Goal: Task Accomplishment & Management: Manage account settings

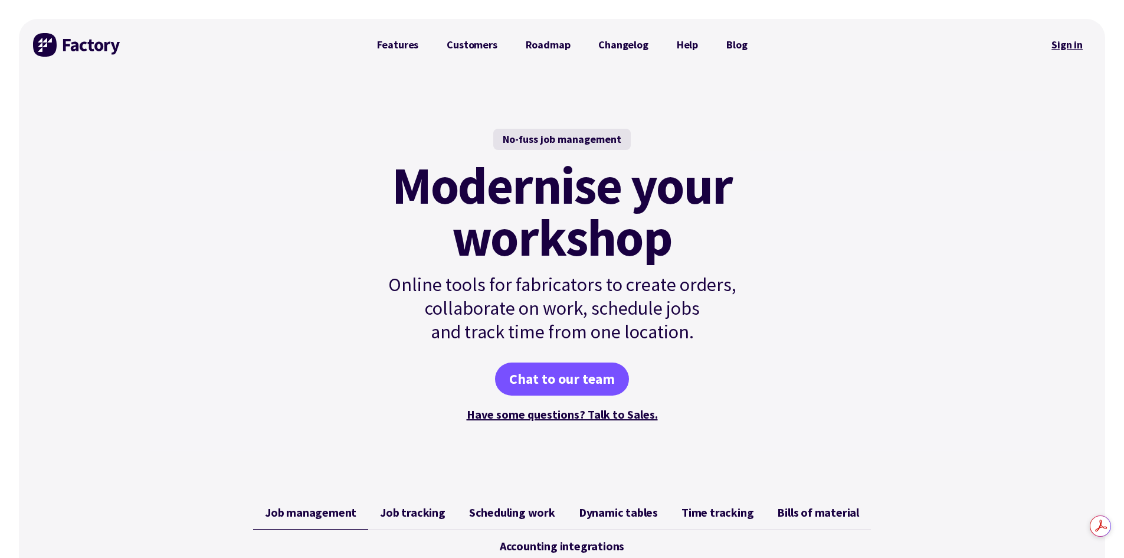
click at [1074, 46] on link "Sign in" at bounding box center [1068, 44] width 48 height 27
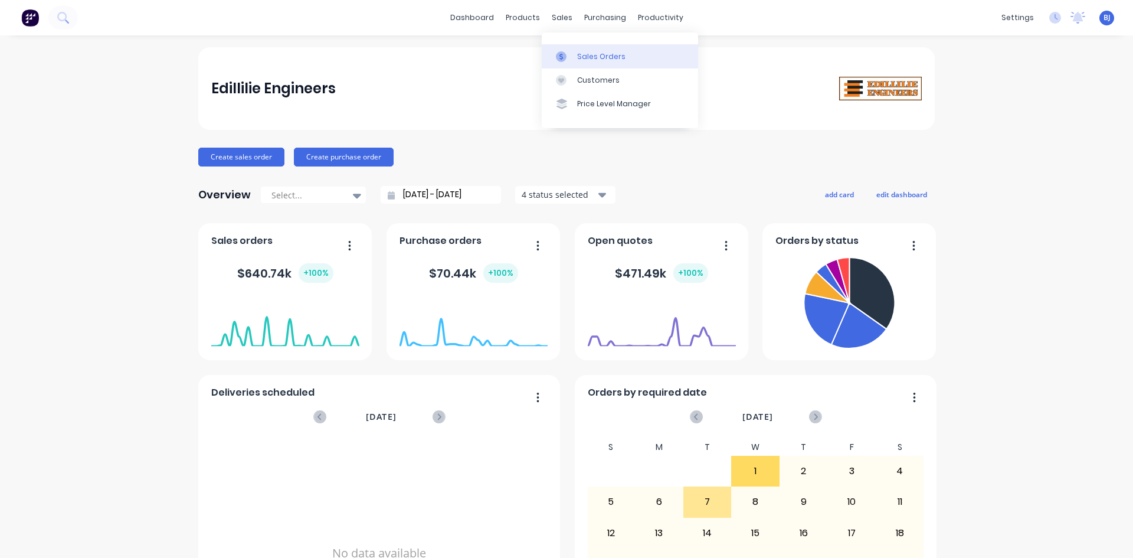
click at [570, 56] on div at bounding box center [565, 56] width 18 height 11
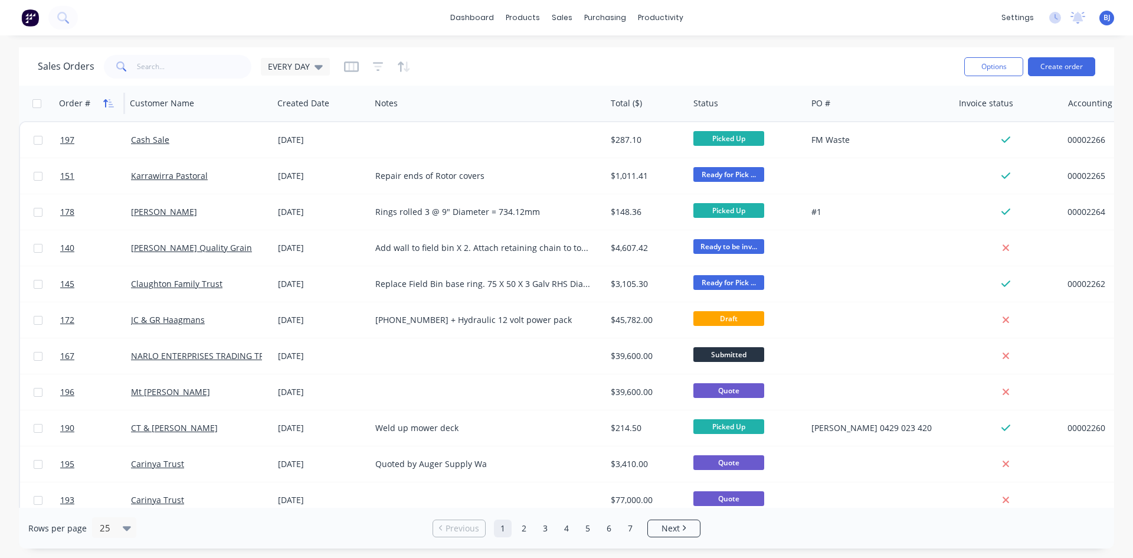
click at [101, 104] on button "button" at bounding box center [109, 103] width 18 height 18
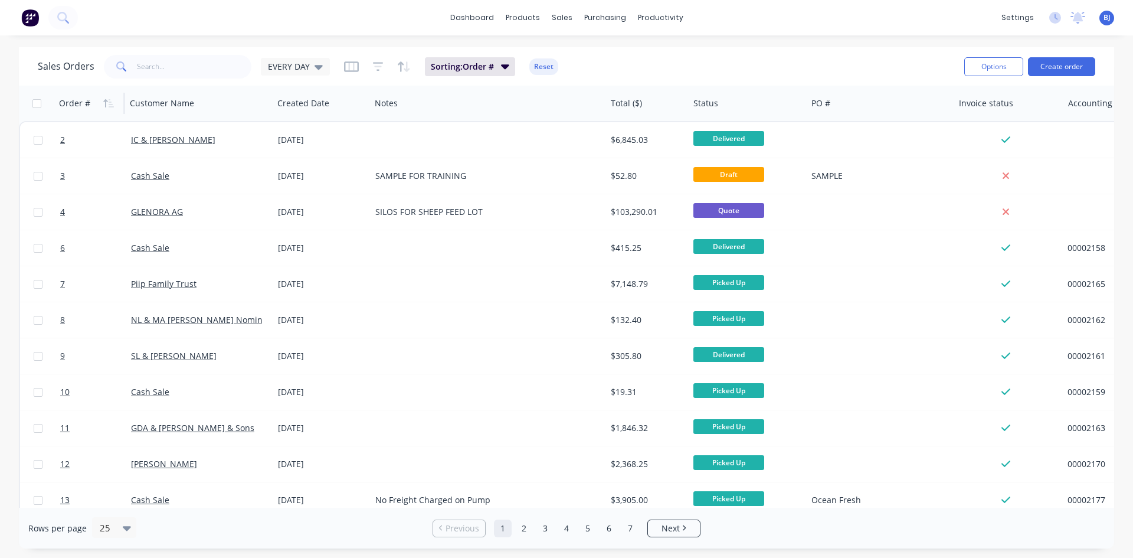
click at [101, 104] on button "button" at bounding box center [109, 103] width 18 height 18
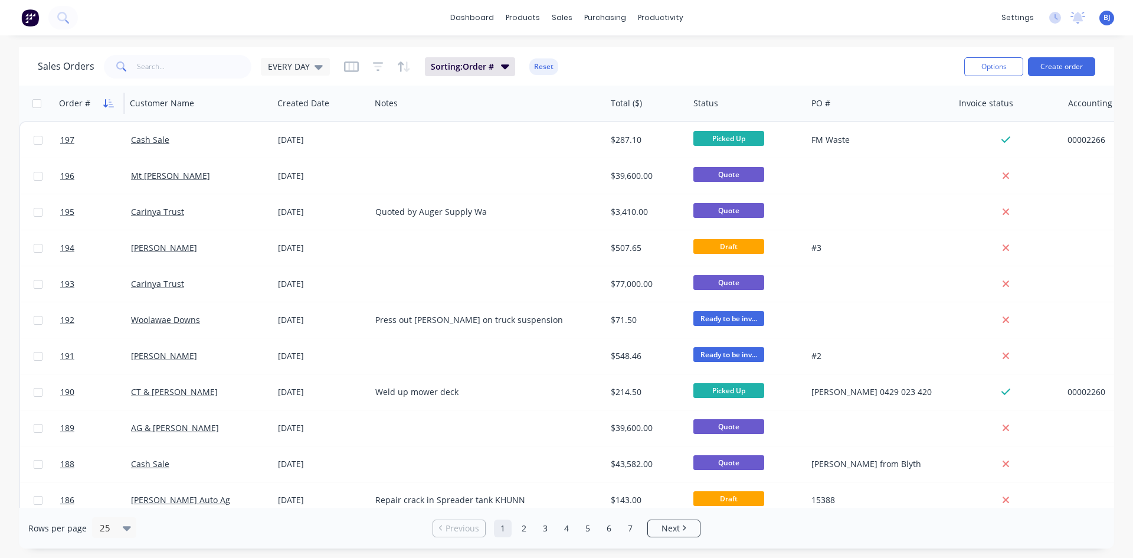
click at [107, 102] on icon "button" at bounding box center [108, 103] width 11 height 9
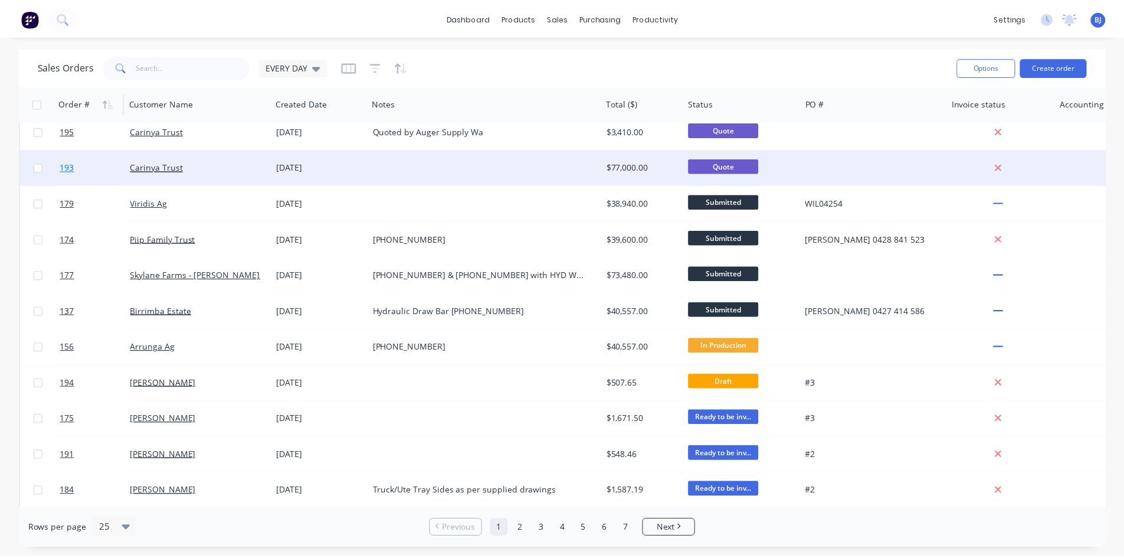
scroll to position [354, 0]
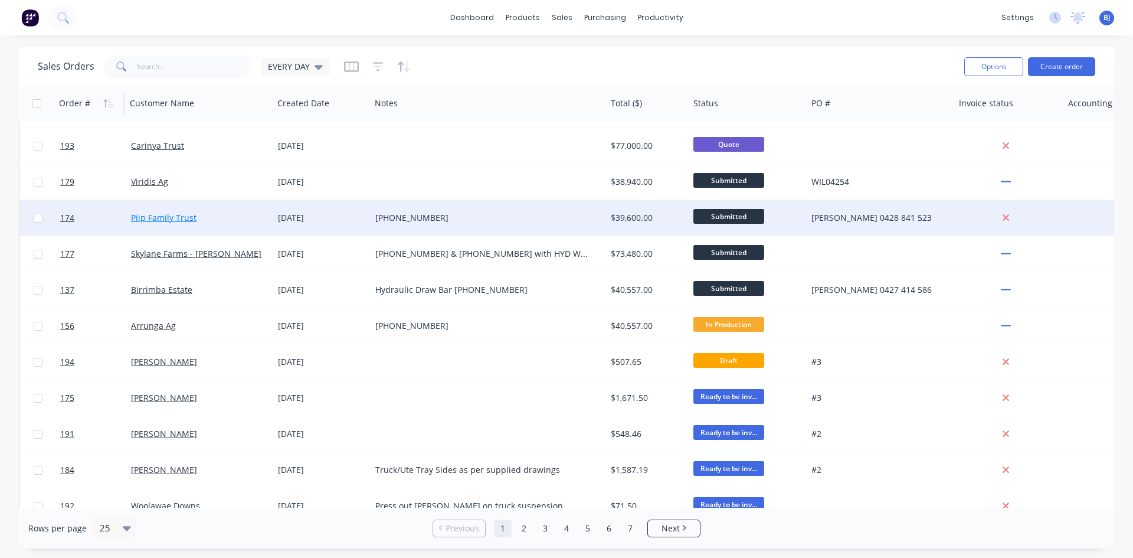
click at [145, 215] on link "Piip Family Trust" at bounding box center [164, 217] width 66 height 11
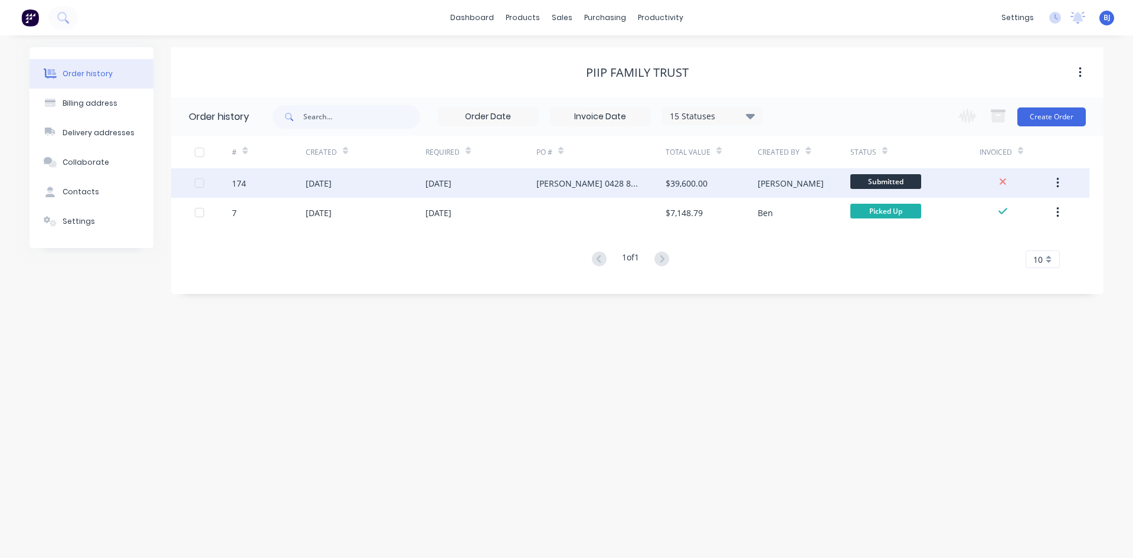
click at [227, 181] on div at bounding box center [213, 183] width 37 height 30
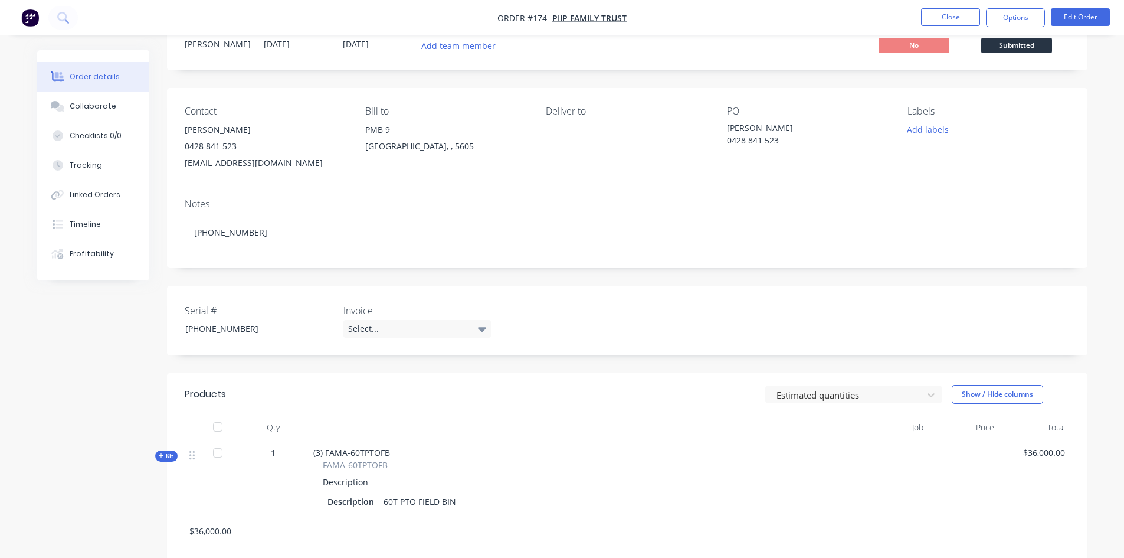
scroll to position [37, 0]
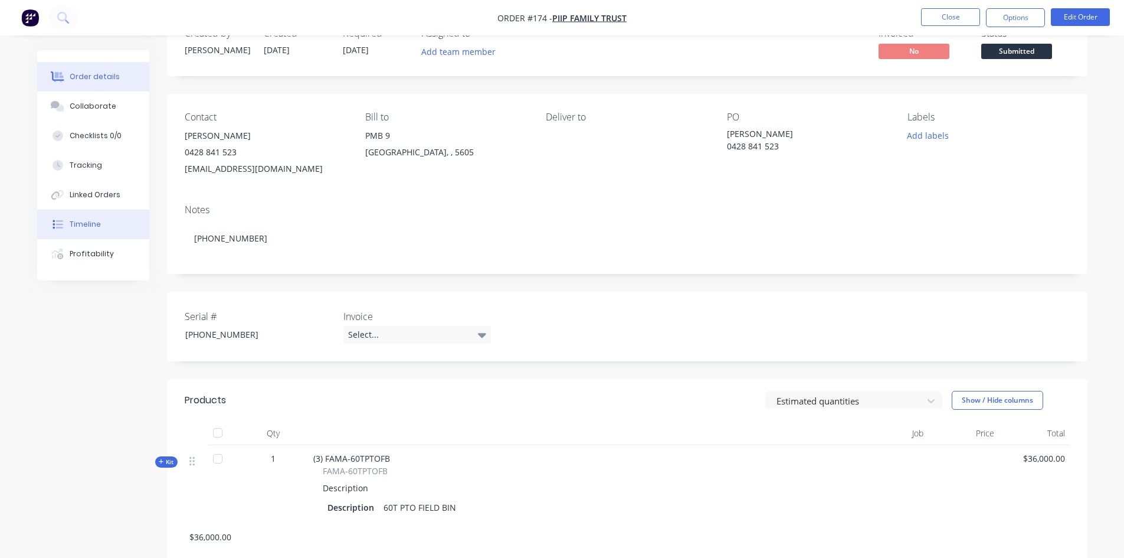
click at [101, 225] on button "Timeline" at bounding box center [93, 225] width 112 height 30
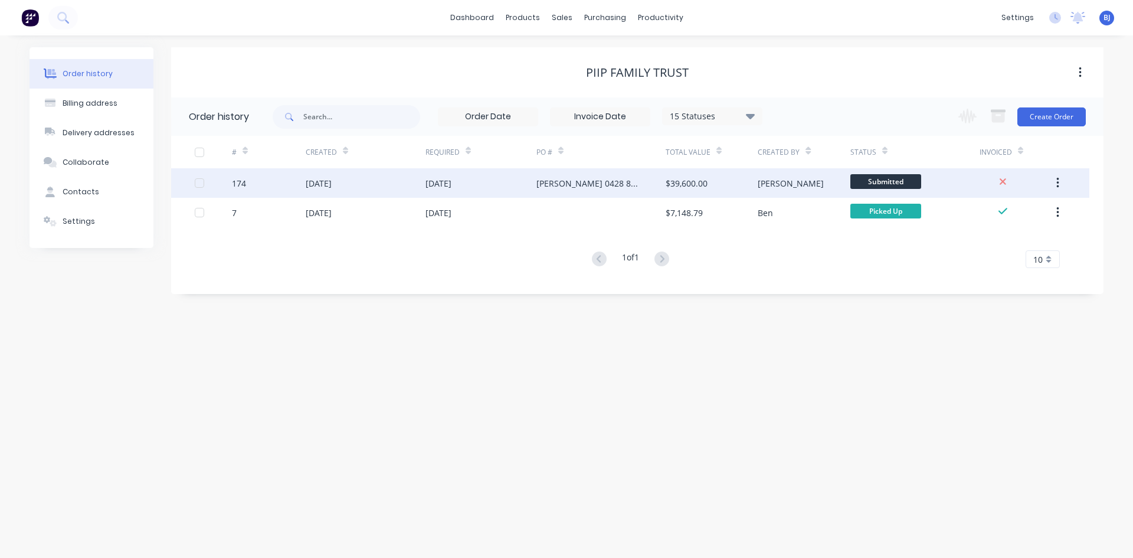
click at [532, 184] on div "22 Sep 2025" at bounding box center [481, 183] width 111 height 30
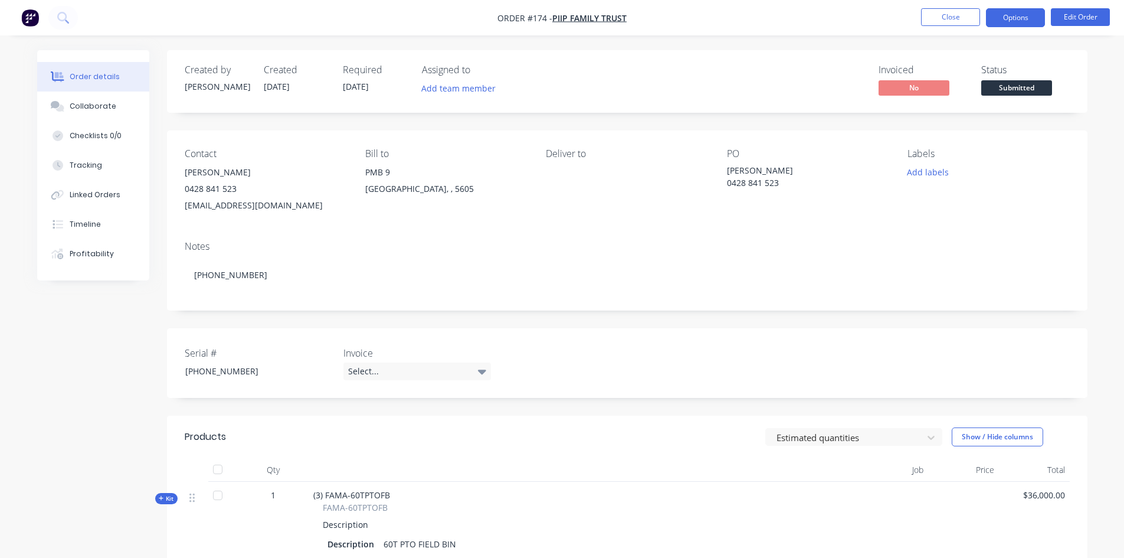
click at [1010, 17] on button "Options" at bounding box center [1015, 17] width 59 height 19
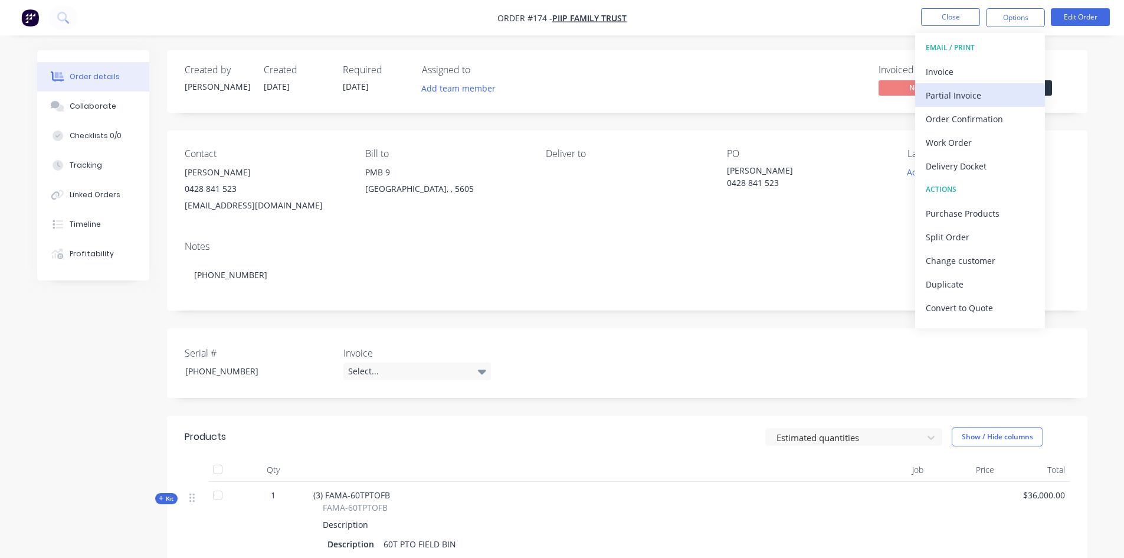
click at [948, 92] on div "Partial Invoice" at bounding box center [980, 95] width 109 height 17
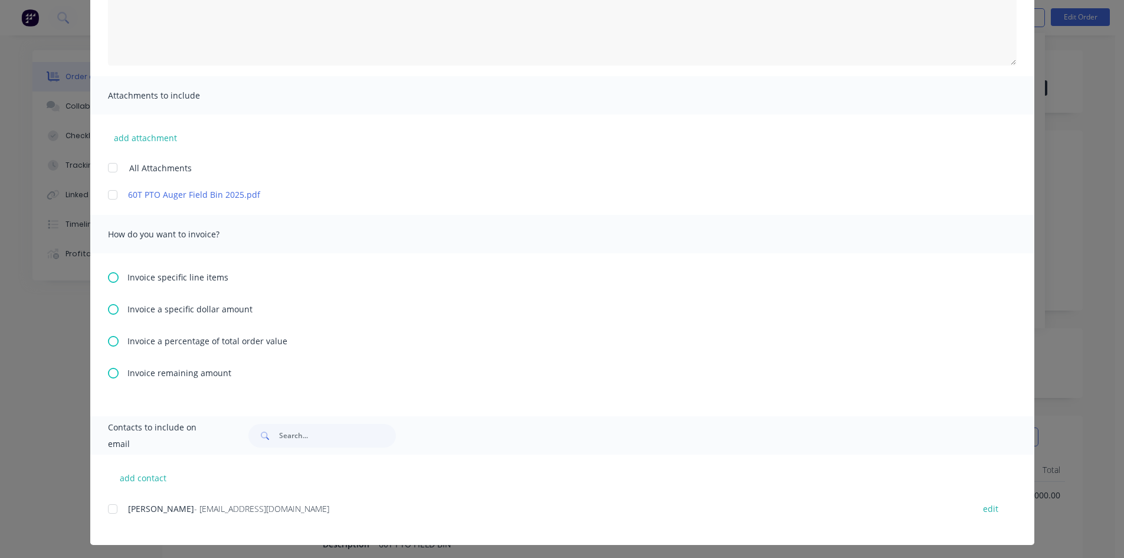
scroll to position [191, 0]
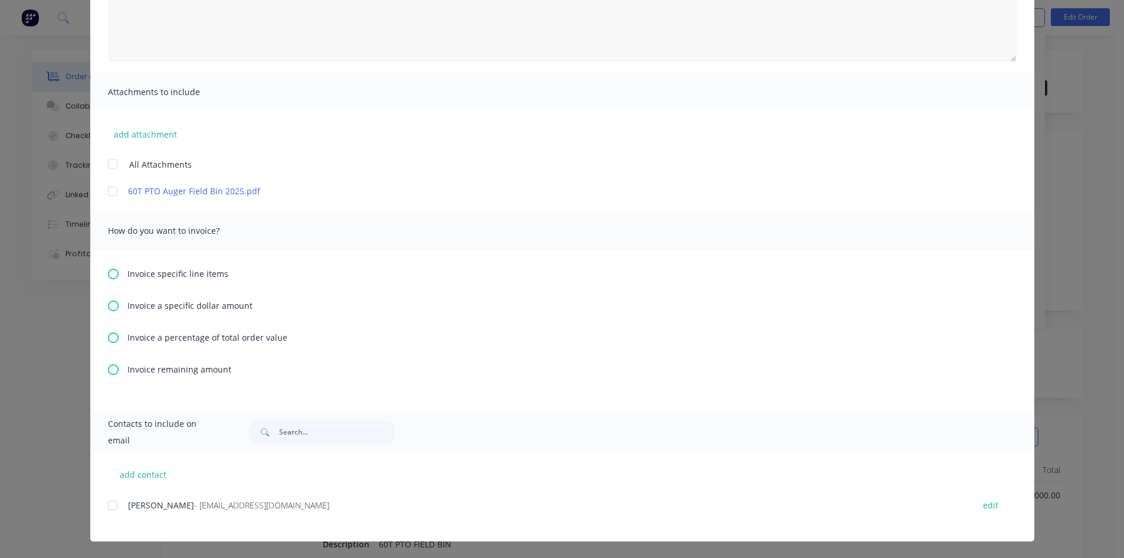
click at [108, 335] on icon at bounding box center [113, 337] width 11 height 11
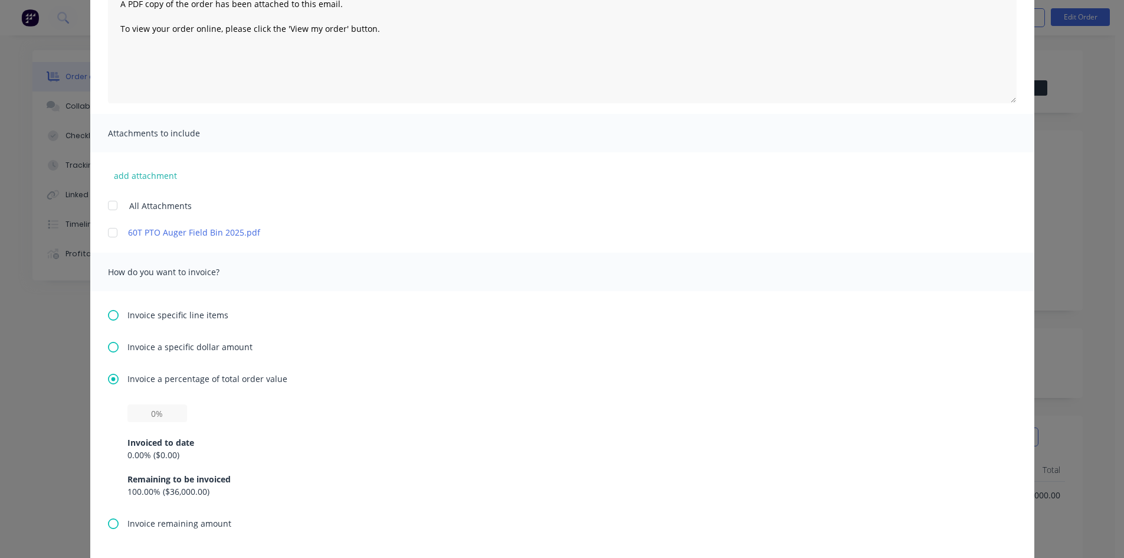
scroll to position [177, 0]
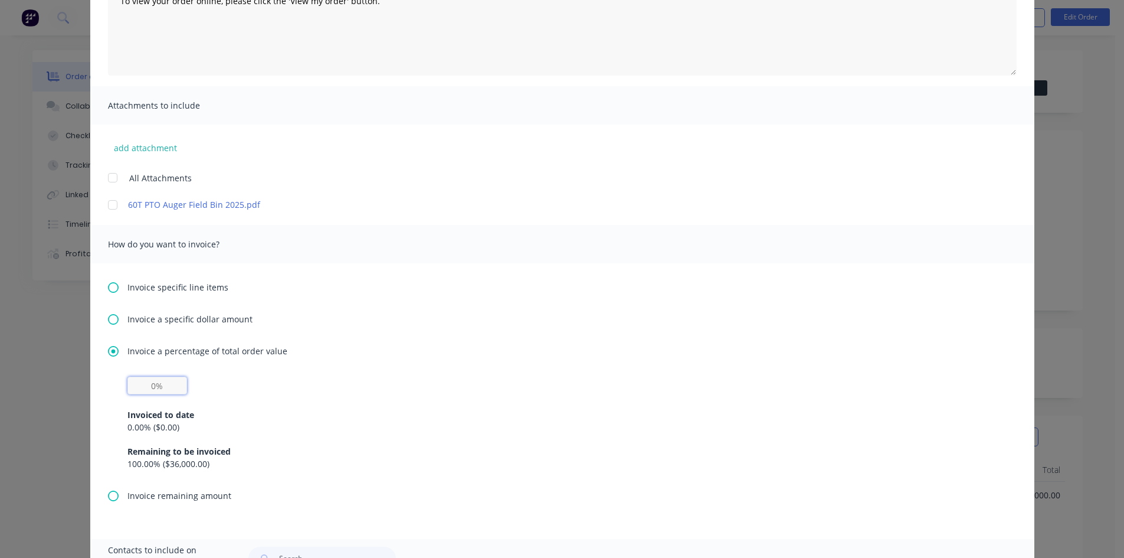
click at [156, 388] on input "text" at bounding box center [157, 386] width 60 height 18
type input "30%"
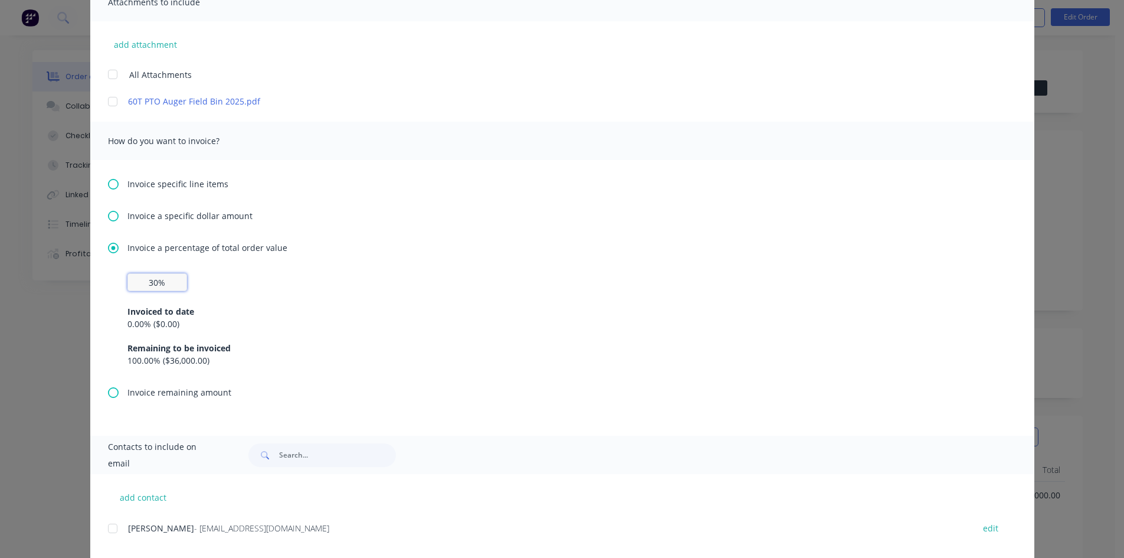
scroll to position [303, 0]
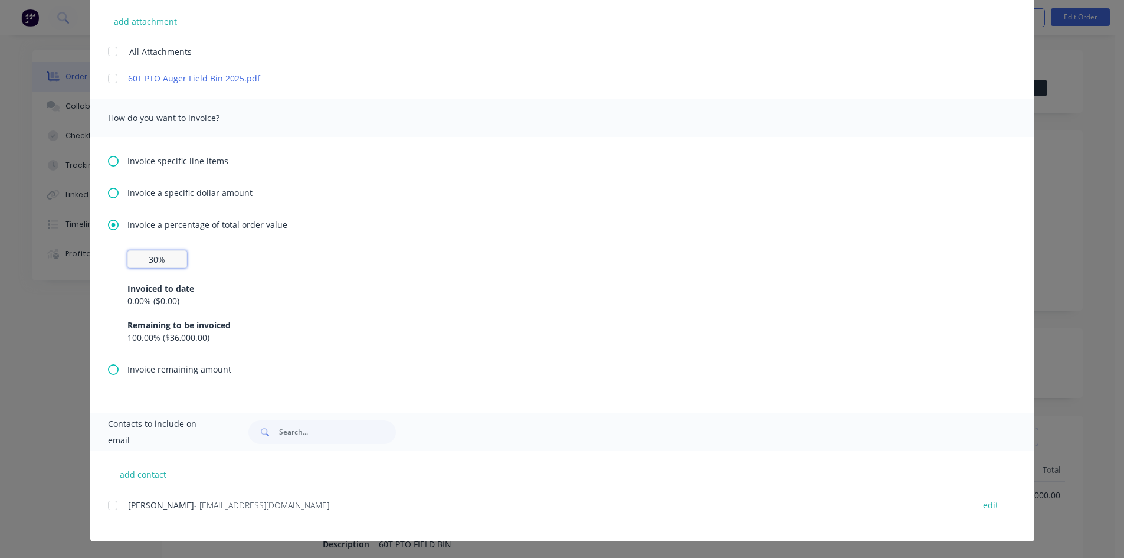
click at [108, 505] on div at bounding box center [113, 505] width 24 height 24
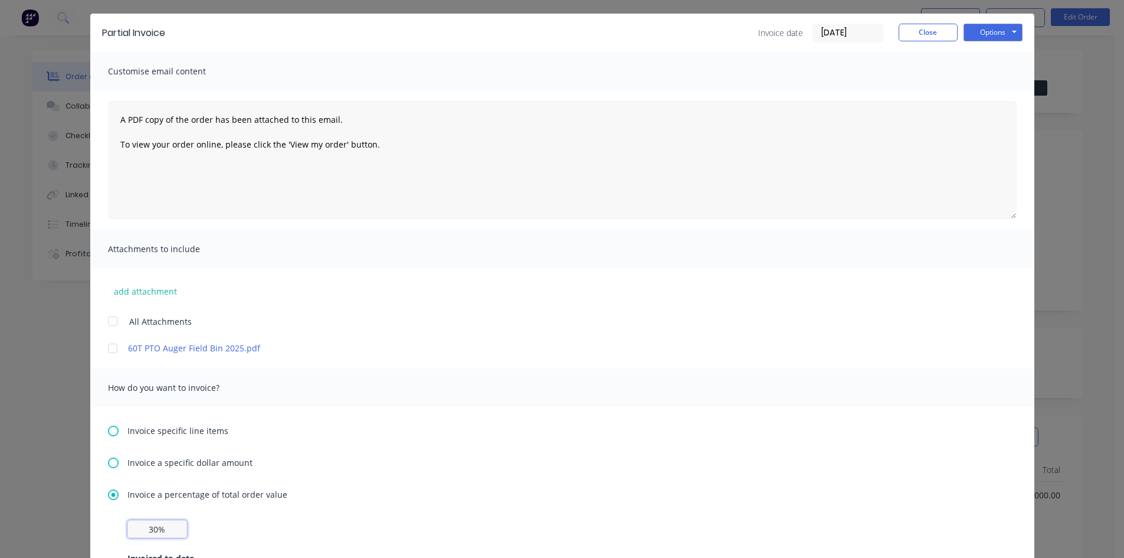
scroll to position [0, 0]
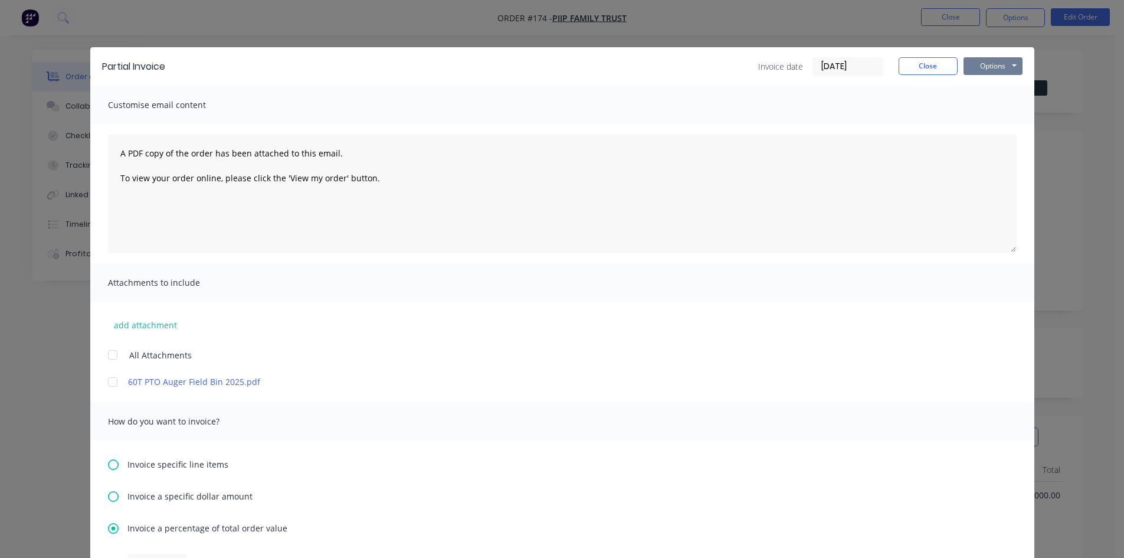
click at [999, 67] on button "Options" at bounding box center [993, 66] width 59 height 18
click at [983, 82] on button "Preview" at bounding box center [1002, 86] width 76 height 19
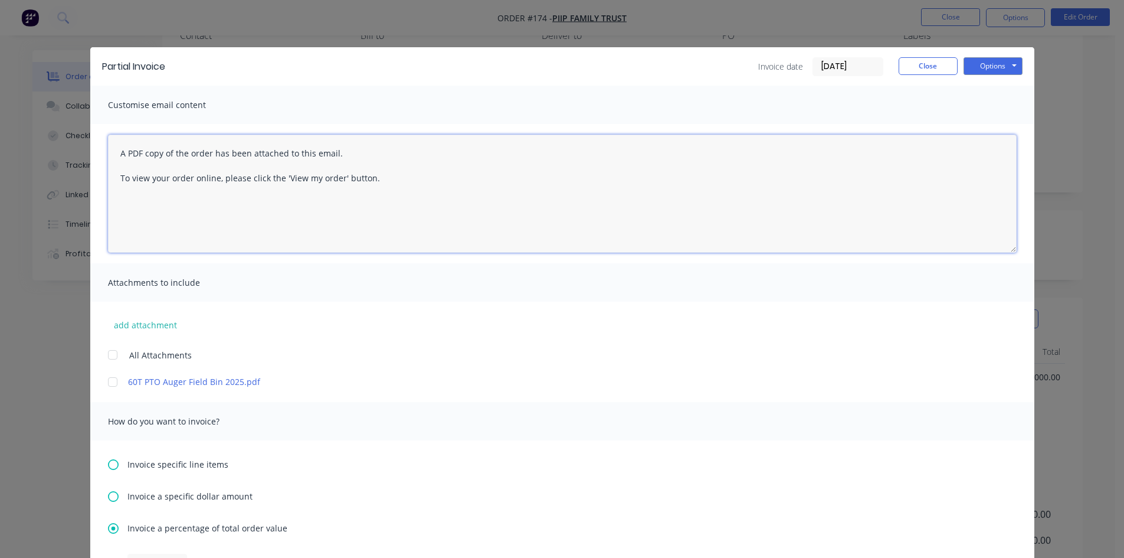
click at [369, 179] on textarea "A PDF copy of the order has been attached to this email. To view your order onl…" at bounding box center [562, 194] width 909 height 118
type textarea "A"
type textarea "Hi Alex Morning can we please have a deposit so we can confirm your order. Rega…"
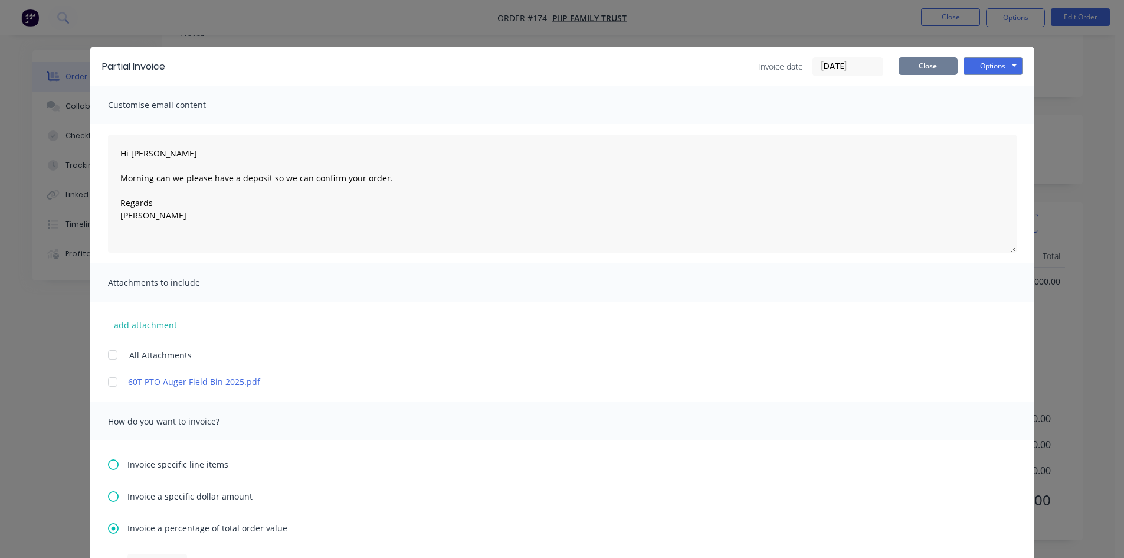
click at [934, 71] on button "Close" at bounding box center [928, 66] width 59 height 18
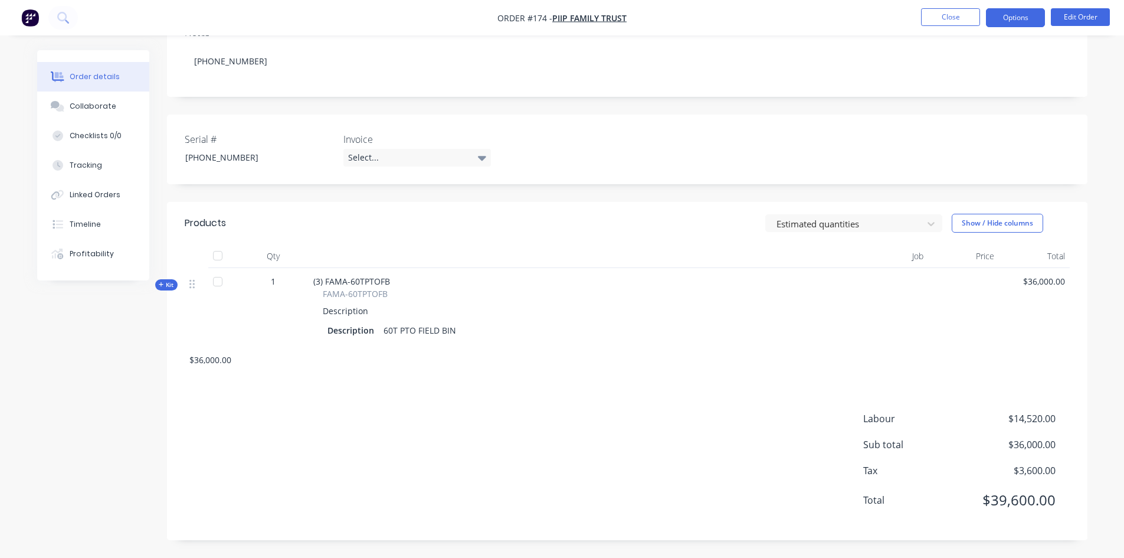
click at [1010, 25] on button "Options" at bounding box center [1015, 17] width 59 height 19
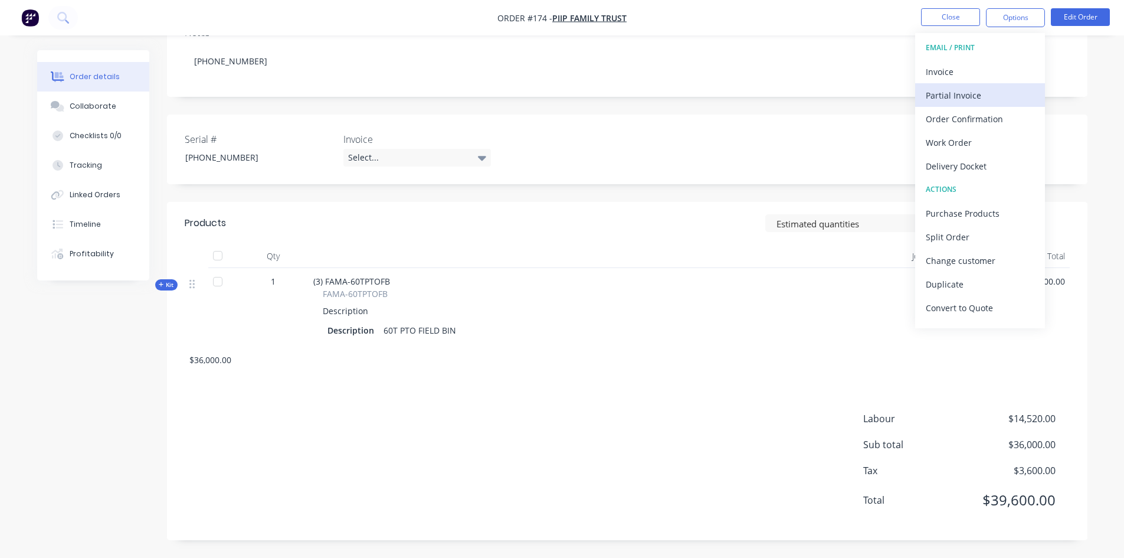
click at [947, 96] on div "Partial Invoice" at bounding box center [980, 95] width 109 height 17
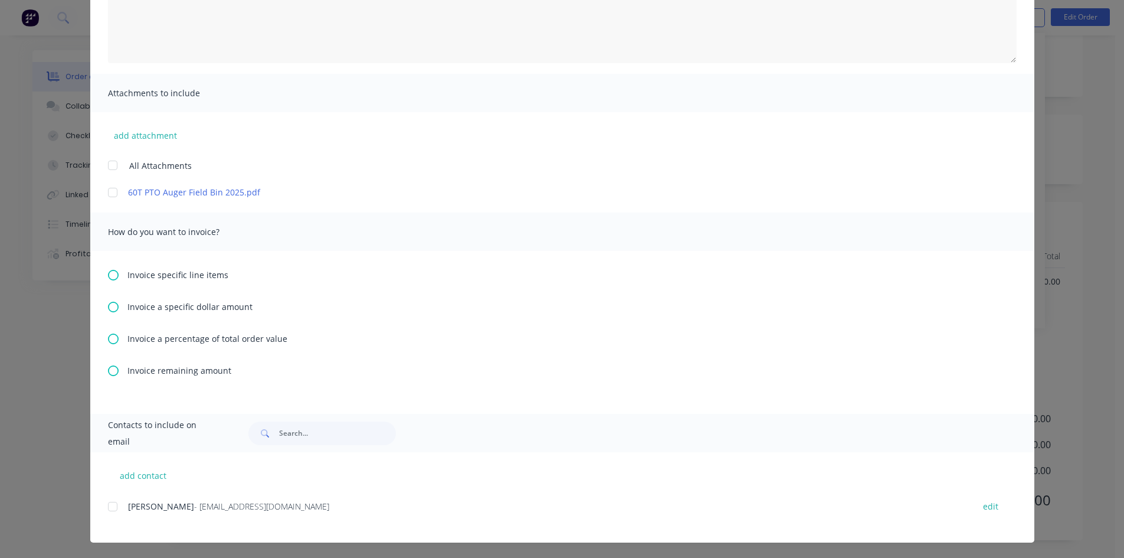
scroll to position [191, 0]
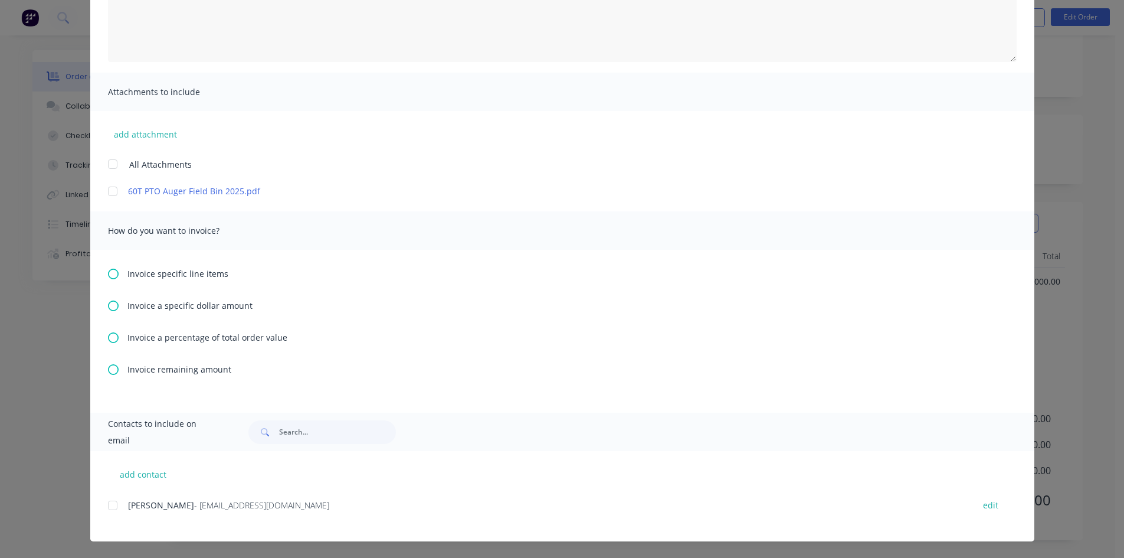
click at [111, 337] on icon at bounding box center [113, 337] width 11 height 11
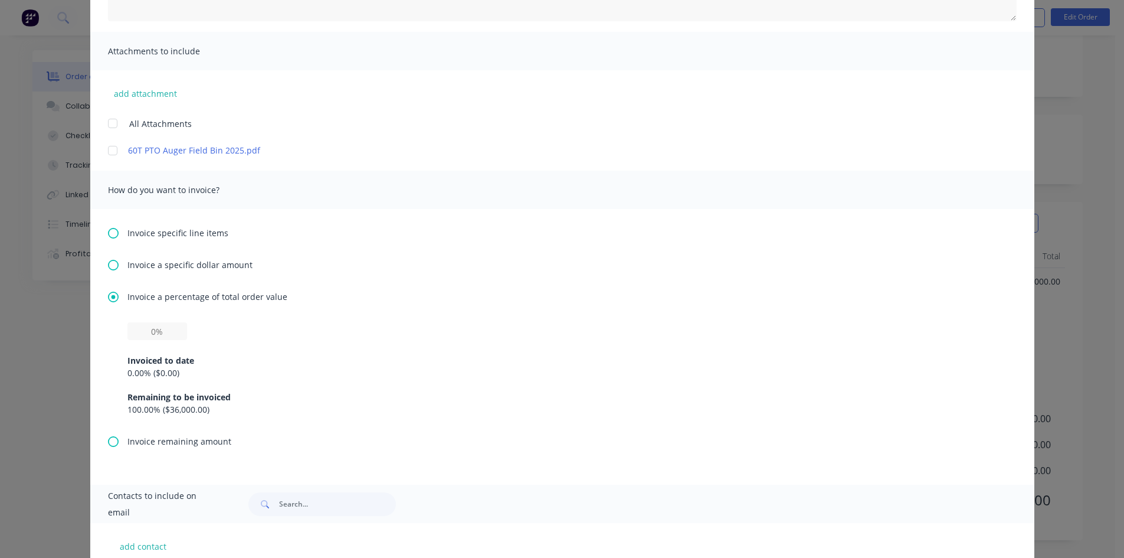
scroll to position [236, 0]
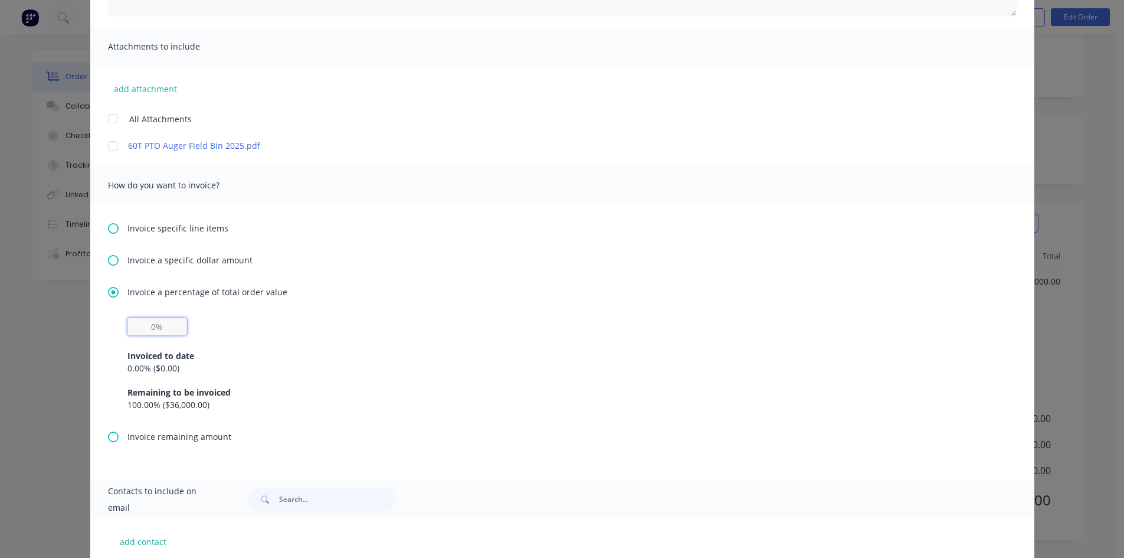
click at [152, 329] on input "text" at bounding box center [157, 327] width 60 height 18
type input "30%"
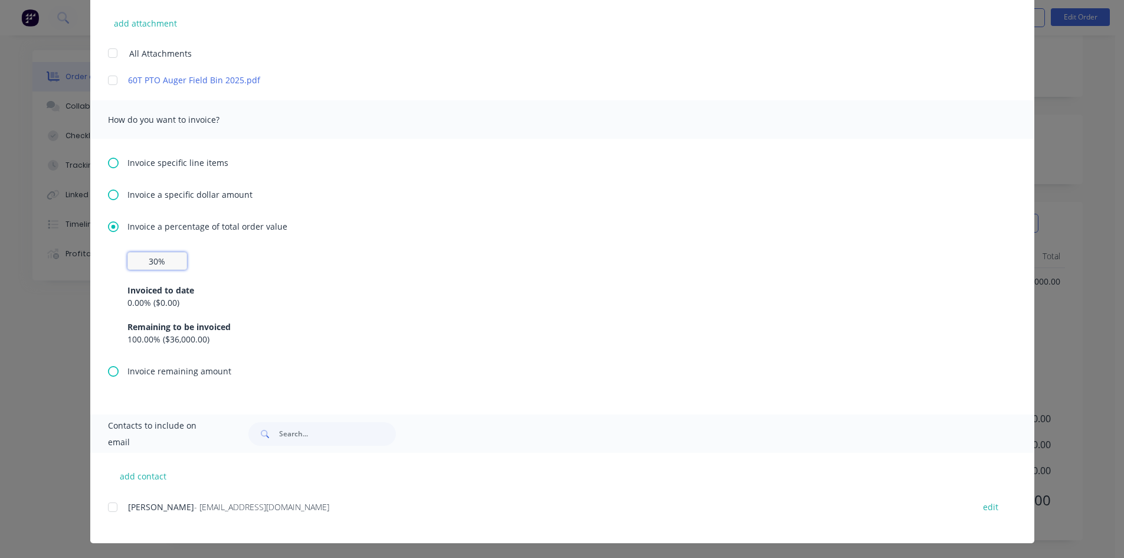
scroll to position [303, 0]
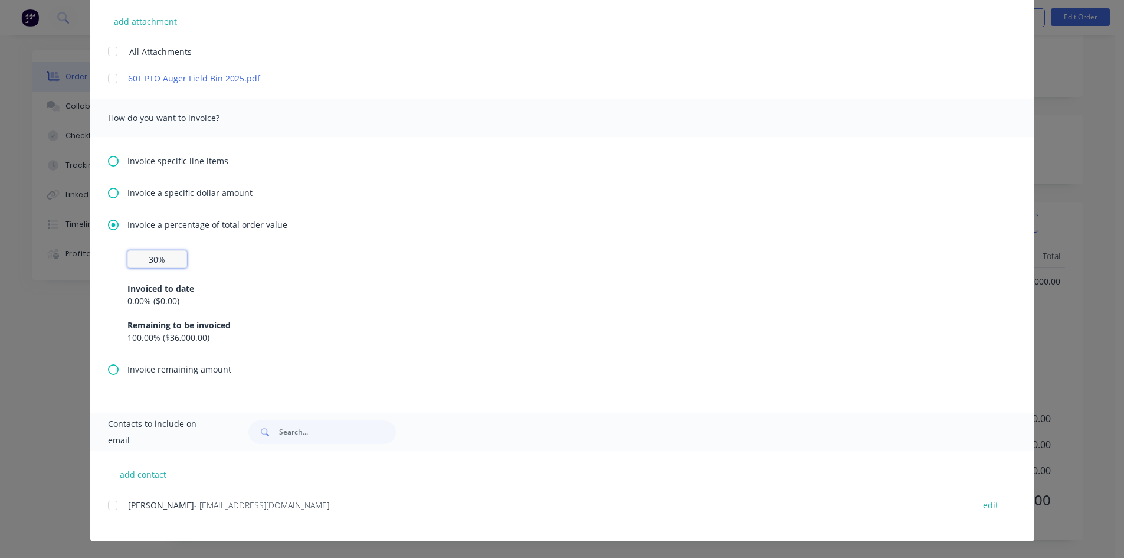
drag, startPoint x: 104, startPoint y: 505, endPoint x: 131, endPoint y: 499, distance: 27.3
click at [106, 505] on div at bounding box center [113, 505] width 24 height 24
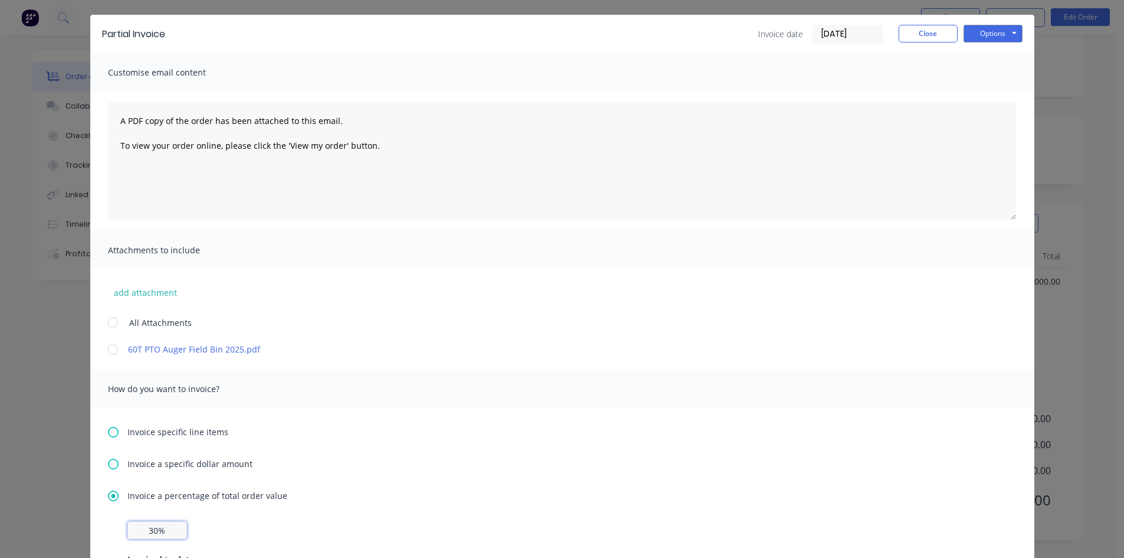
scroll to position [0, 0]
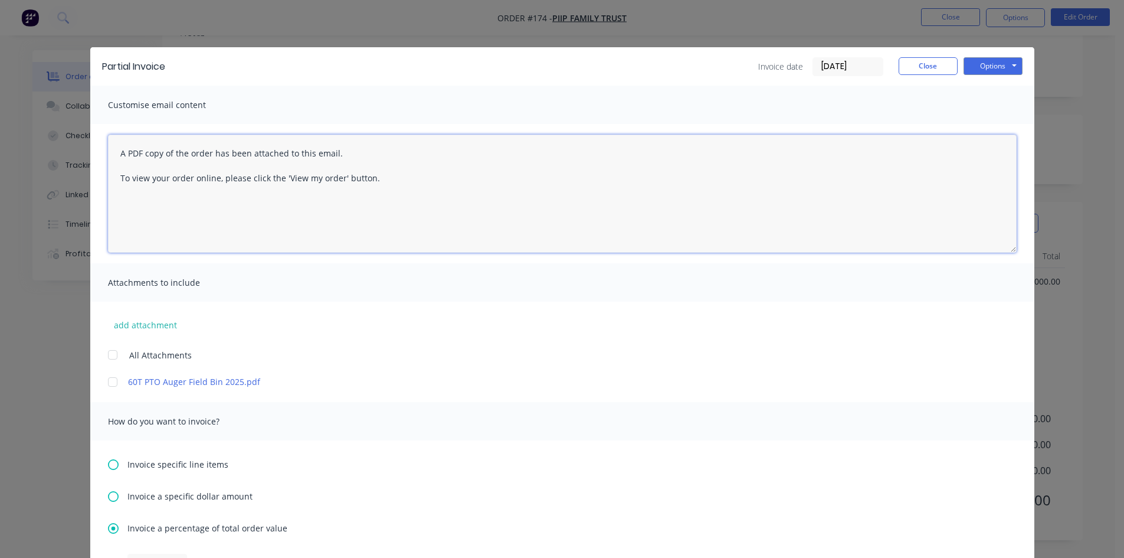
drag, startPoint x: 378, startPoint y: 174, endPoint x: 218, endPoint y: 269, distance: 186.0
click at [370, 192] on textarea "A PDF copy of the order has been attached to this email. To view your order onl…" at bounding box center [562, 194] width 909 height 118
type textarea "A"
click at [136, 152] on textarea "HI" at bounding box center [562, 194] width 909 height 118
drag, startPoint x: 204, startPoint y: 176, endPoint x: 210, endPoint y: 209, distance: 32.9
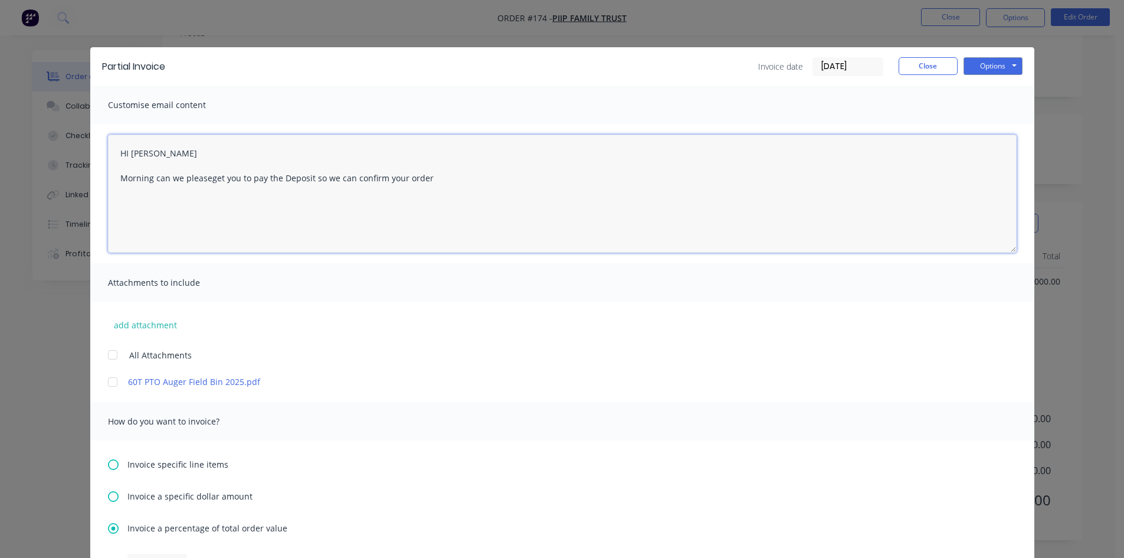
click at [204, 181] on textarea "HI Alex Morning can we pleaseget you to pay the Deposit so we can confirm your …" at bounding box center [562, 194] width 909 height 118
click at [427, 178] on textarea "HI Alex Morning can we please get you to pay the Deposit so we can confirm your…" at bounding box center [562, 194] width 909 height 118
type textarea "HI Alex Morning can we please get you to pay the Deposit so we can confirm your…"
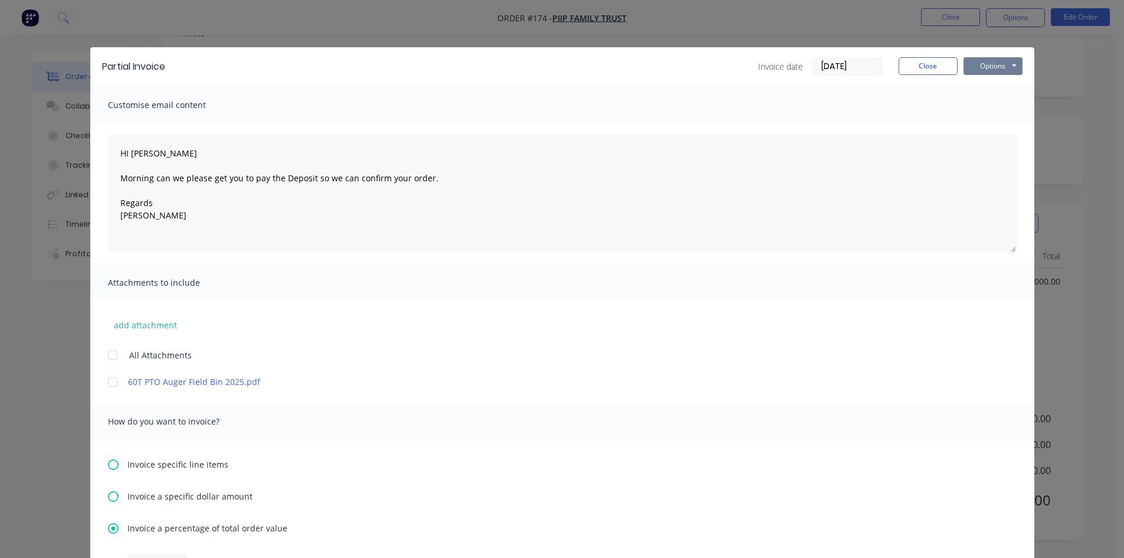
click at [992, 68] on button "Options" at bounding box center [993, 66] width 59 height 18
click at [982, 87] on button "Preview" at bounding box center [1002, 86] width 76 height 19
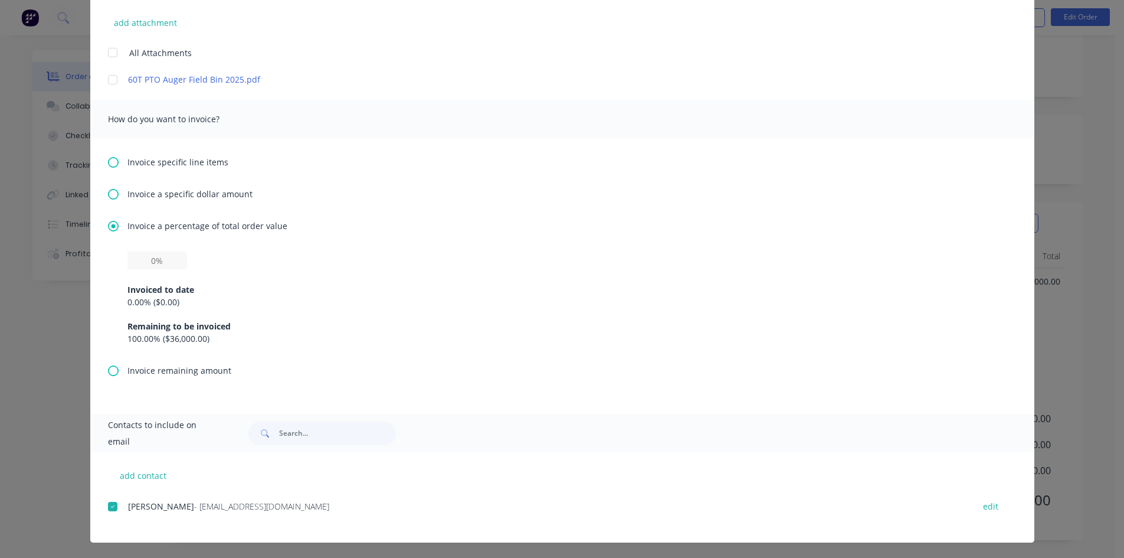
scroll to position [303, 0]
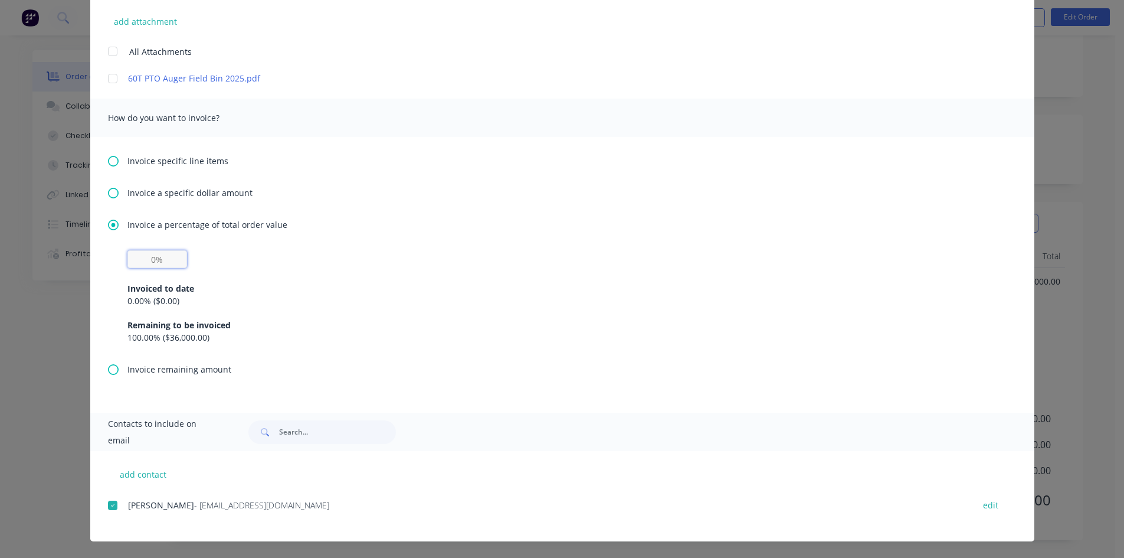
click at [158, 261] on input "text" at bounding box center [157, 259] width 60 height 18
type input "30%"
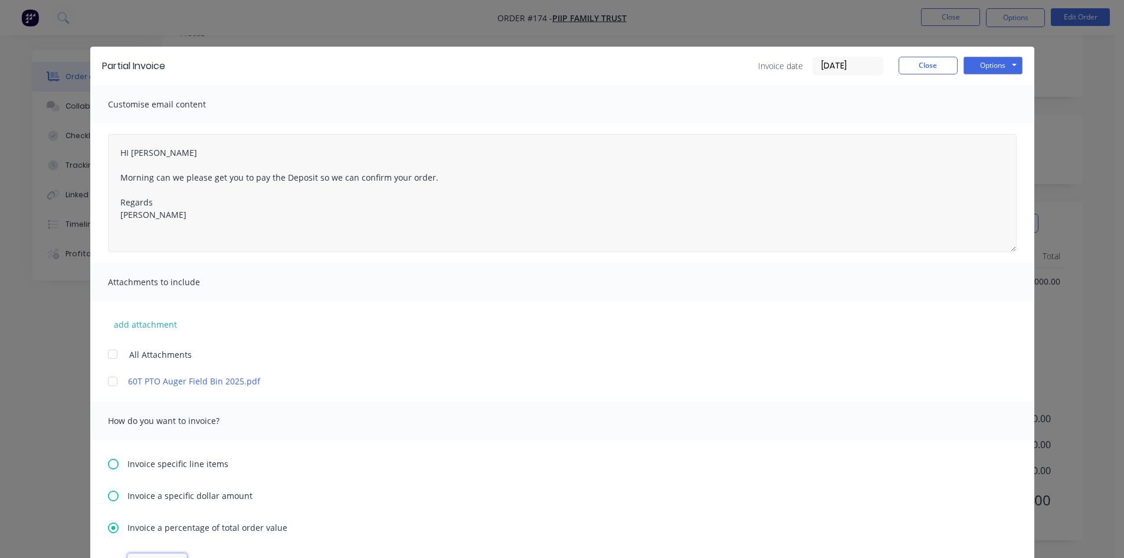
scroll to position [0, 0]
click at [993, 68] on button "Options" at bounding box center [993, 66] width 59 height 18
click at [982, 126] on button "Email" at bounding box center [1002, 125] width 76 height 19
click at [929, 68] on button "Close" at bounding box center [928, 66] width 59 height 18
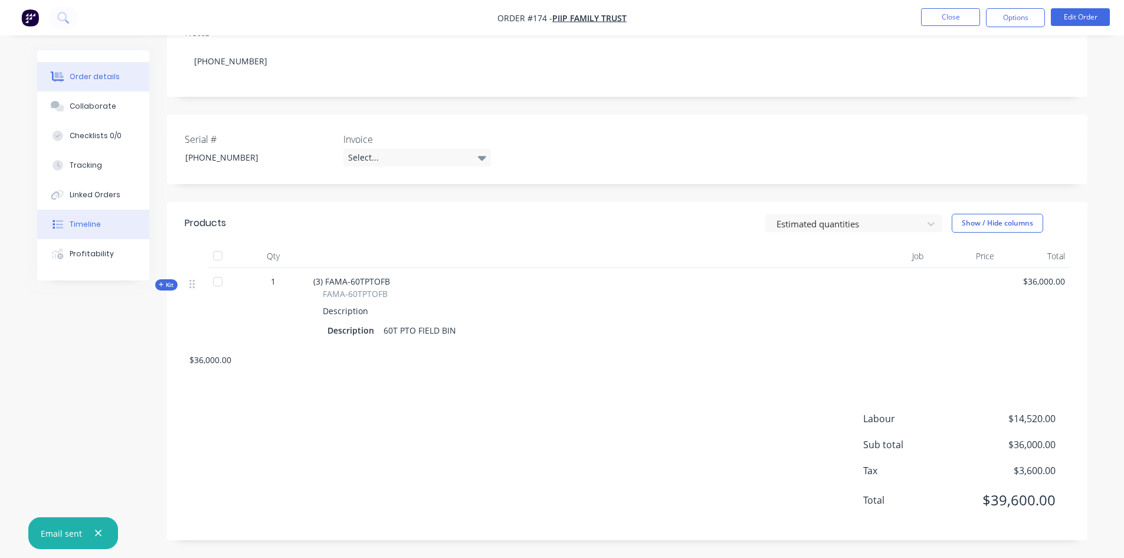
click at [80, 226] on div "Timeline" at bounding box center [85, 224] width 31 height 11
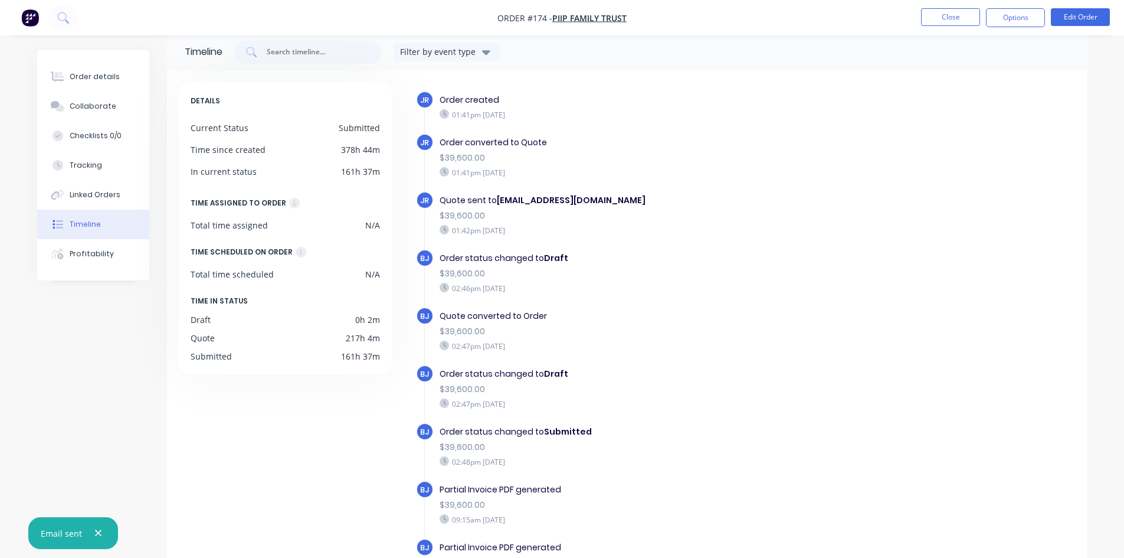
scroll to position [90, 0]
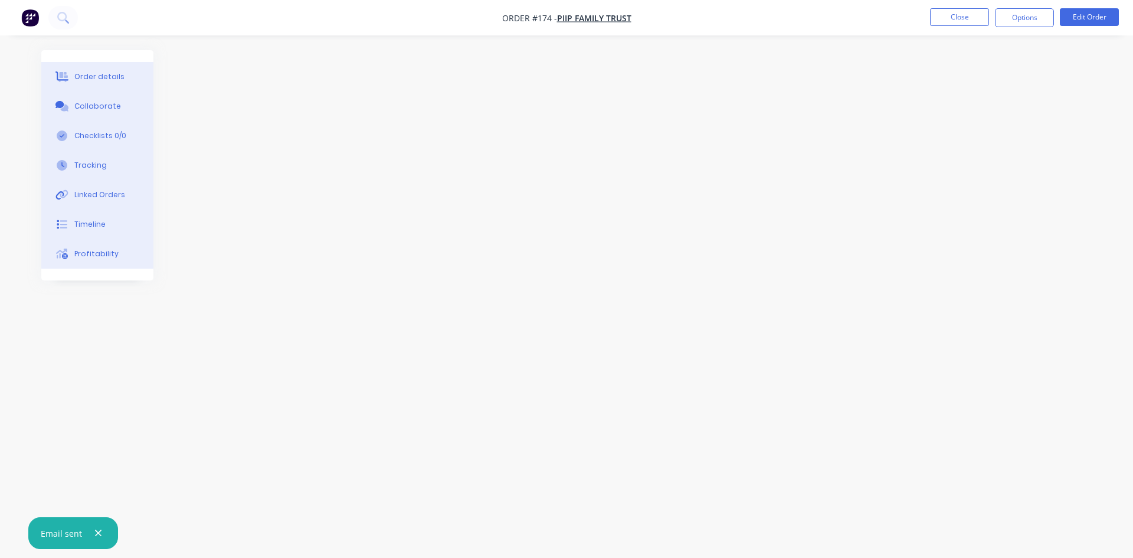
click at [100, 535] on icon "button" at bounding box center [98, 533] width 8 height 11
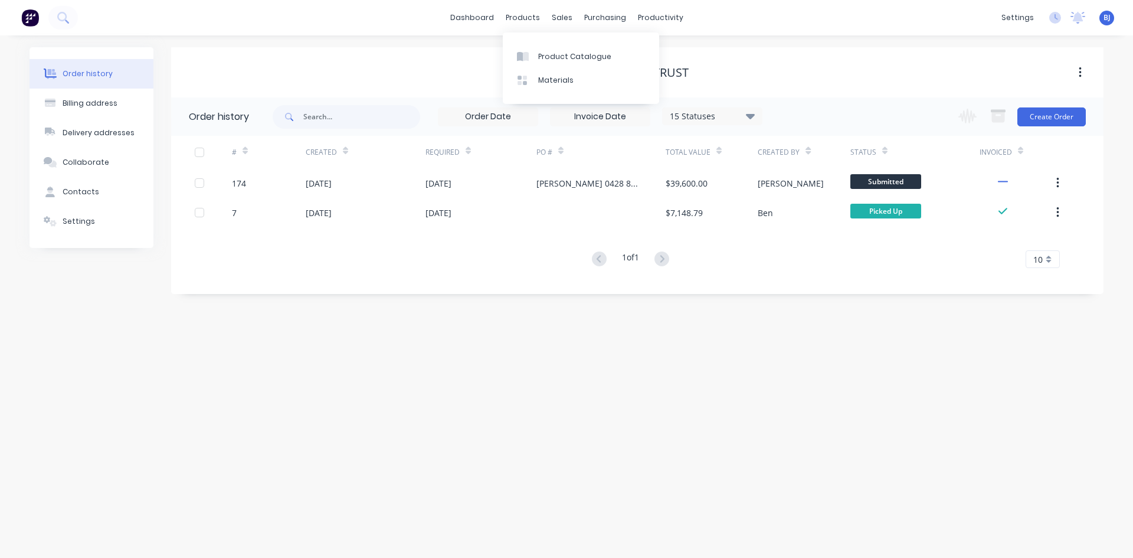
drag, startPoint x: 529, startPoint y: 19, endPoint x: 529, endPoint y: 31, distance: 11.8
click at [529, 23] on div "products" at bounding box center [523, 18] width 46 height 18
click at [541, 55] on div "Product Catalogue" at bounding box center [574, 56] width 73 height 11
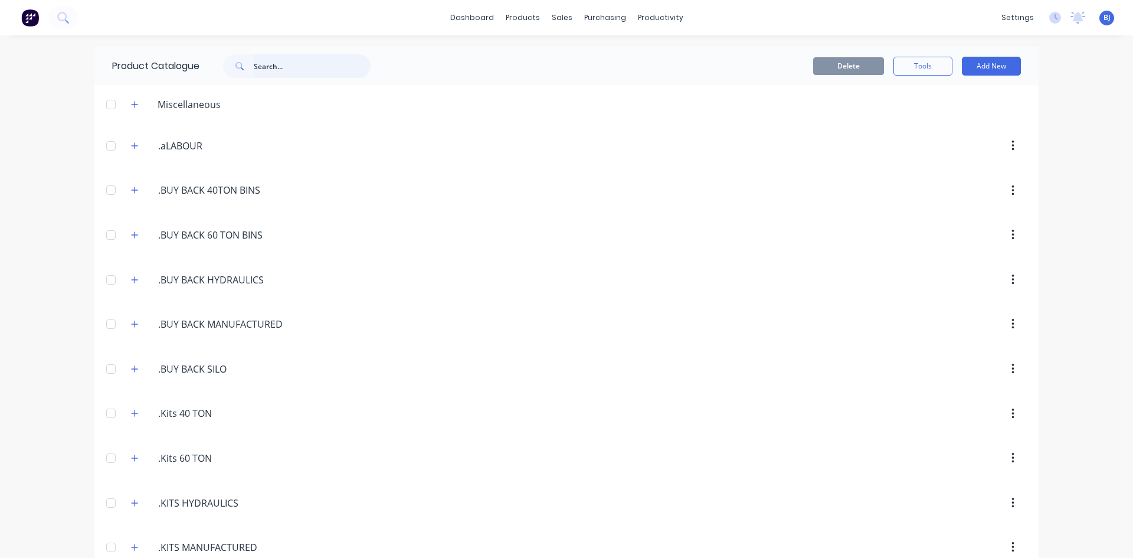
click at [260, 68] on input "text" at bounding box center [312, 66] width 117 height 24
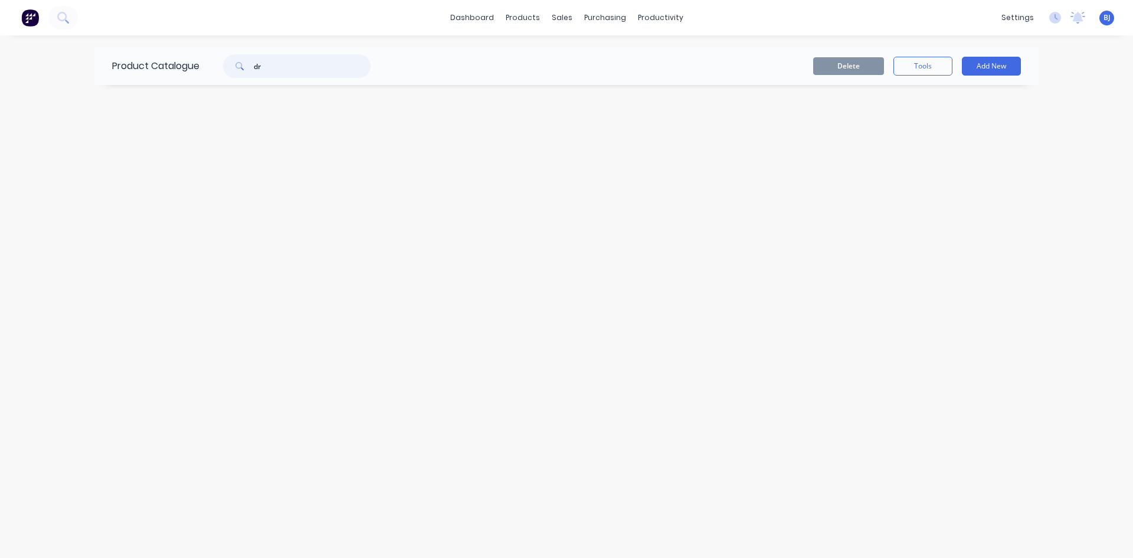
type input "d"
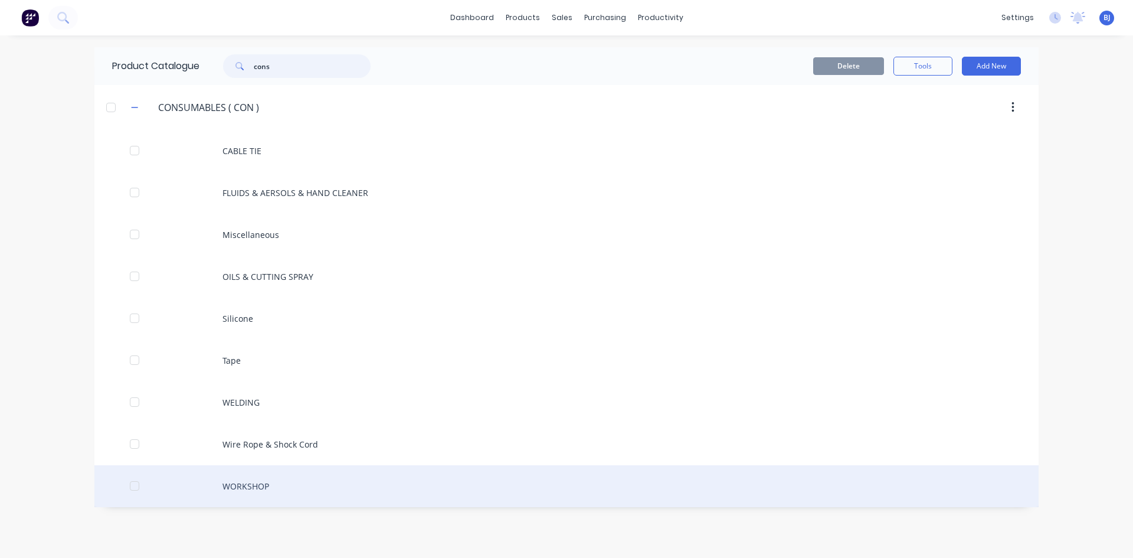
type input "cons"
click at [264, 483] on div "WORKSHOP" at bounding box center [566, 486] width 944 height 42
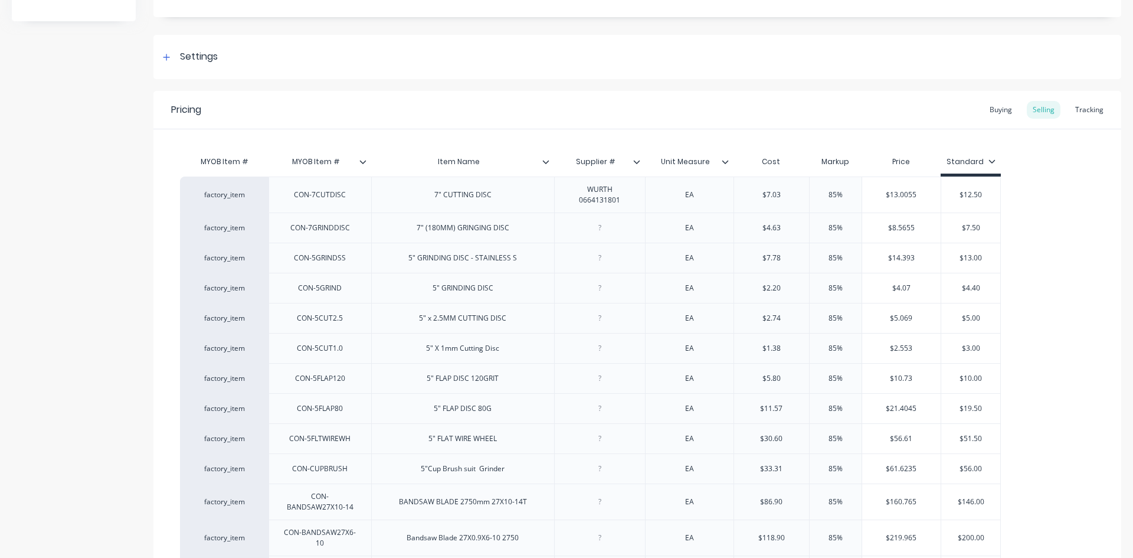
scroll to position [118, 0]
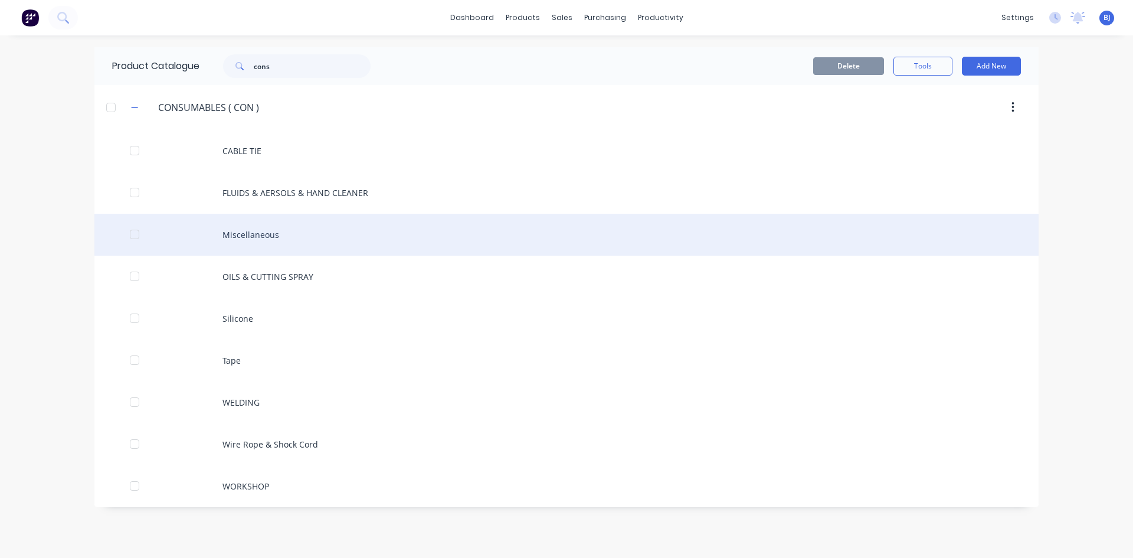
click at [246, 230] on div "Miscellaneous" at bounding box center [566, 235] width 944 height 42
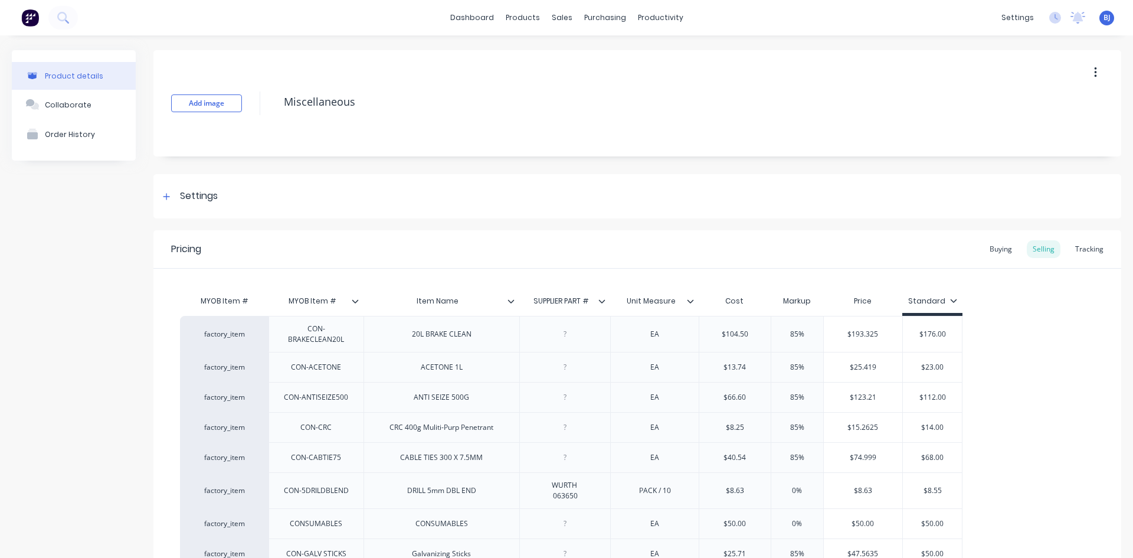
type textarea "x"
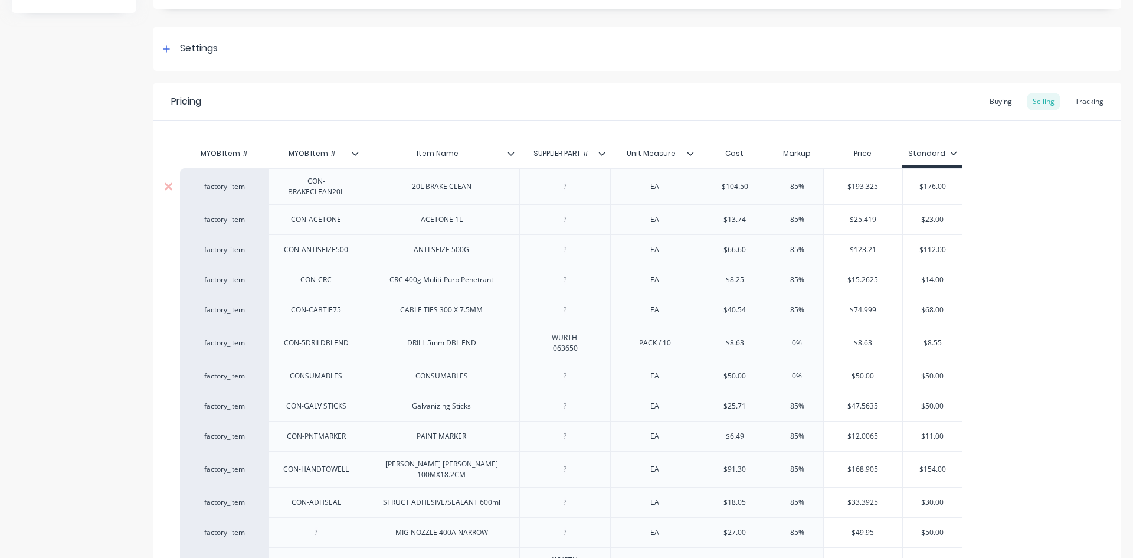
scroll to position [177, 0]
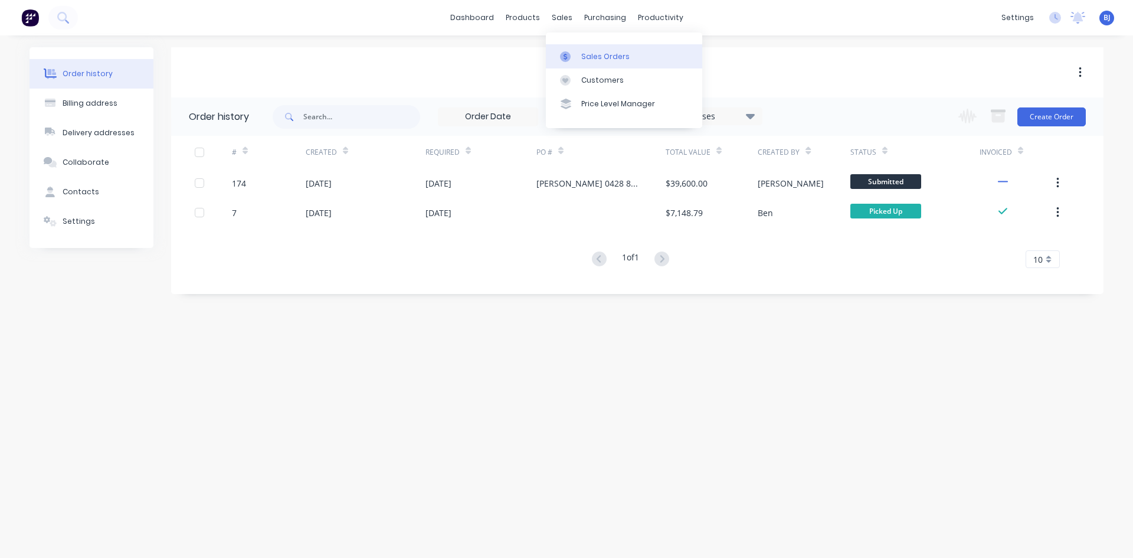
click at [568, 60] on icon at bounding box center [565, 56] width 11 height 11
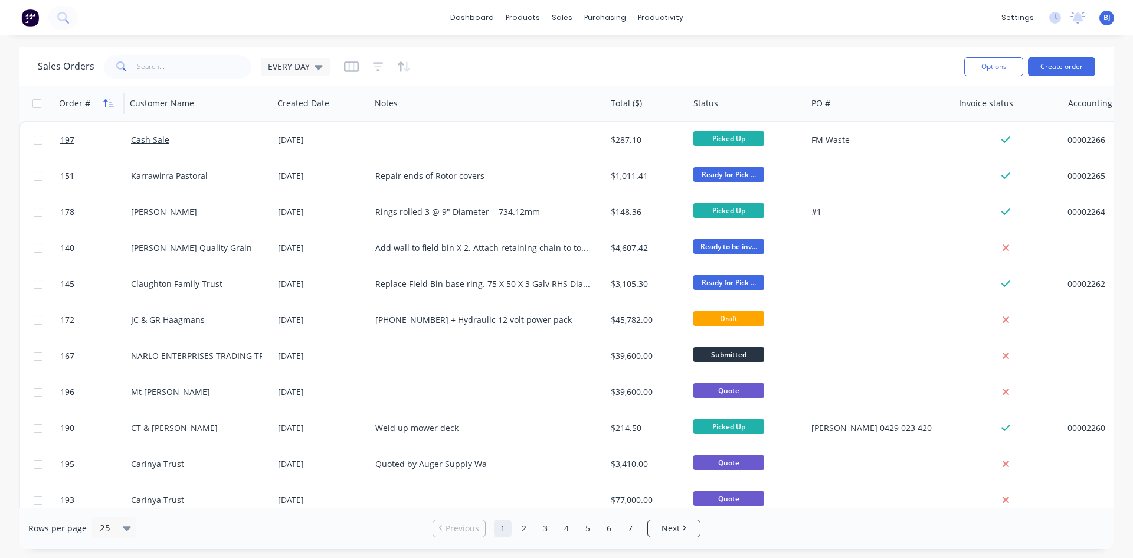
click at [105, 105] on icon "button" at bounding box center [105, 103] width 4 height 8
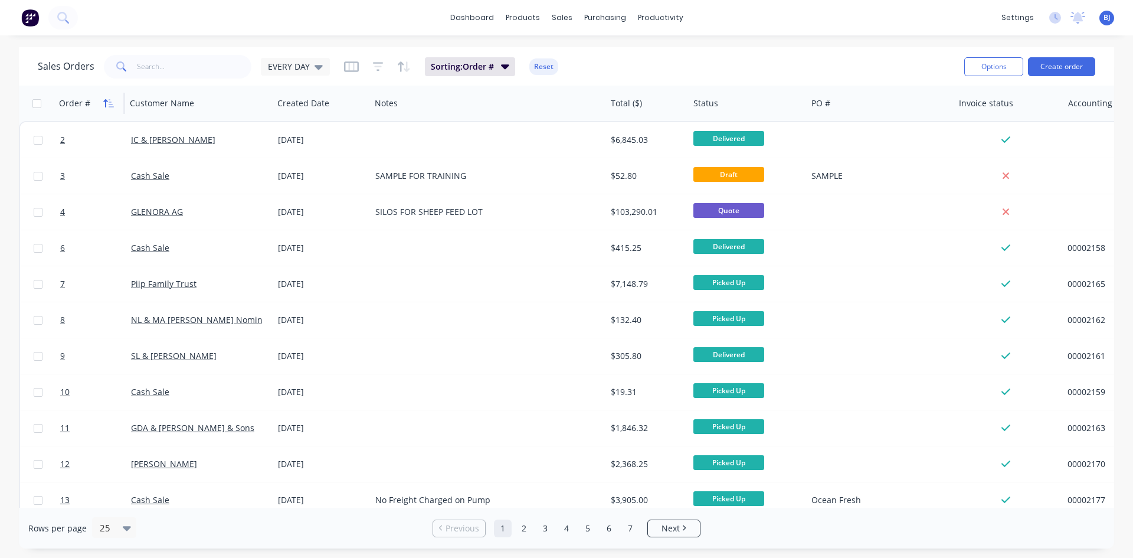
click at [103, 107] on icon "button" at bounding box center [108, 103] width 11 height 9
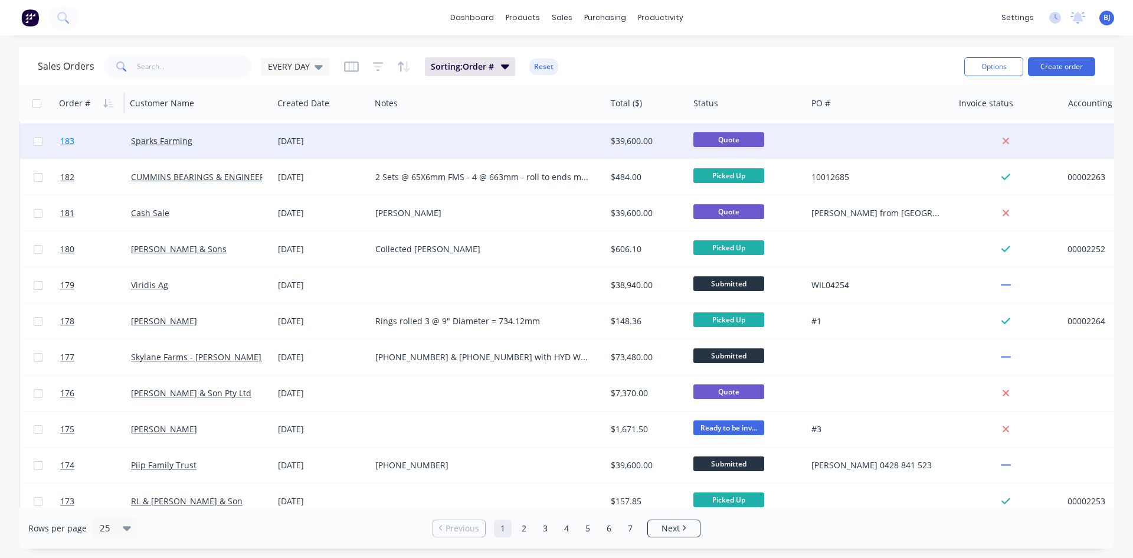
scroll to position [519, 0]
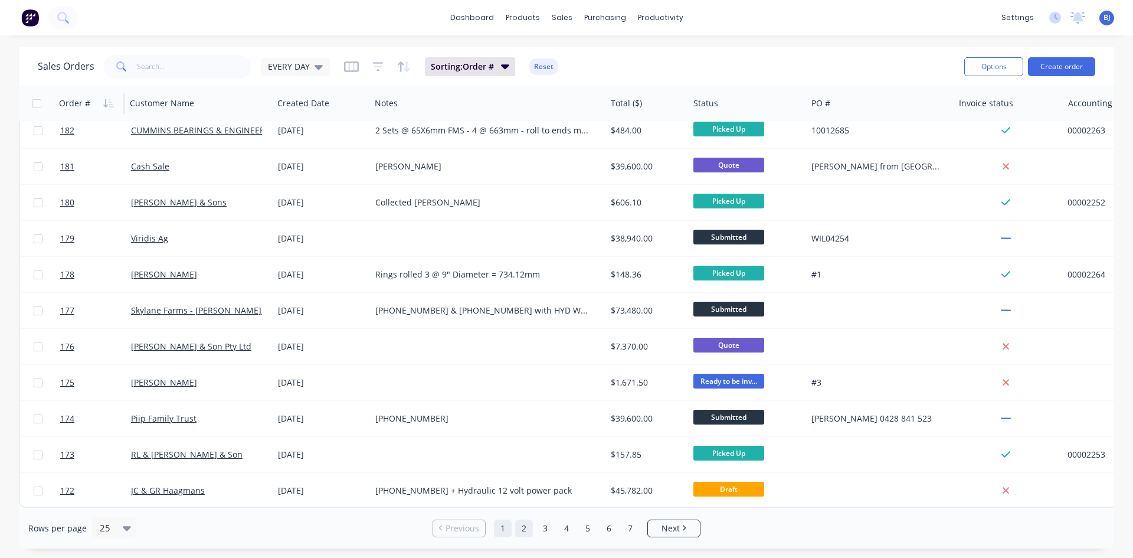
click at [519, 528] on link "2" at bounding box center [524, 528] width 18 height 18
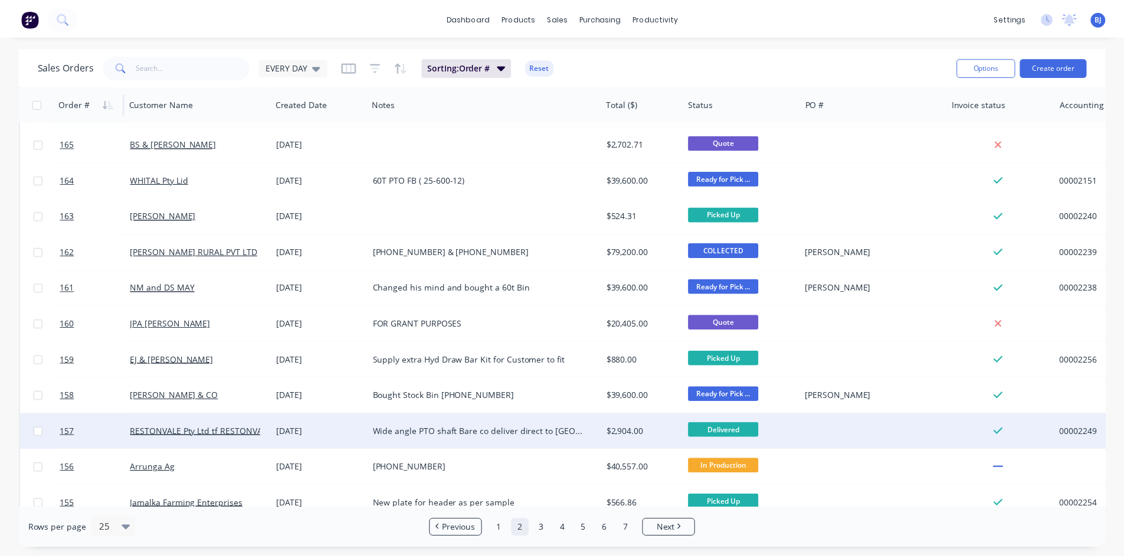
scroll to position [236, 0]
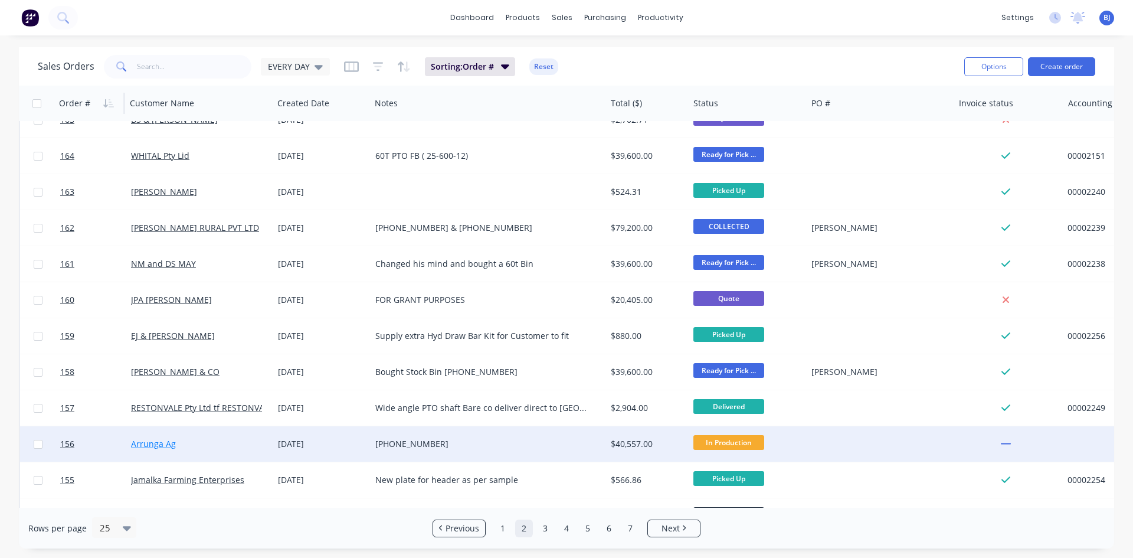
click at [168, 444] on link "Arrunga Ag" at bounding box center [153, 443] width 45 height 11
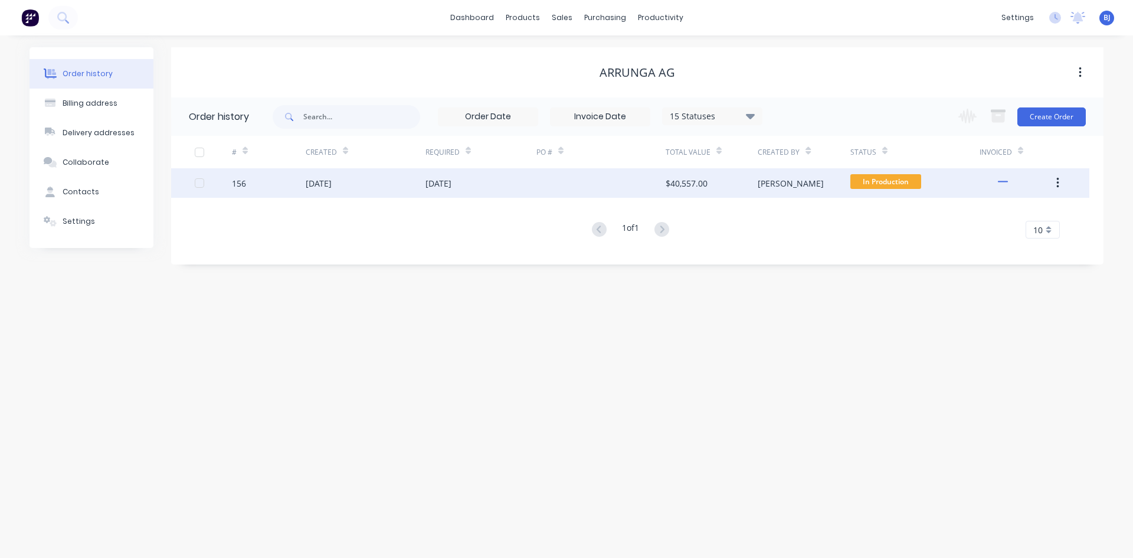
click at [328, 185] on div "18 Sep 2025" at bounding box center [319, 183] width 26 height 12
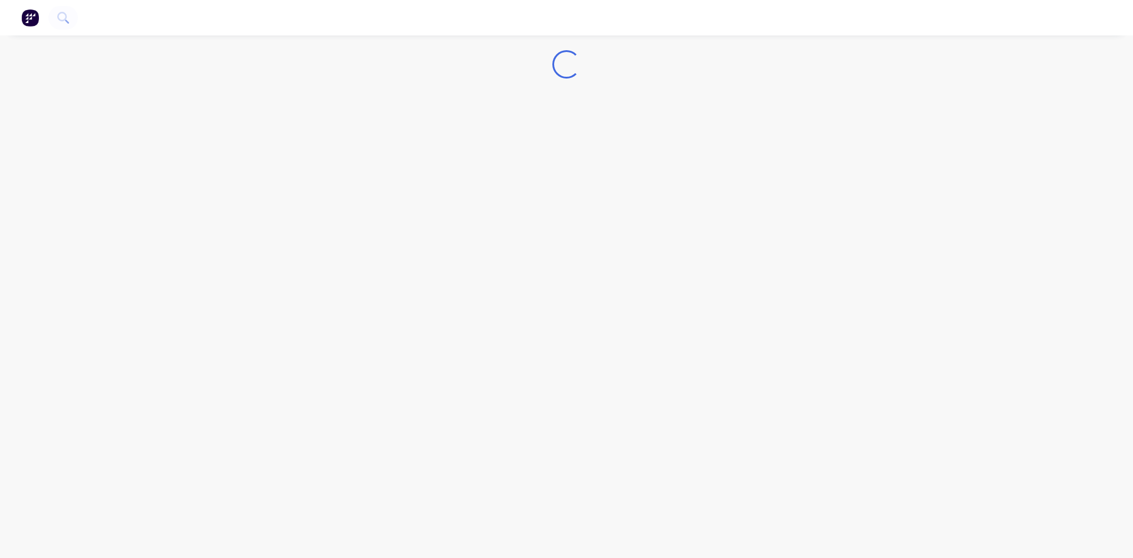
click at [328, 185] on div "Loading..." at bounding box center [566, 279] width 1133 height 558
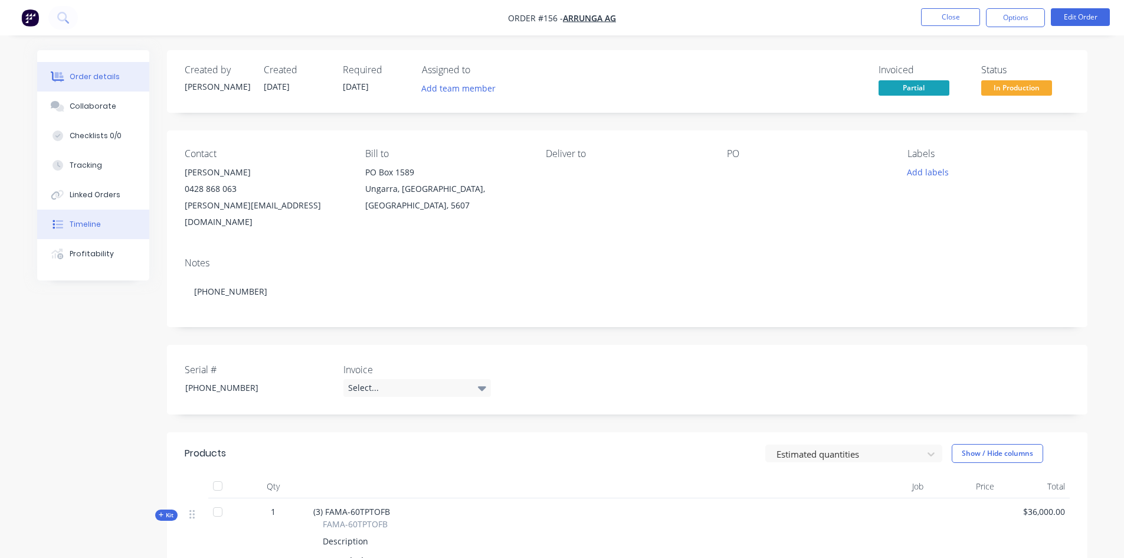
click at [94, 225] on div "Timeline" at bounding box center [85, 224] width 31 height 11
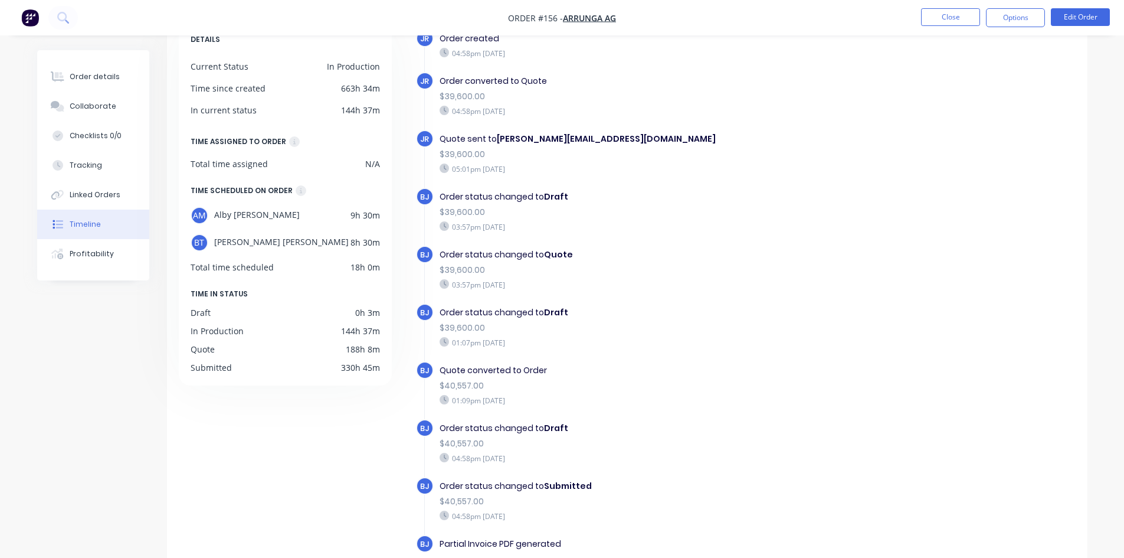
scroll to position [90, 0]
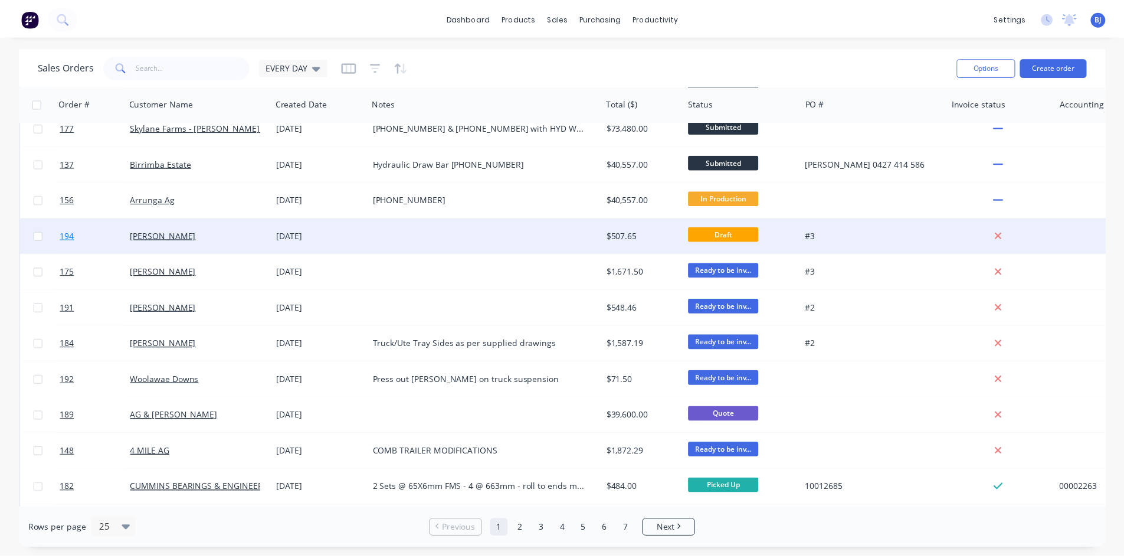
scroll to position [460, 0]
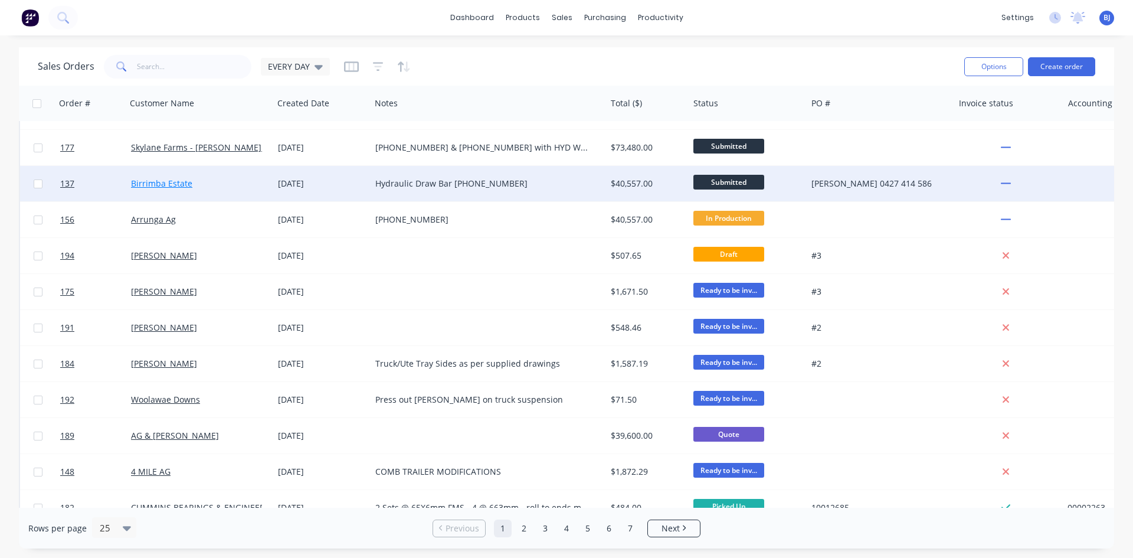
click at [136, 182] on link "Birrimba Estate" at bounding box center [161, 183] width 61 height 11
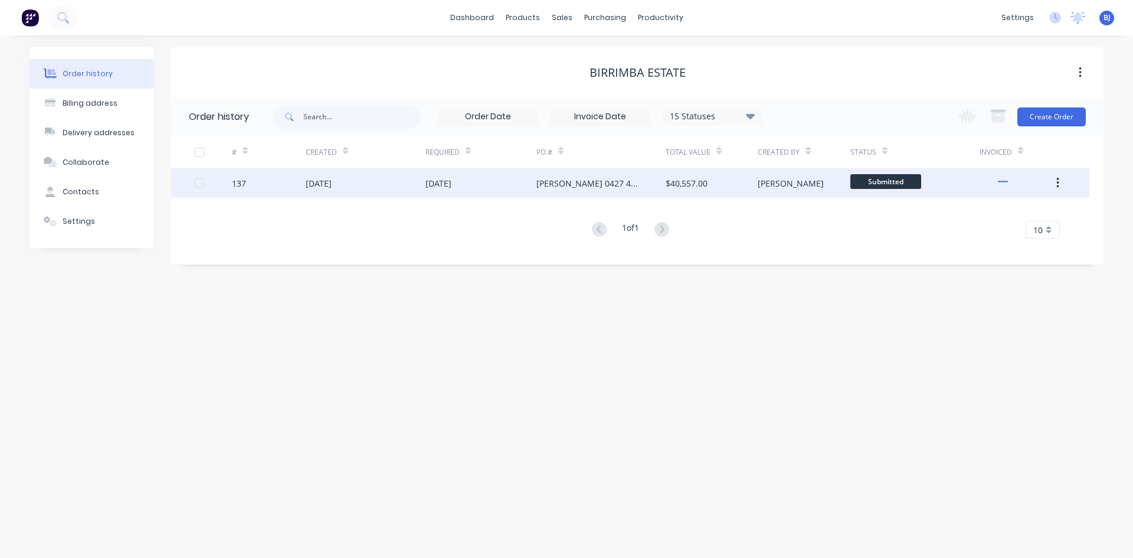
click at [331, 185] on div "18 Sep 2025" at bounding box center [319, 183] width 26 height 12
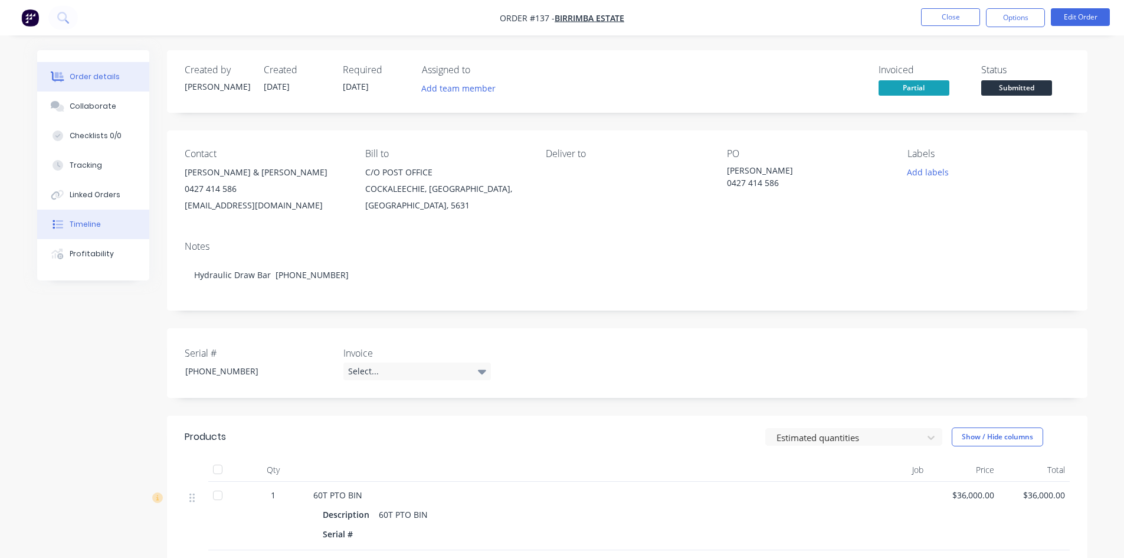
click at [86, 225] on div "Timeline" at bounding box center [85, 224] width 31 height 11
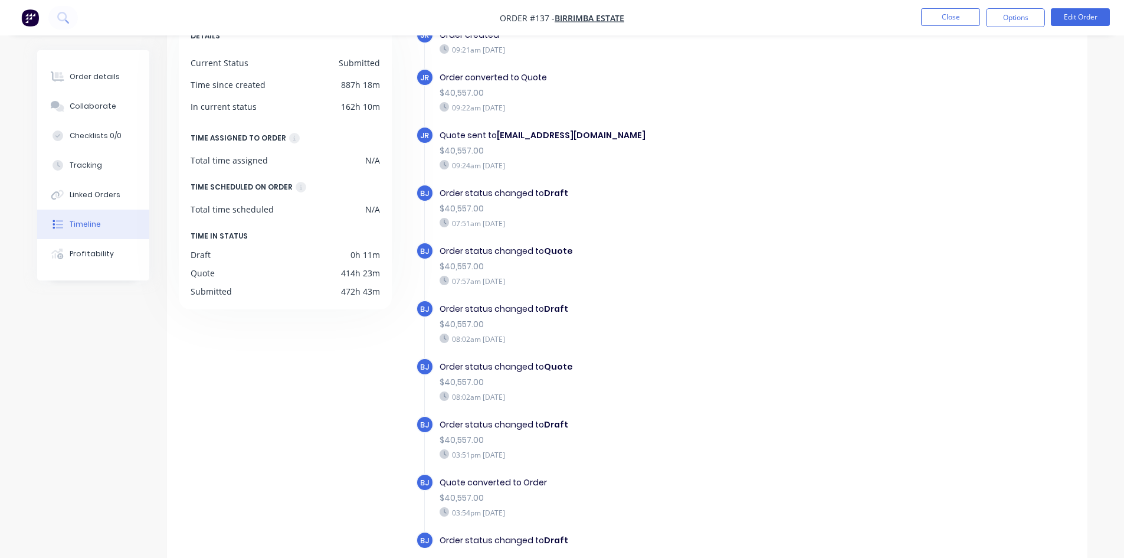
scroll to position [90, 0]
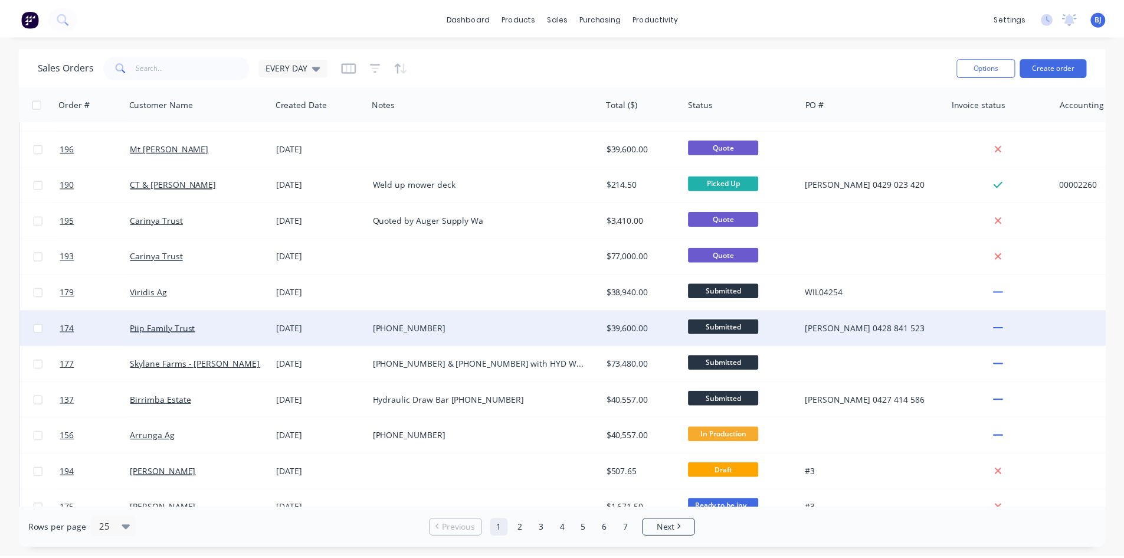
scroll to position [295, 0]
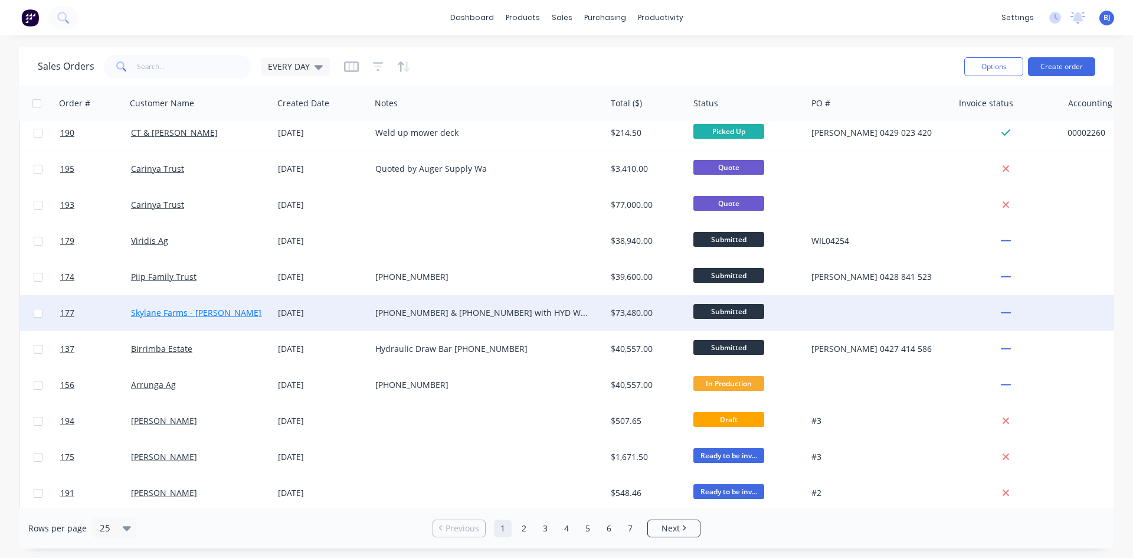
click at [212, 310] on link "Skylane Farms - Nigel McNamara Pty Ltd" at bounding box center [210, 312] width 159 height 11
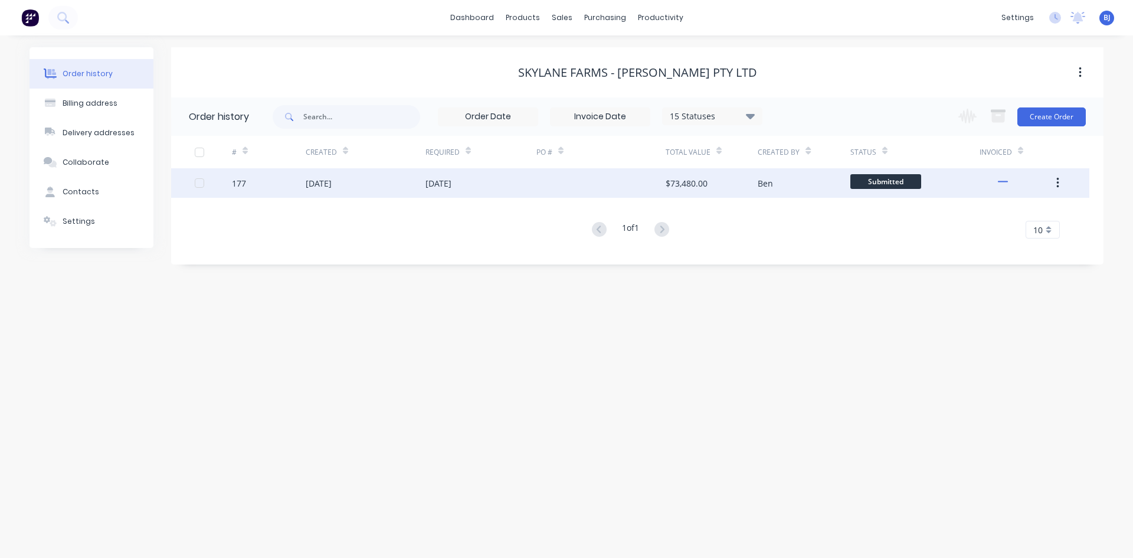
click at [310, 181] on div "23 Sep 2025" at bounding box center [319, 183] width 26 height 12
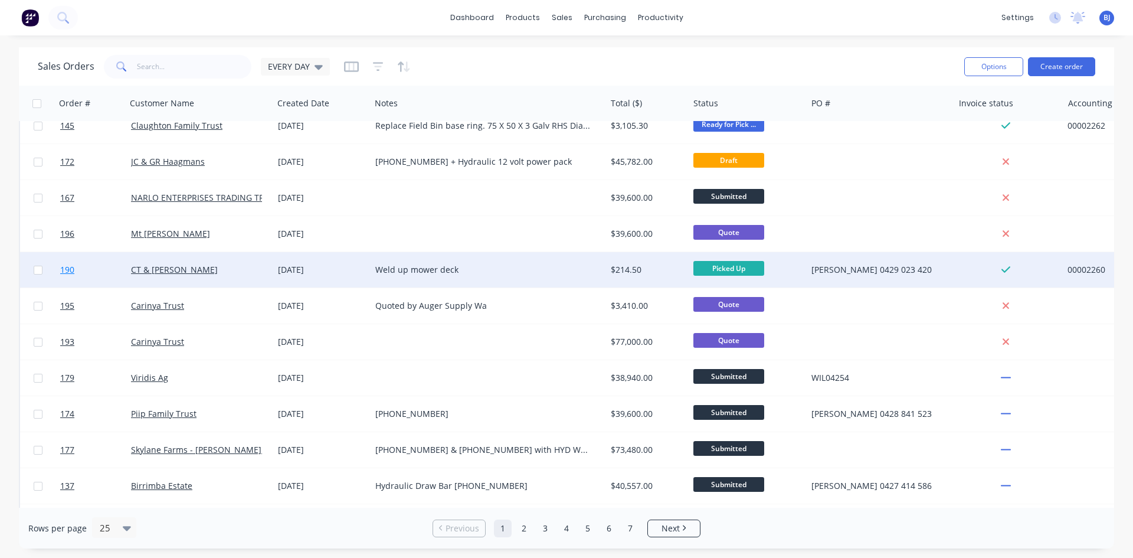
scroll to position [177, 0]
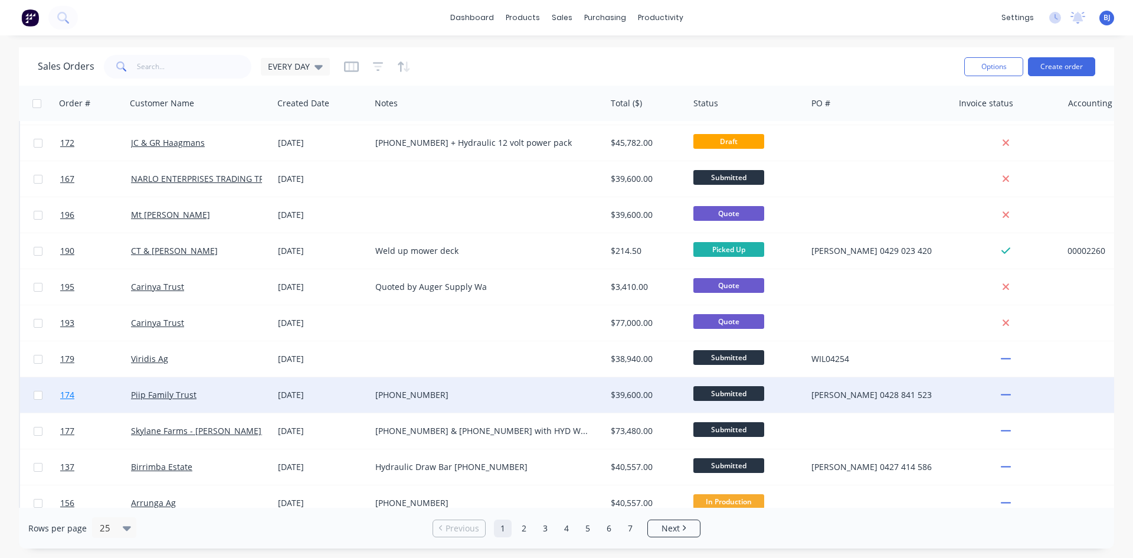
click at [119, 397] on link "174" at bounding box center [95, 394] width 71 height 35
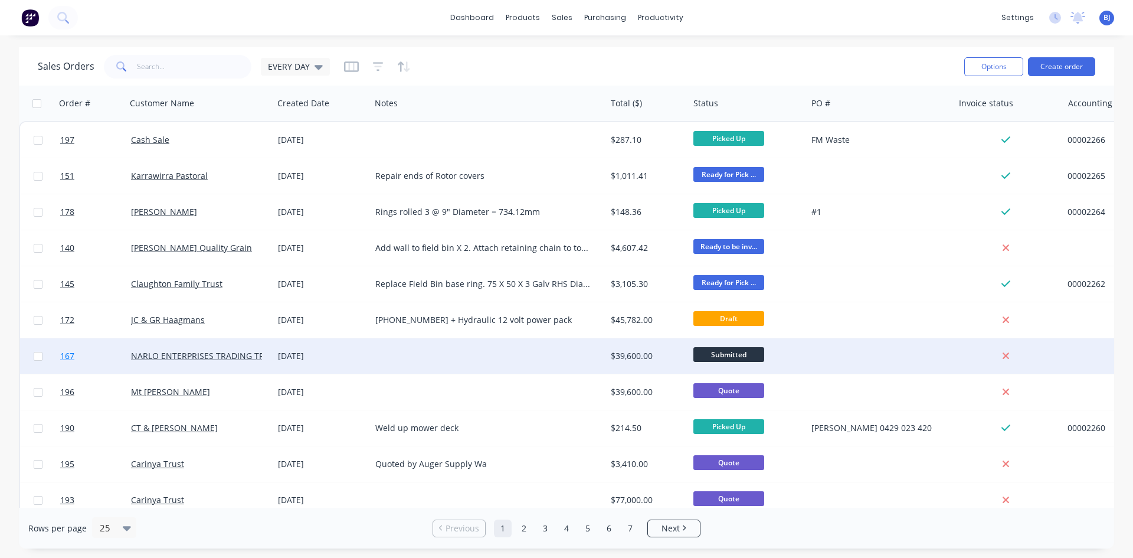
click at [129, 359] on link "167" at bounding box center [95, 355] width 71 height 35
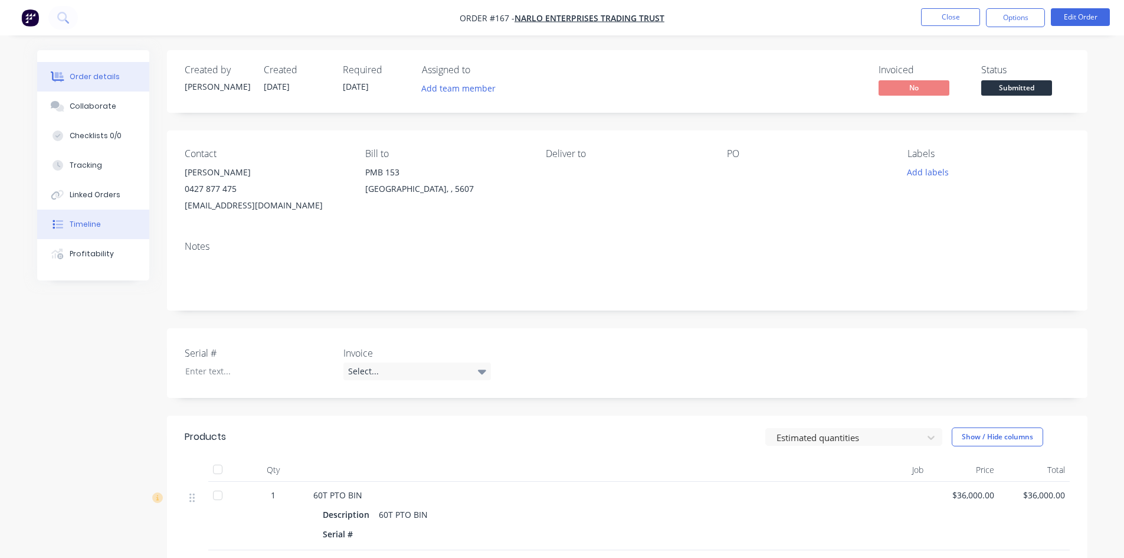
click at [94, 228] on div "Timeline" at bounding box center [85, 224] width 31 height 11
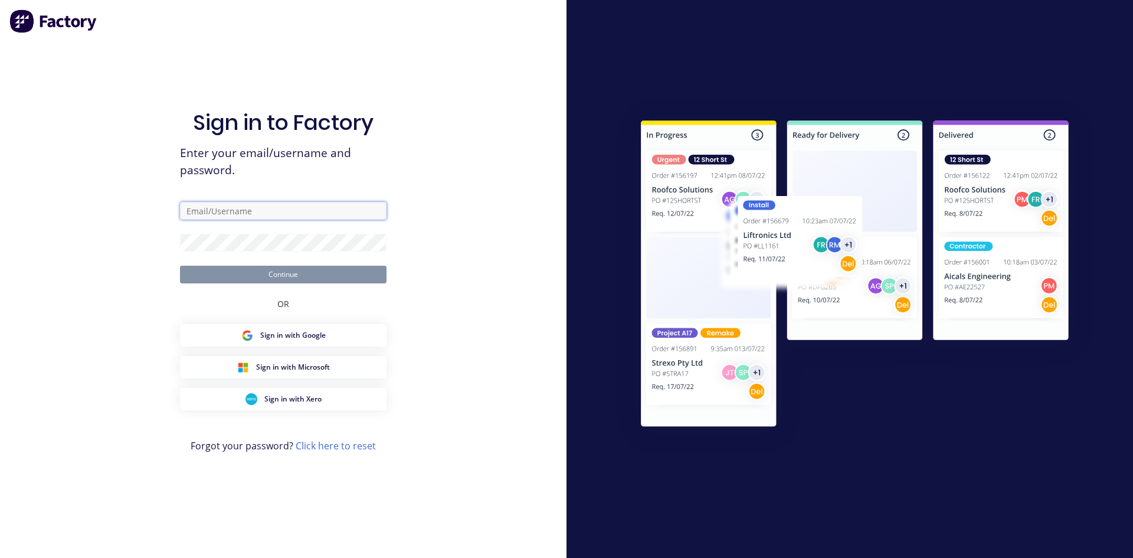
type input "zimmie.joubert@gmail.com"
click at [269, 272] on button "Continue" at bounding box center [283, 275] width 207 height 18
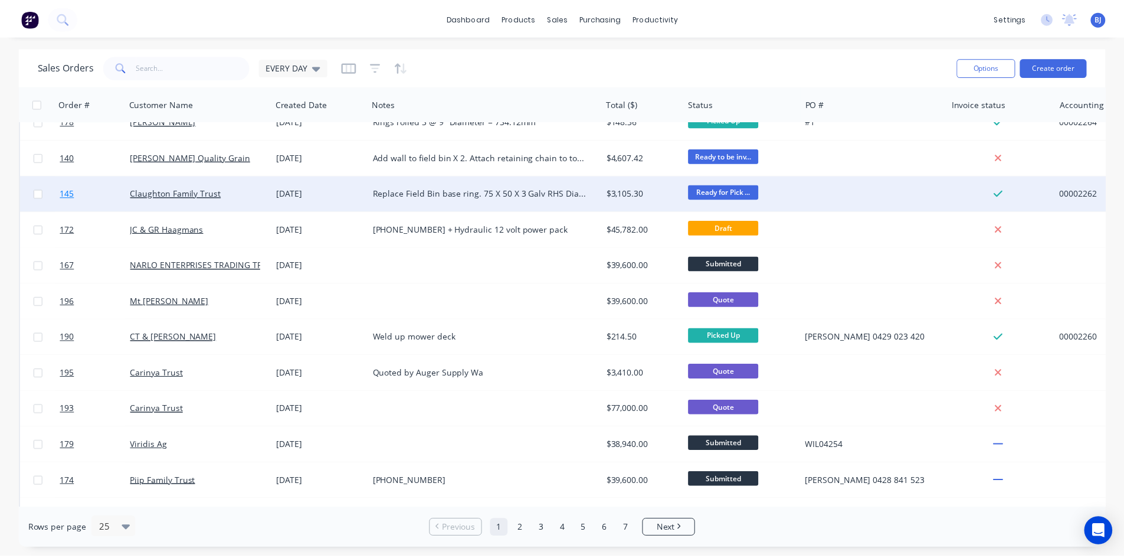
scroll to position [177, 0]
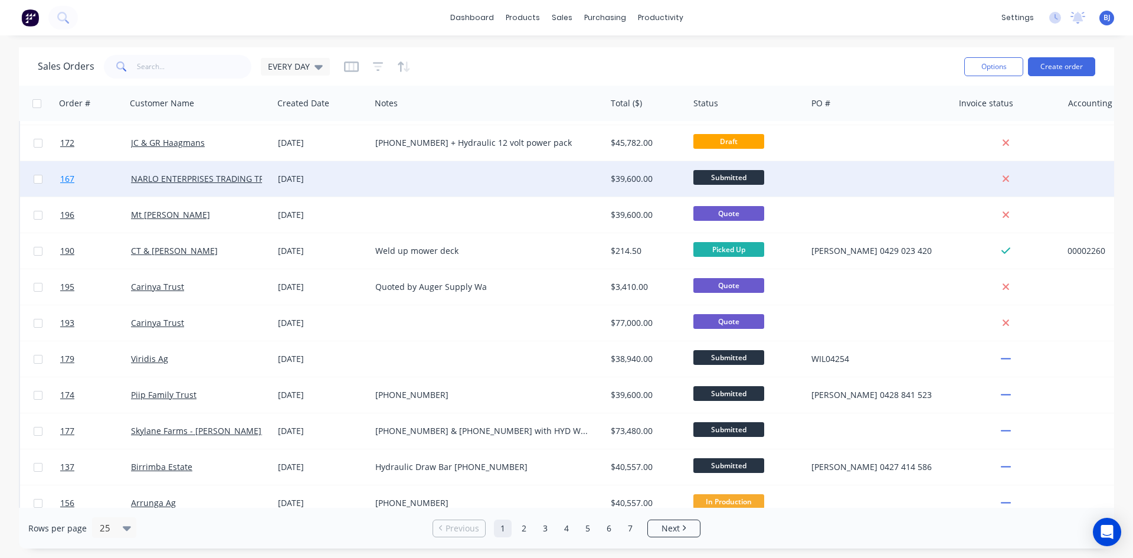
click at [113, 177] on link "167" at bounding box center [95, 178] width 71 height 35
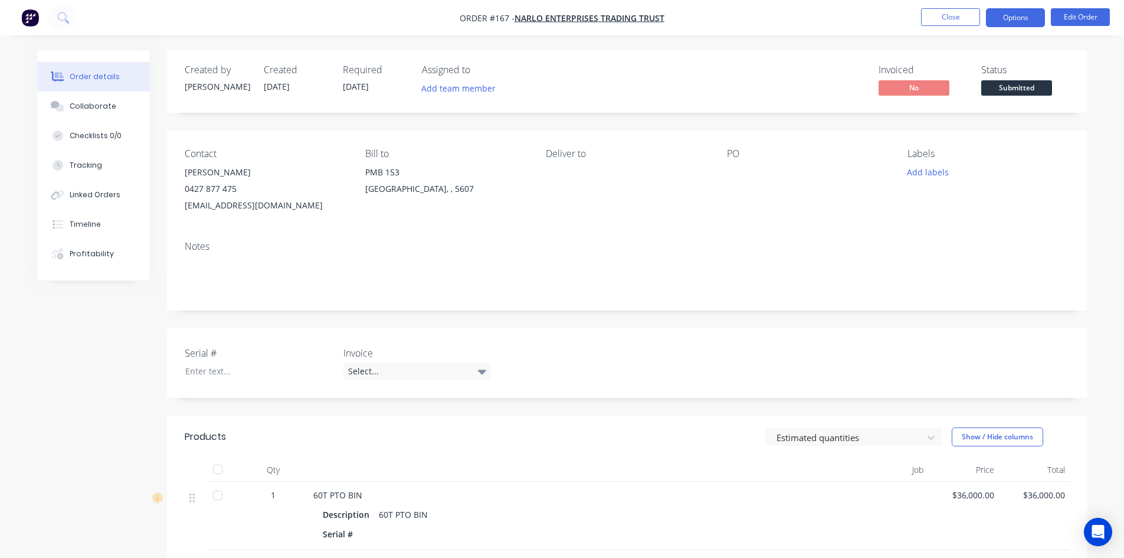
click at [1015, 21] on button "Options" at bounding box center [1015, 17] width 59 height 19
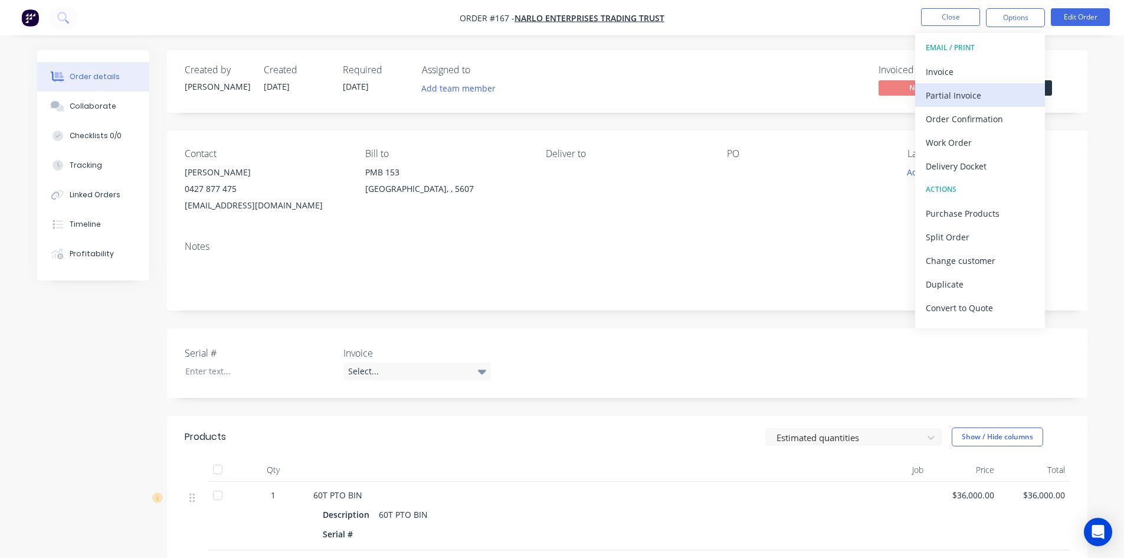
click at [957, 94] on div "Partial Invoice" at bounding box center [980, 95] width 109 height 17
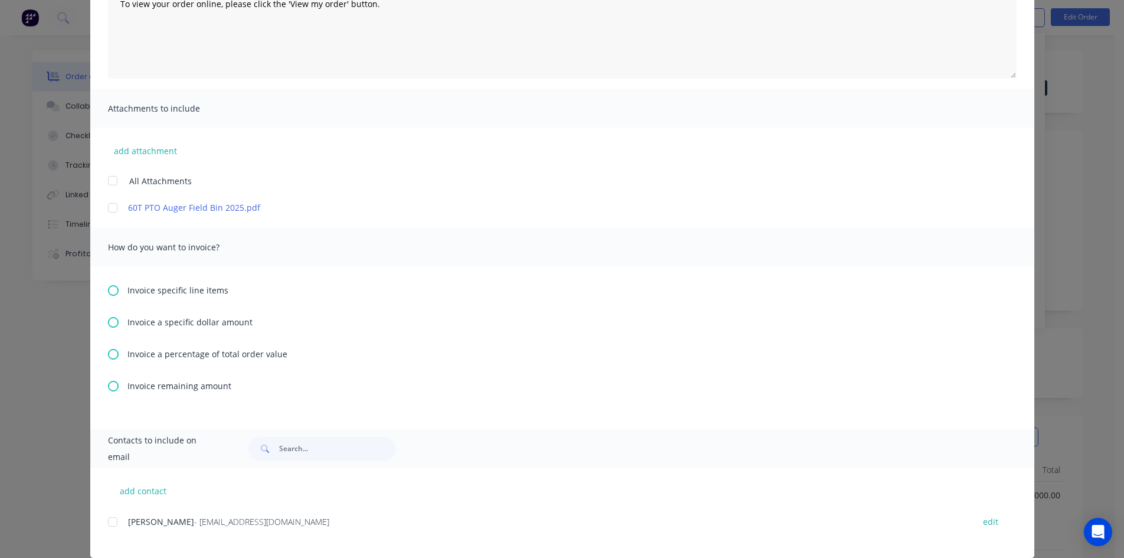
scroll to position [177, 0]
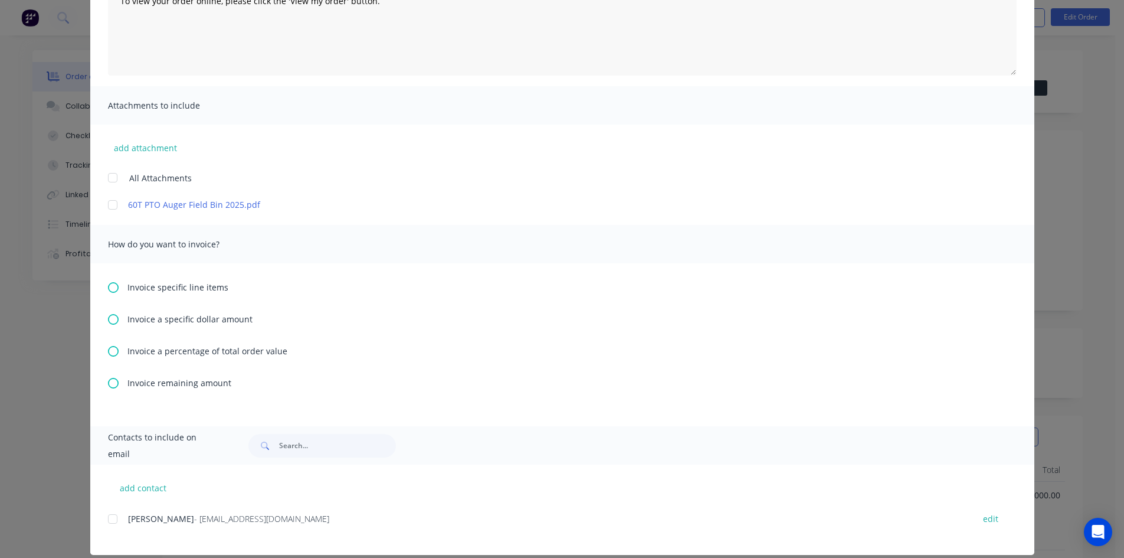
click at [109, 351] on icon at bounding box center [113, 351] width 11 height 11
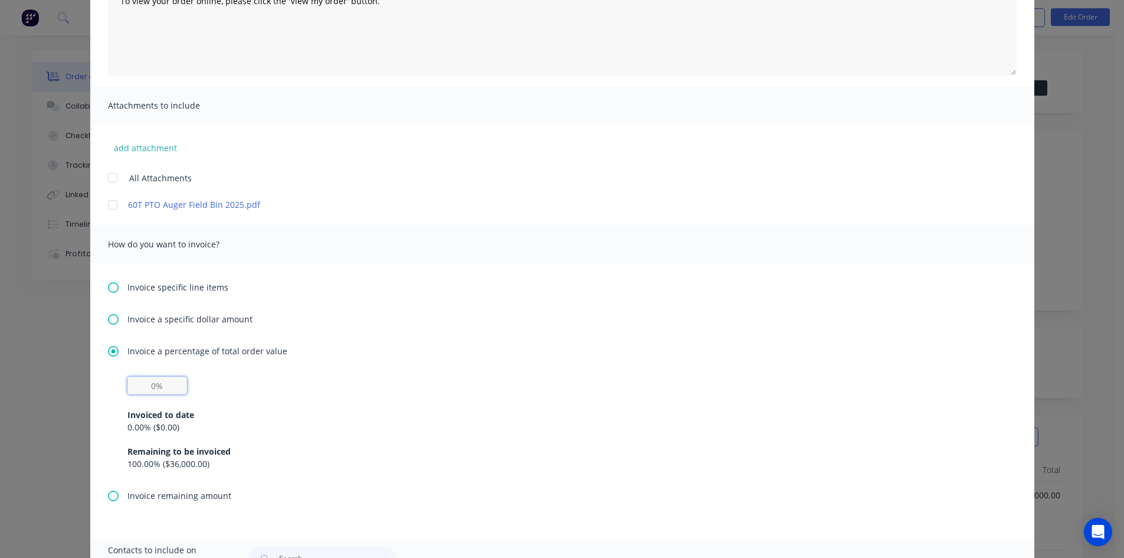
click at [149, 383] on input "text" at bounding box center [157, 386] width 60 height 18
type input "30%"
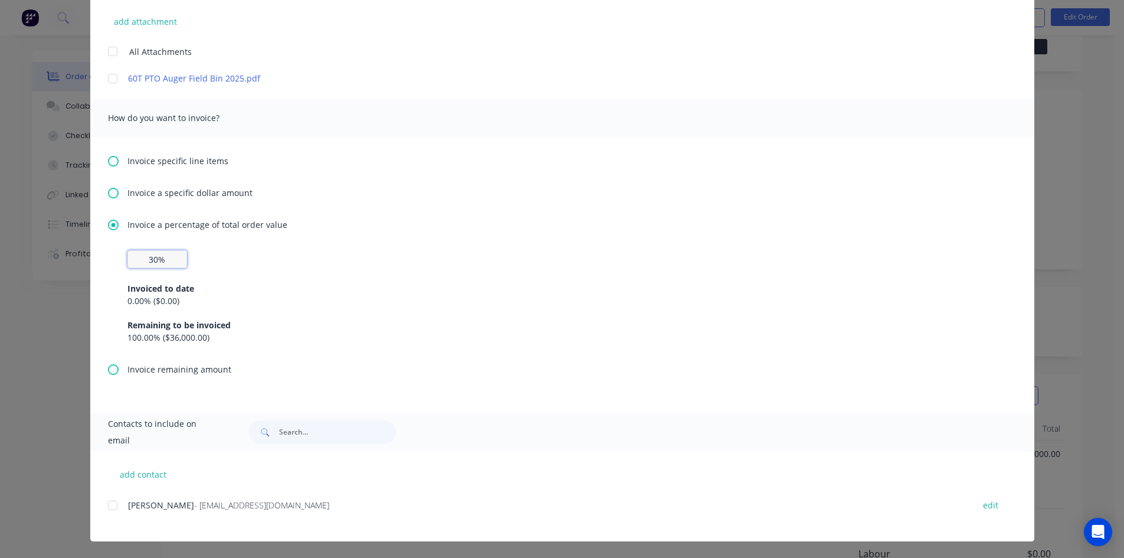
scroll to position [59, 0]
drag, startPoint x: 108, startPoint y: 504, endPoint x: 188, endPoint y: 502, distance: 79.7
click at [109, 504] on div at bounding box center [113, 505] width 24 height 24
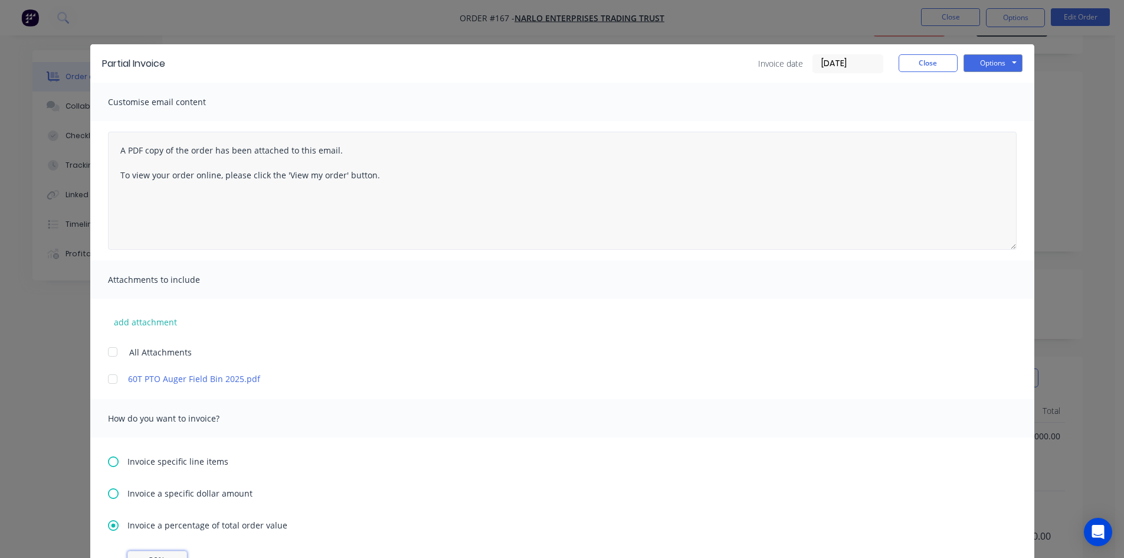
scroll to position [0, 0]
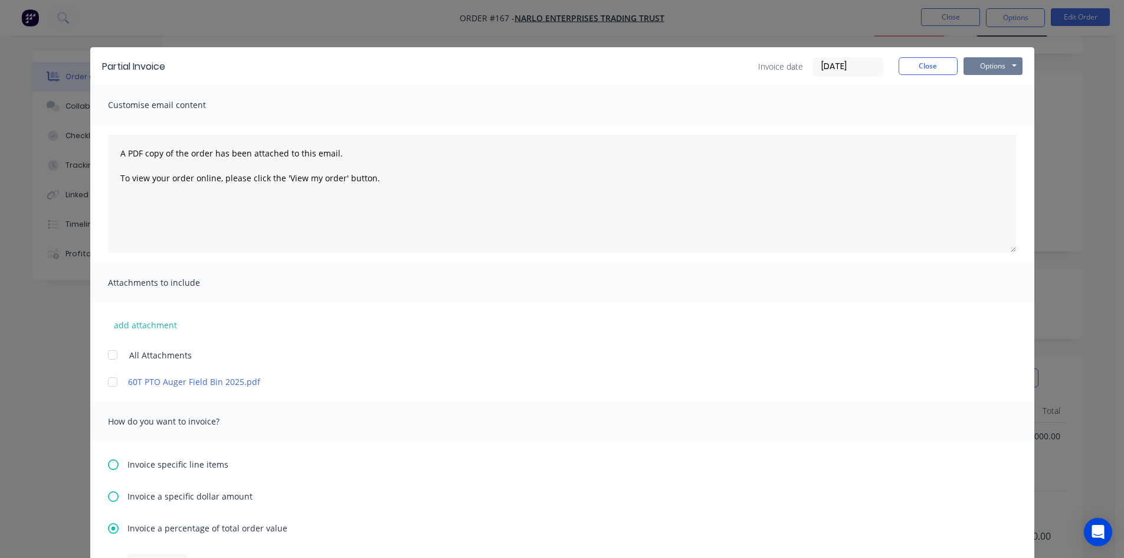
click at [992, 67] on button "Options" at bounding box center [993, 66] width 59 height 18
click at [993, 88] on button "Preview" at bounding box center [1002, 86] width 76 height 19
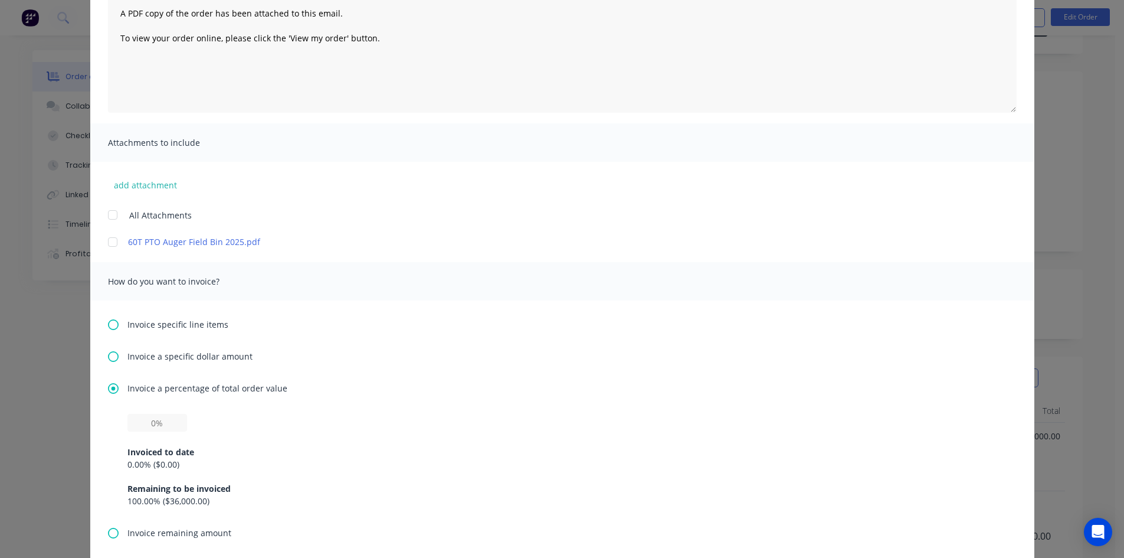
scroll to position [177, 0]
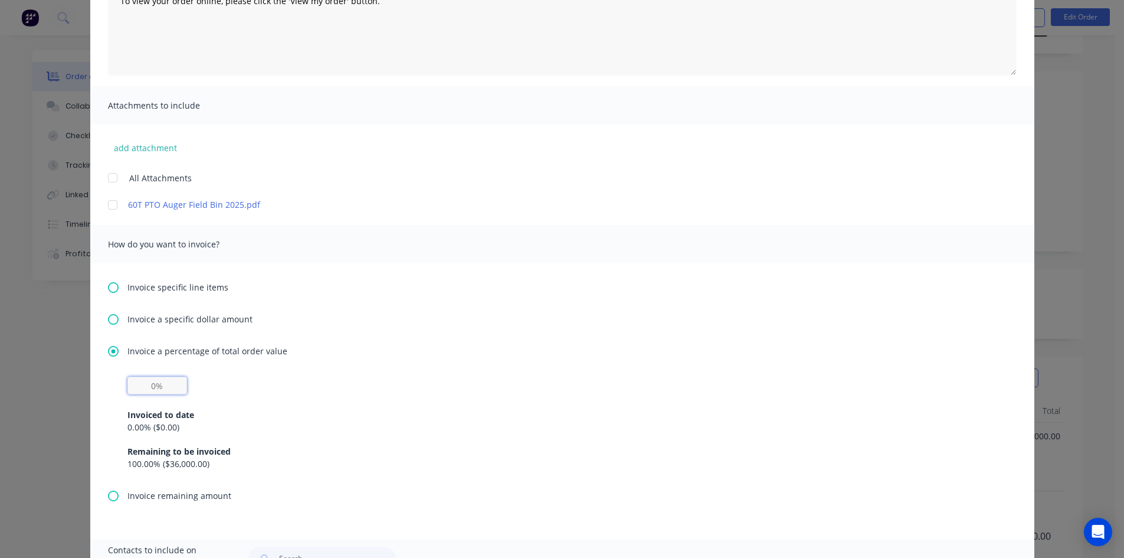
click at [152, 387] on input "text" at bounding box center [157, 386] width 60 height 18
type input "30%"
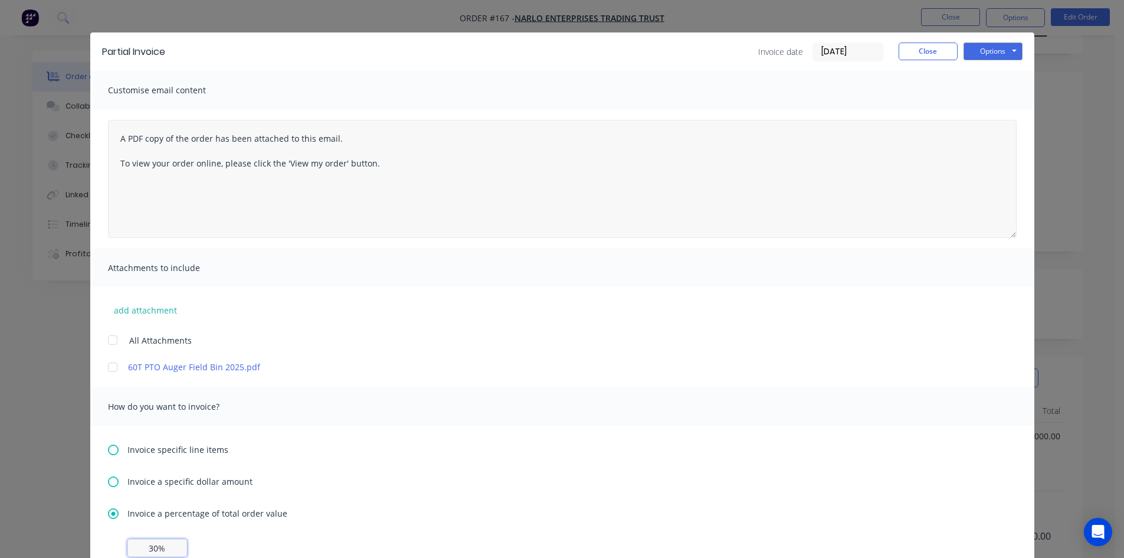
scroll to position [8, 0]
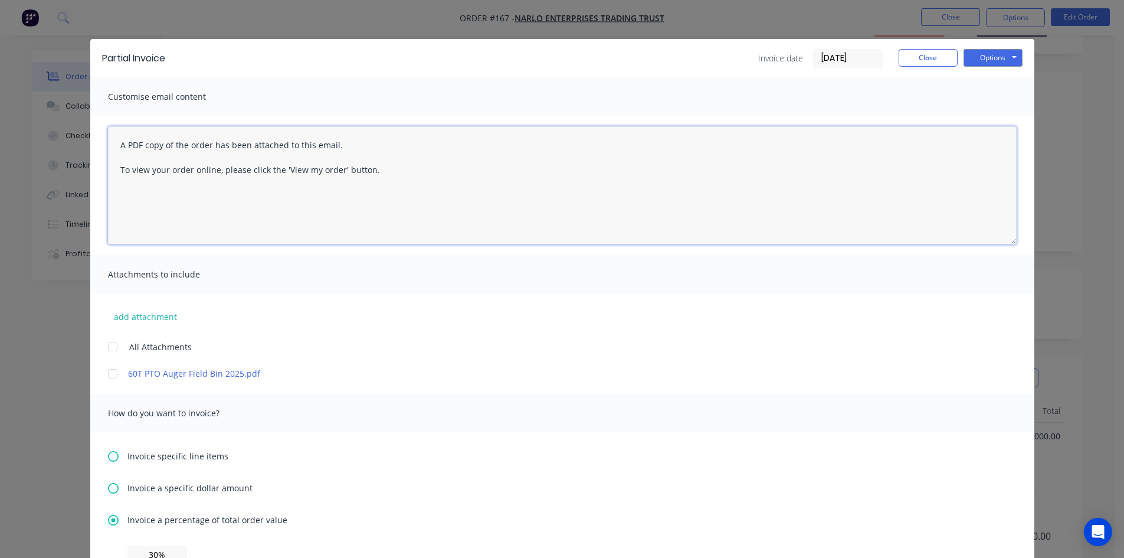
drag, startPoint x: 368, startPoint y: 171, endPoint x: 367, endPoint y: 234, distance: 62.6
click at [368, 173] on textarea "A PDF copy of the order has been attached to this email. To view your order onl…" at bounding box center [562, 185] width 909 height 118
type textarea "A"
click at [379, 171] on textarea "Hi Craig Morning could we please have a 30% Deposit to confirm your order" at bounding box center [562, 185] width 909 height 118
click at [376, 171] on textarea "Hi Craig Morning could we please have a 30% Deposit to confirm your order Thank…" at bounding box center [562, 185] width 909 height 118
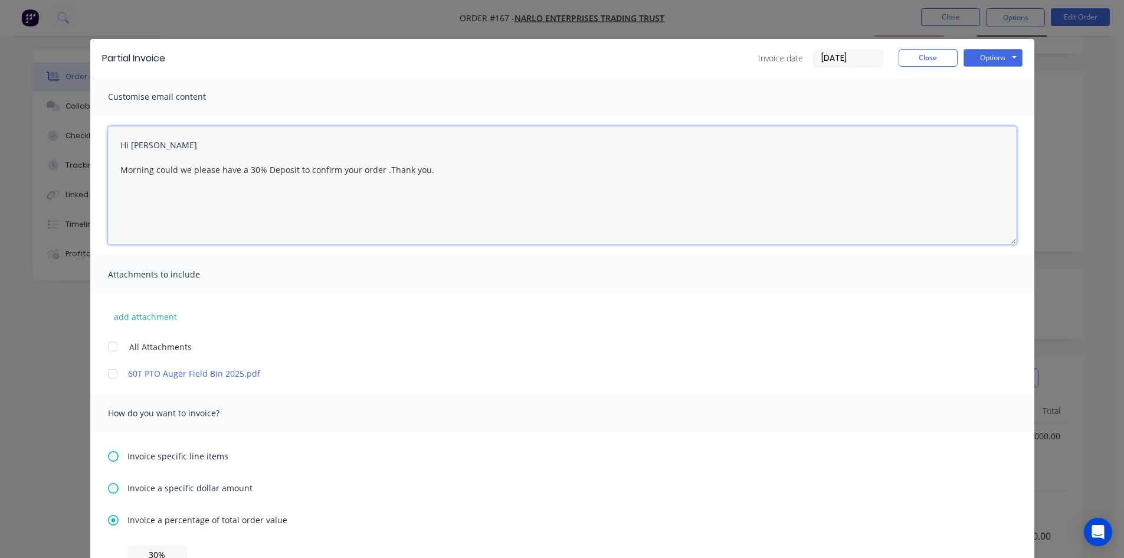
click at [428, 175] on textarea "Hi Craig Morning could we please have a 30% Deposit to confirm your order .Than…" at bounding box center [562, 185] width 909 height 118
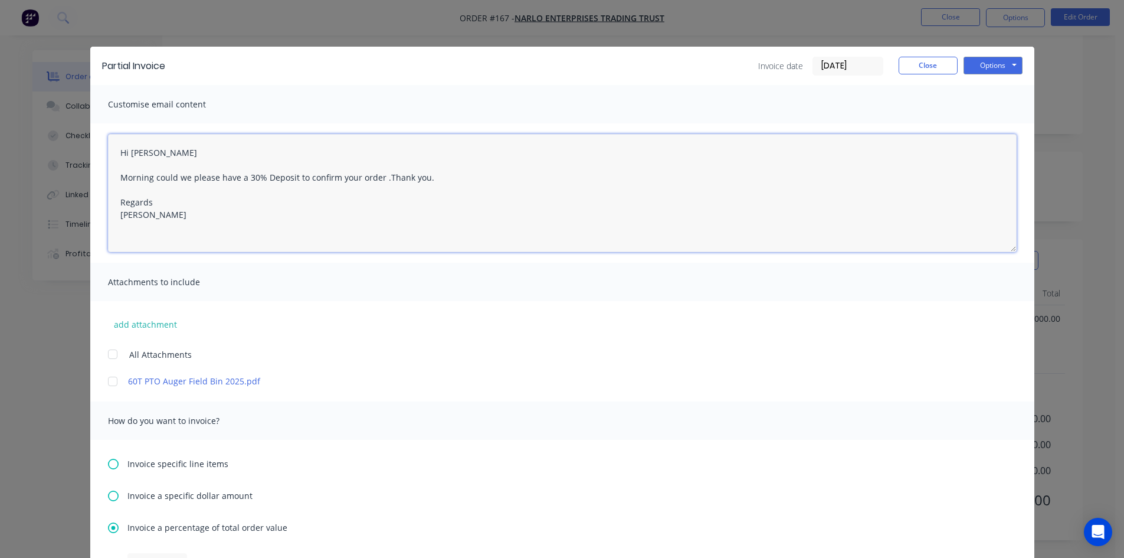
scroll to position [0, 0]
type textarea "Hi Craig Morning could we please have a 30% Deposit to confirm your order .Than…"
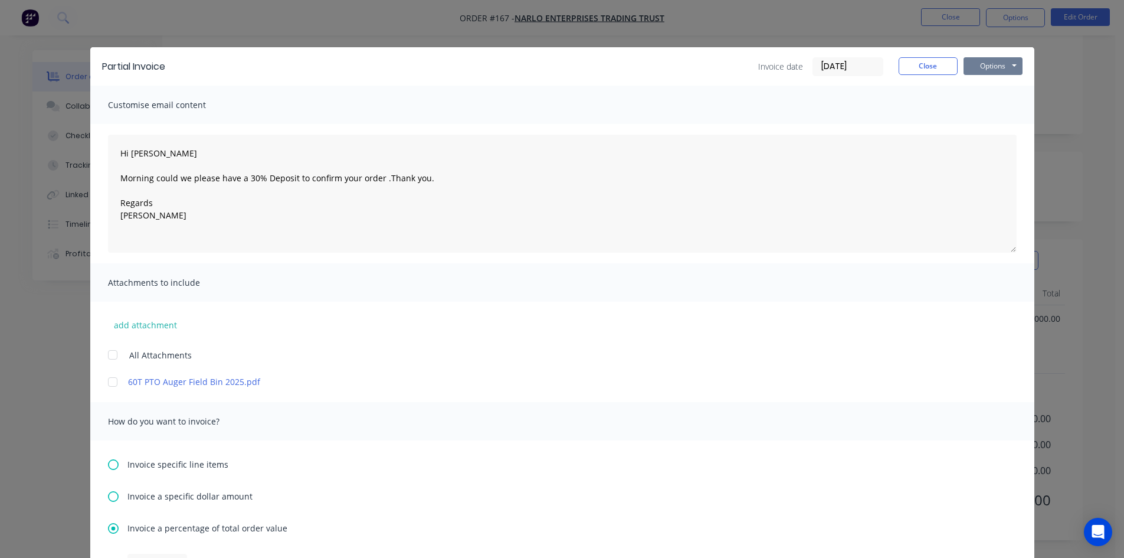
click at [984, 63] on button "Options" at bounding box center [993, 66] width 59 height 18
click at [979, 123] on button "Email" at bounding box center [1002, 125] width 76 height 19
click at [930, 70] on button "Close" at bounding box center [928, 66] width 59 height 18
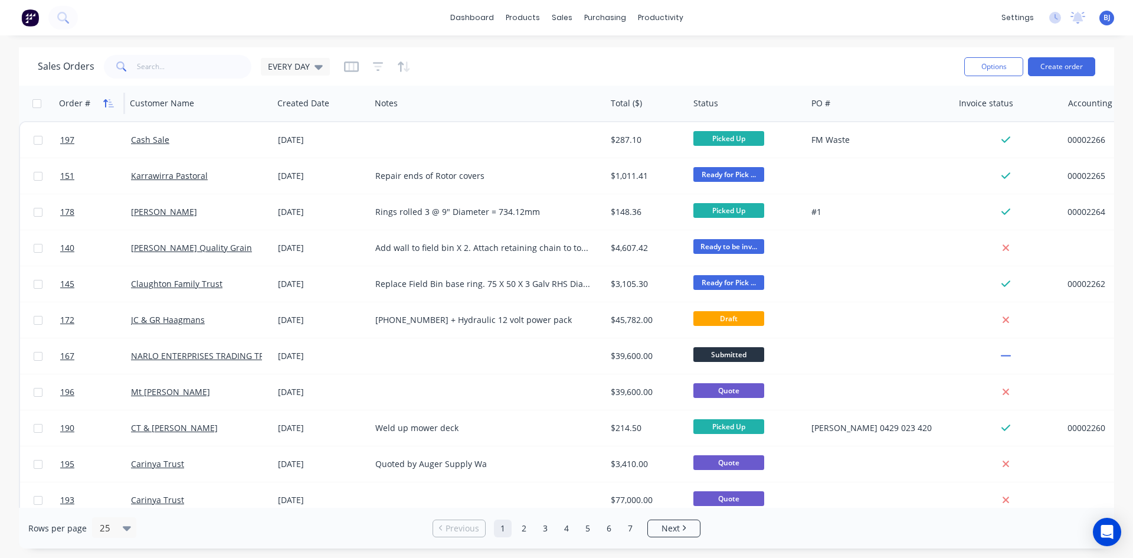
click at [105, 101] on icon "button" at bounding box center [105, 103] width 4 height 8
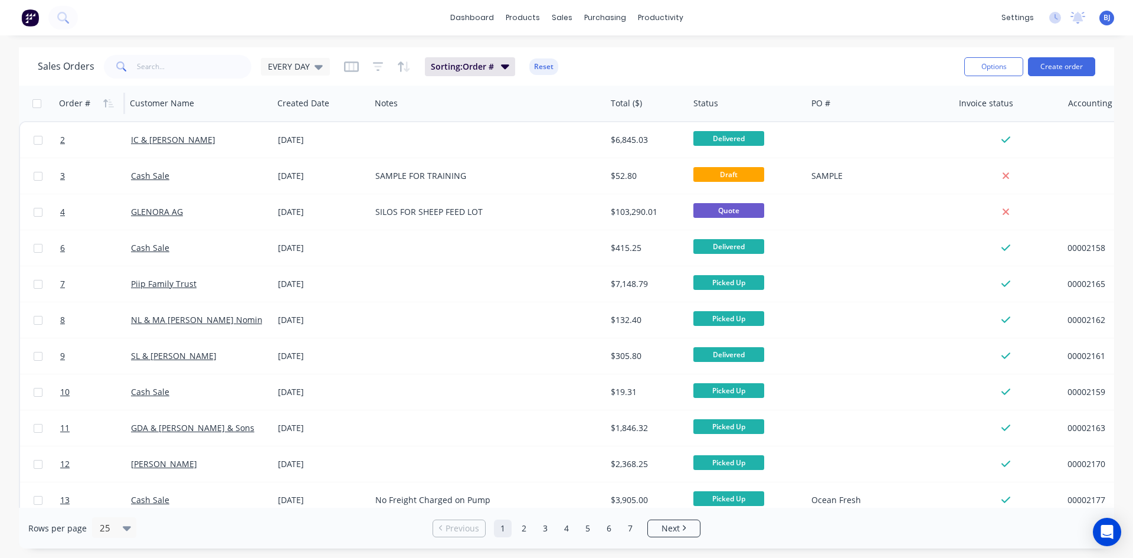
click at [105, 101] on icon "button" at bounding box center [105, 103] width 4 height 8
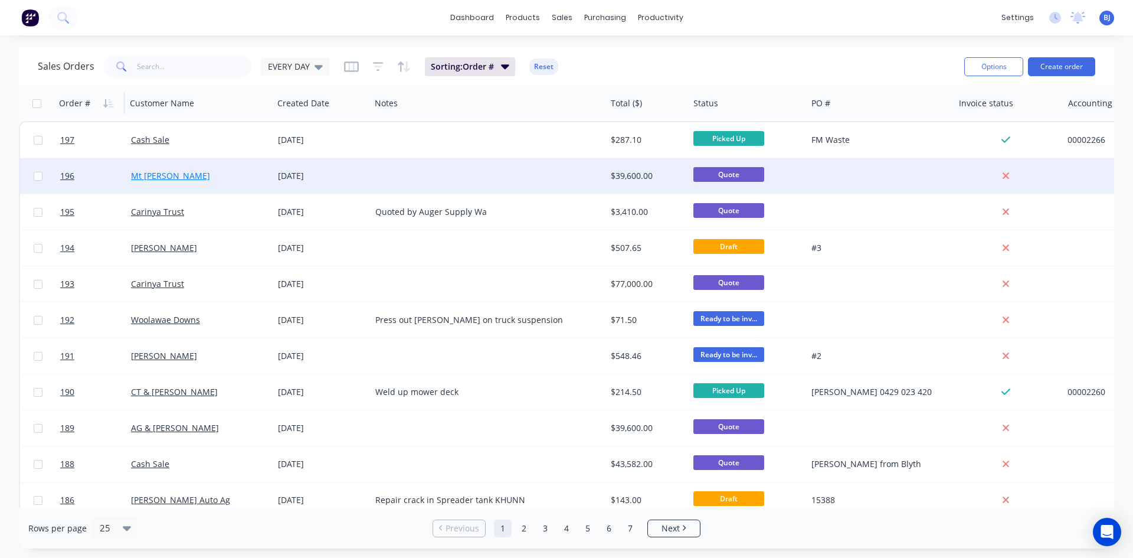
click at [145, 177] on link "Mt Isabella Agri" at bounding box center [170, 175] width 79 height 11
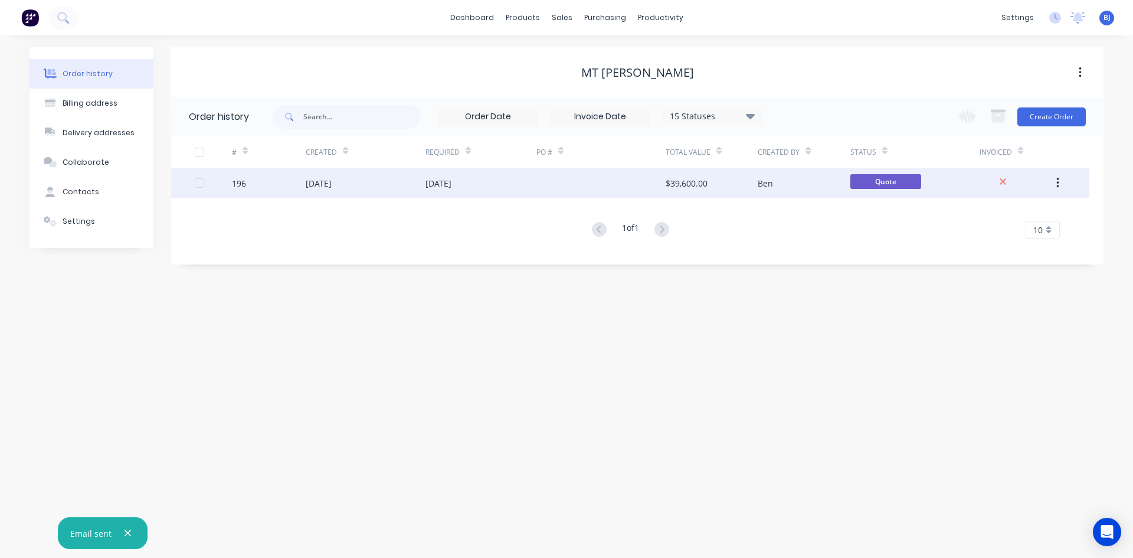
click at [312, 185] on div "03 Oct 2025" at bounding box center [319, 183] width 26 height 12
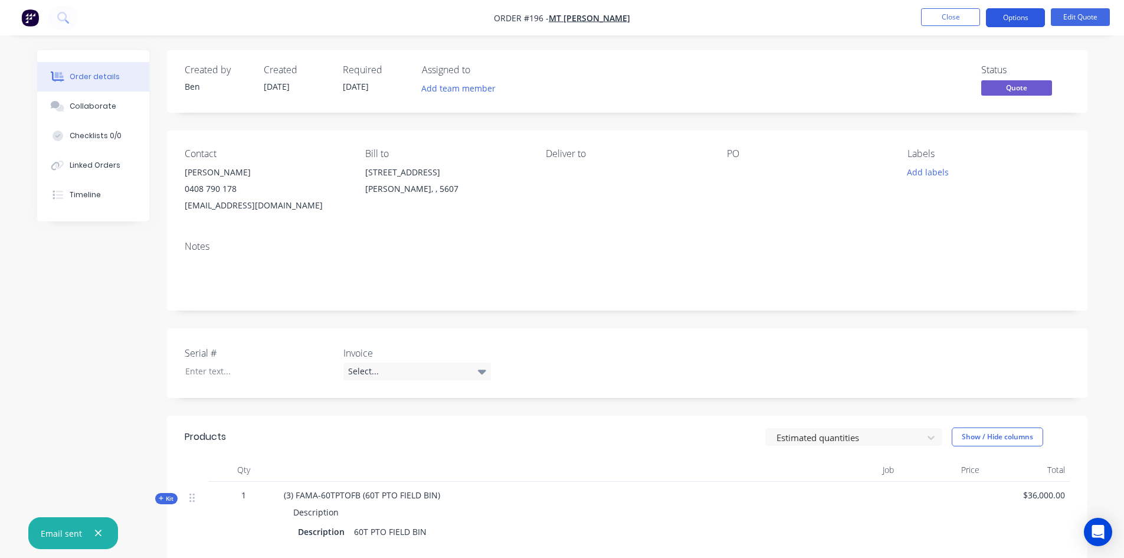
click at [1029, 21] on button "Options" at bounding box center [1015, 17] width 59 height 19
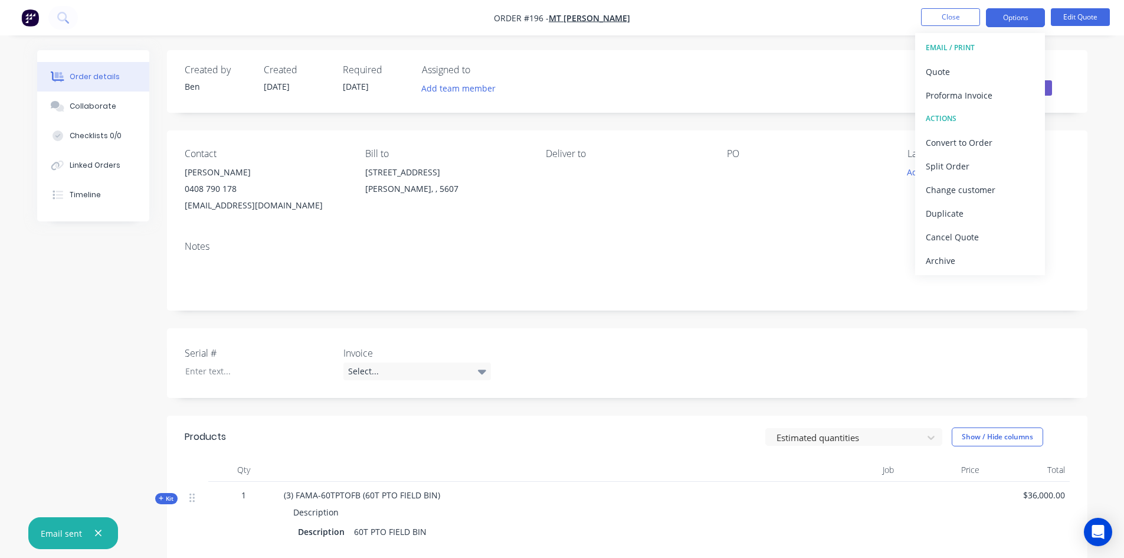
click at [1074, 146] on div "Contact Daniel Fiegert 0408 790 178 mtisabellaagri@outlook.com Bill to 4872 Mt …" at bounding box center [627, 180] width 921 height 101
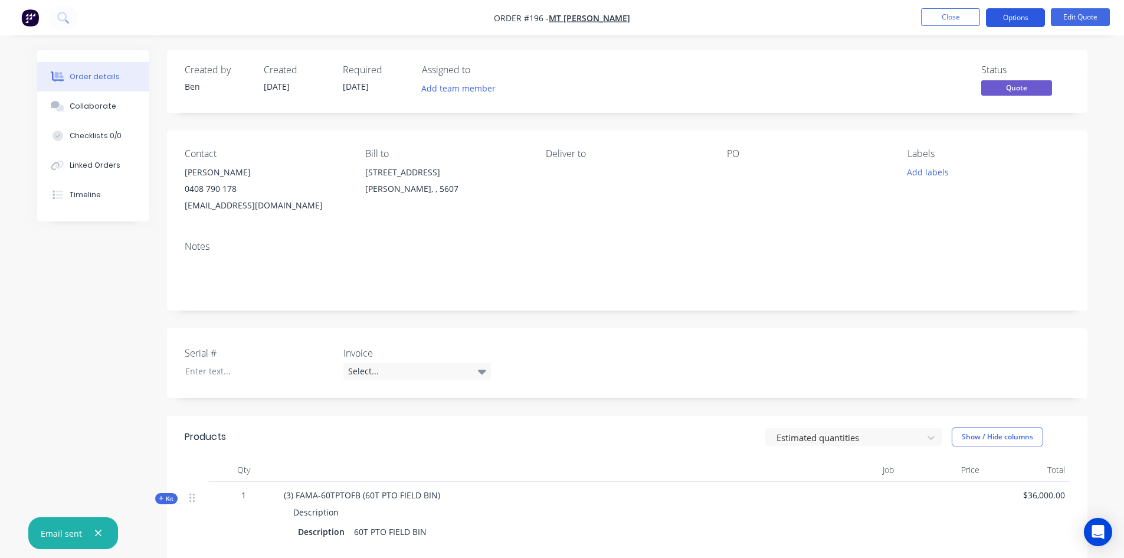
click at [1017, 18] on button "Options" at bounding box center [1015, 17] width 59 height 19
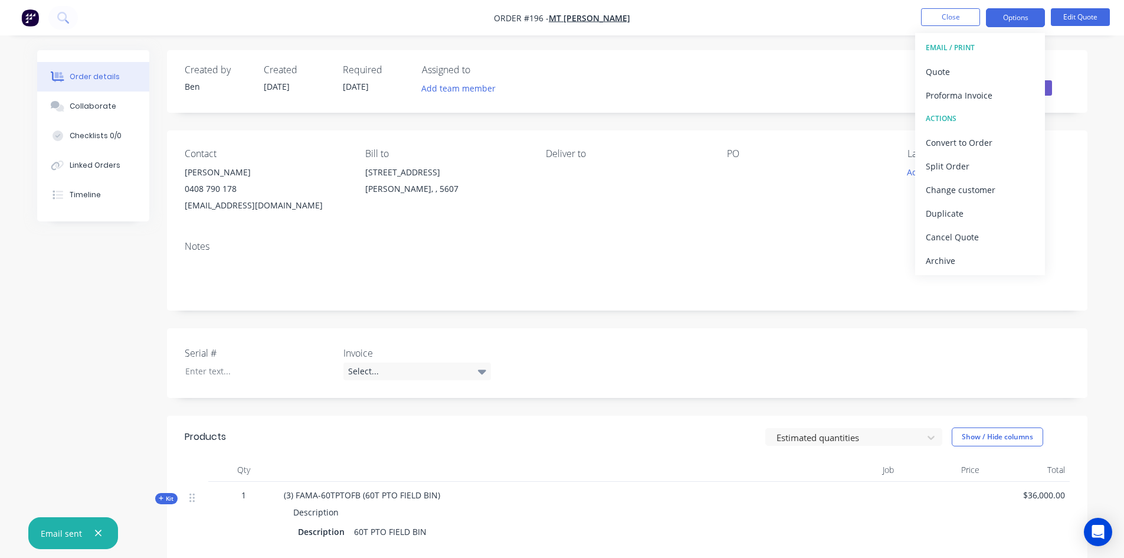
click at [1072, 83] on div "Created by Ben Created 03/10/25 Required 03/10/25 Assigned to Add team member S…" at bounding box center [627, 81] width 921 height 63
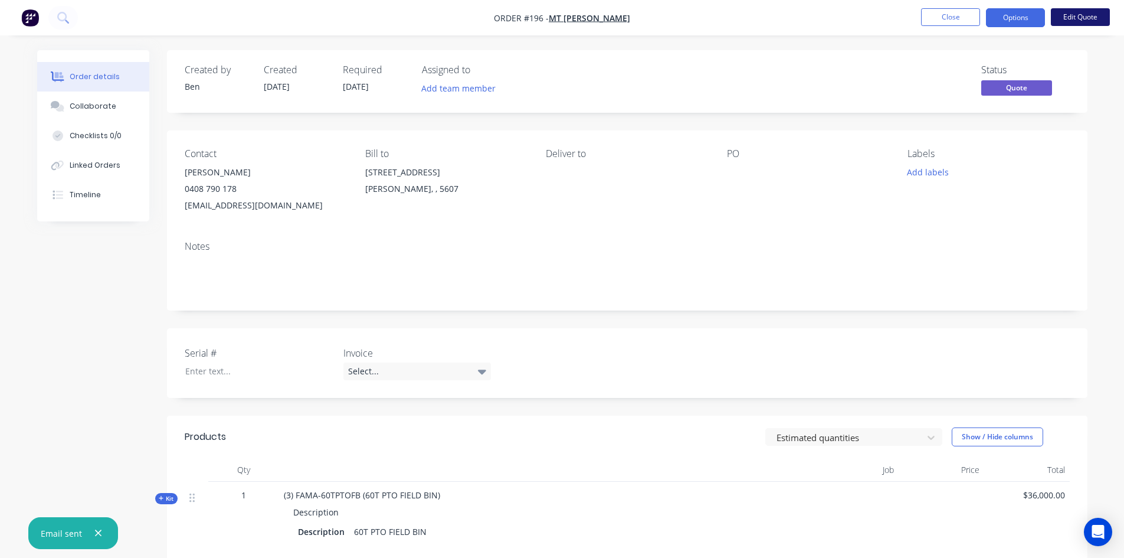
click at [1077, 20] on button "Edit Quote" at bounding box center [1080, 17] width 59 height 18
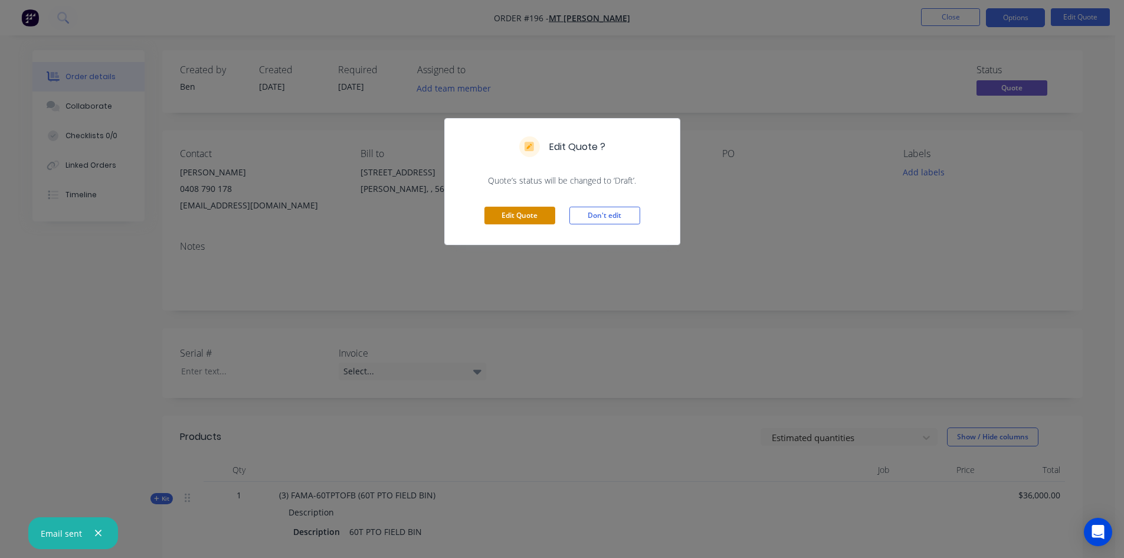
click at [529, 215] on button "Edit Quote" at bounding box center [520, 216] width 71 height 18
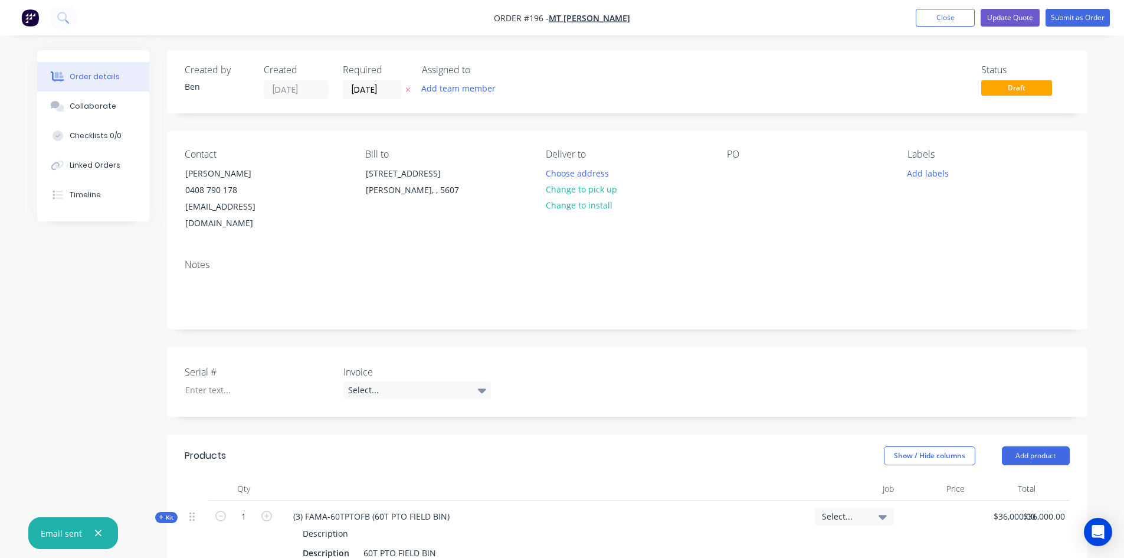
click at [94, 534] on icon "button" at bounding box center [98, 533] width 8 height 11
click at [1012, 15] on button "Update Quote" at bounding box center [1010, 18] width 59 height 18
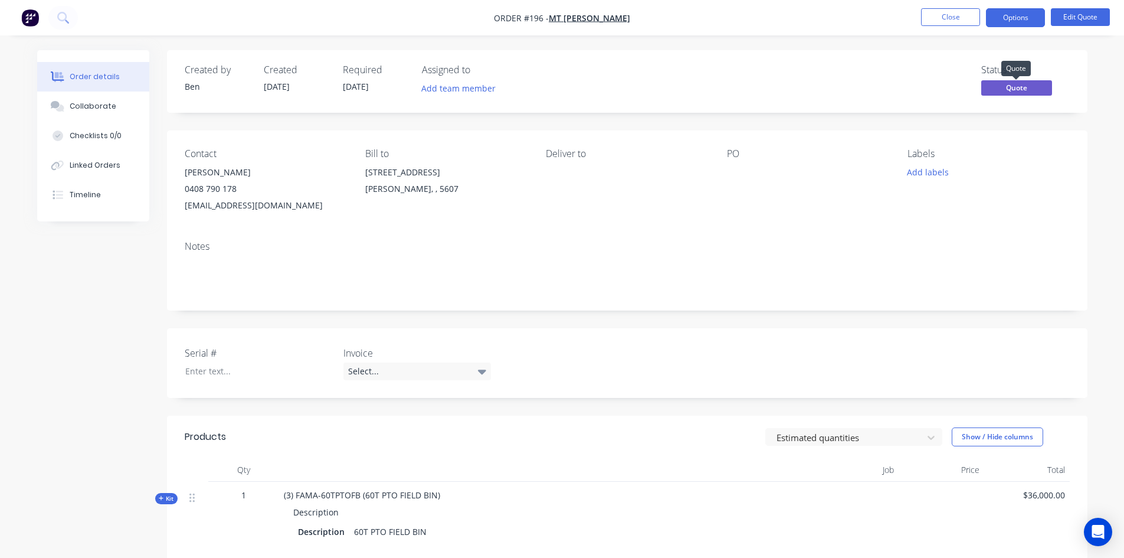
click at [1032, 95] on span "Quote" at bounding box center [1017, 87] width 71 height 15
click at [1029, 91] on span "Quote" at bounding box center [1017, 87] width 71 height 15
click at [1082, 22] on button "Edit Quote" at bounding box center [1080, 17] width 59 height 18
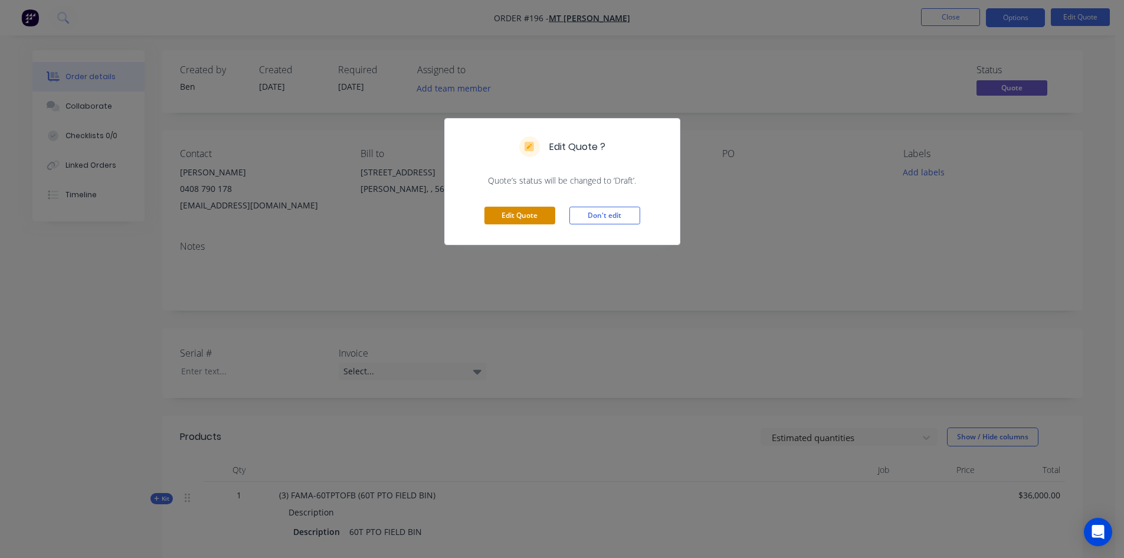
click at [512, 218] on button "Edit Quote" at bounding box center [520, 216] width 71 height 18
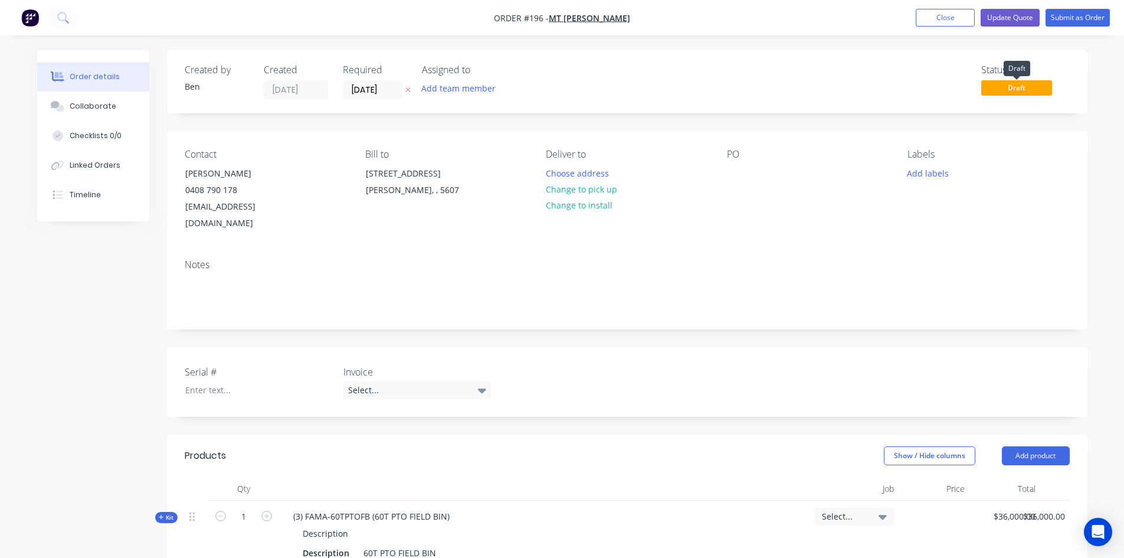
click at [997, 86] on span "Draft" at bounding box center [1017, 87] width 71 height 15
click at [1000, 87] on span "Draft" at bounding box center [1017, 87] width 71 height 15
click at [87, 192] on div "Timeline" at bounding box center [85, 194] width 31 height 11
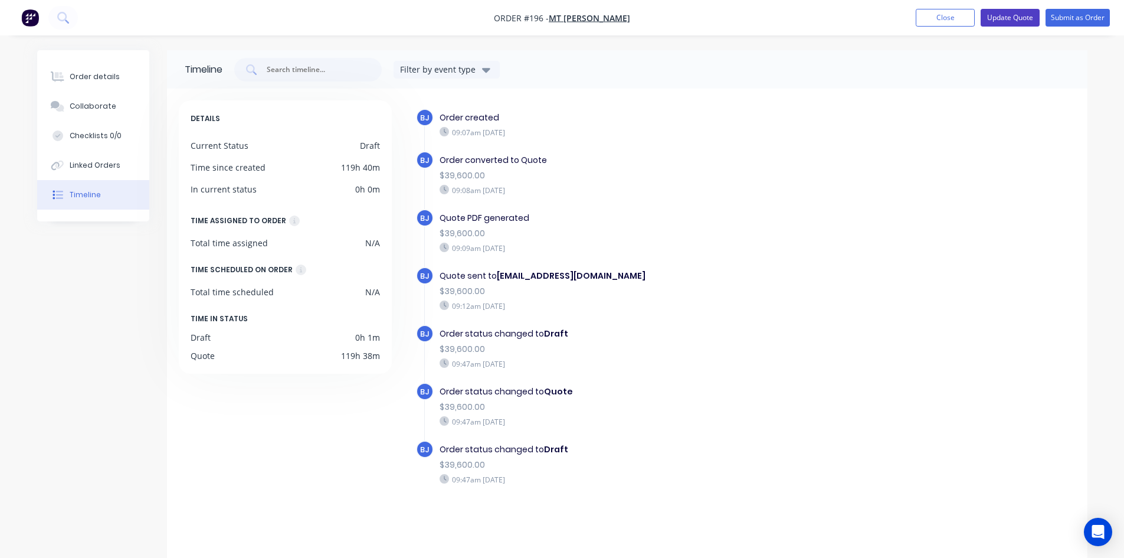
click at [1015, 18] on button "Update Quote" at bounding box center [1010, 18] width 59 height 18
click at [1035, 24] on button "Options" at bounding box center [1015, 17] width 59 height 19
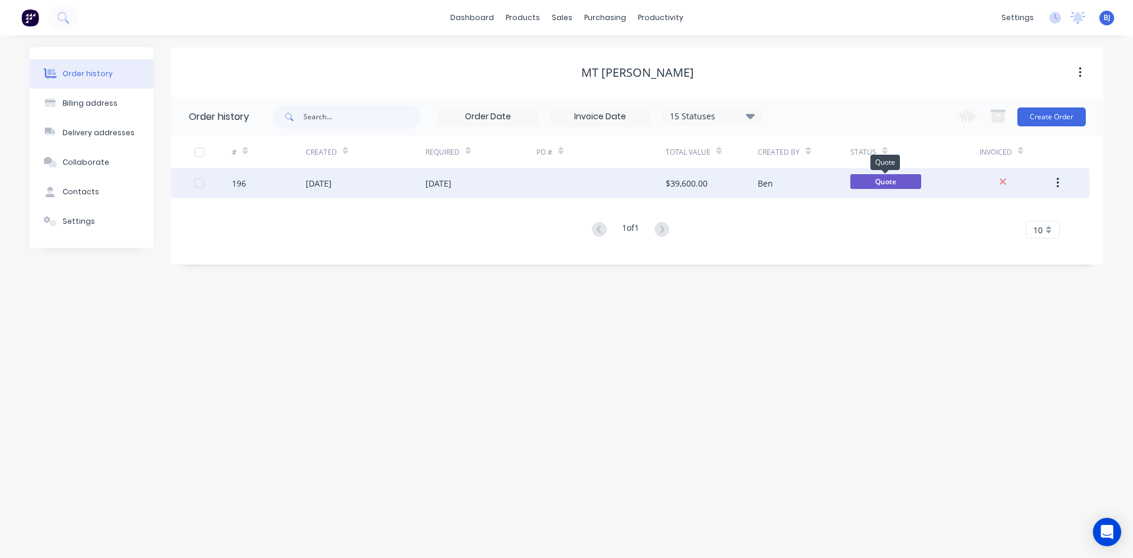
click at [882, 183] on span "Quote" at bounding box center [886, 181] width 71 height 15
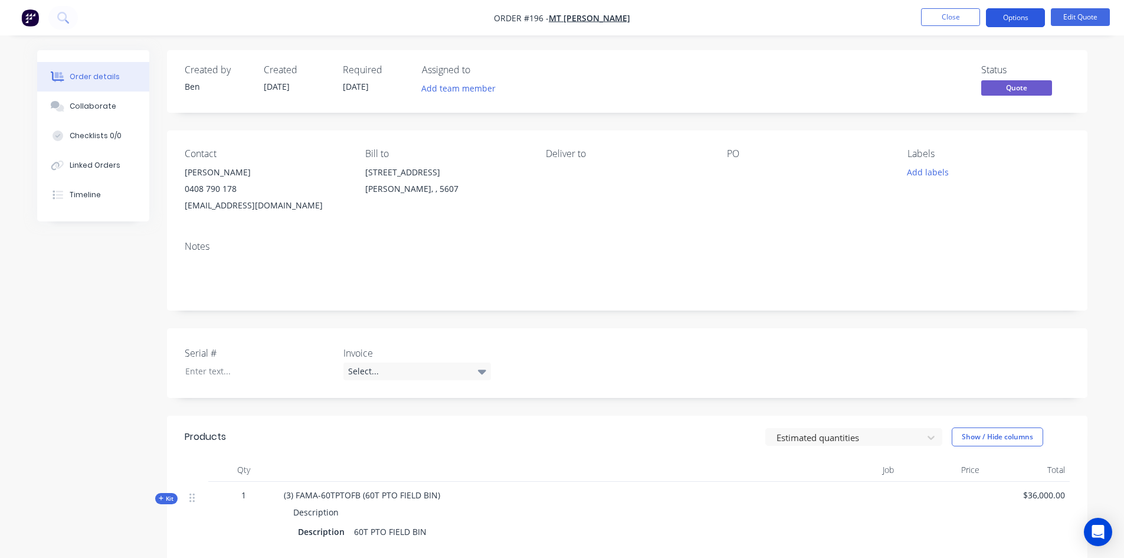
click at [1019, 21] on button "Options" at bounding box center [1015, 17] width 59 height 19
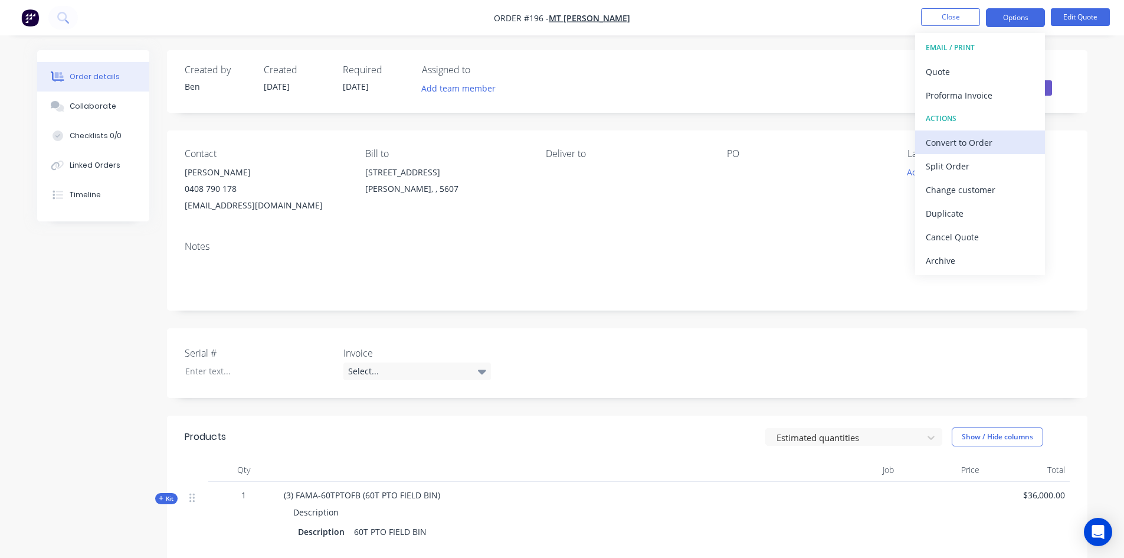
click at [974, 144] on div "Convert to Order" at bounding box center [980, 142] width 109 height 17
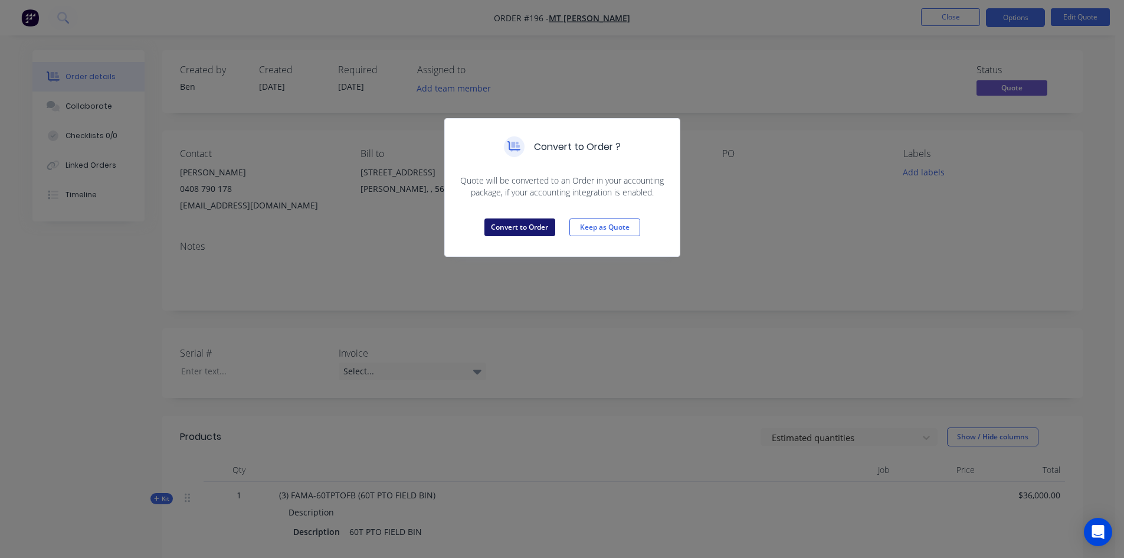
click at [528, 222] on button "Convert to Order" at bounding box center [520, 227] width 71 height 18
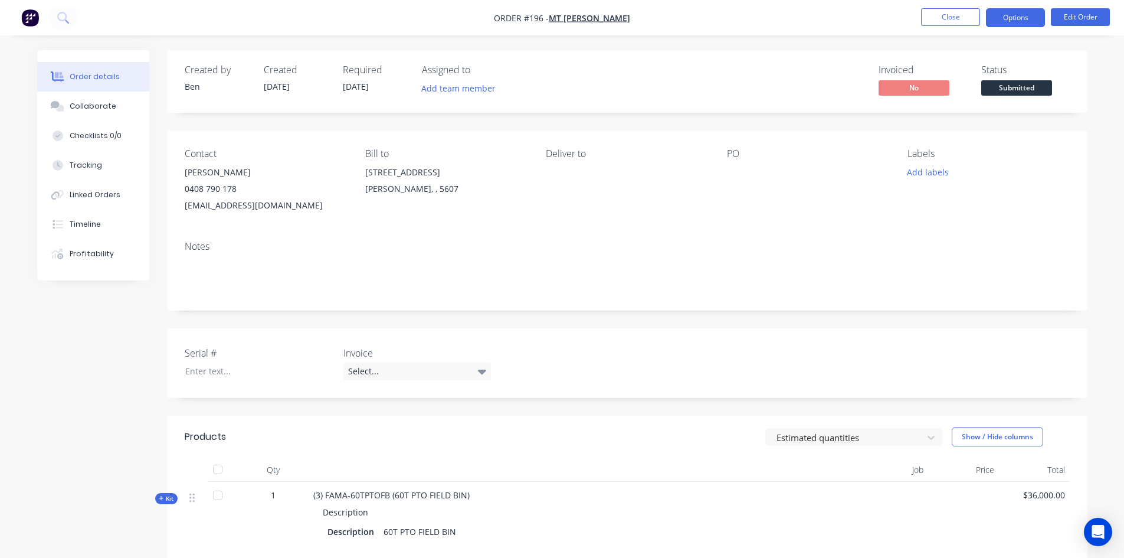
click at [1026, 24] on button "Options" at bounding box center [1015, 17] width 59 height 19
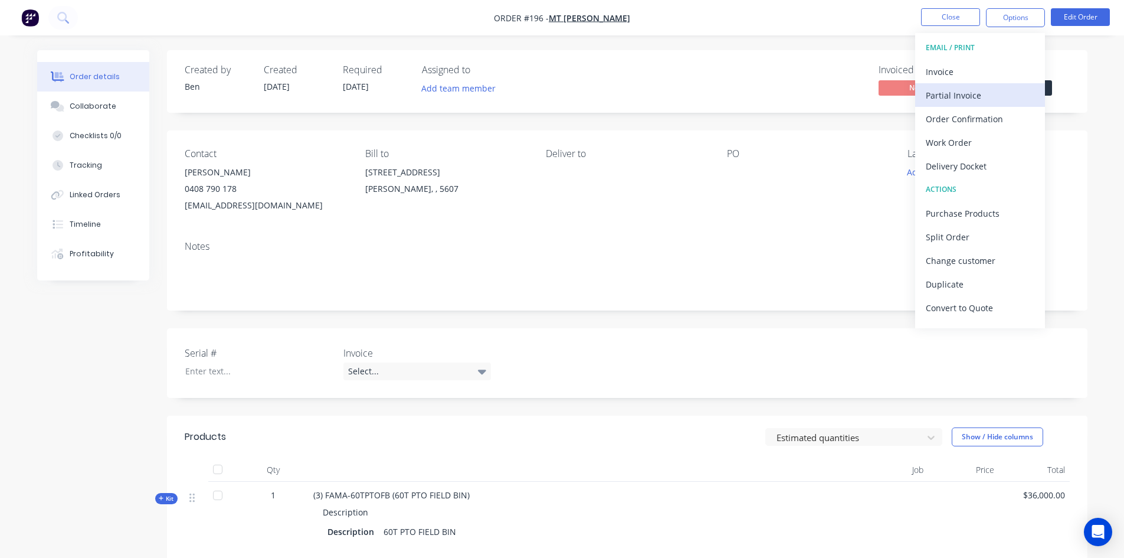
click at [971, 97] on div "Partial Invoice" at bounding box center [980, 95] width 109 height 17
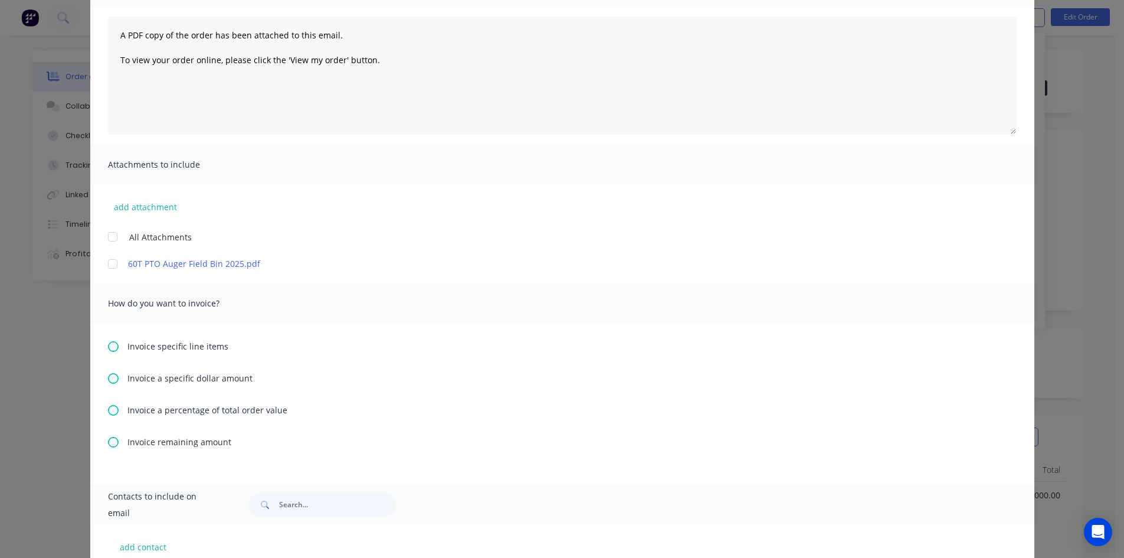
scroll to position [177, 0]
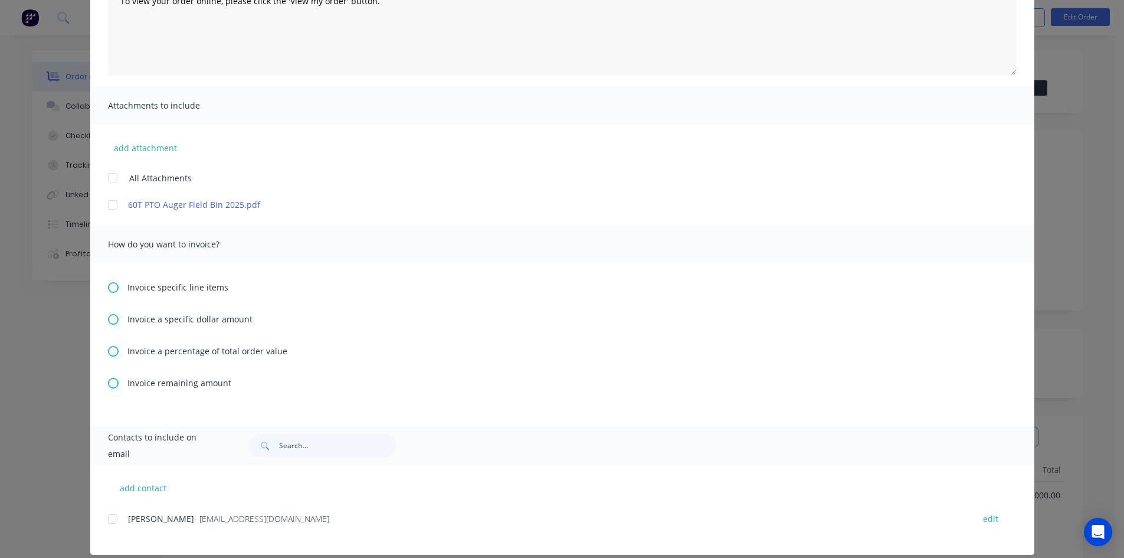
click at [108, 351] on icon at bounding box center [113, 351] width 11 height 11
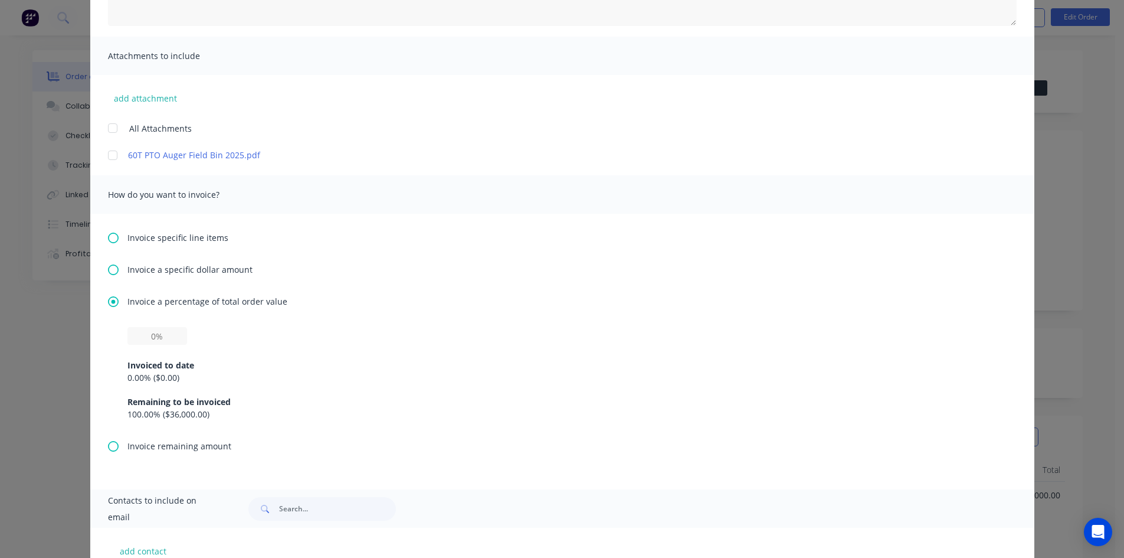
scroll to position [236, 0]
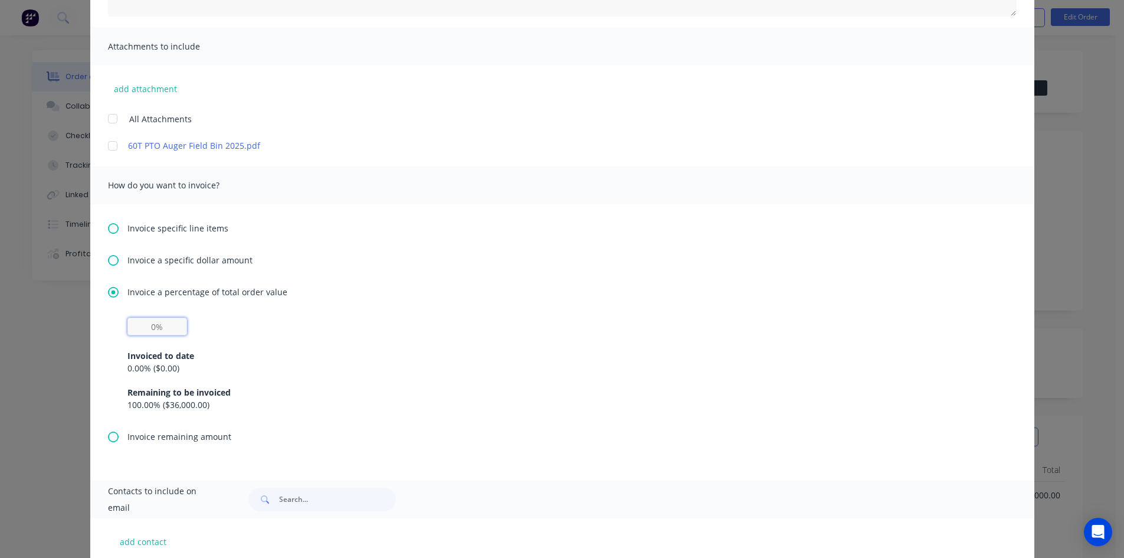
click at [156, 327] on input "text" at bounding box center [157, 327] width 60 height 18
type input "30%"
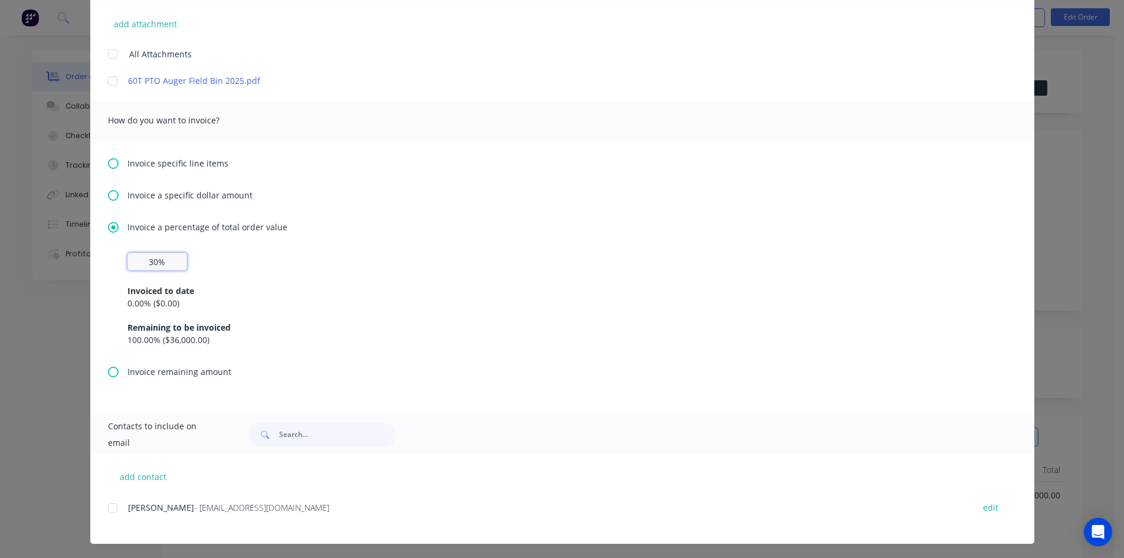
scroll to position [303, 0]
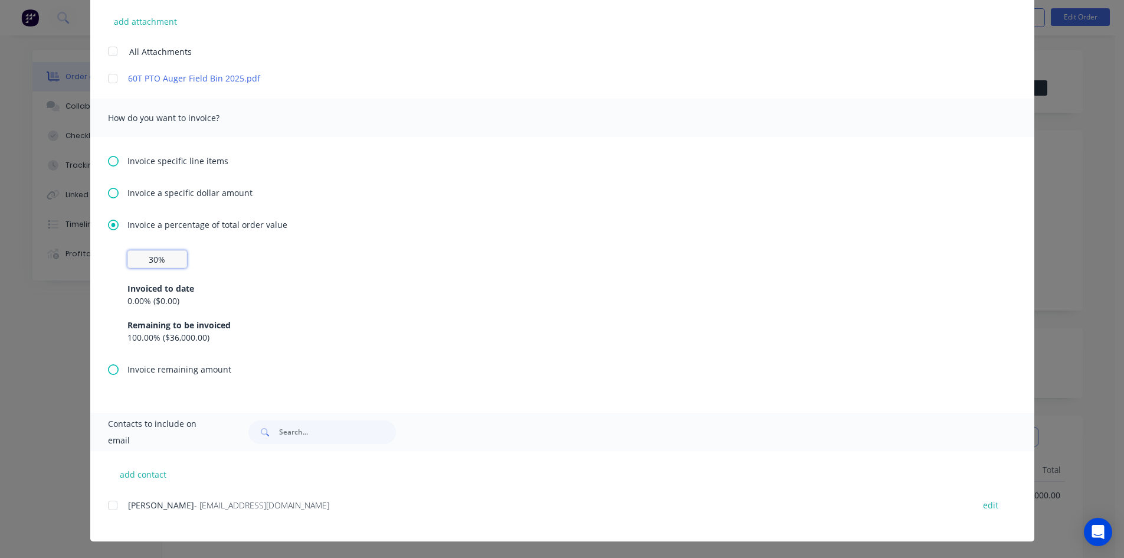
drag, startPoint x: 108, startPoint y: 506, endPoint x: 192, endPoint y: 493, distance: 84.9
click at [110, 505] on div at bounding box center [113, 505] width 24 height 24
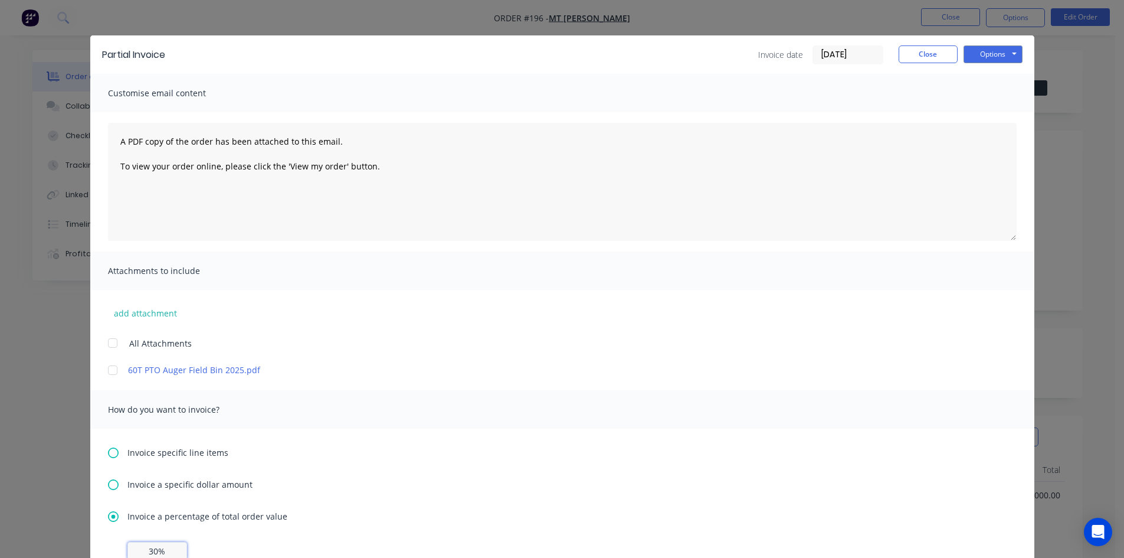
scroll to position [0, 0]
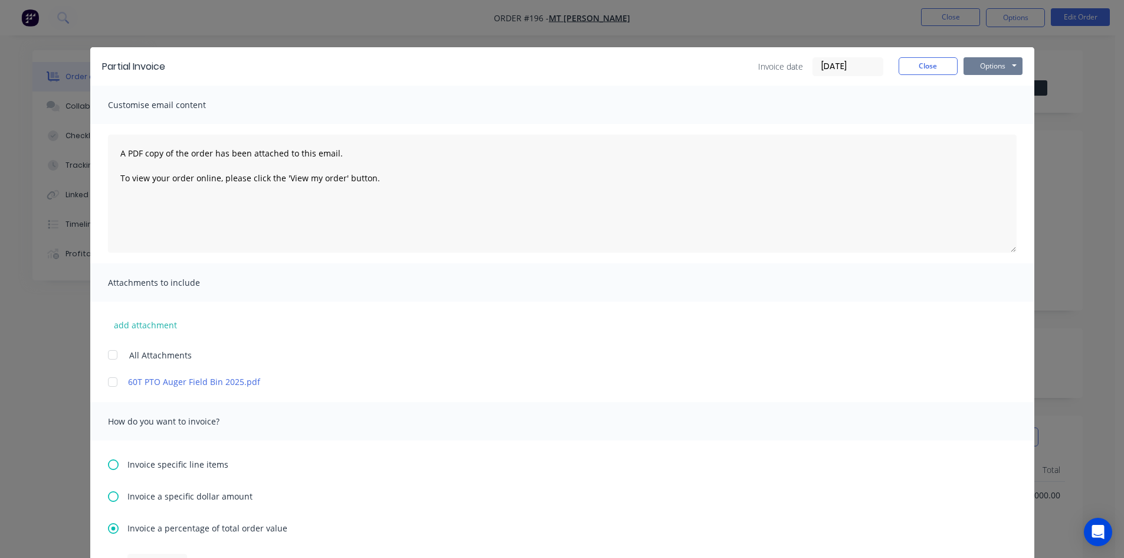
click at [987, 68] on button "Options" at bounding box center [993, 66] width 59 height 18
click at [986, 90] on button "Preview" at bounding box center [1002, 86] width 76 height 19
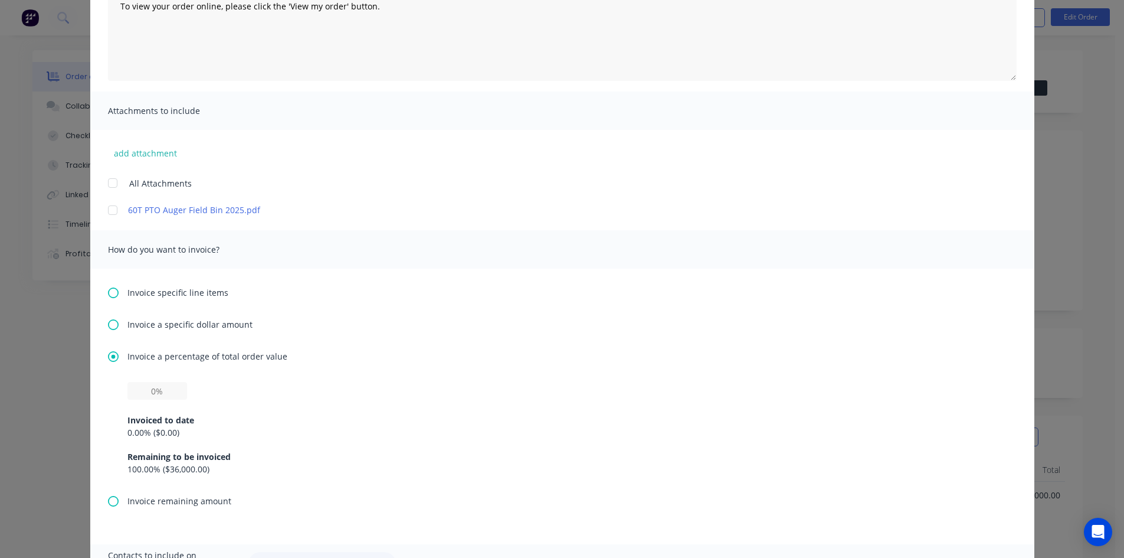
scroll to position [236, 0]
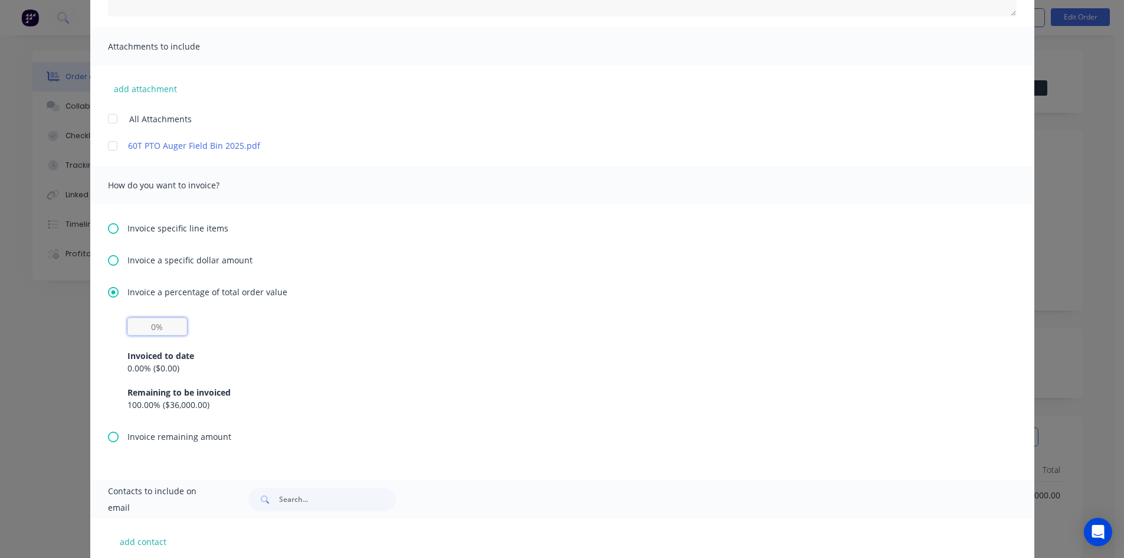
click at [156, 326] on input "text" at bounding box center [157, 327] width 60 height 18
type input "30%"
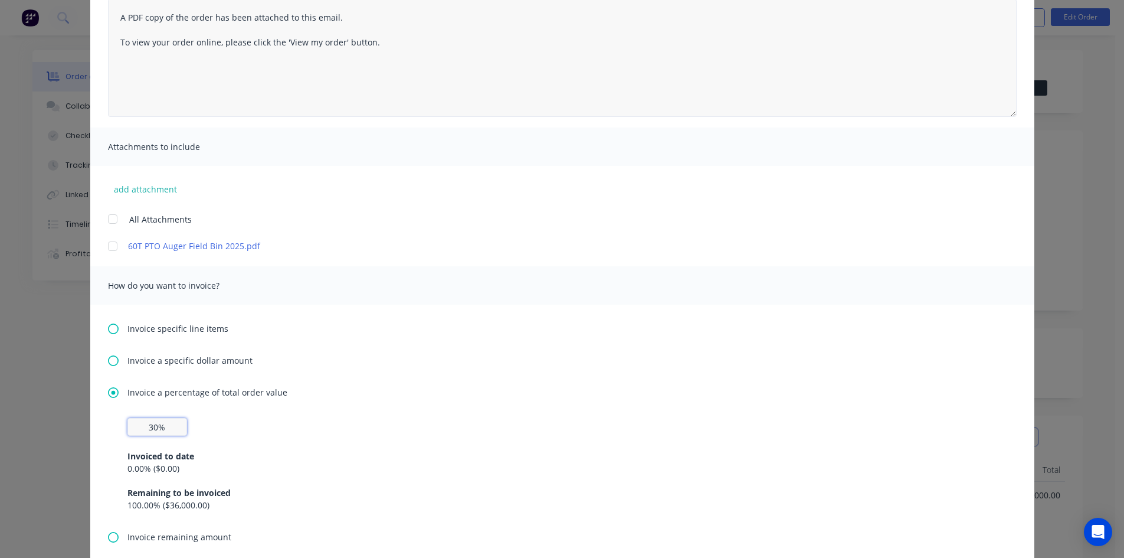
scroll to position [126, 0]
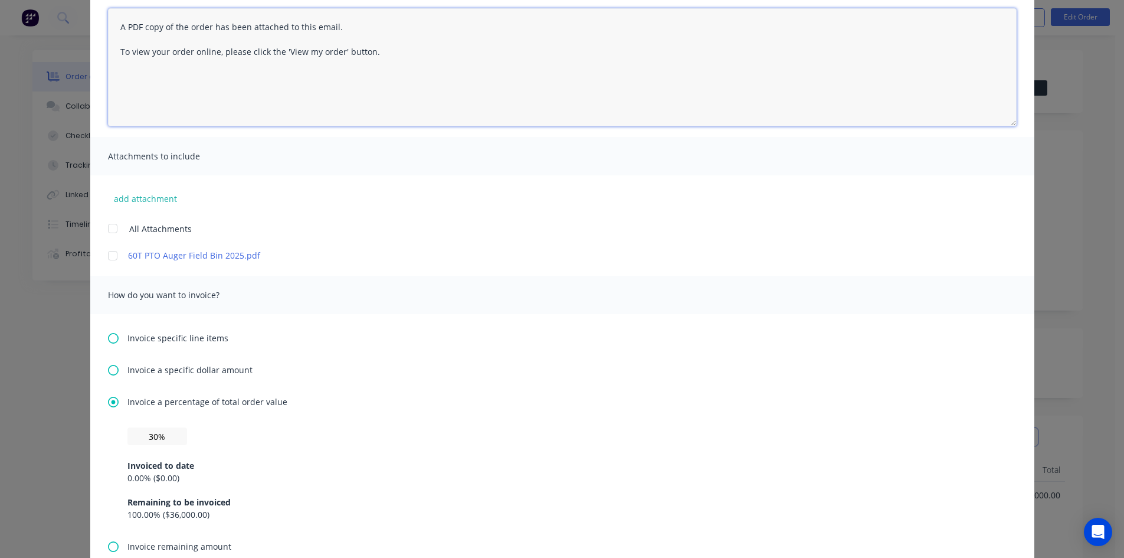
click at [372, 58] on textarea "A PDF copy of the order has been attached to this email. To view your order onl…" at bounding box center [562, 67] width 909 height 118
type textarea "A"
click at [384, 52] on textarea "Hi Daniel Morning could we please have the deposit paid to confirm your order.T…" at bounding box center [562, 67] width 909 height 118
click at [418, 53] on textarea "Hi Daniel Morning could we please have the deposit paid to confirm your order. …" at bounding box center [562, 67] width 909 height 118
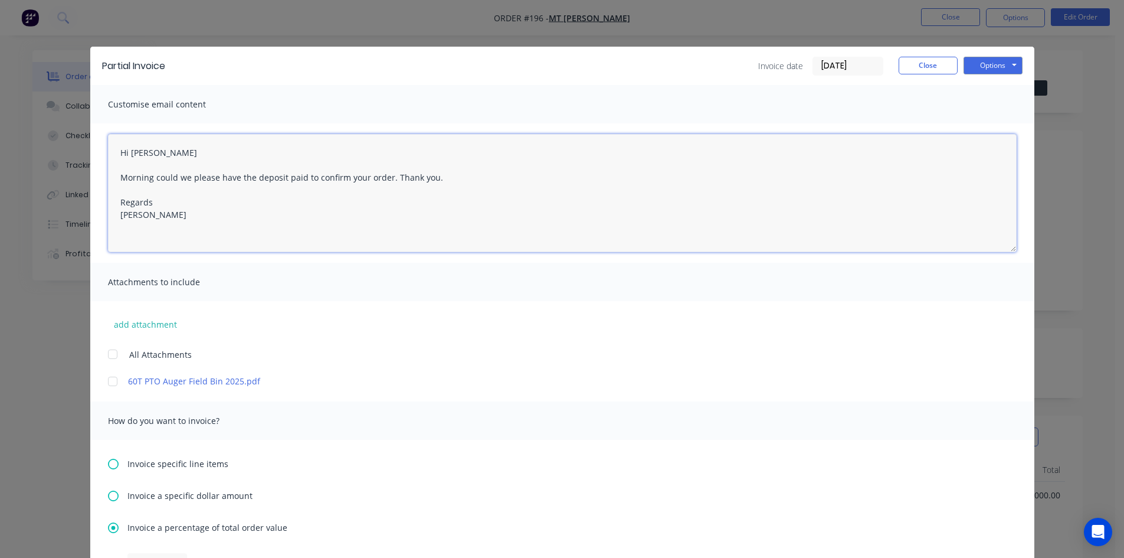
scroll to position [0, 0]
type textarea "Hi Daniel Morning could we please have the deposit paid to confirm your order. …"
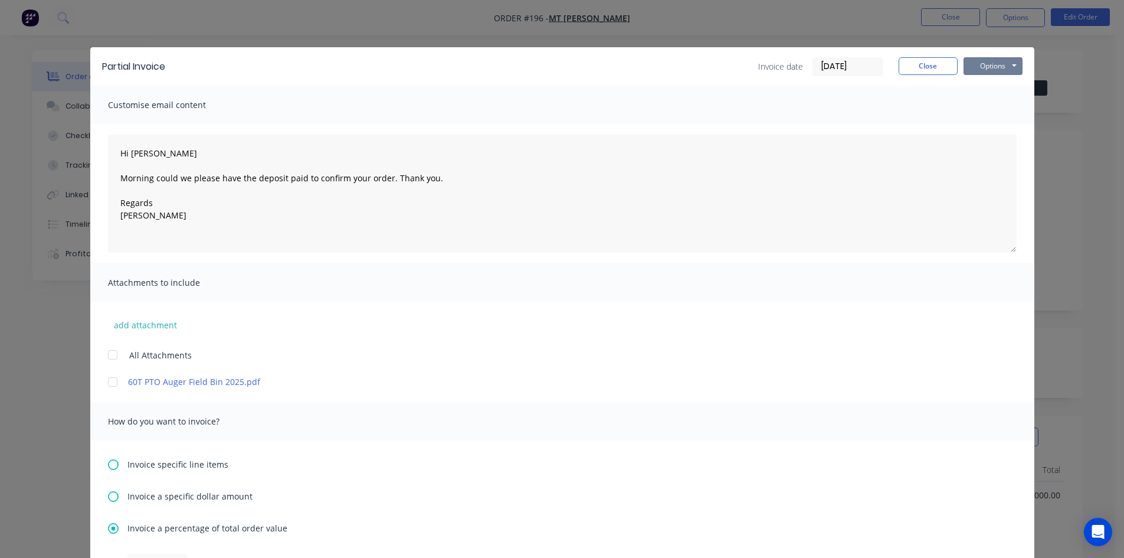
drag, startPoint x: 980, startPoint y: 68, endPoint x: 978, endPoint y: 77, distance: 9.2
click at [980, 71] on button "Options" at bounding box center [993, 66] width 59 height 18
click at [974, 126] on button "Email" at bounding box center [1002, 125] width 76 height 19
click at [911, 61] on button "Close" at bounding box center [928, 66] width 59 height 18
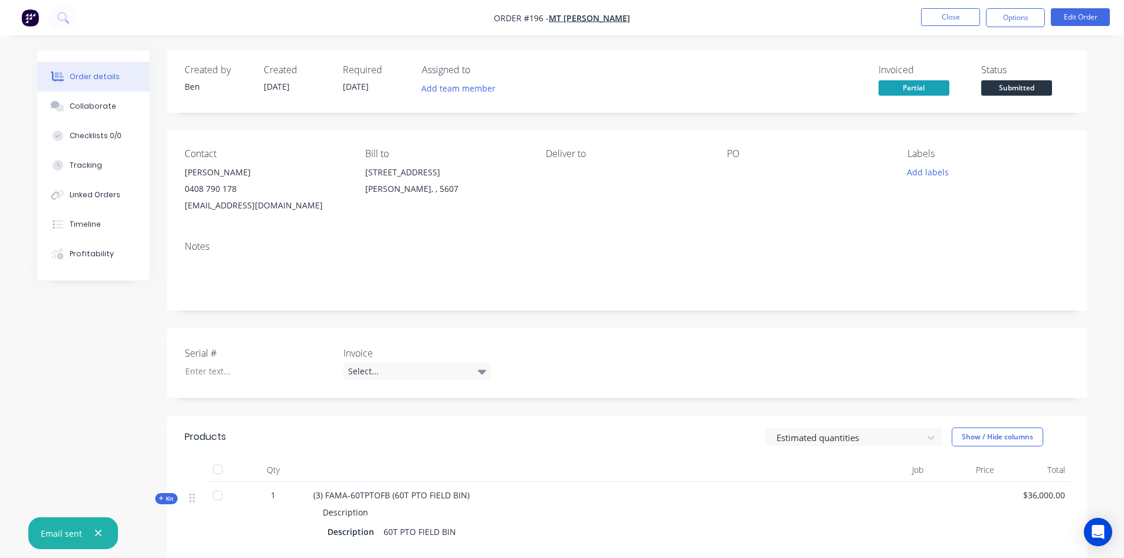
click at [97, 532] on icon "button" at bounding box center [98, 533] width 6 height 6
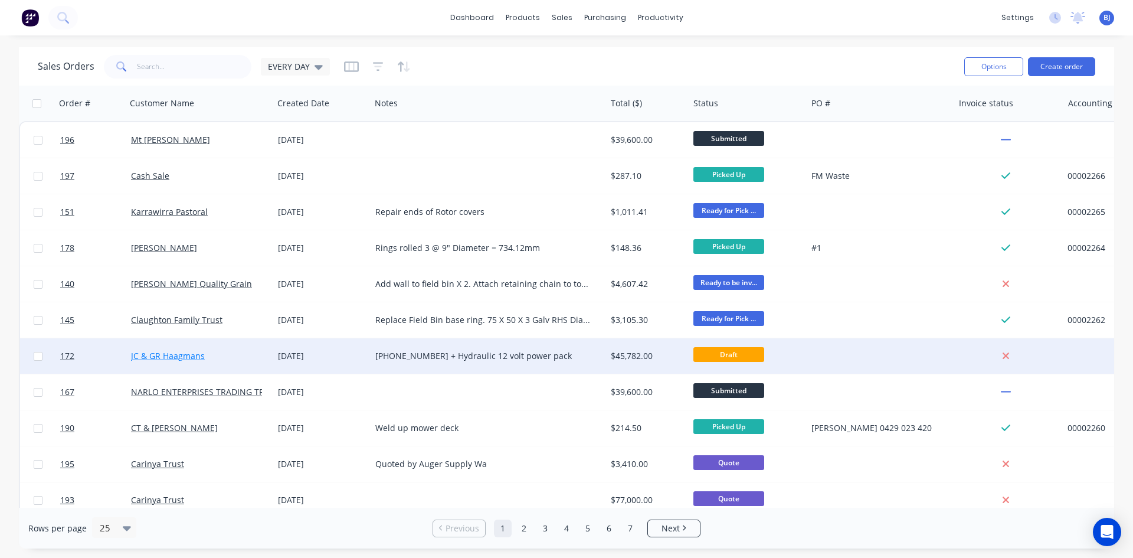
click at [156, 357] on link "JC & GR Haagmans" at bounding box center [168, 355] width 74 height 11
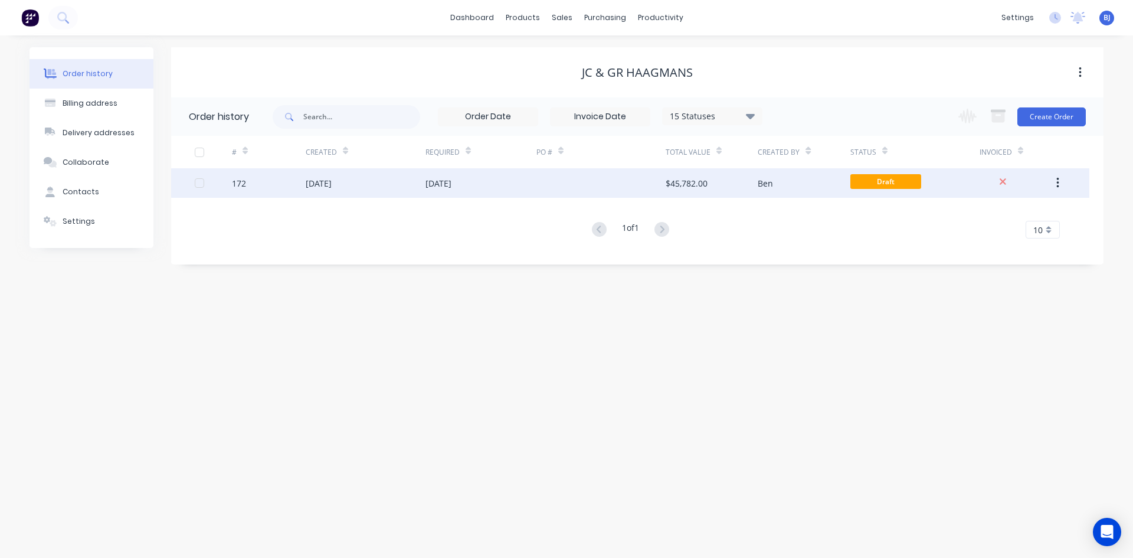
click at [302, 182] on div "172" at bounding box center [269, 183] width 74 height 30
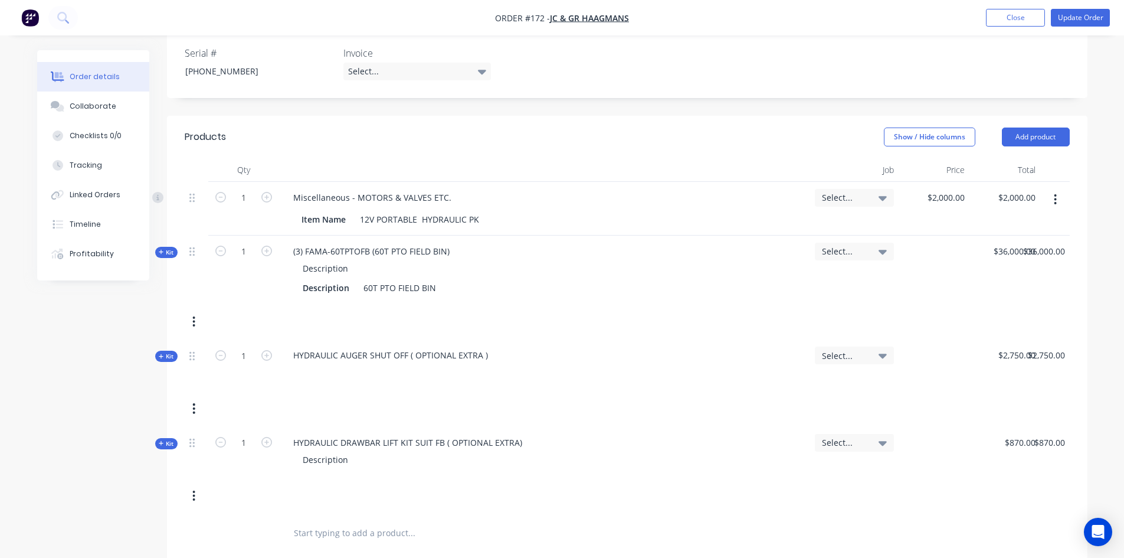
scroll to position [158, 0]
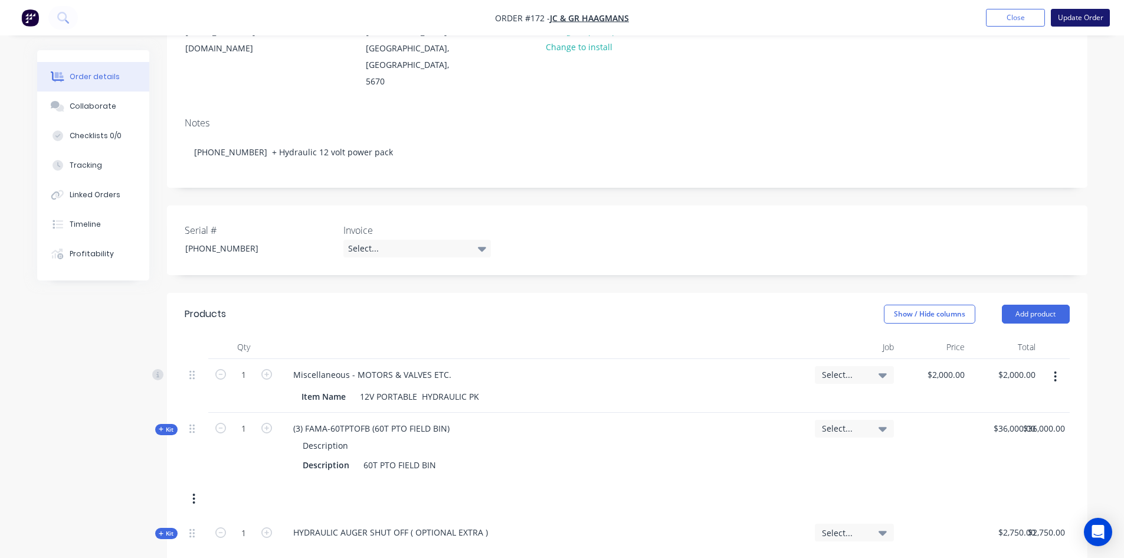
click at [1075, 19] on button "Update Order" at bounding box center [1080, 18] width 59 height 18
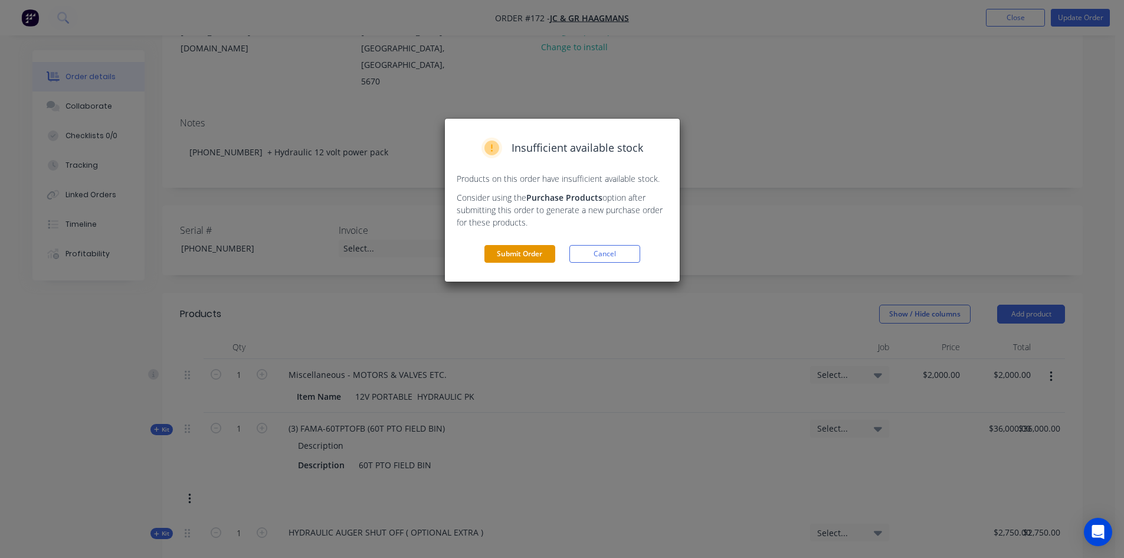
click at [526, 254] on button "Submit Order" at bounding box center [520, 254] width 71 height 18
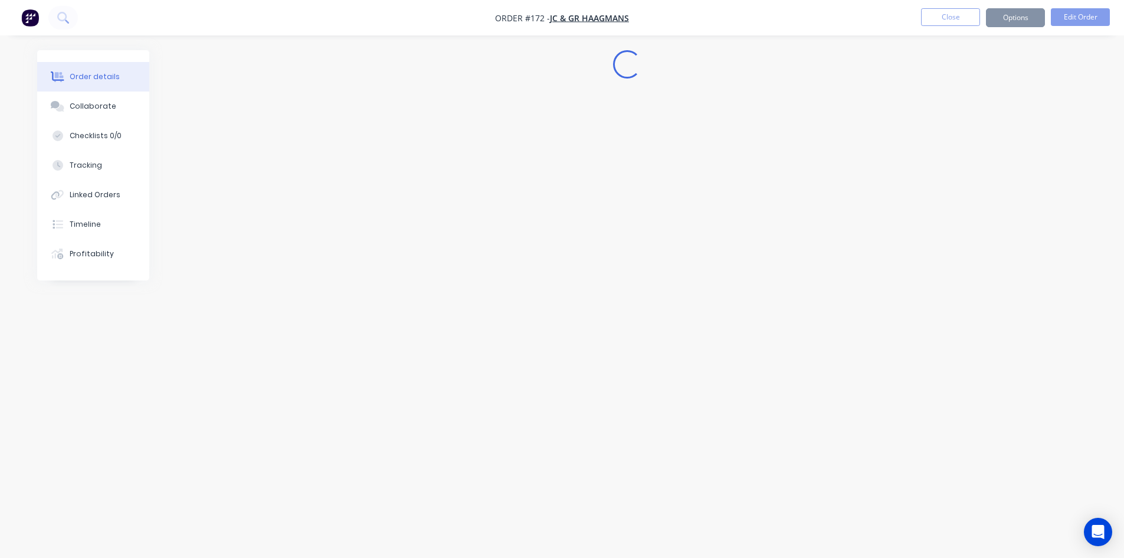
scroll to position [0, 0]
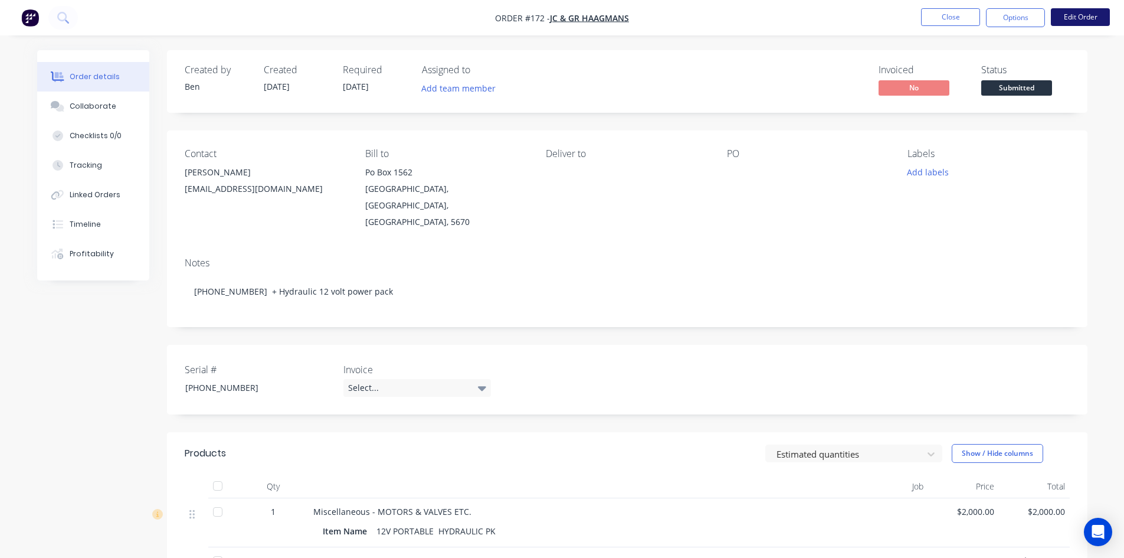
click at [1085, 20] on button "Edit Order" at bounding box center [1080, 17] width 59 height 18
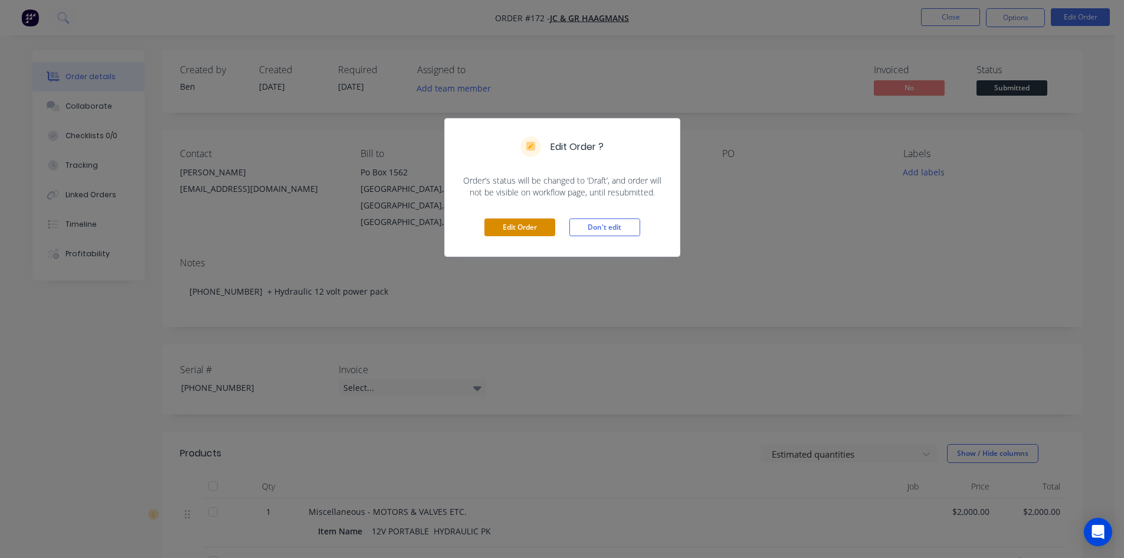
click at [537, 231] on button "Edit Order" at bounding box center [520, 227] width 71 height 18
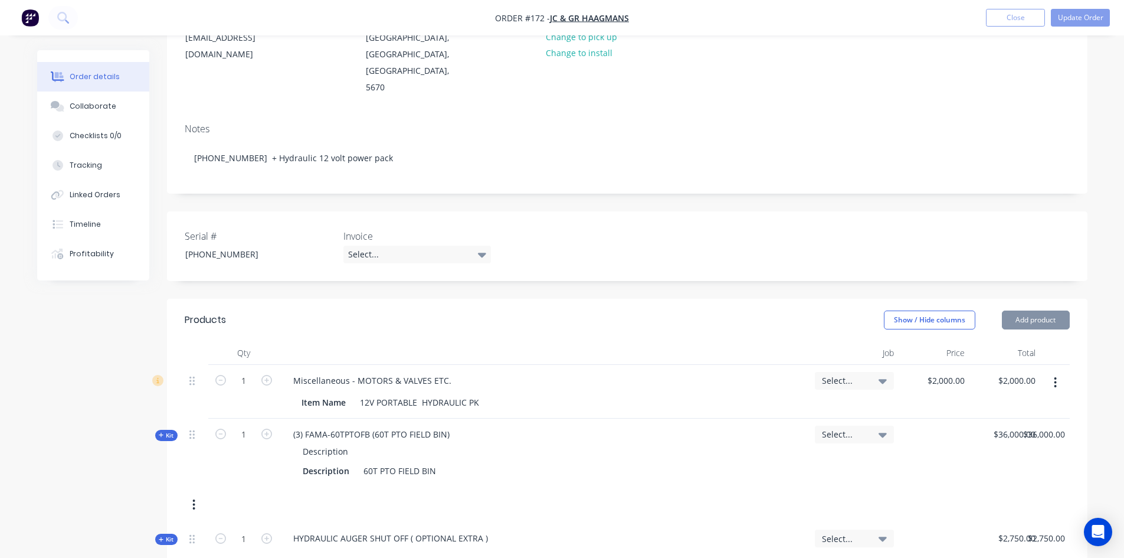
scroll to position [177, 0]
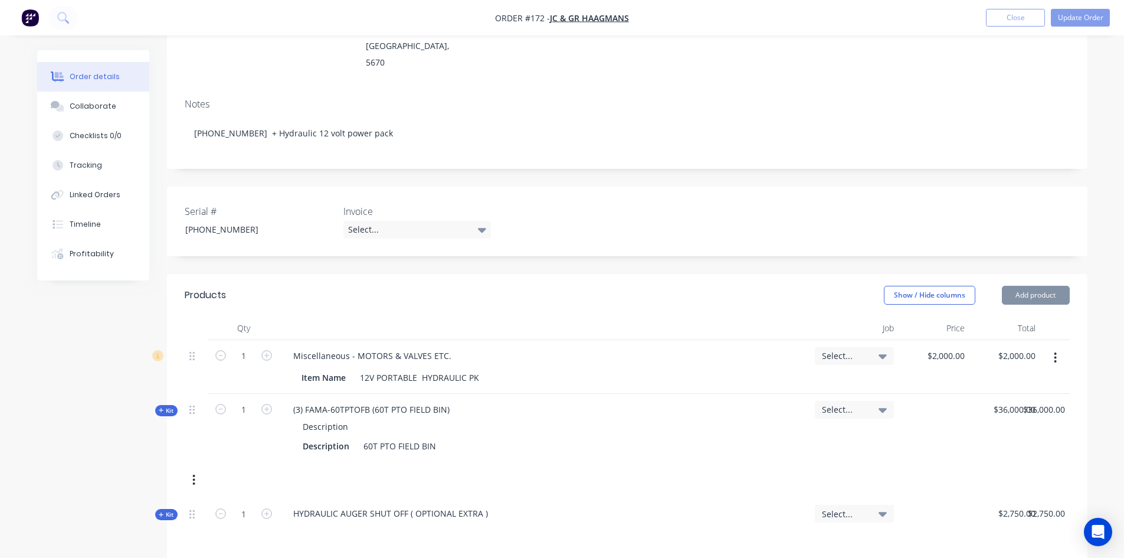
click at [193, 473] on icon "button" at bounding box center [193, 479] width 3 height 13
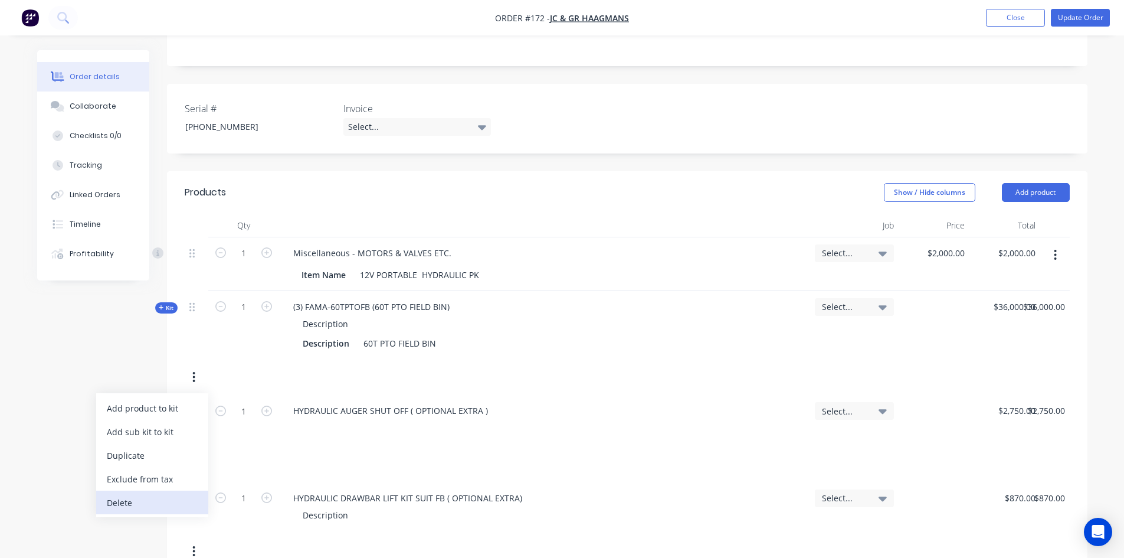
scroll to position [295, 0]
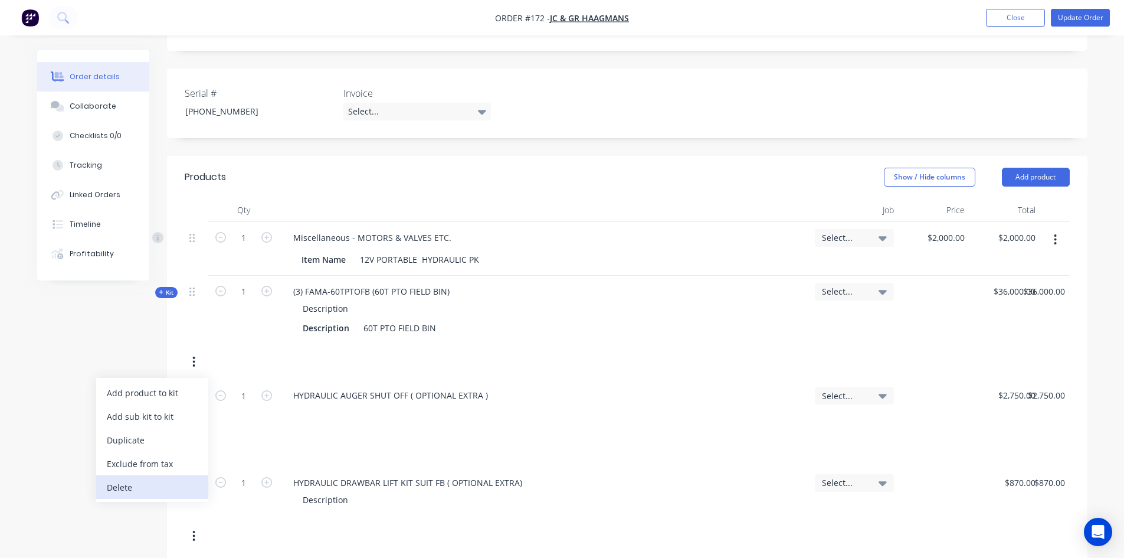
click at [122, 479] on div "Delete" at bounding box center [152, 487] width 91 height 17
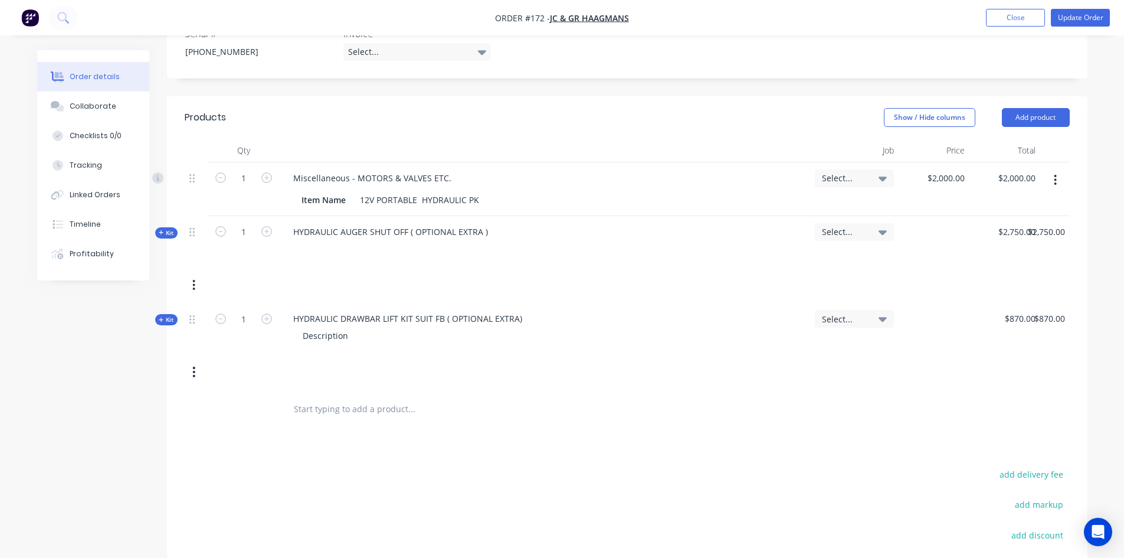
scroll to position [354, 0]
click at [1036, 109] on button "Add product" at bounding box center [1036, 118] width 68 height 19
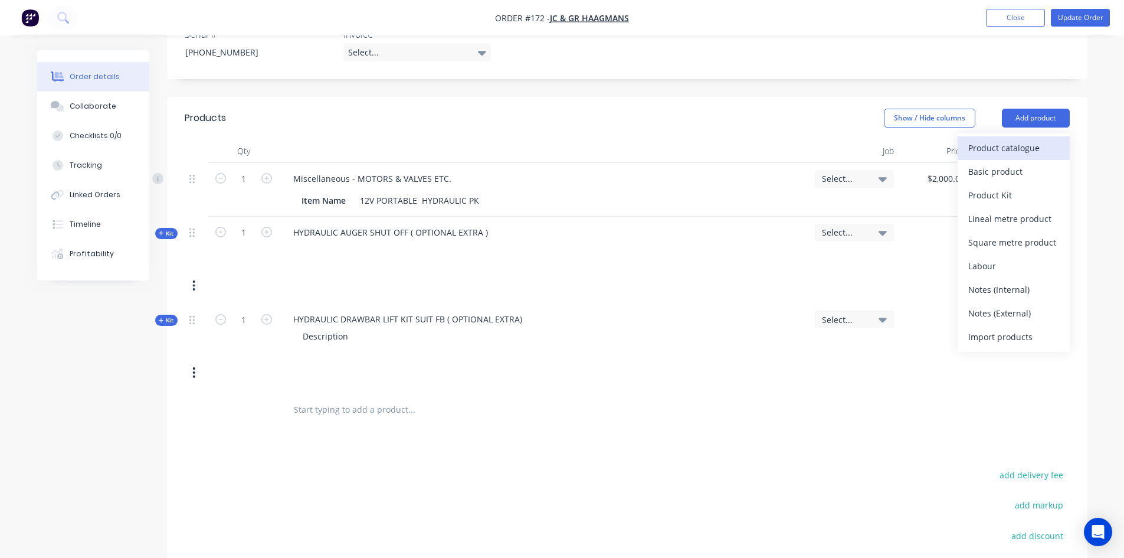
click at [989, 139] on div "Product catalogue" at bounding box center [1014, 147] width 91 height 17
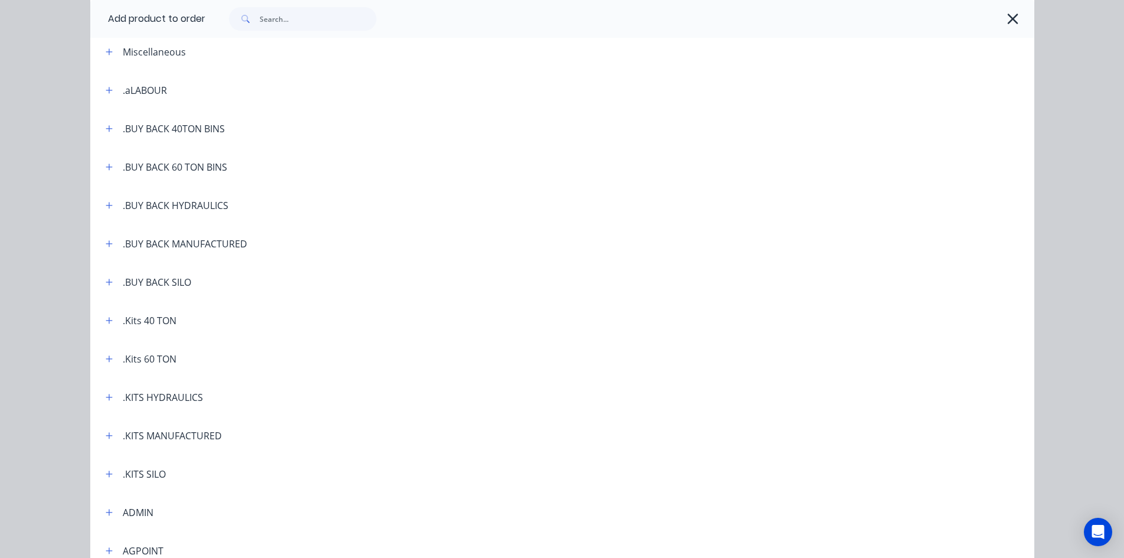
scroll to position [59, 0]
click at [106, 165] on icon "button" at bounding box center [109, 166] width 7 height 8
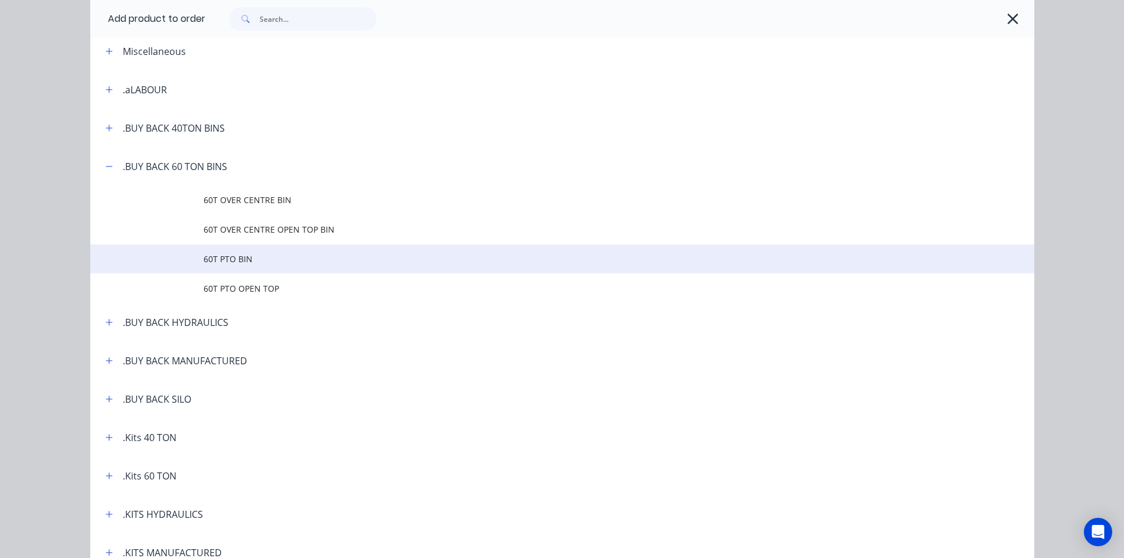
click at [221, 259] on span "60T PTO BIN" at bounding box center [536, 259] width 665 height 12
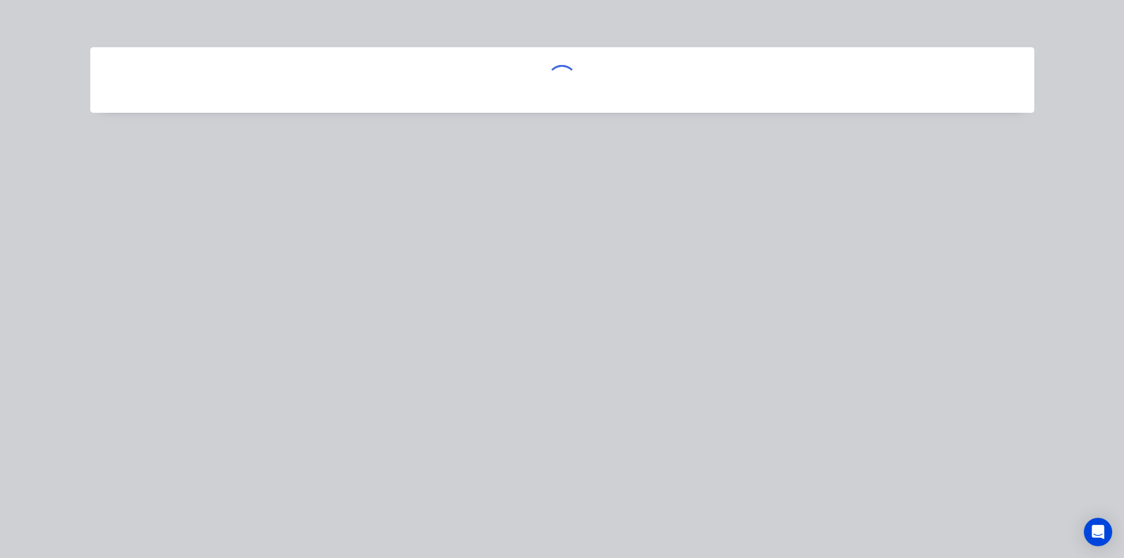
scroll to position [0, 0]
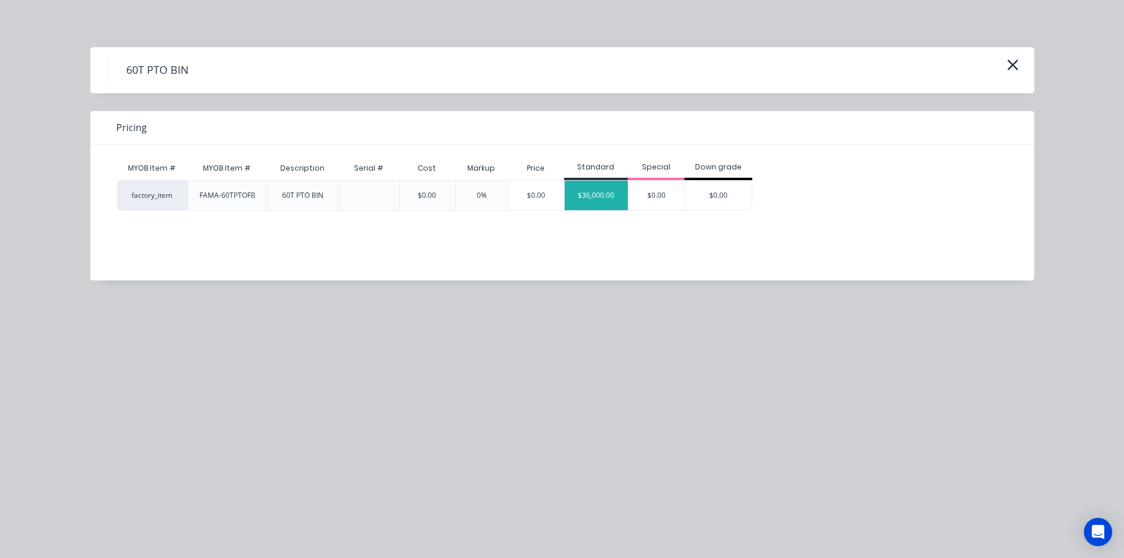
click at [595, 197] on div "$36,000.00" at bounding box center [597, 196] width 64 height 30
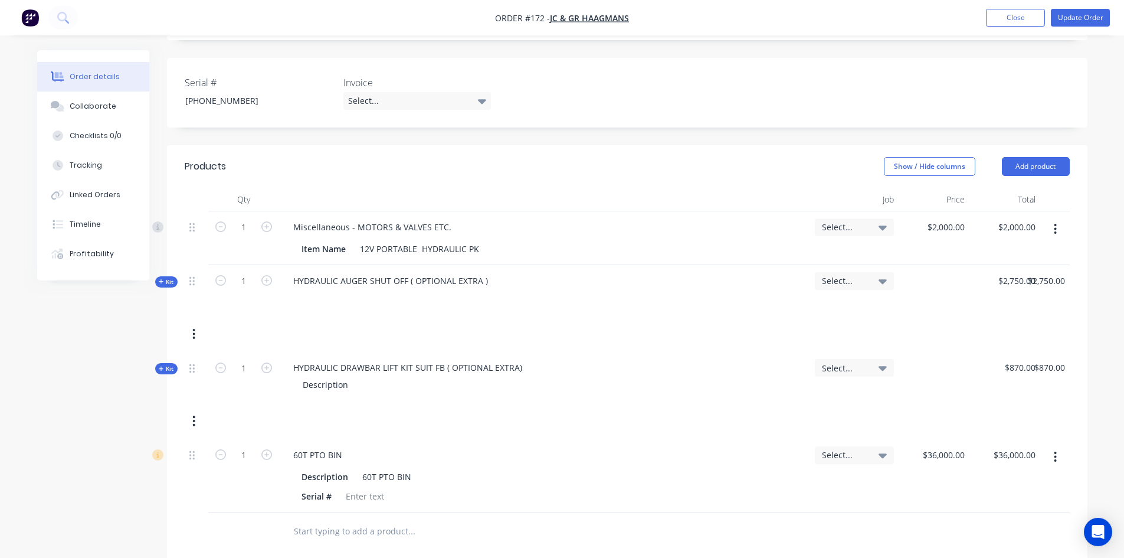
scroll to position [305, 0]
click at [1062, 20] on button "Update Order" at bounding box center [1080, 18] width 59 height 18
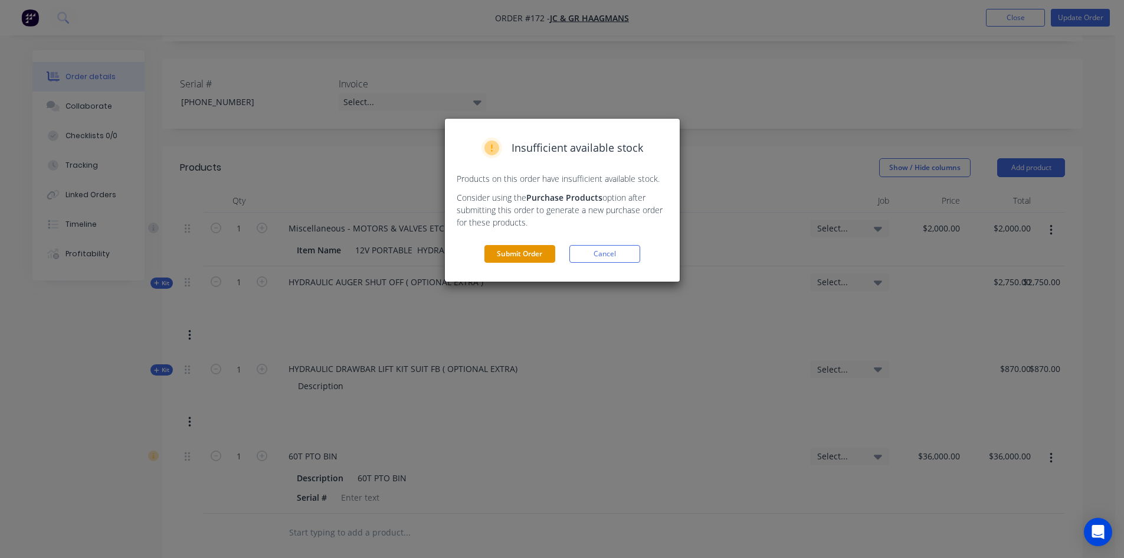
click at [518, 251] on button "Submit Order" at bounding box center [520, 254] width 71 height 18
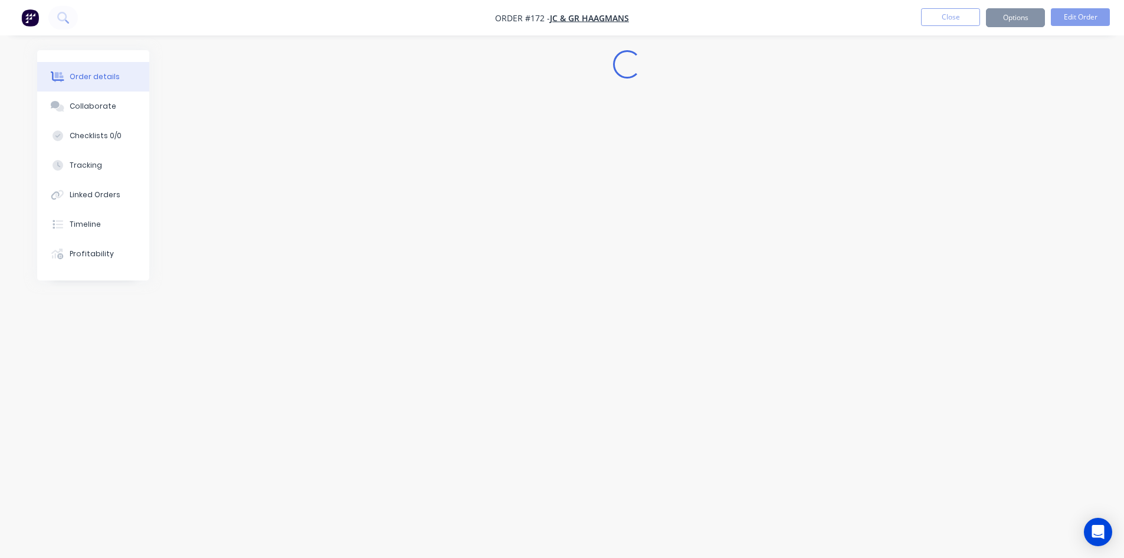
scroll to position [0, 0]
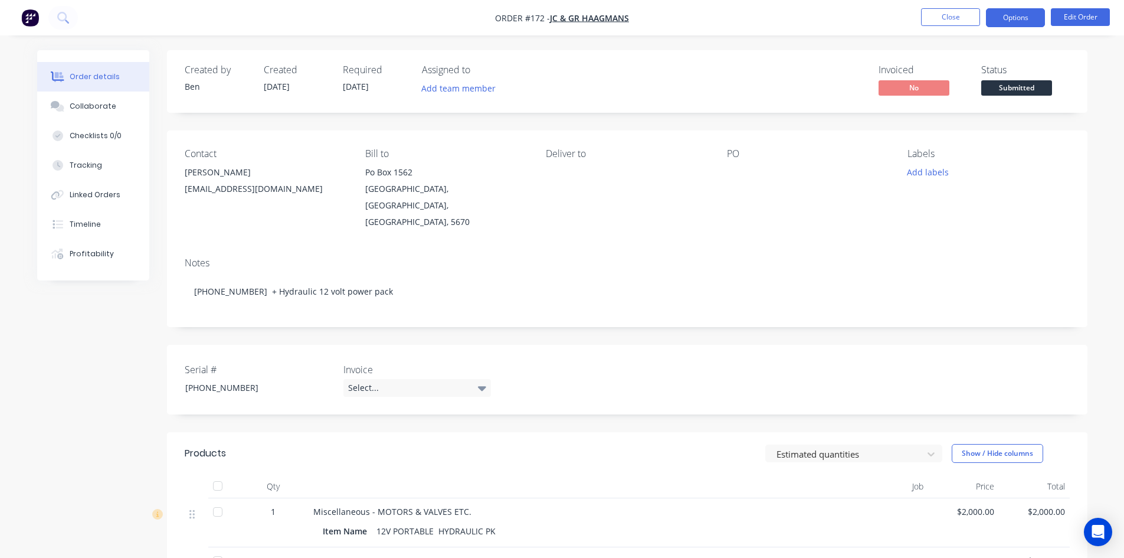
click at [1012, 20] on button "Options" at bounding box center [1015, 17] width 59 height 19
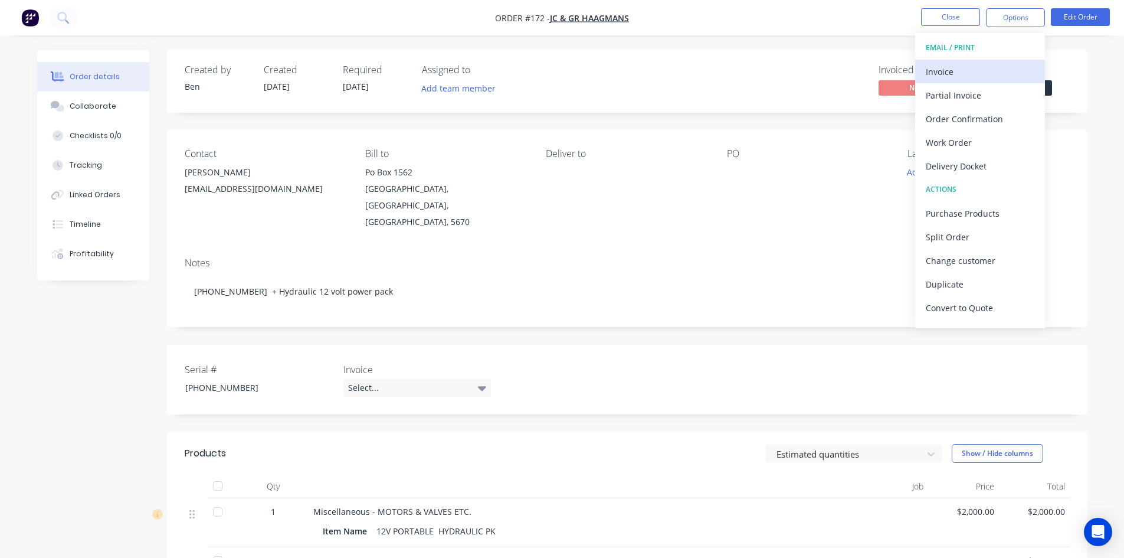
click at [974, 74] on div "Invoice" at bounding box center [980, 71] width 109 height 17
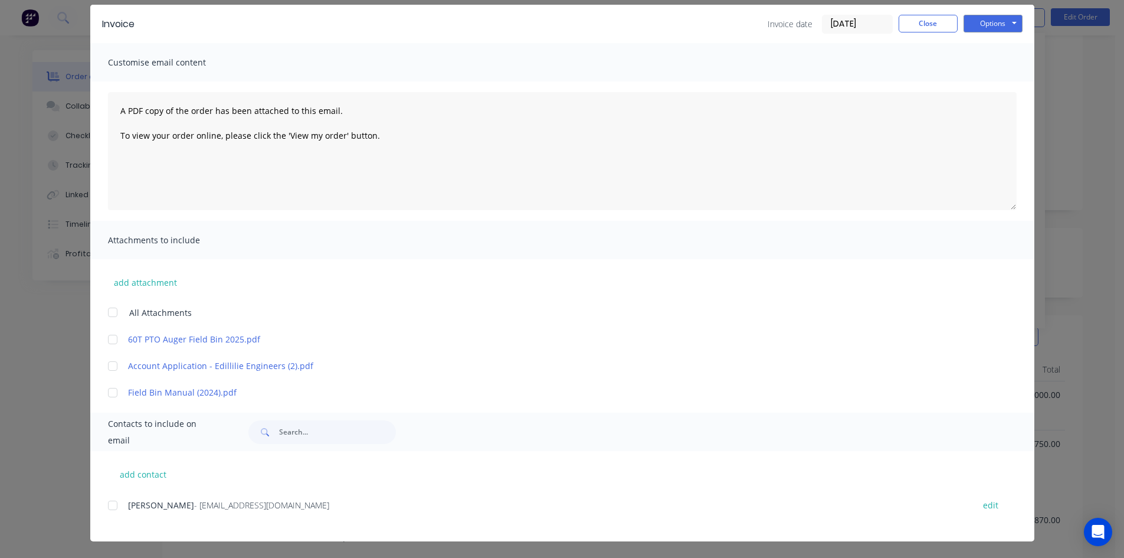
scroll to position [118, 0]
click at [106, 392] on div at bounding box center [113, 393] width 24 height 24
click at [107, 504] on div at bounding box center [113, 505] width 24 height 24
click at [994, 27] on button "Options" at bounding box center [993, 24] width 59 height 18
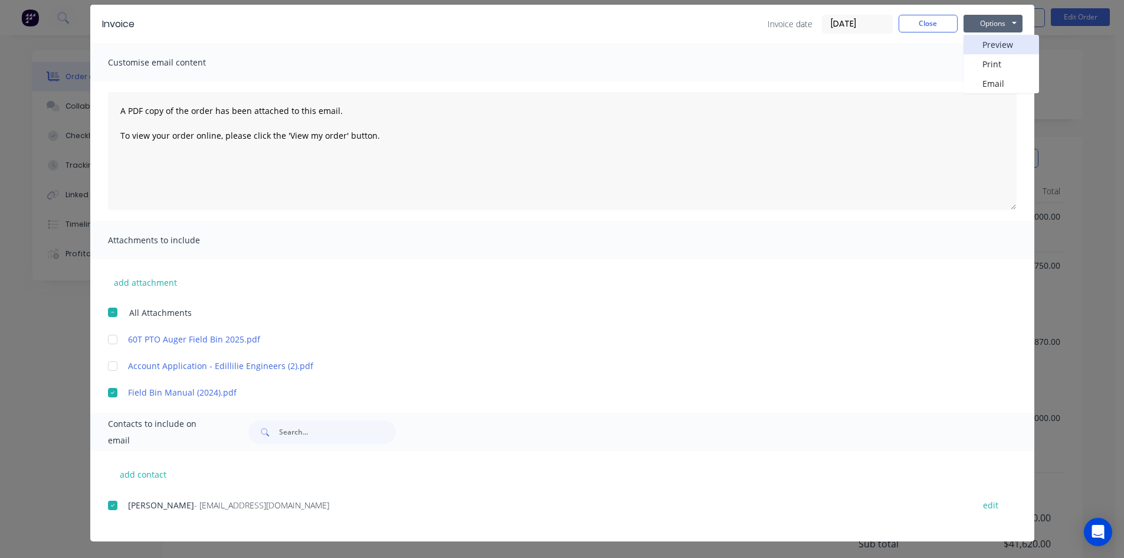
click at [989, 42] on button "Preview" at bounding box center [1002, 44] width 76 height 19
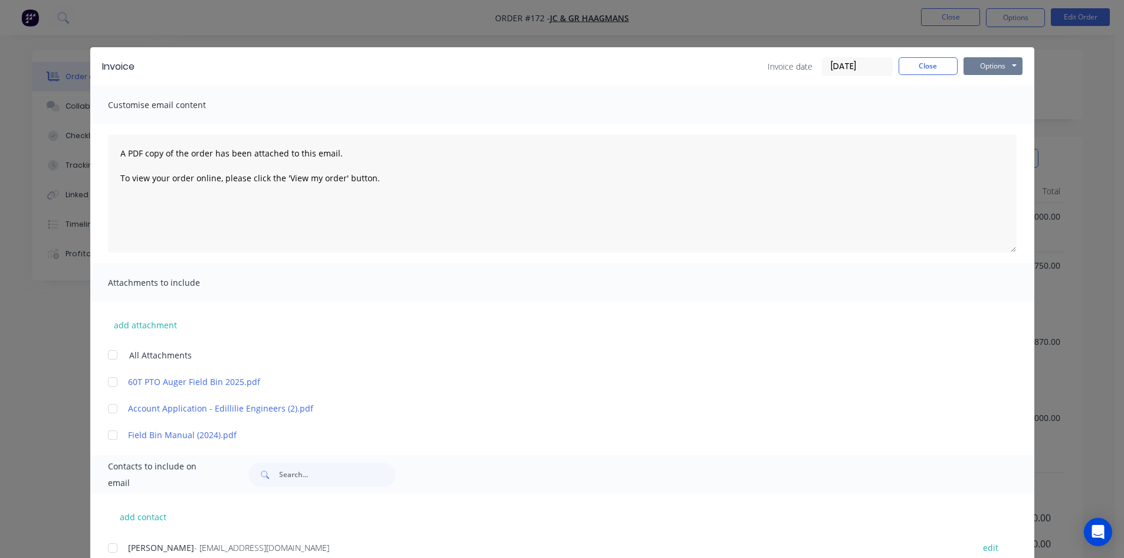
click at [981, 68] on button "Options" at bounding box center [993, 66] width 59 height 18
click at [981, 126] on button "Email" at bounding box center [1002, 125] width 76 height 19
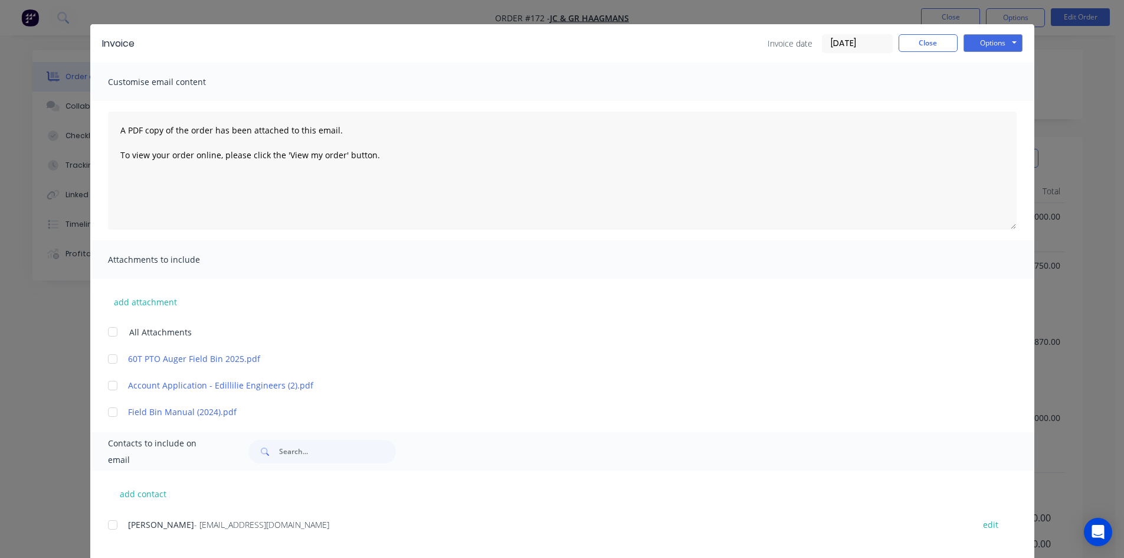
scroll to position [42, 0]
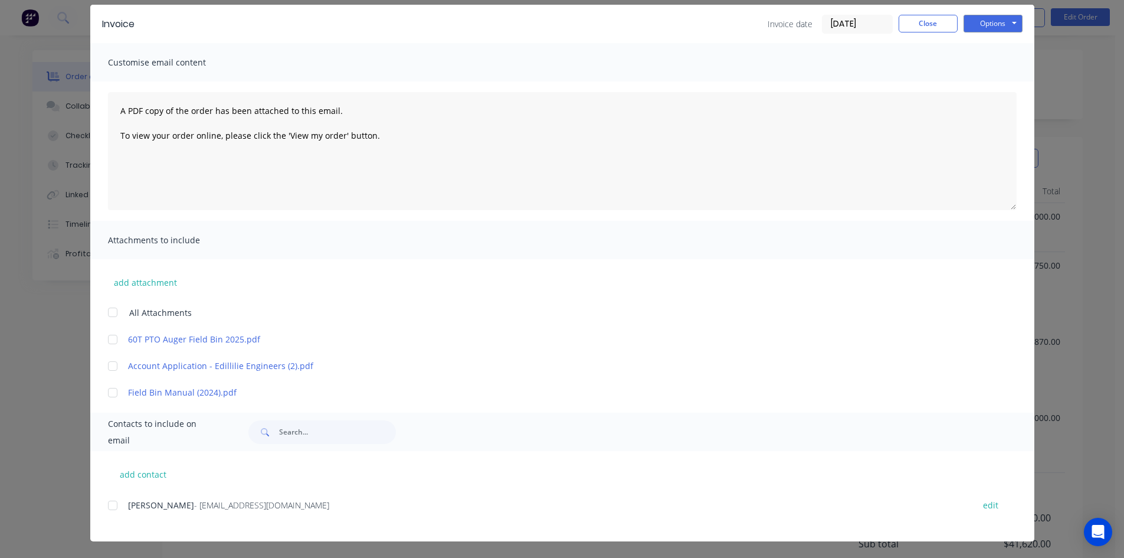
drag, startPoint x: 107, startPoint y: 504, endPoint x: 122, endPoint y: 502, distance: 14.3
click at [108, 503] on div at bounding box center [113, 505] width 24 height 24
drag, startPoint x: 109, startPoint y: 394, endPoint x: 195, endPoint y: 389, distance: 86.3
click at [113, 392] on div at bounding box center [113, 393] width 24 height 24
click at [995, 26] on button "Options" at bounding box center [993, 24] width 59 height 18
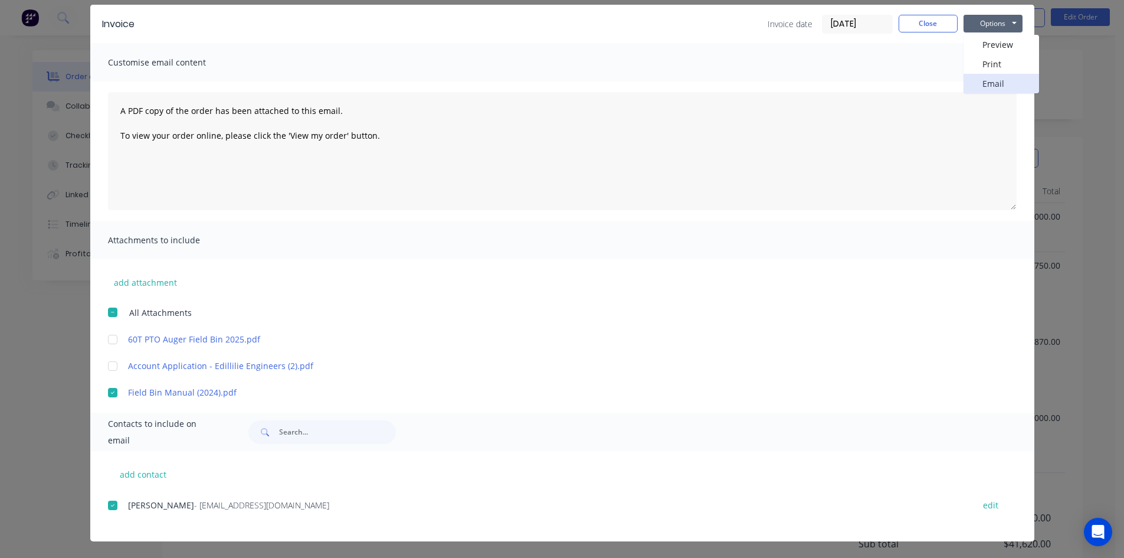
click at [984, 83] on button "Email" at bounding box center [1002, 83] width 76 height 19
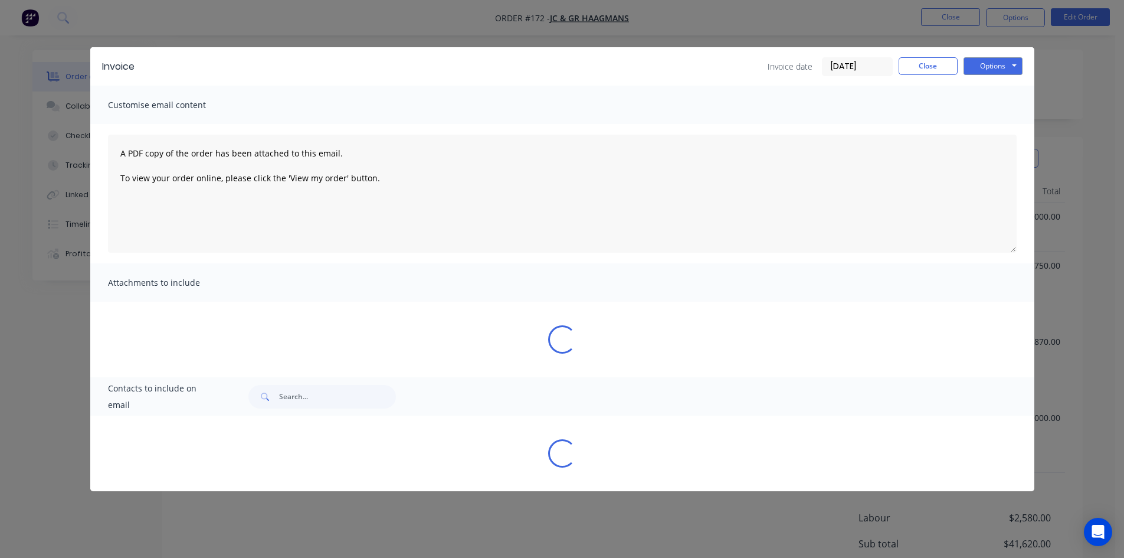
scroll to position [0, 0]
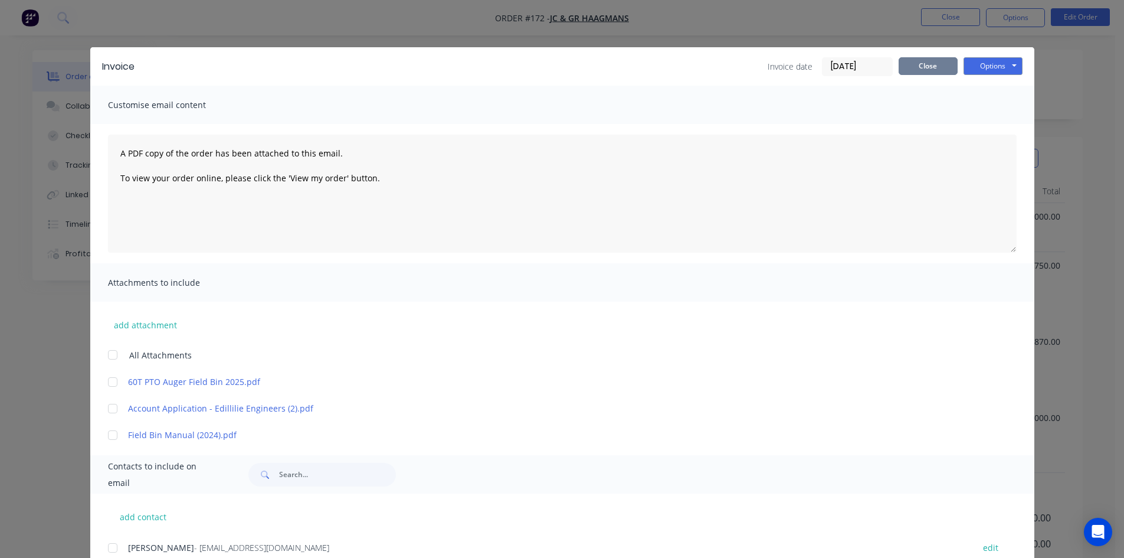
click at [915, 66] on button "Close" at bounding box center [928, 66] width 59 height 18
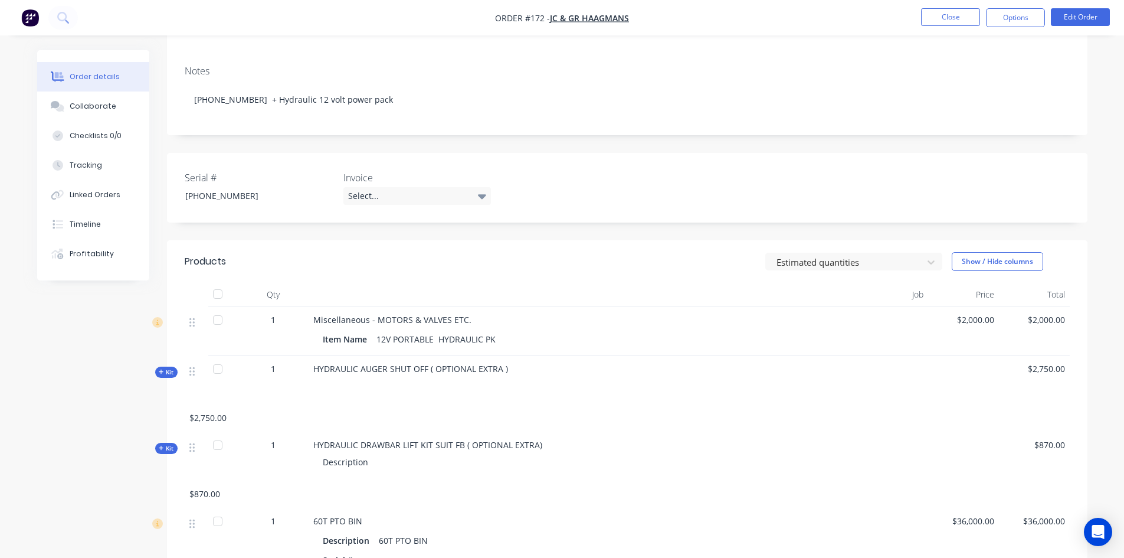
scroll to position [189, 0]
click at [1088, 18] on button "Edit Order" at bounding box center [1080, 17] width 59 height 18
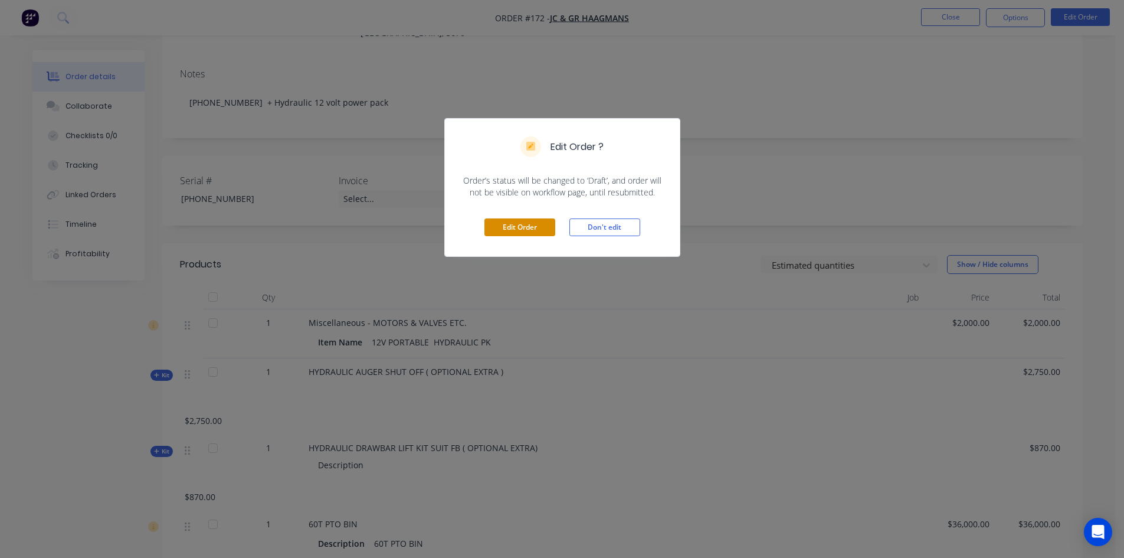
click at [519, 231] on button "Edit Order" at bounding box center [520, 227] width 71 height 18
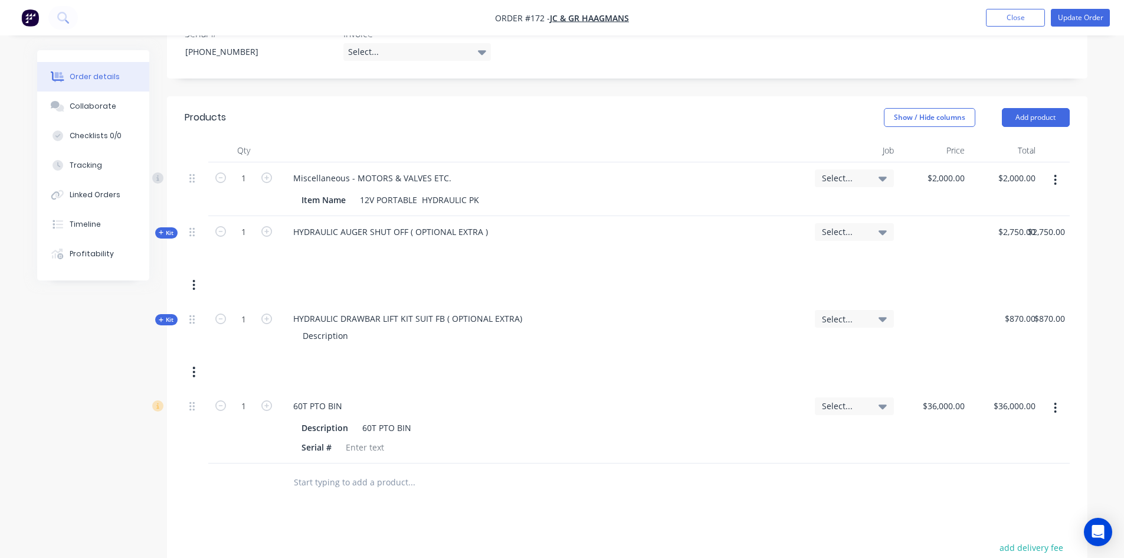
scroll to position [354, 0]
click at [1025, 109] on button "Add product" at bounding box center [1036, 118] width 68 height 19
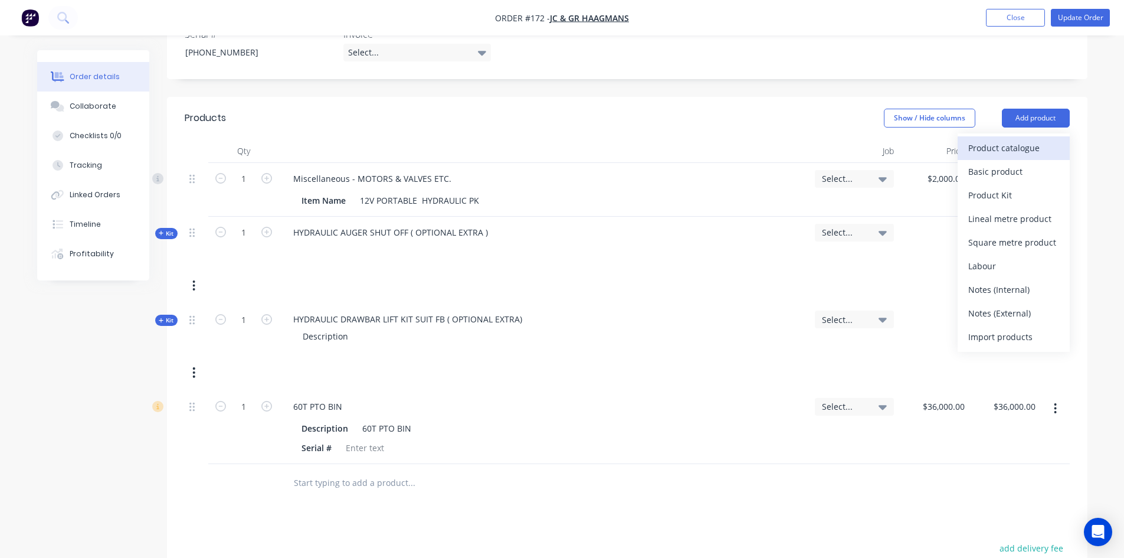
click at [1005, 139] on div "Product catalogue" at bounding box center [1014, 147] width 91 height 17
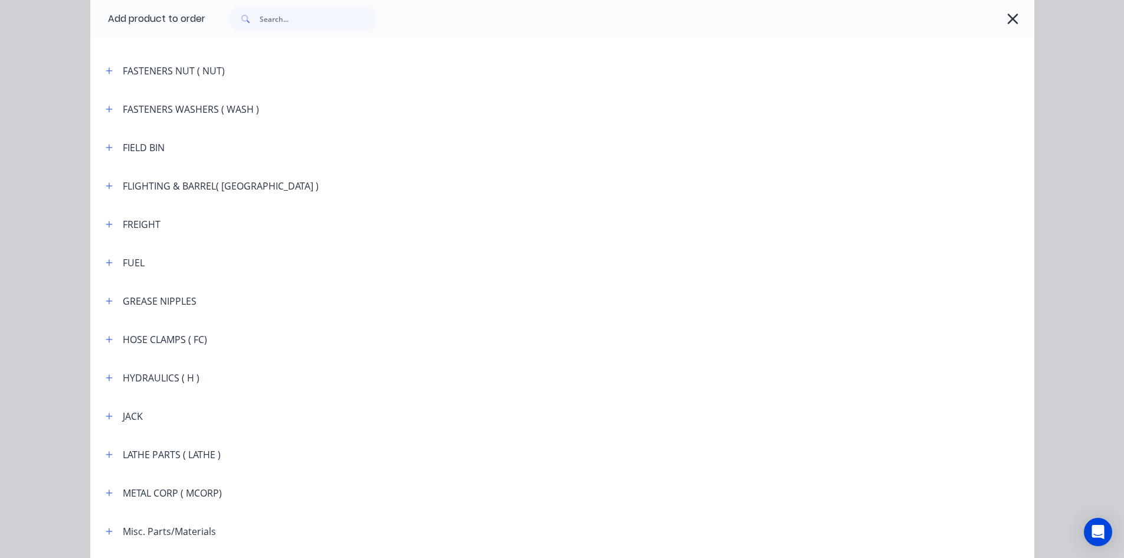
scroll to position [1298, 0]
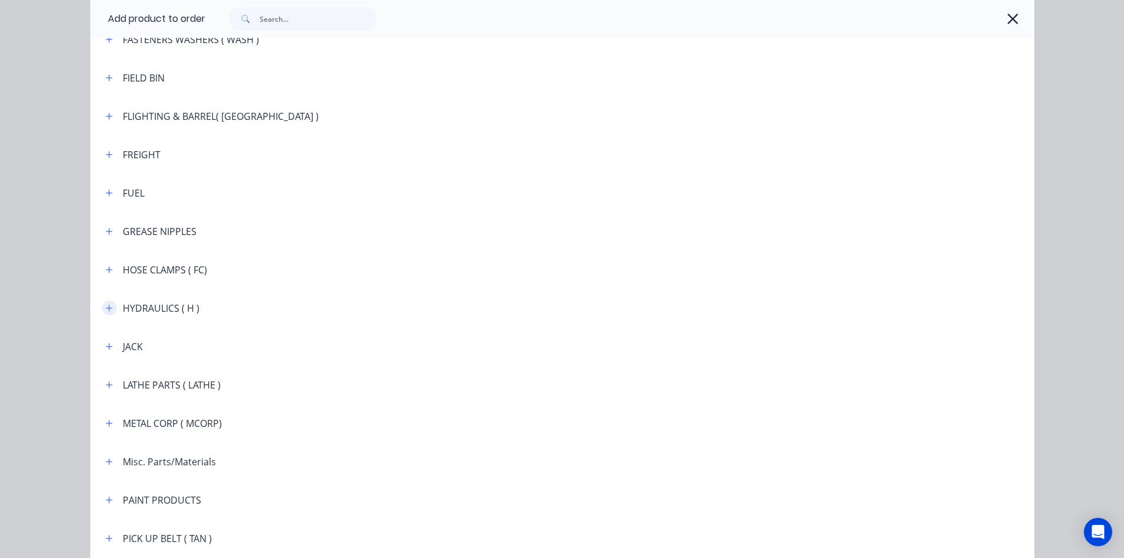
click at [106, 308] on icon "button" at bounding box center [109, 308] width 6 height 6
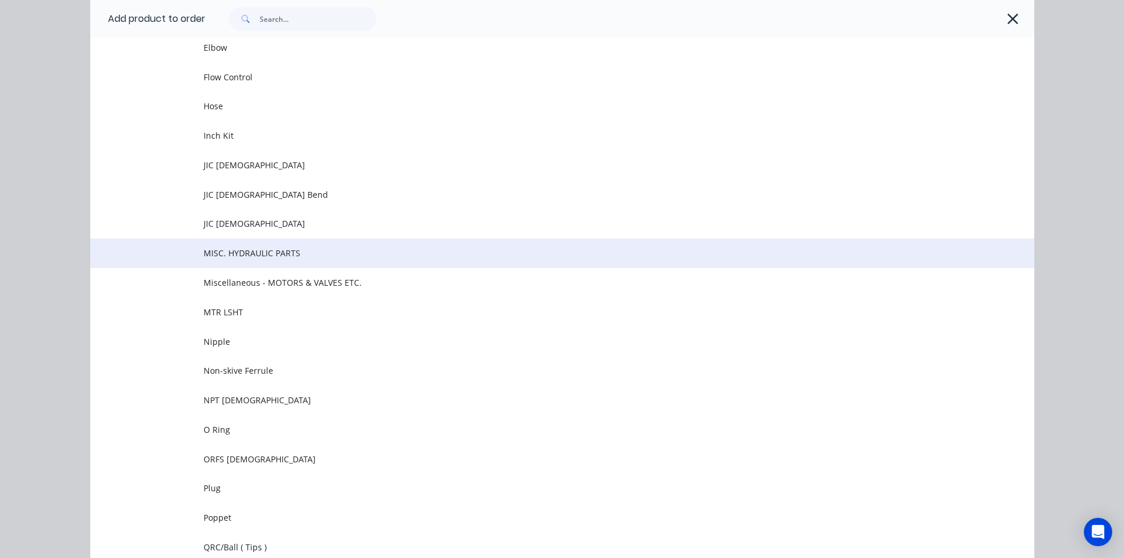
scroll to position [1948, 0]
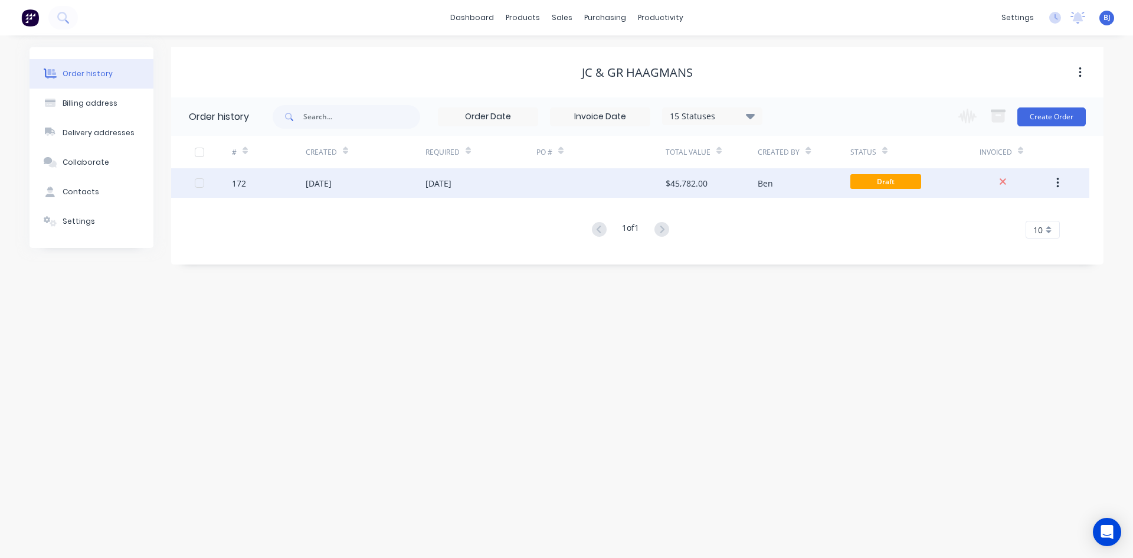
click at [332, 181] on div "27 Sep 2025" at bounding box center [319, 183] width 26 height 12
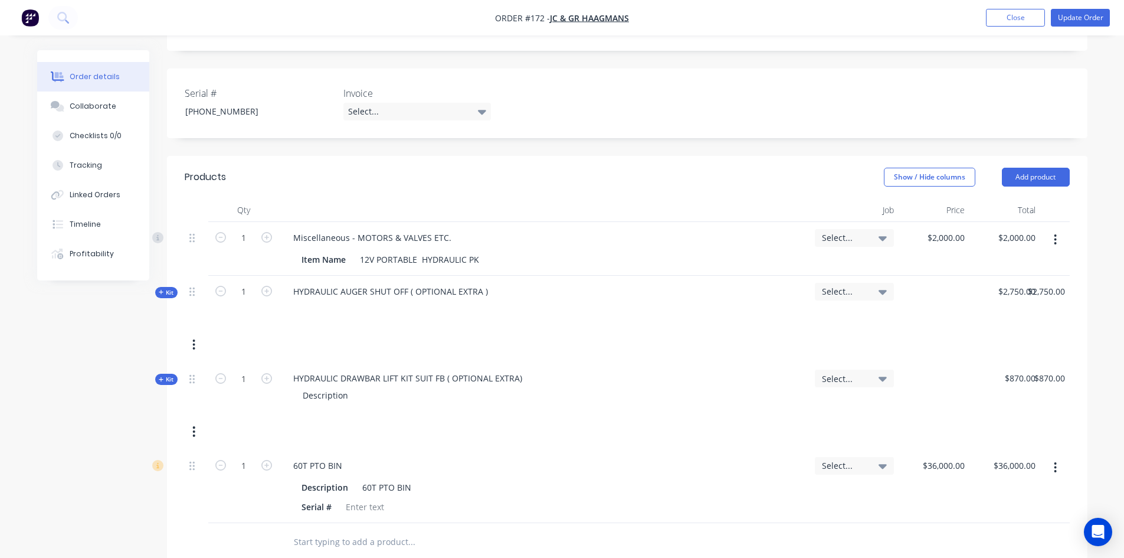
scroll to position [364, 0]
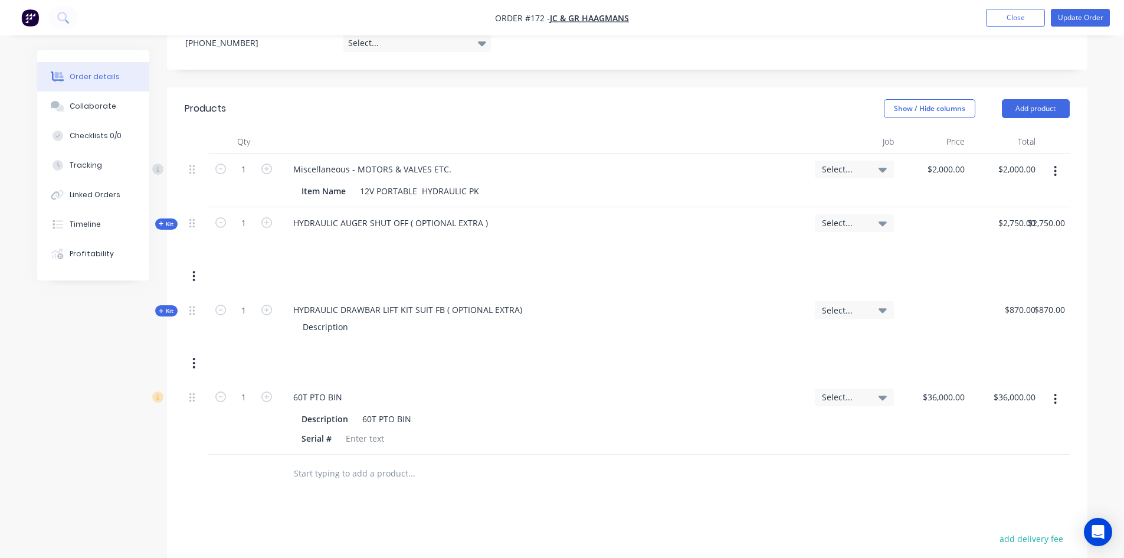
click at [1056, 394] on icon "button" at bounding box center [1056, 399] width 2 height 11
click at [984, 492] on div "Delete" at bounding box center [1014, 500] width 91 height 17
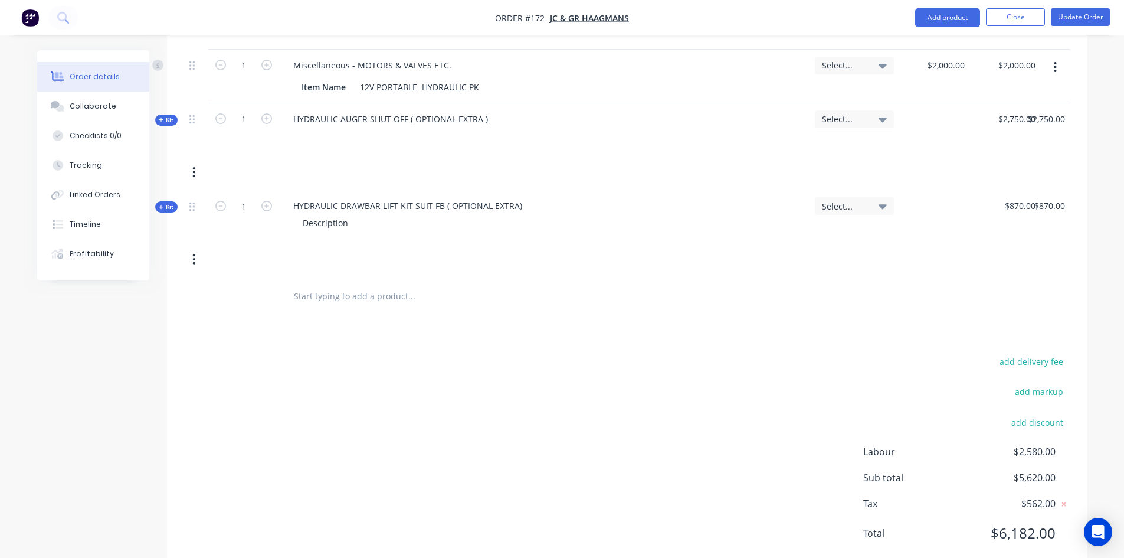
scroll to position [349, 0]
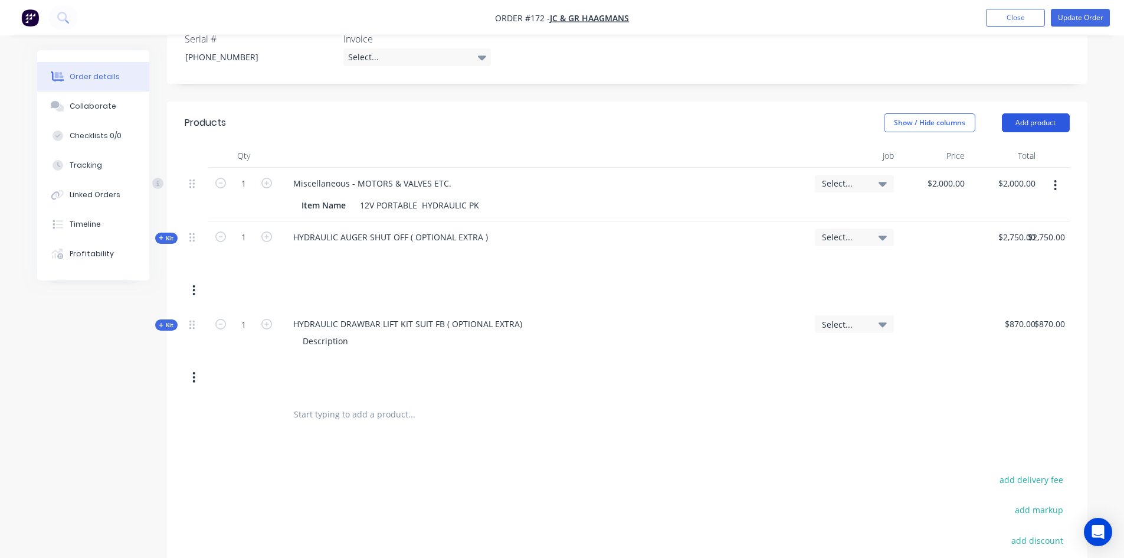
click at [1032, 113] on button "Add product" at bounding box center [1036, 122] width 68 height 19
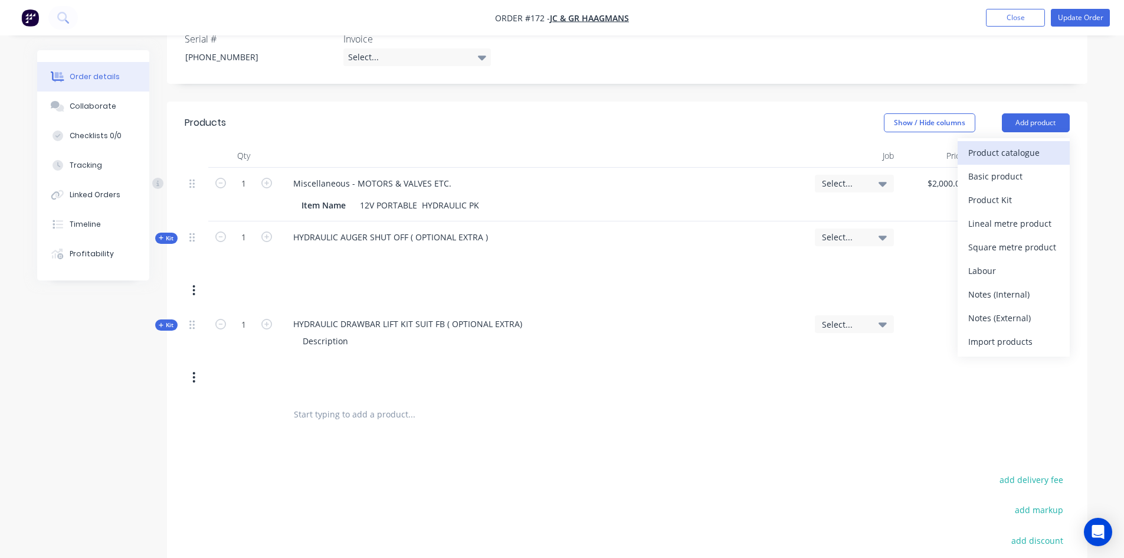
click at [1002, 144] on div "Product catalogue" at bounding box center [1014, 152] width 91 height 17
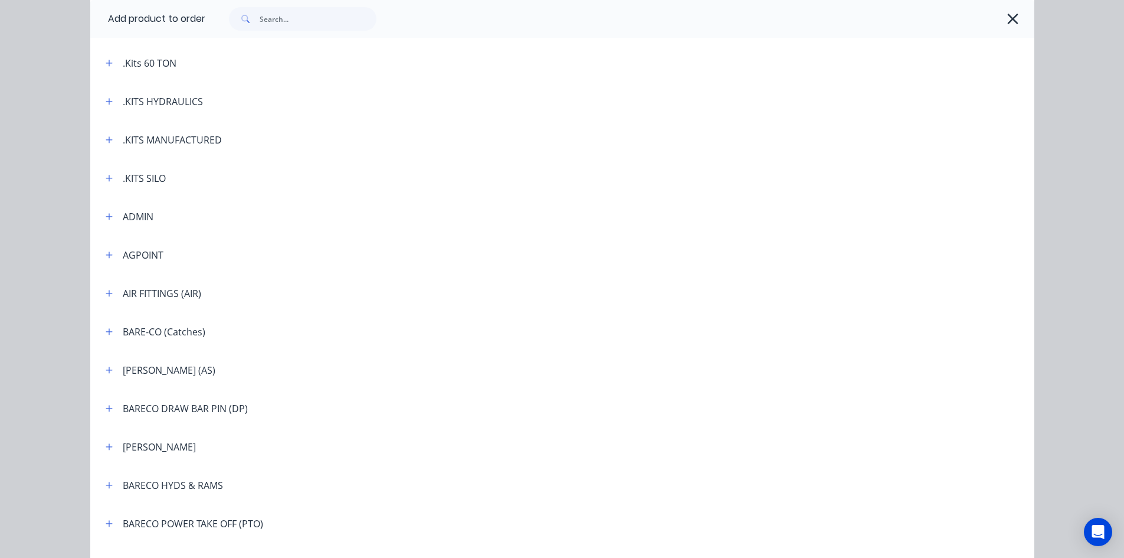
scroll to position [295, 0]
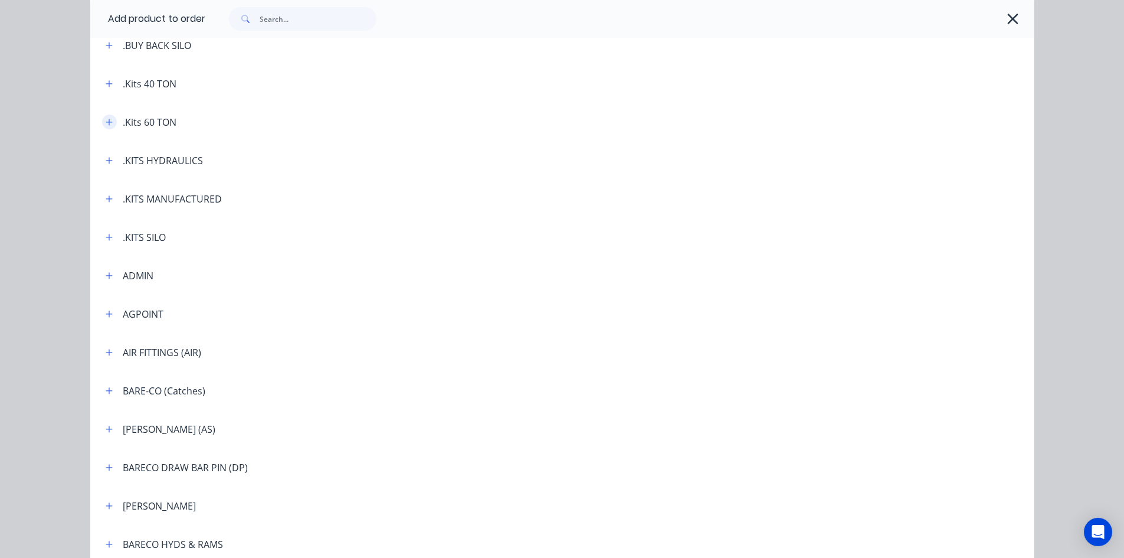
click at [106, 121] on icon "button" at bounding box center [109, 122] width 6 height 6
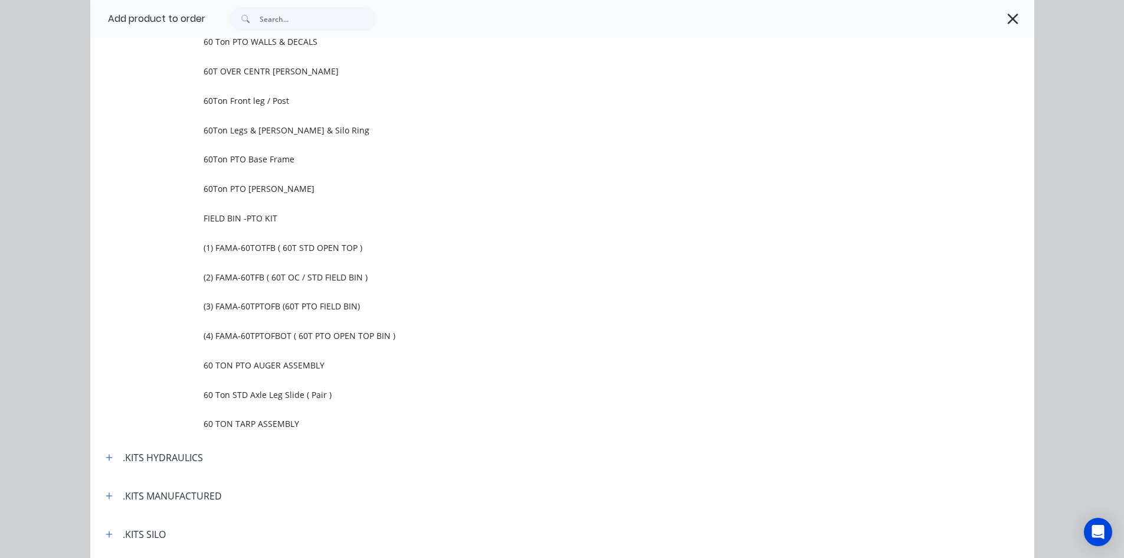
scroll to position [826, 0]
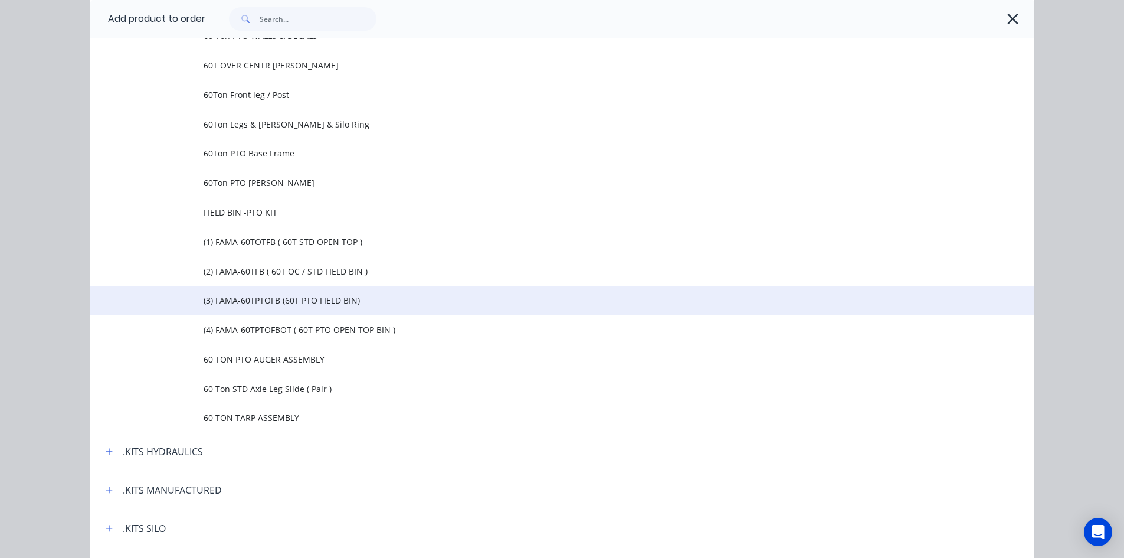
click at [289, 305] on span "(3) FAMA-60TPTOFB (60T PTO FIELD BIN)" at bounding box center [536, 300] width 665 height 12
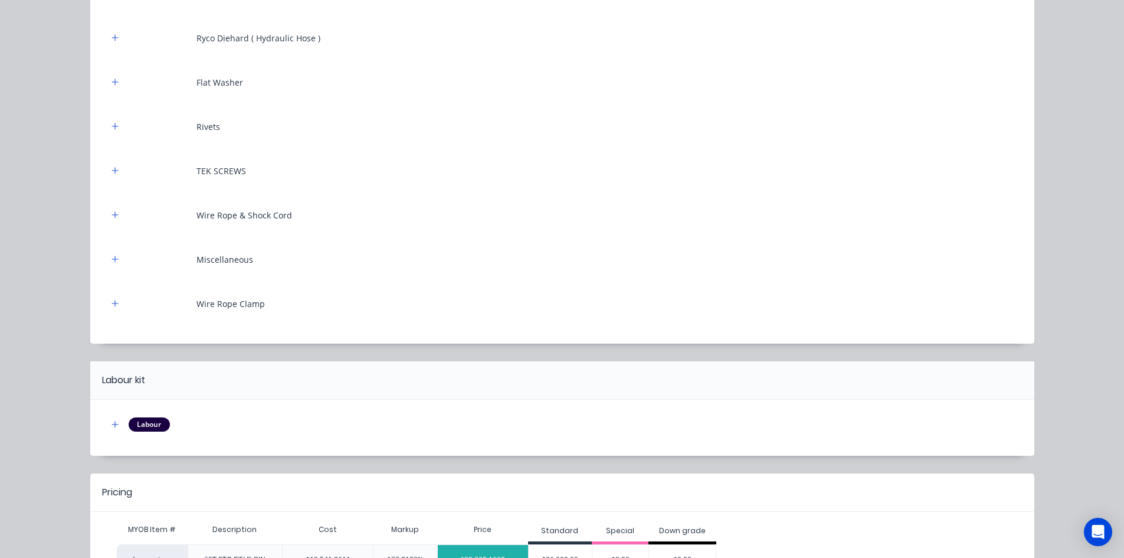
scroll to position [6937, 0]
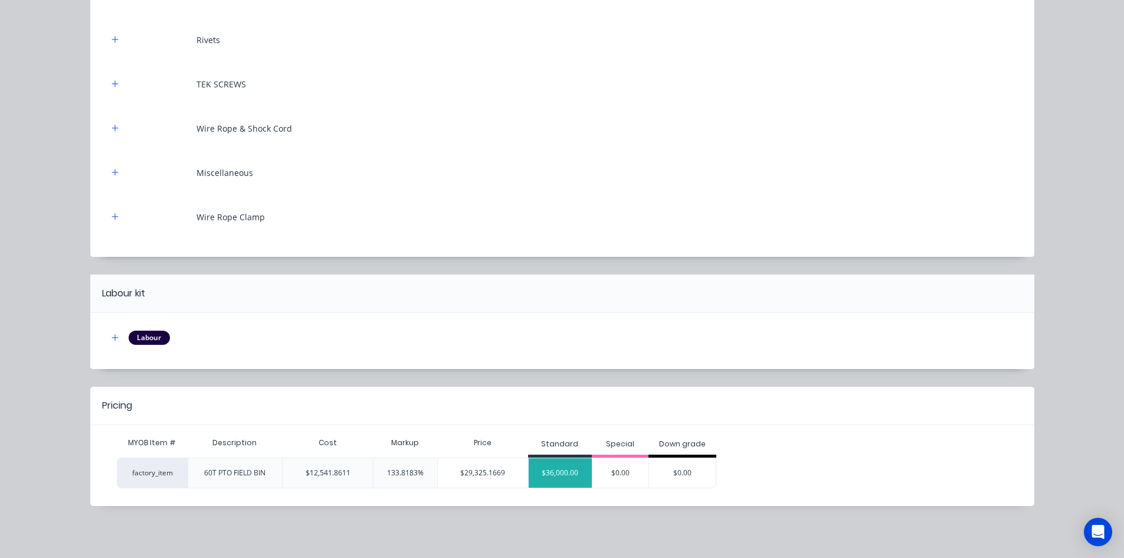
click at [563, 473] on div "$36,000.00" at bounding box center [561, 473] width 64 height 30
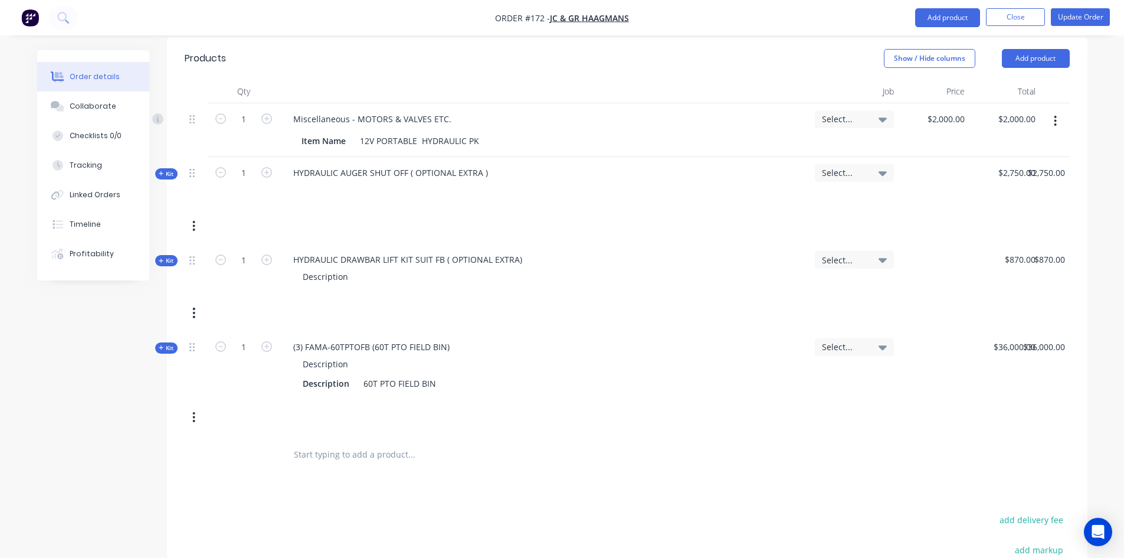
scroll to position [290, 0]
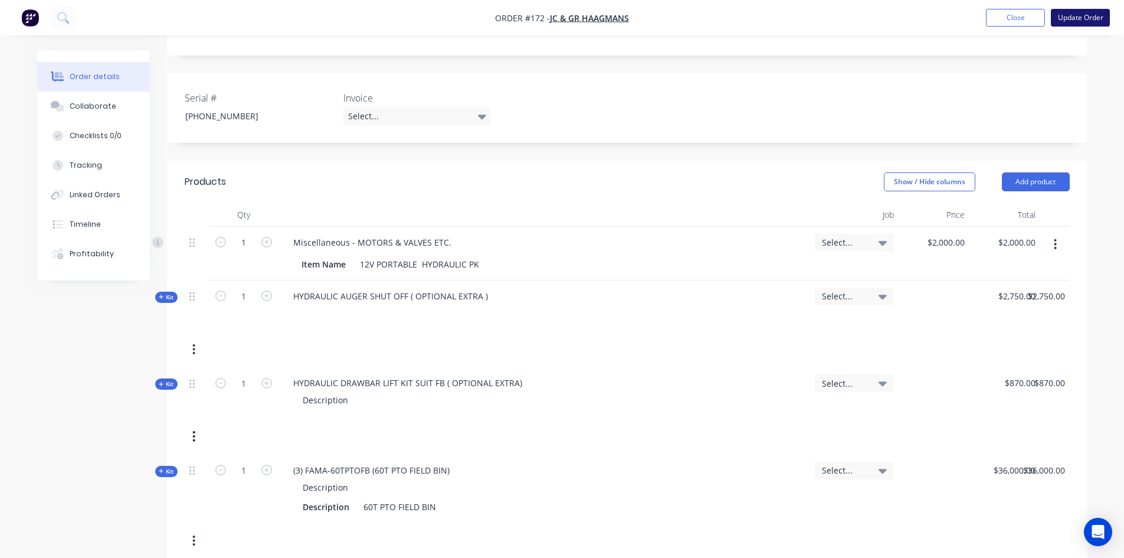
click at [1087, 18] on button "Update Order" at bounding box center [1080, 18] width 59 height 18
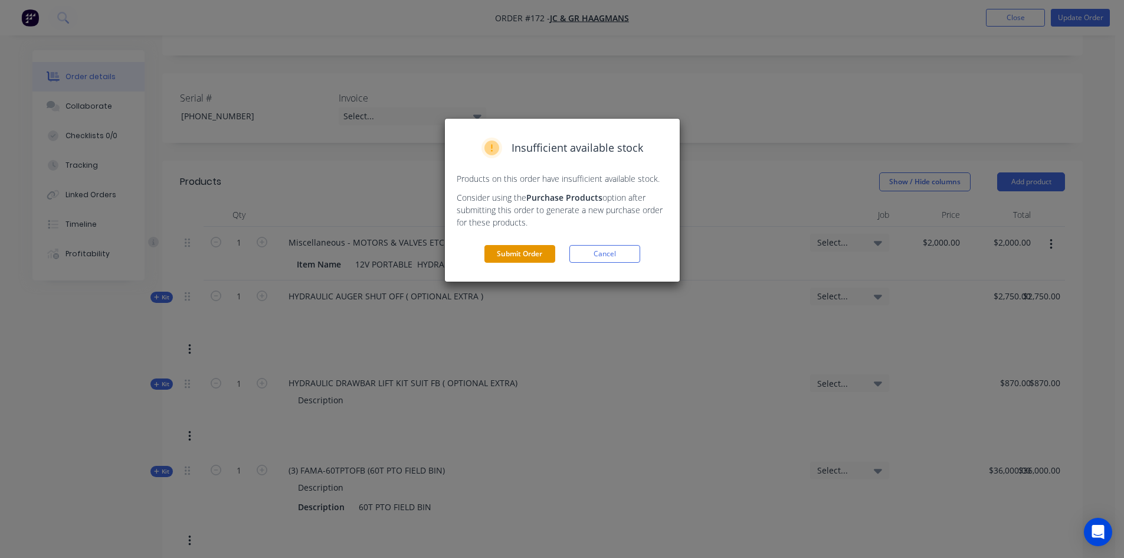
click at [499, 254] on button "Submit Order" at bounding box center [520, 254] width 71 height 18
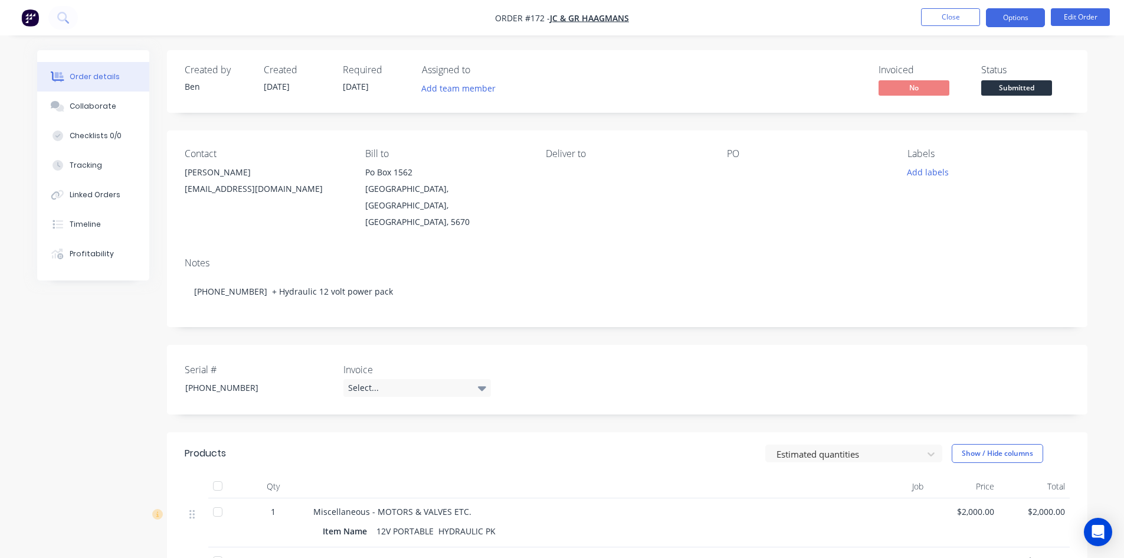
click at [1018, 23] on button "Options" at bounding box center [1015, 17] width 59 height 19
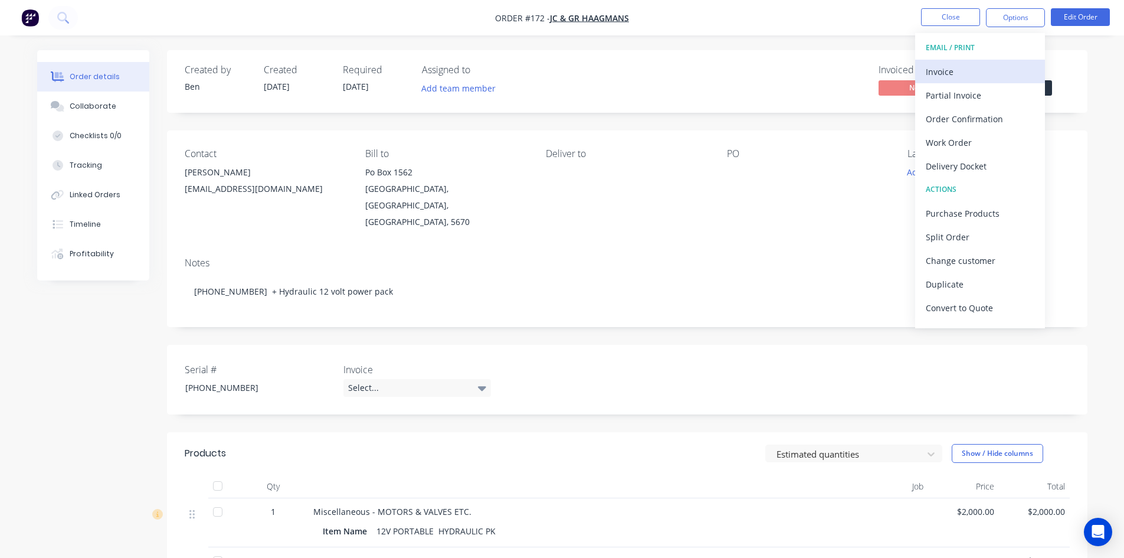
click at [954, 72] on div "Invoice" at bounding box center [980, 71] width 109 height 17
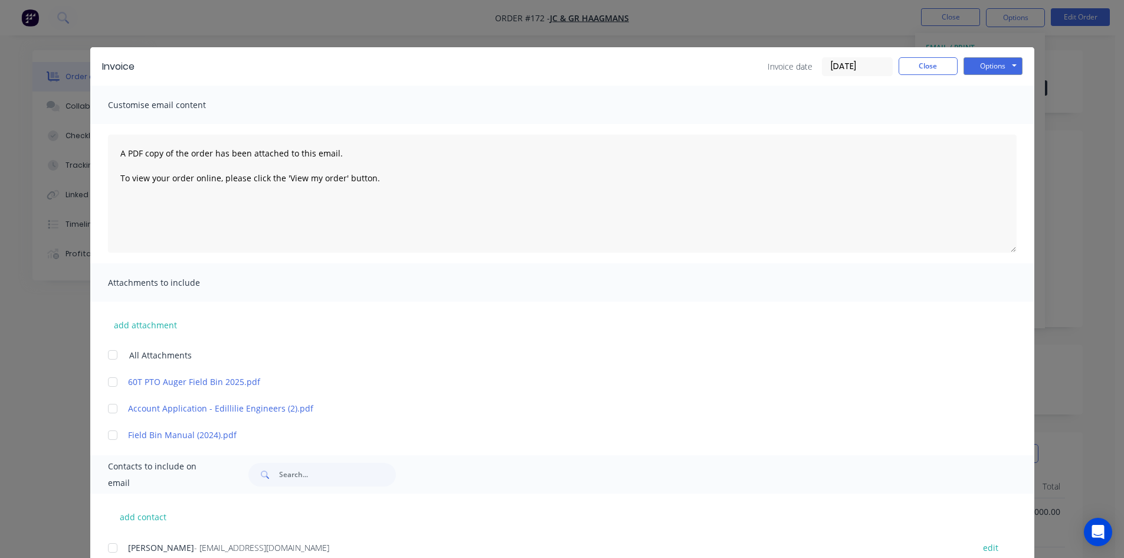
scroll to position [42, 0]
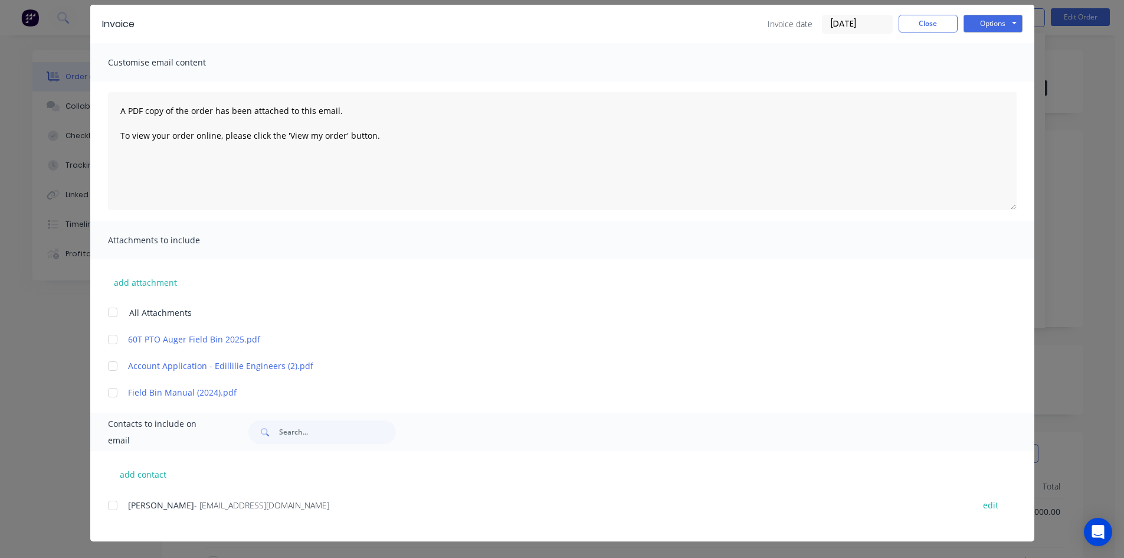
click at [109, 395] on div at bounding box center [113, 393] width 24 height 24
drag, startPoint x: 108, startPoint y: 505, endPoint x: 178, endPoint y: 484, distance: 73.2
click at [111, 504] on div at bounding box center [113, 505] width 24 height 24
click at [973, 27] on button "Options" at bounding box center [993, 24] width 59 height 18
click at [986, 45] on button "Preview" at bounding box center [1002, 44] width 76 height 19
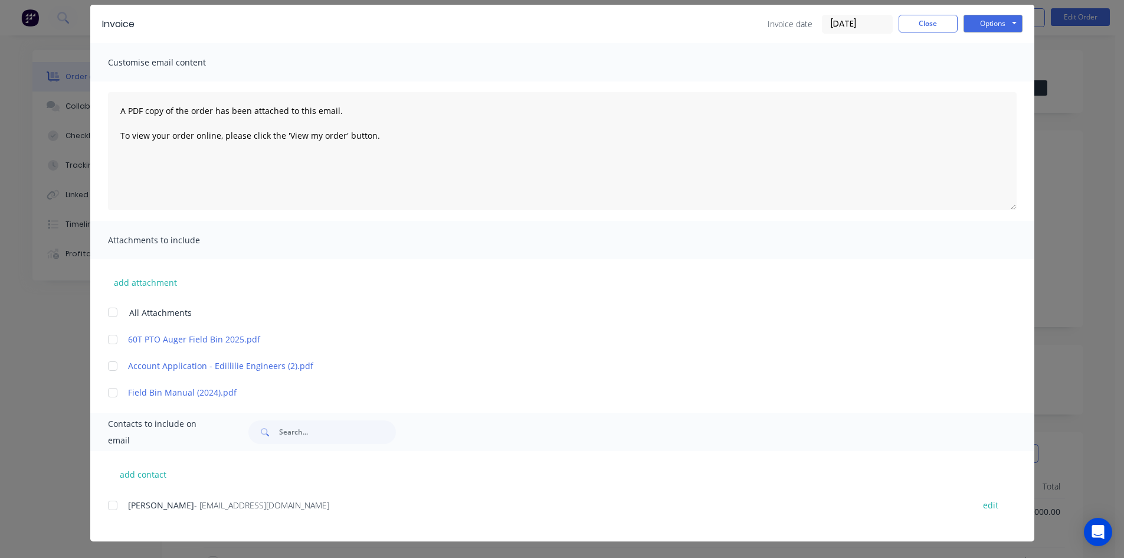
scroll to position [0, 0]
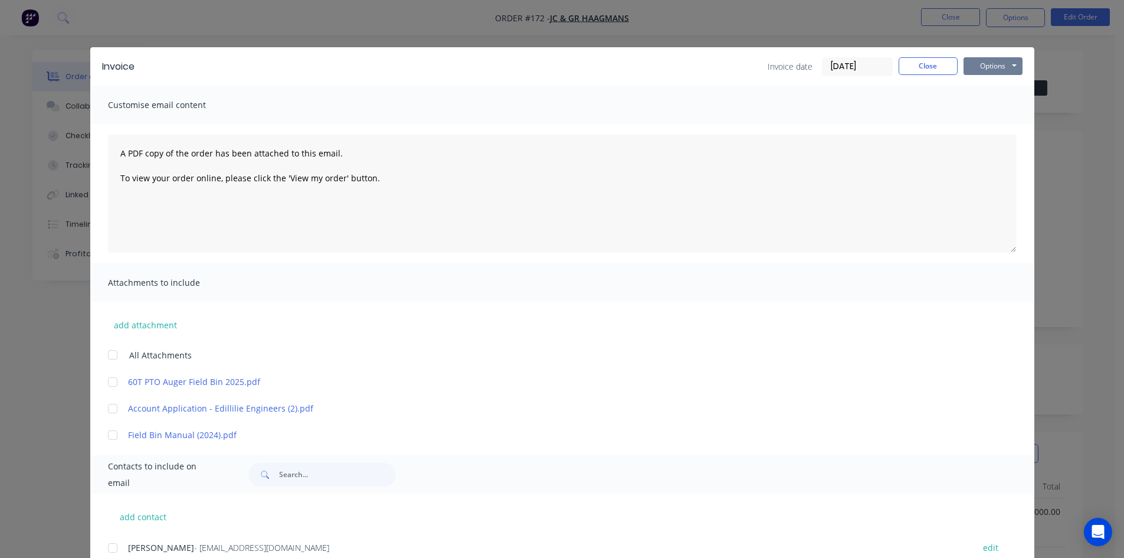
click at [983, 70] on button "Options" at bounding box center [993, 66] width 59 height 18
click at [982, 124] on button "Email" at bounding box center [1002, 125] width 76 height 19
drag, startPoint x: 108, startPoint y: 547, endPoint x: 117, endPoint y: 542, distance: 10.6
click at [112, 545] on div at bounding box center [113, 548] width 24 height 24
drag, startPoint x: 106, startPoint y: 436, endPoint x: 155, endPoint y: 433, distance: 49.7
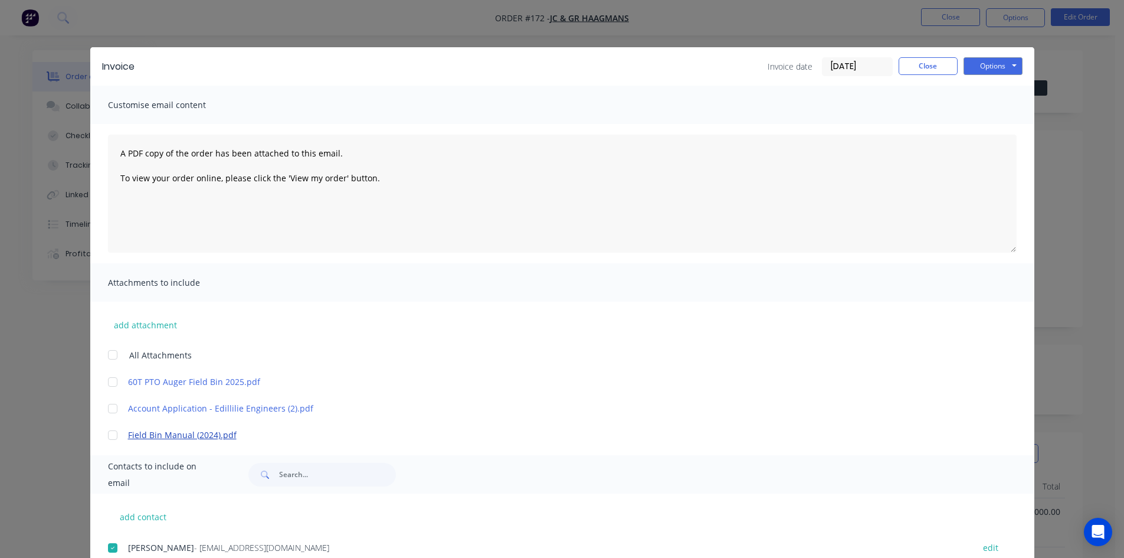
click at [106, 436] on div at bounding box center [113, 435] width 24 height 24
click at [966, 66] on button "Options" at bounding box center [993, 66] width 59 height 18
click at [984, 126] on button "Email" at bounding box center [1002, 125] width 76 height 19
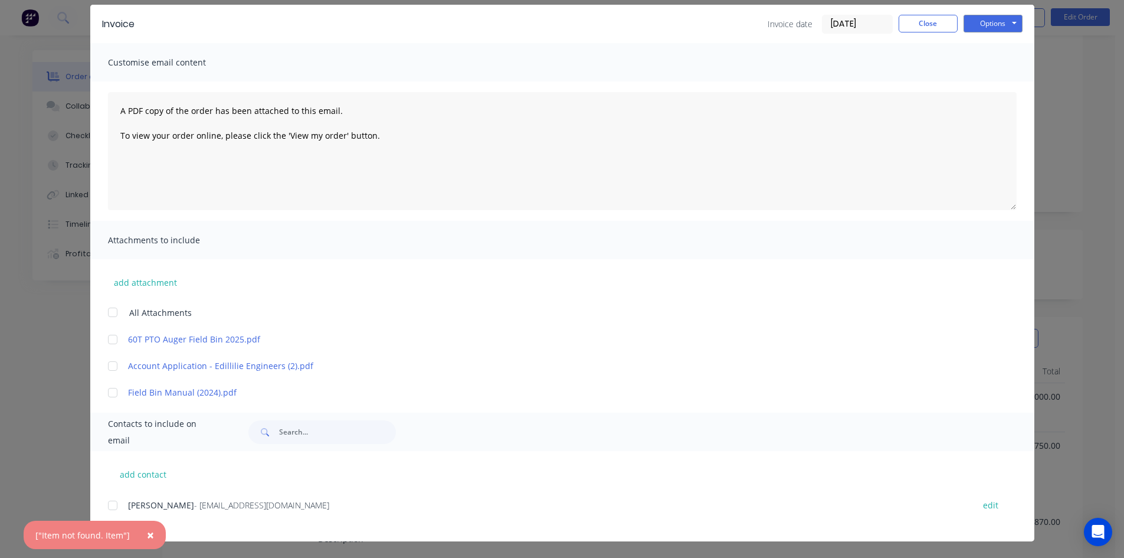
scroll to position [118, 0]
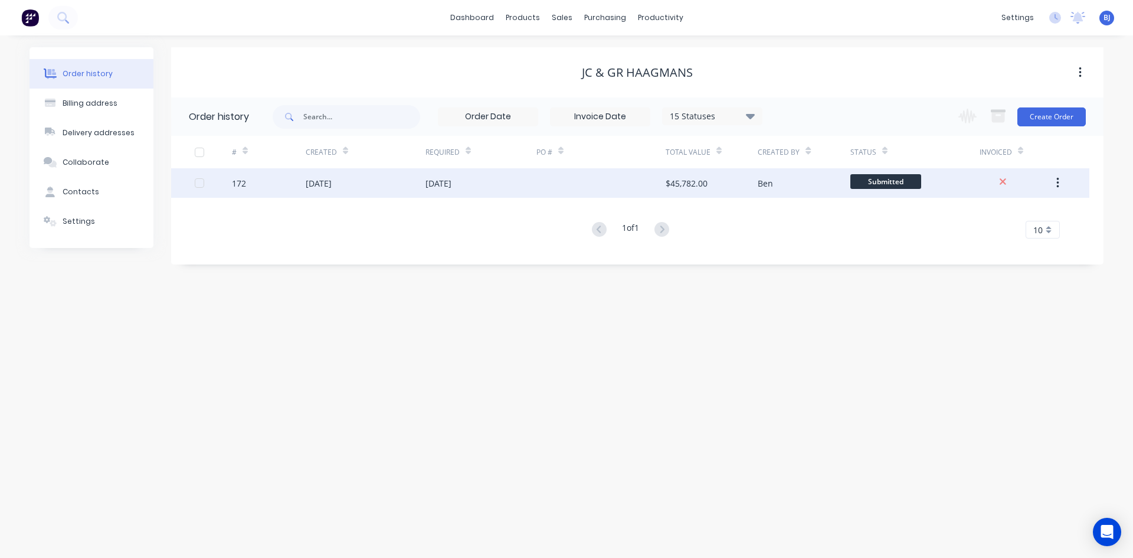
click at [355, 182] on div "27 Sep 2025" at bounding box center [366, 183] width 120 height 30
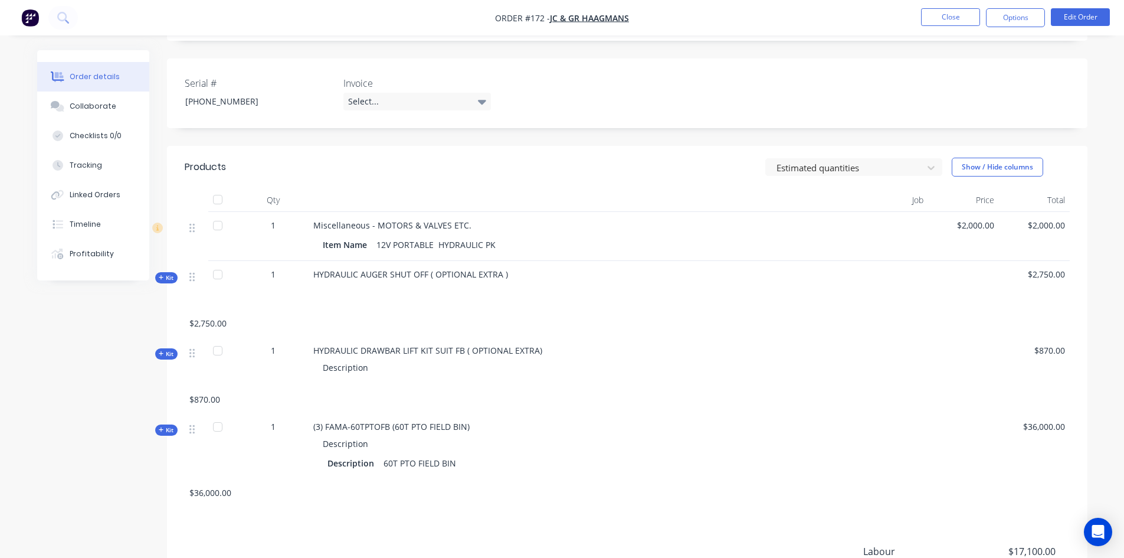
scroll to position [236, 0]
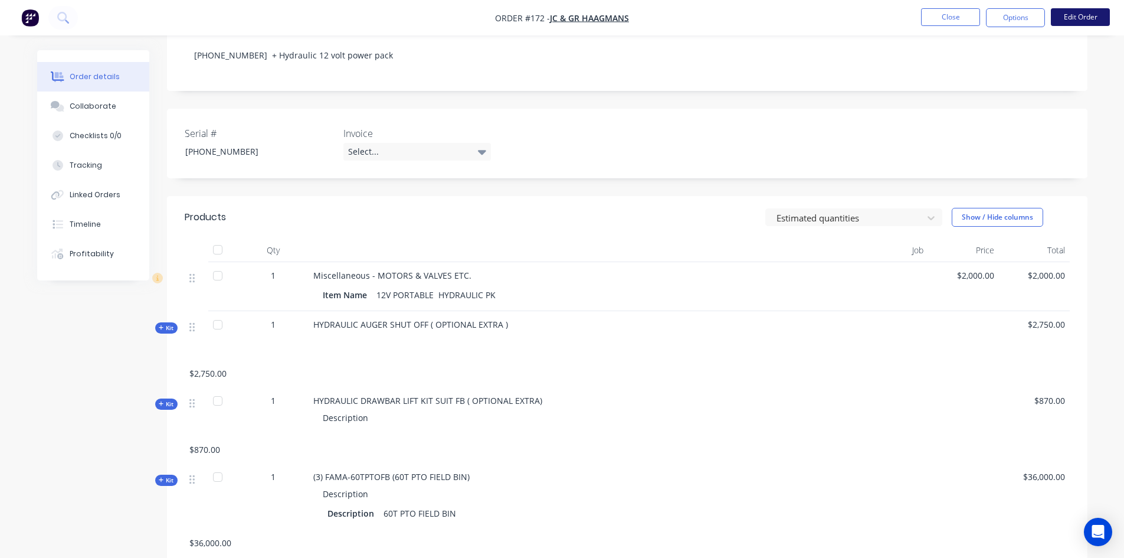
click at [1091, 20] on button "Edit Order" at bounding box center [1080, 17] width 59 height 18
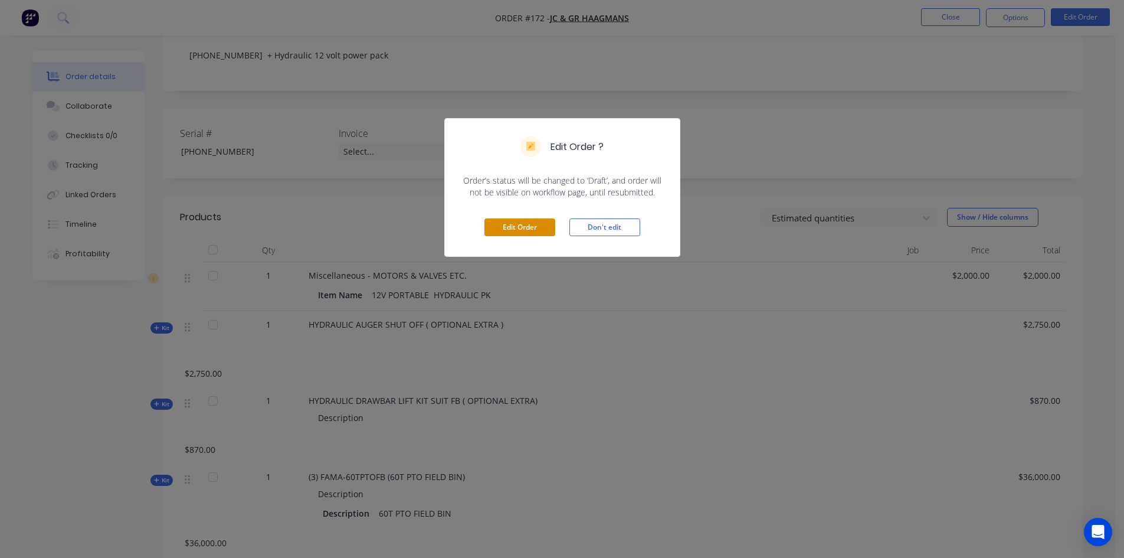
click at [514, 227] on button "Edit Order" at bounding box center [520, 227] width 71 height 18
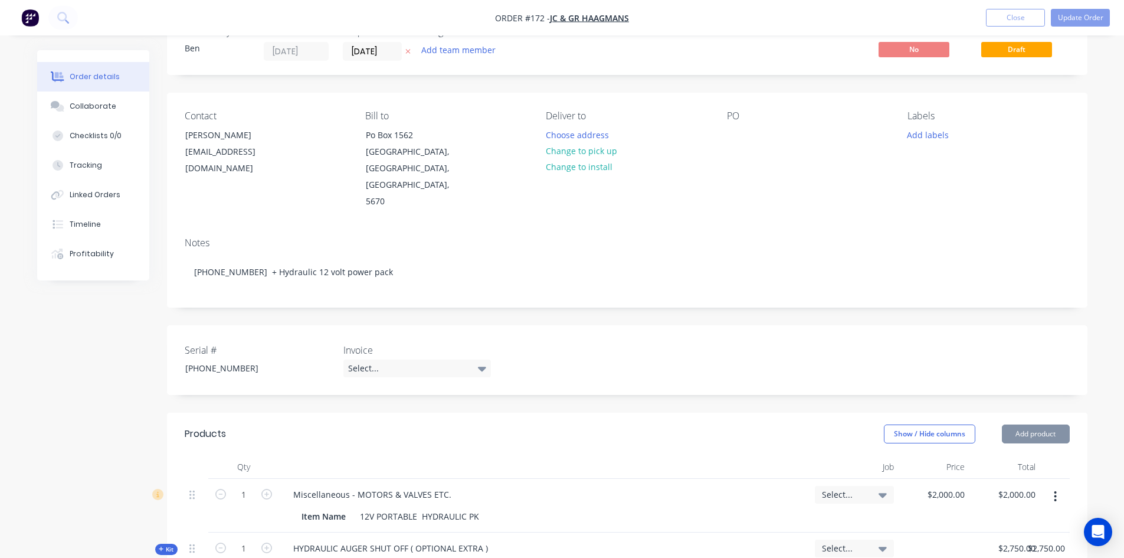
scroll to position [59, 0]
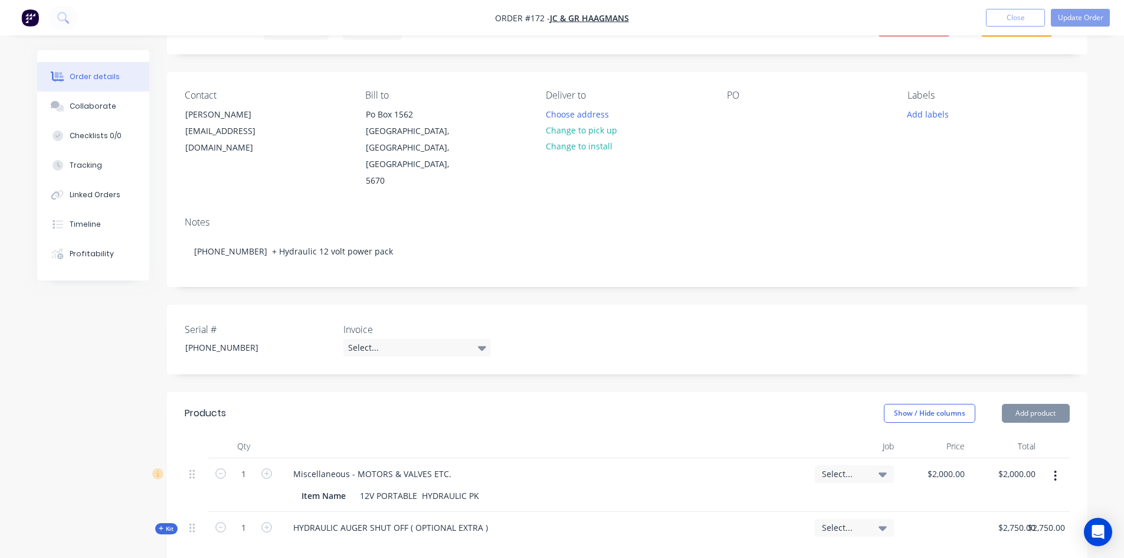
click at [1057, 469] on icon "button" at bounding box center [1055, 475] width 3 height 13
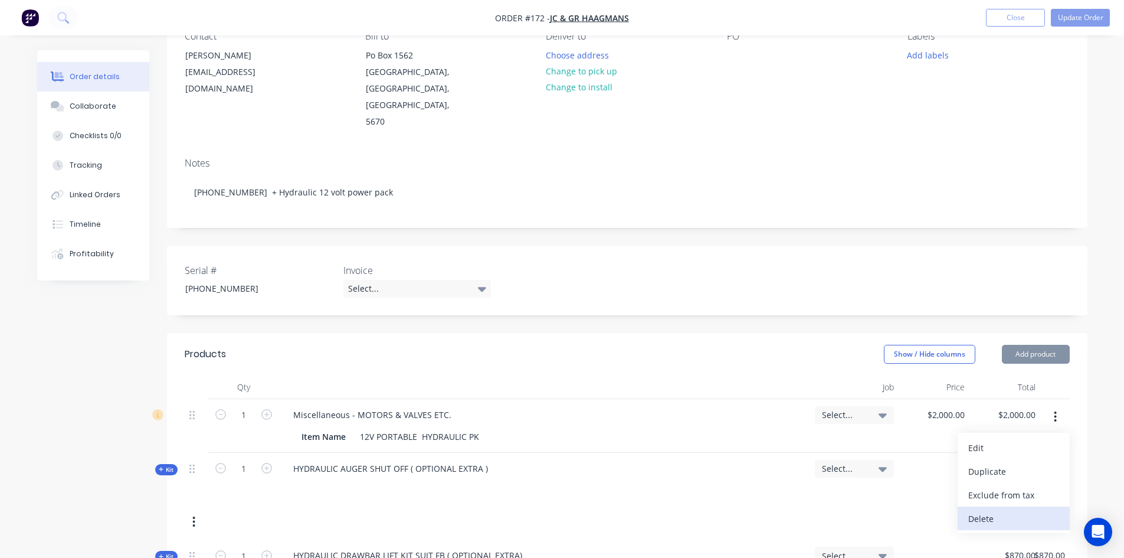
click at [987, 510] on div "Delete" at bounding box center [1014, 518] width 91 height 17
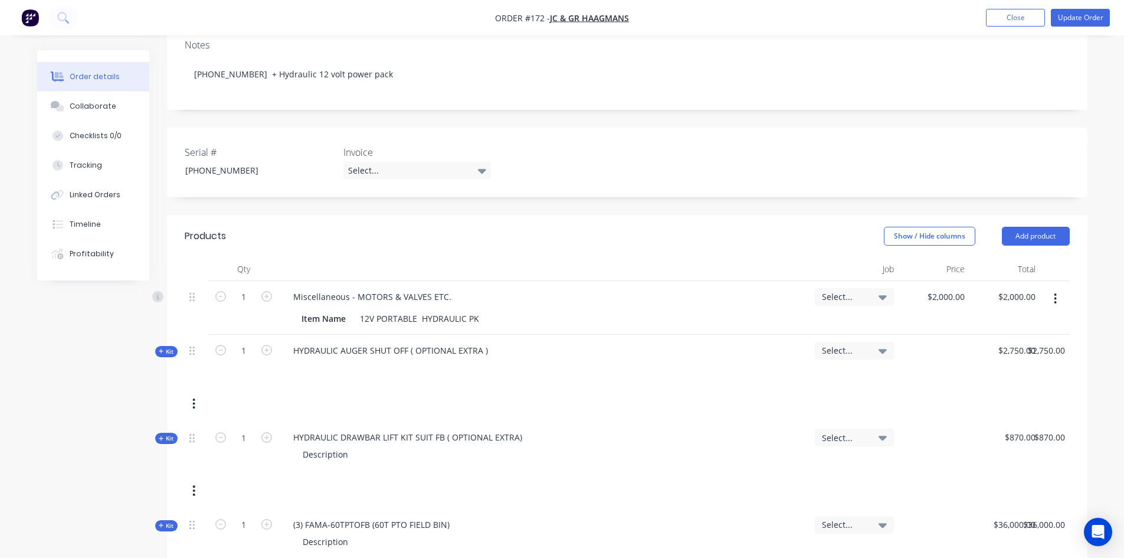
scroll to position [295, 0]
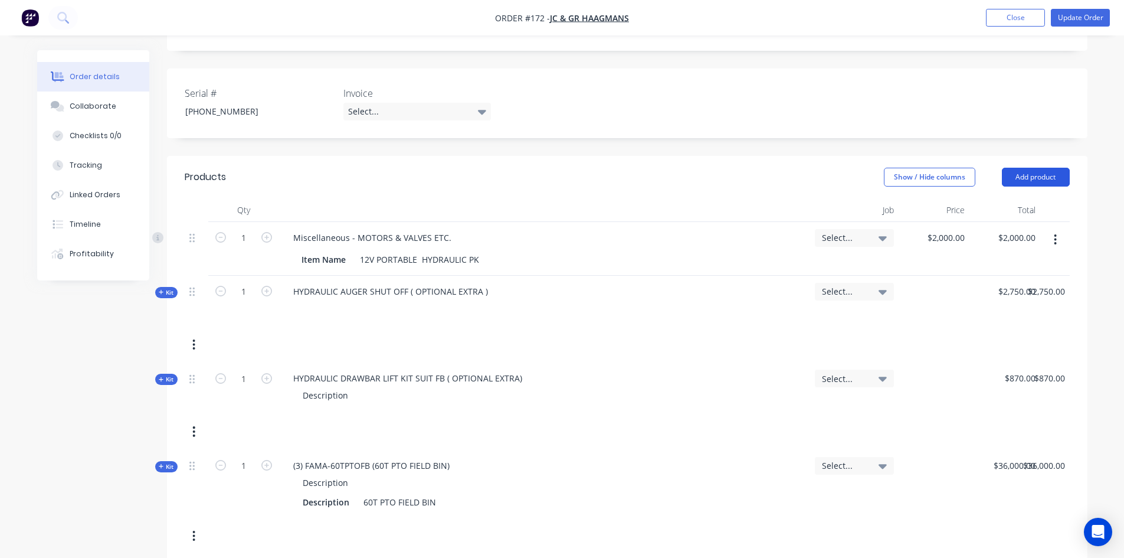
click at [1029, 168] on button "Add product" at bounding box center [1036, 177] width 68 height 19
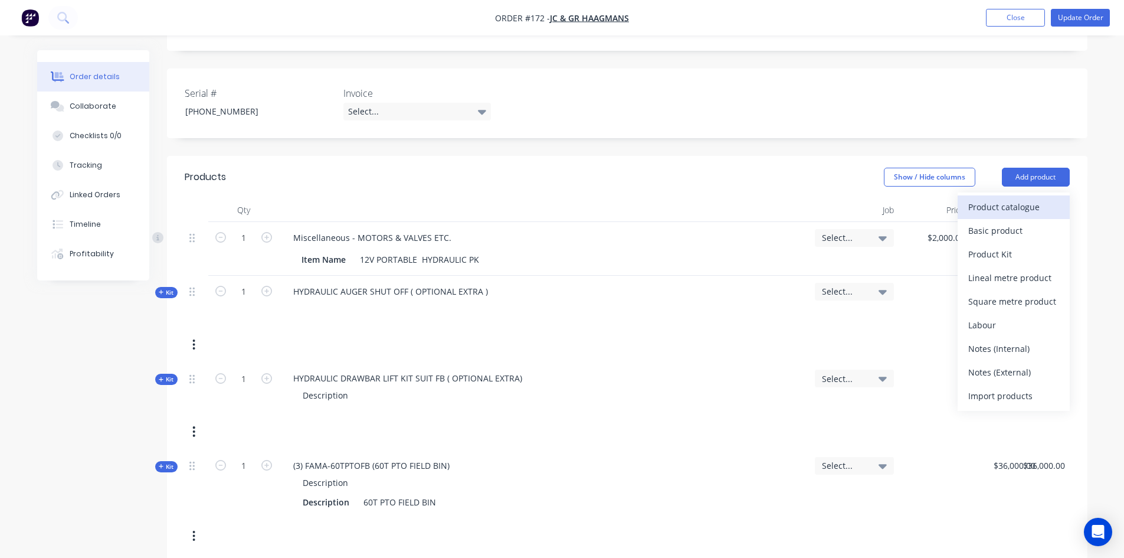
click at [1005, 198] on div "Product catalogue" at bounding box center [1014, 206] width 91 height 17
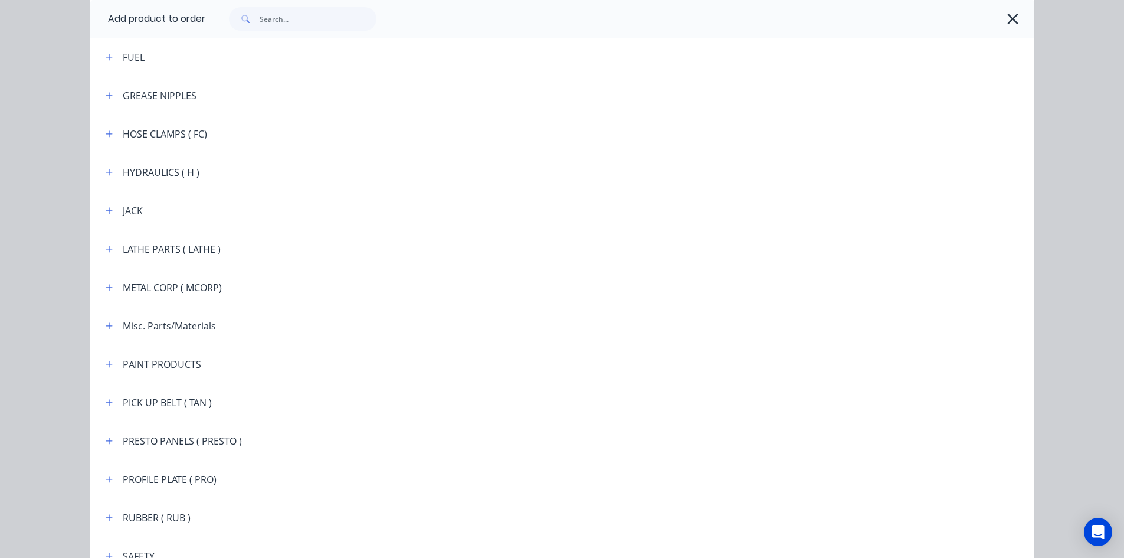
scroll to position [1417, 0]
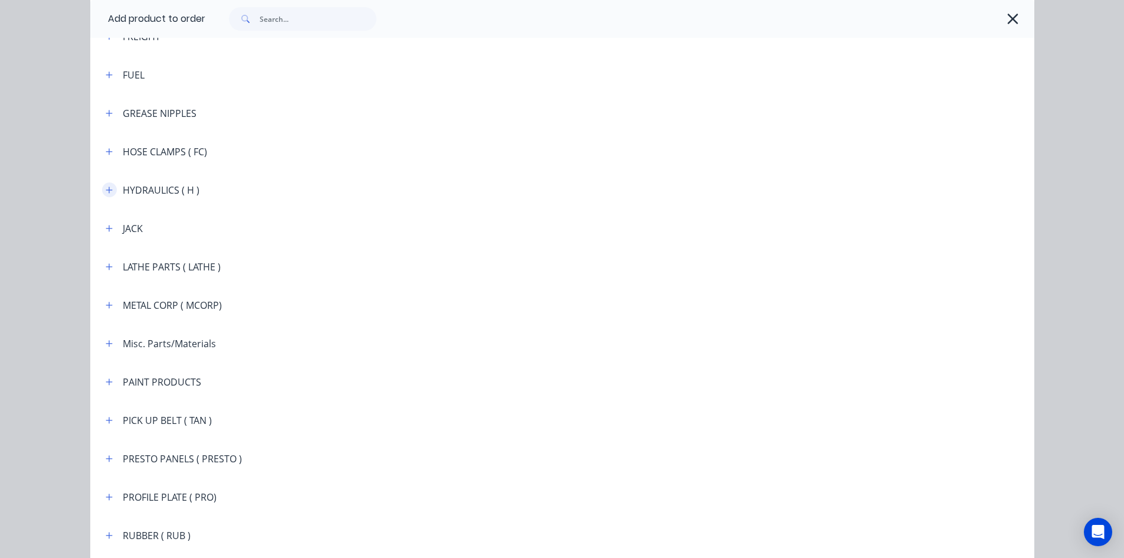
click at [106, 188] on icon "button" at bounding box center [109, 190] width 7 height 8
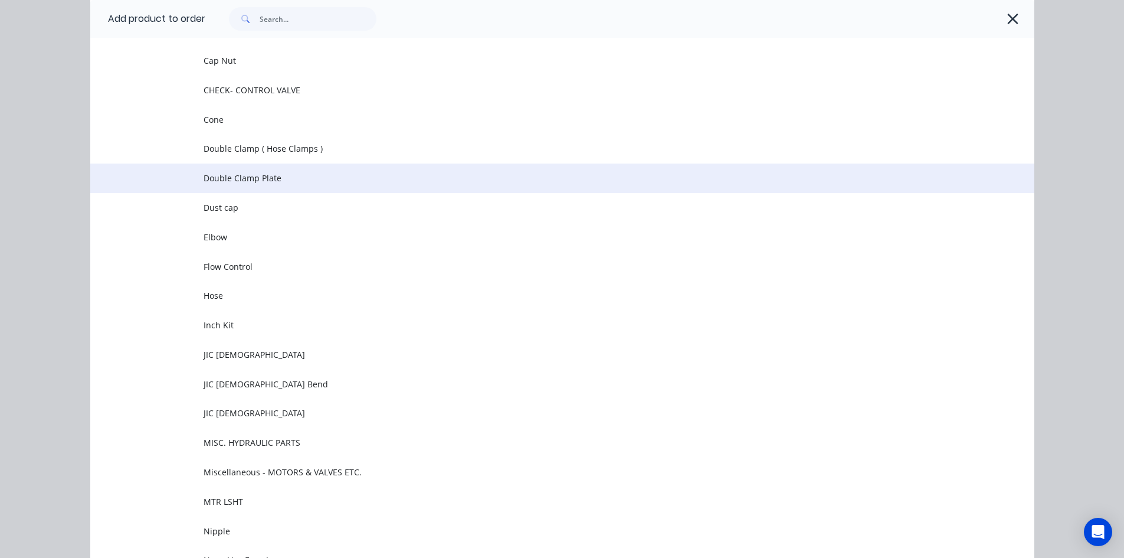
scroll to position [1771, 0]
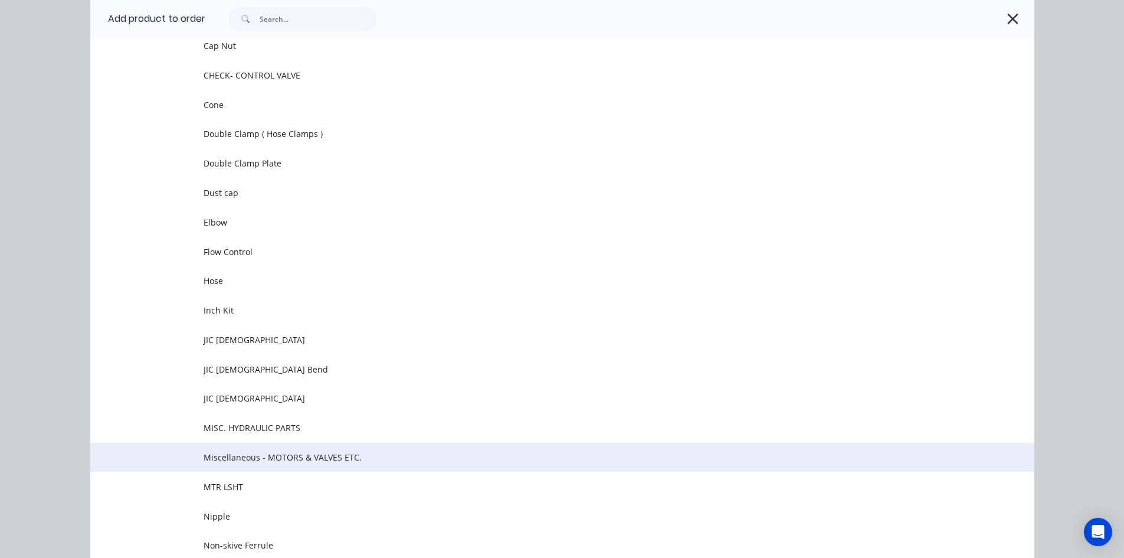
click at [293, 459] on span "Miscellaneous - MOTORS & VALVES ETC." at bounding box center [536, 457] width 665 height 12
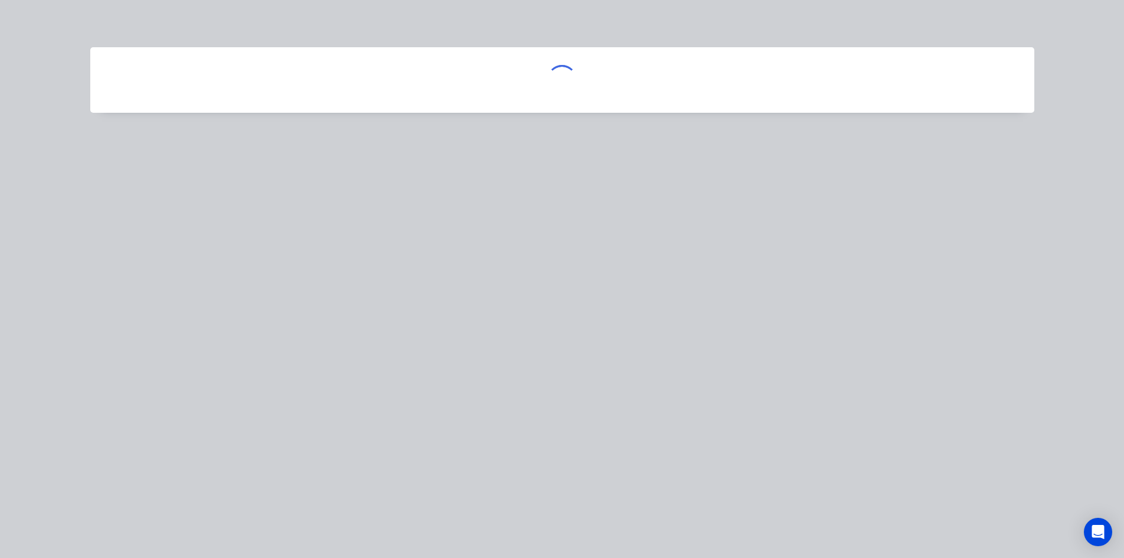
scroll to position [0, 0]
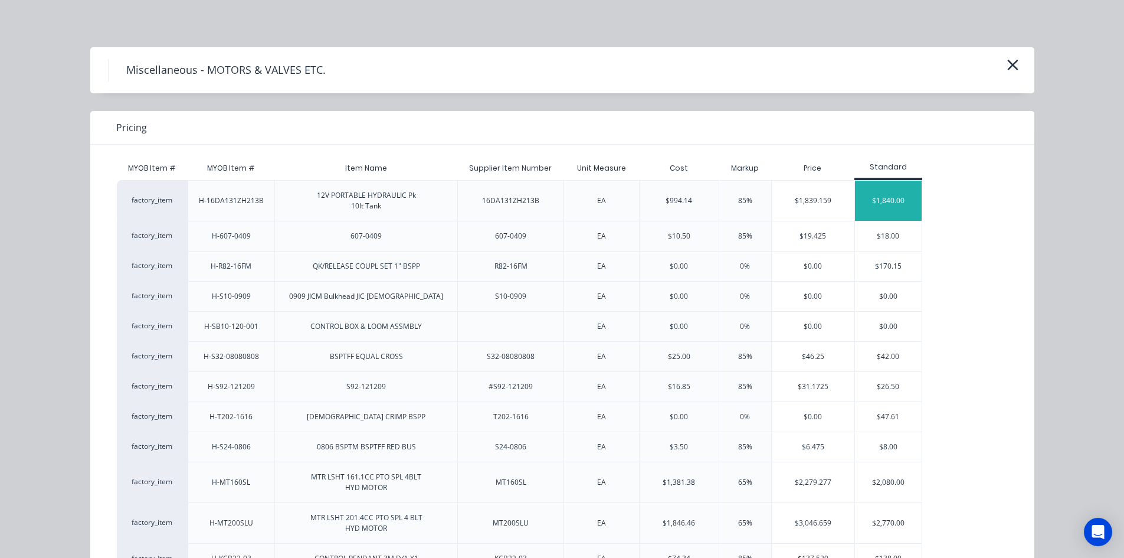
click at [883, 200] on div "$1,840.00" at bounding box center [888, 201] width 67 height 40
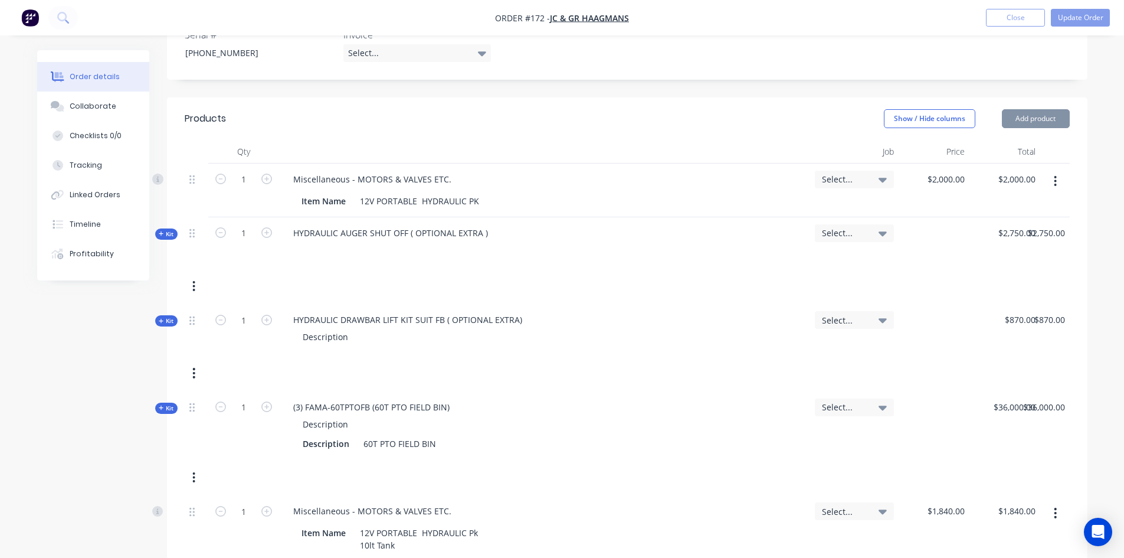
scroll to position [354, 0]
type input "1840.00"
type input "2000.0"
type input "$2,000.00"
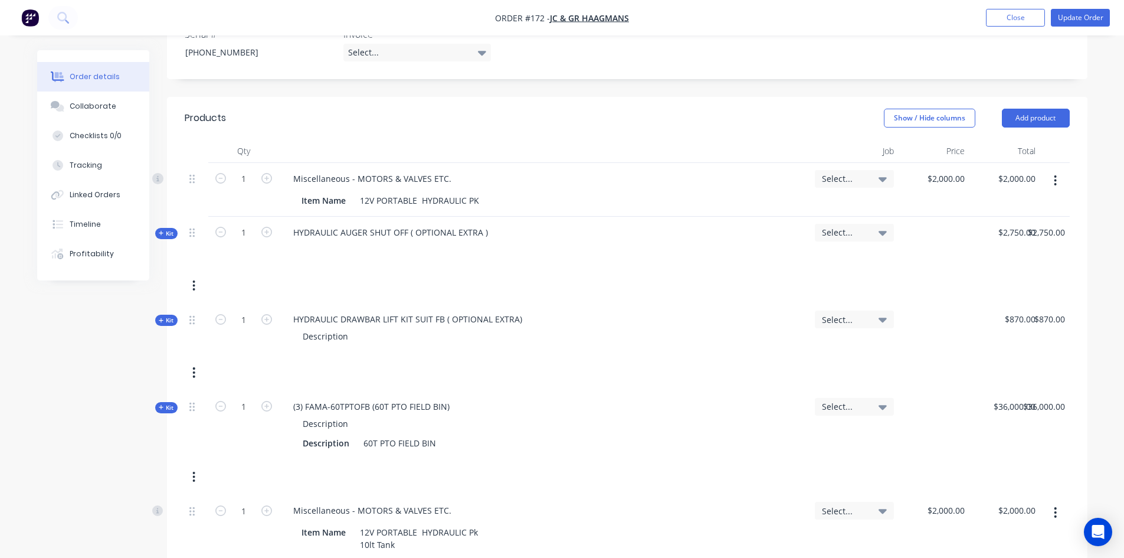
click at [1047, 427] on div "Kit 1 (3) FAMA-60TPTOFB (60T PTO FIELD BIN) Description Description 60T PTO FIE…" at bounding box center [627, 443] width 885 height 104
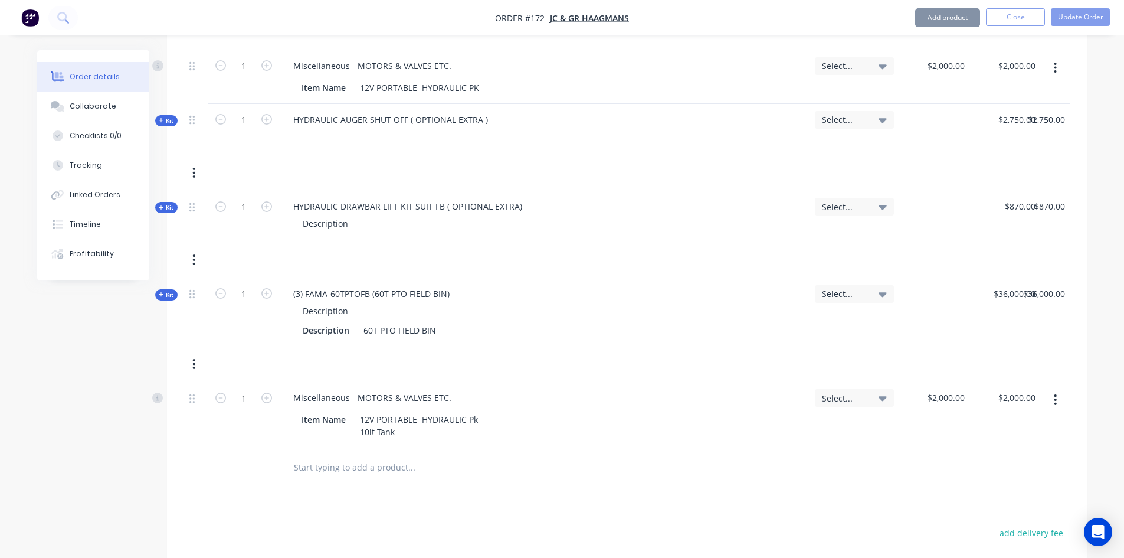
scroll to position [472, 0]
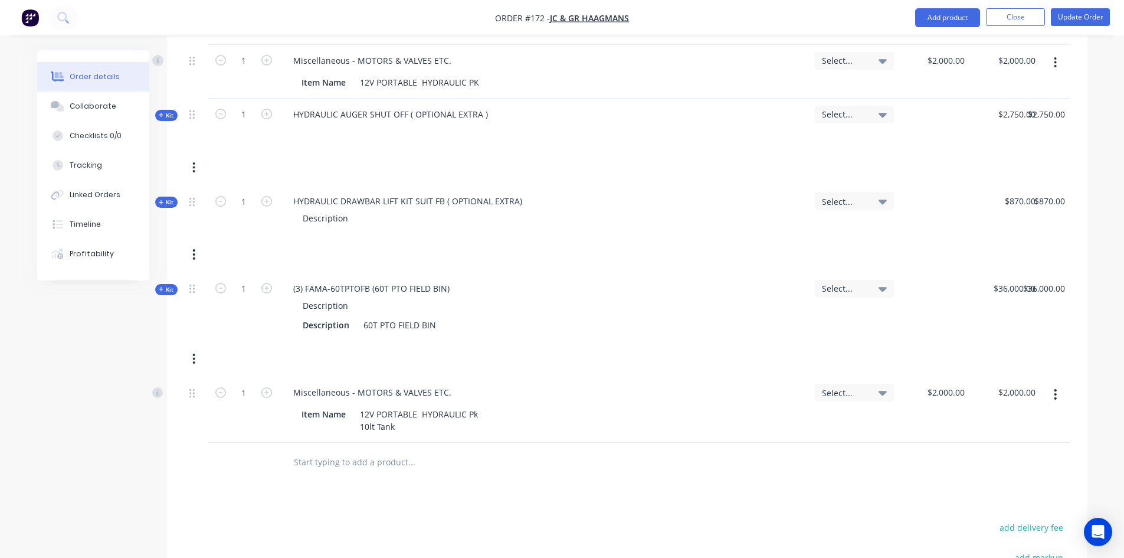
drag, startPoint x: 1056, startPoint y: 362, endPoint x: 1053, endPoint y: 375, distance: 13.9
click at [1055, 388] on icon "button" at bounding box center [1055, 394] width 3 height 13
click at [979, 488] on div "Delete" at bounding box center [1014, 496] width 91 height 17
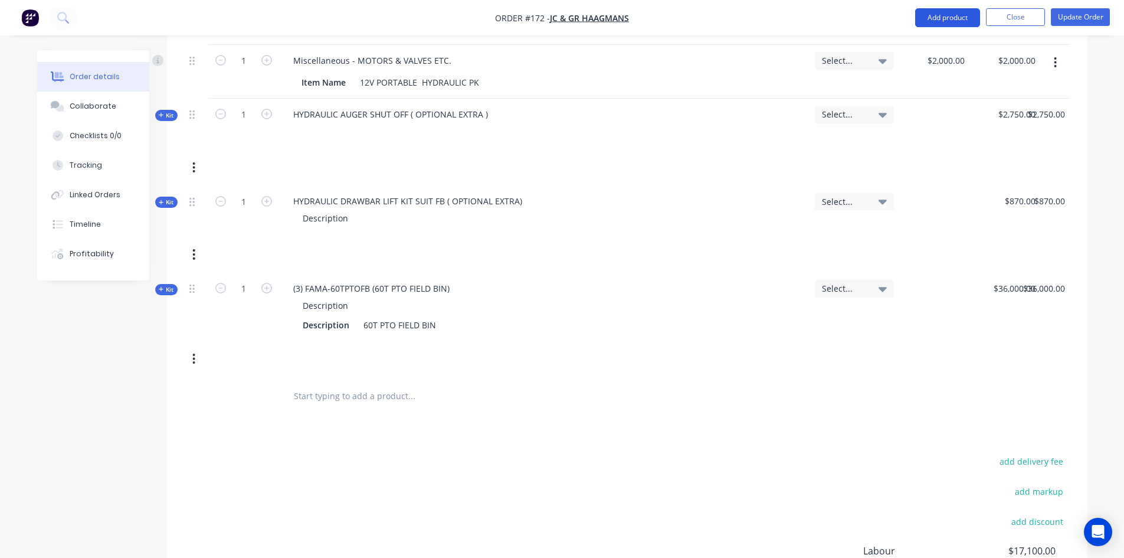
click at [961, 19] on button "Add product" at bounding box center [947, 17] width 65 height 19
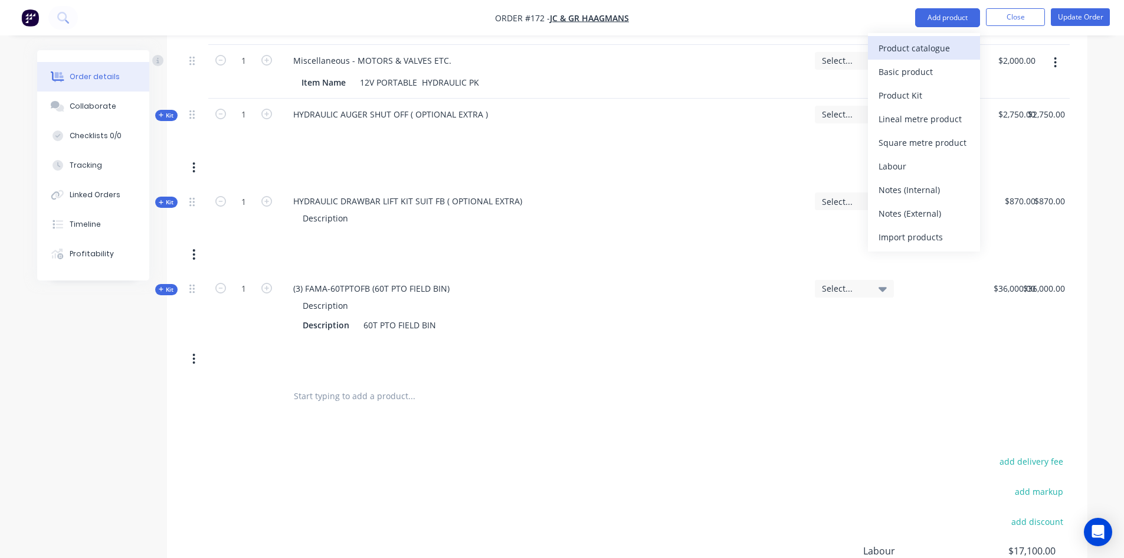
click at [927, 47] on div "Product catalogue" at bounding box center [924, 48] width 91 height 17
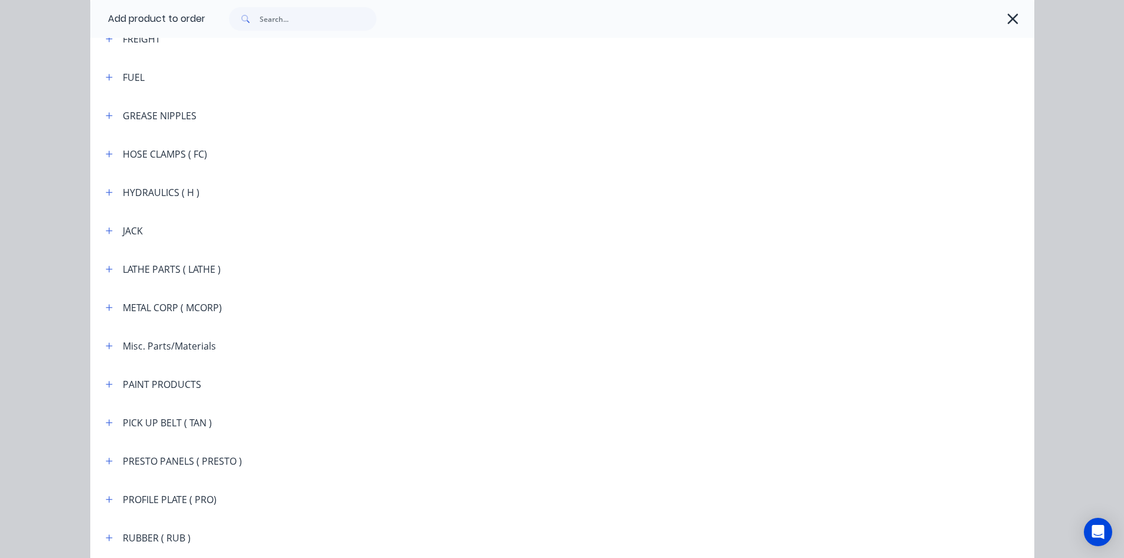
scroll to position [1417, 0]
click at [106, 189] on icon "button" at bounding box center [109, 190] width 6 height 6
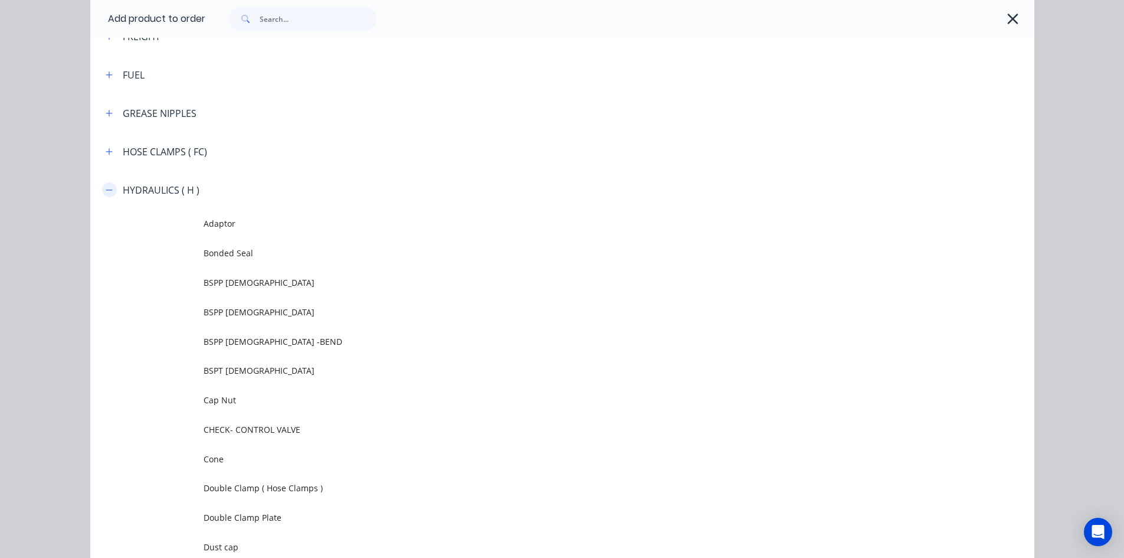
click at [106, 192] on icon "button" at bounding box center [109, 190] width 7 height 8
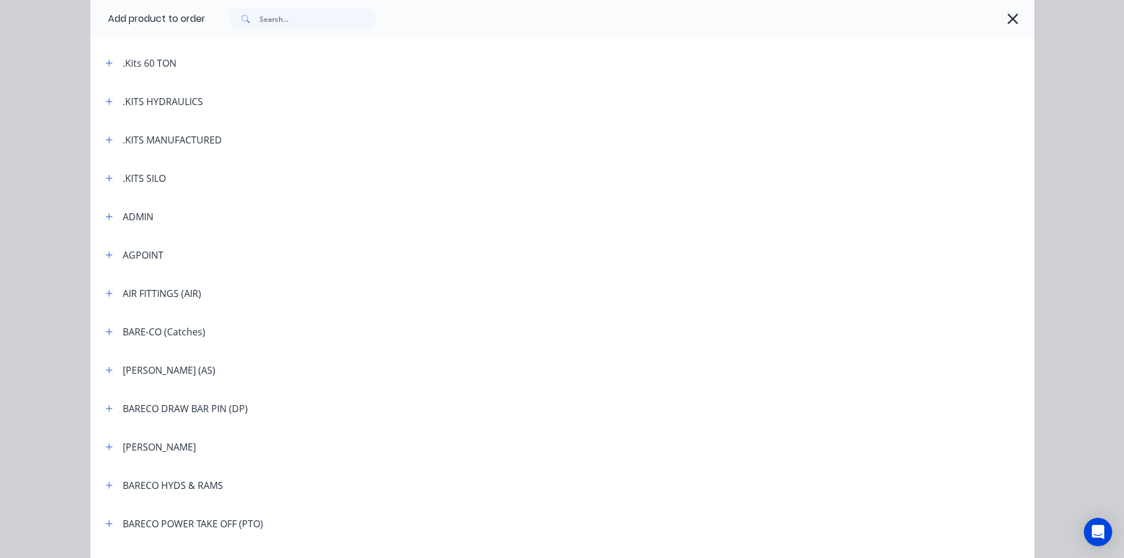
scroll to position [236, 0]
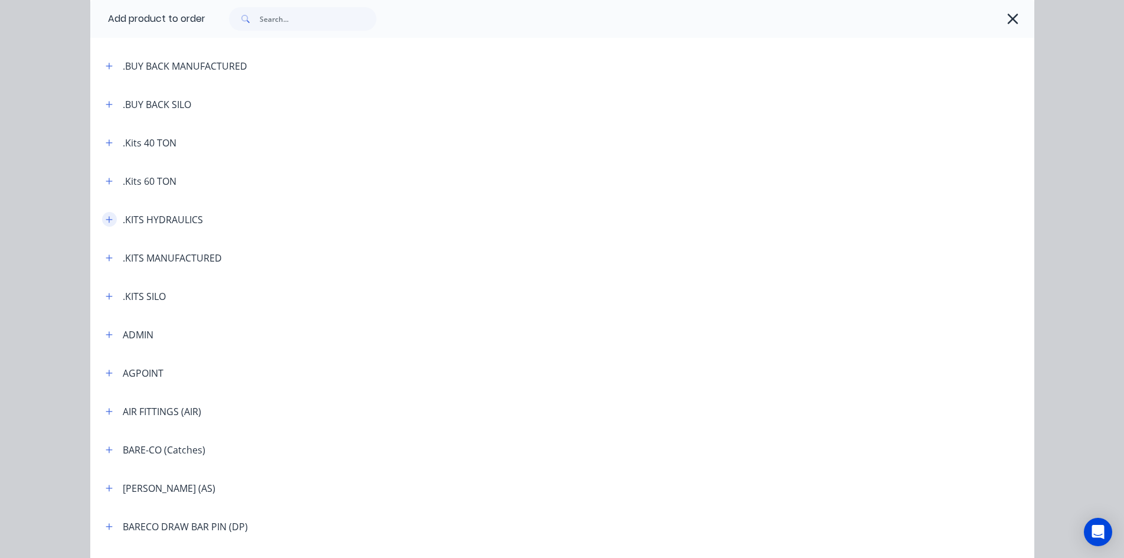
click at [106, 222] on icon "button" at bounding box center [109, 219] width 7 height 8
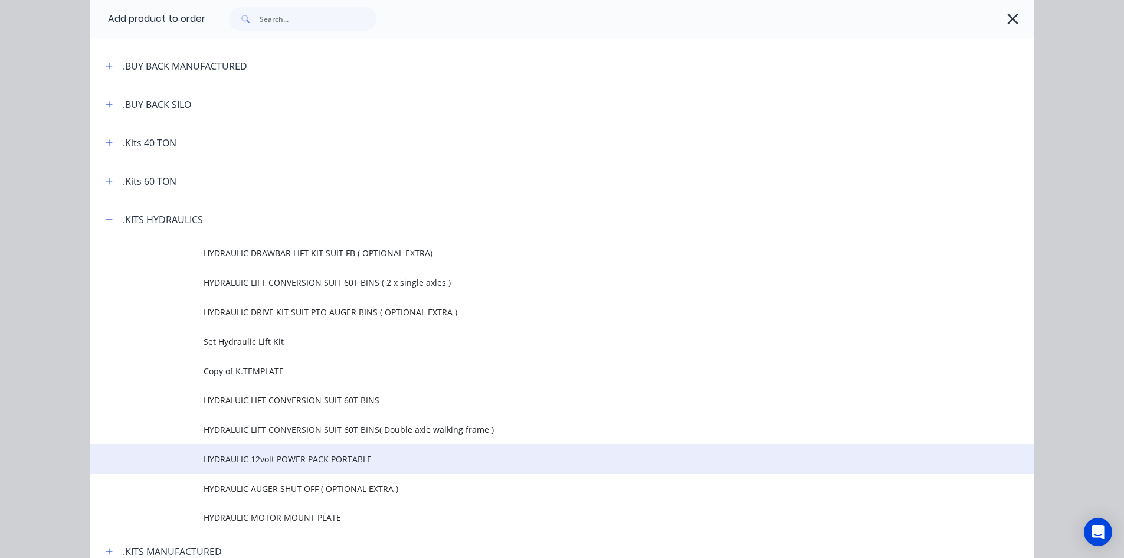
click at [326, 457] on span "HYDRAULIC 12volt POWER PACK PORTABLE" at bounding box center [536, 459] width 665 height 12
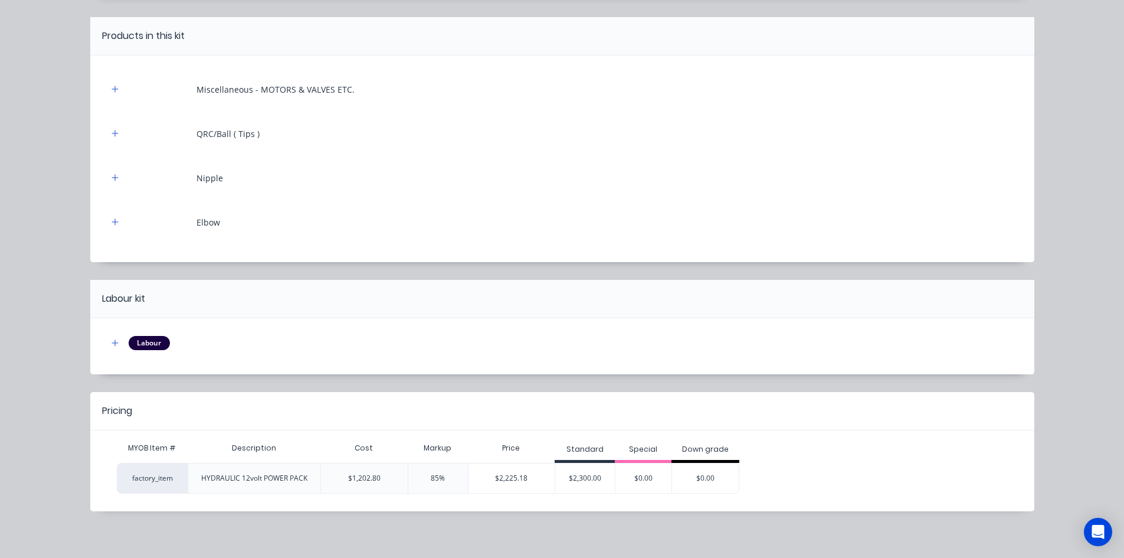
scroll to position [99, 0]
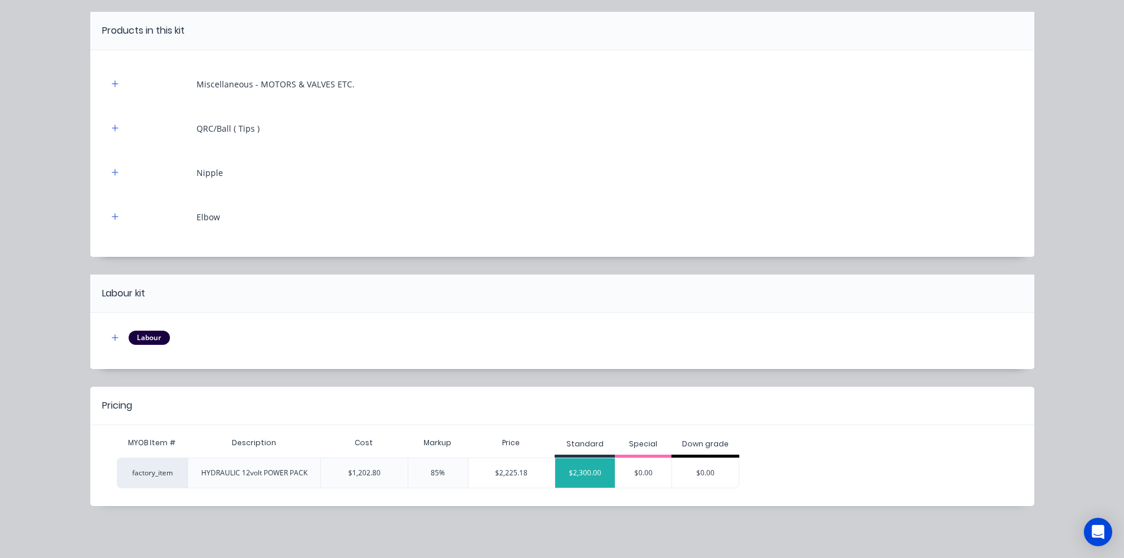
click at [580, 473] on div "$2,300.00" at bounding box center [585, 473] width 60 height 30
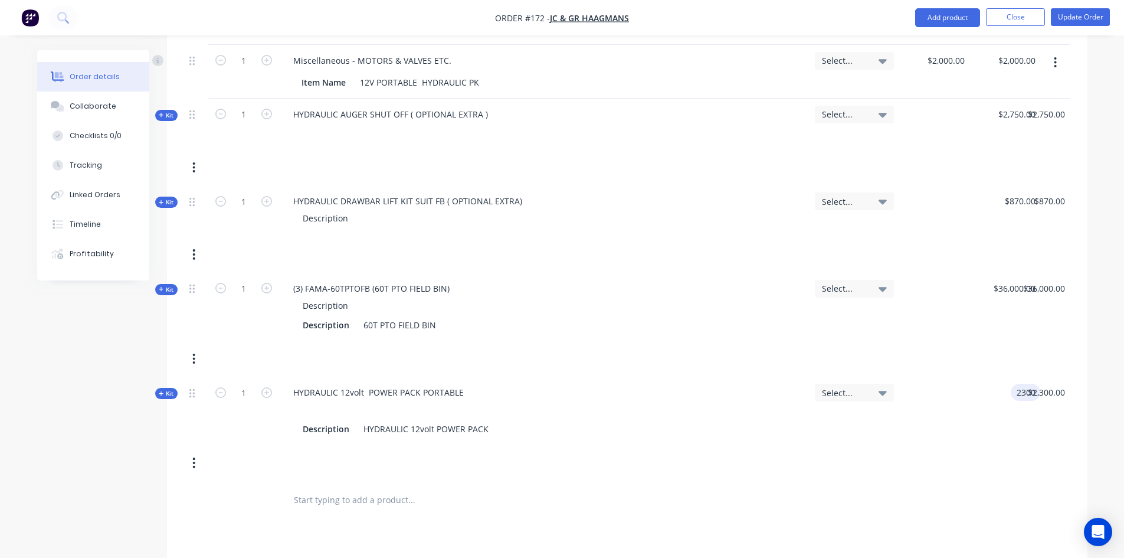
click at [1012, 384] on div "2300 2300" at bounding box center [1026, 392] width 30 height 17
type input "$2,000.00"
click at [996, 398] on div "$2,000.00 2000.0" at bounding box center [1005, 411] width 71 height 68
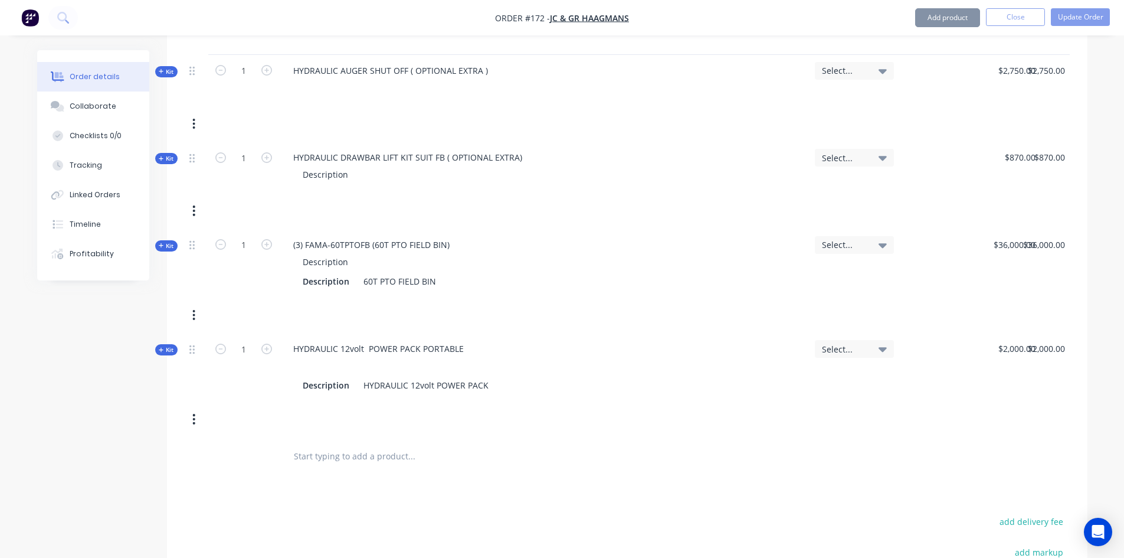
scroll to position [649, 0]
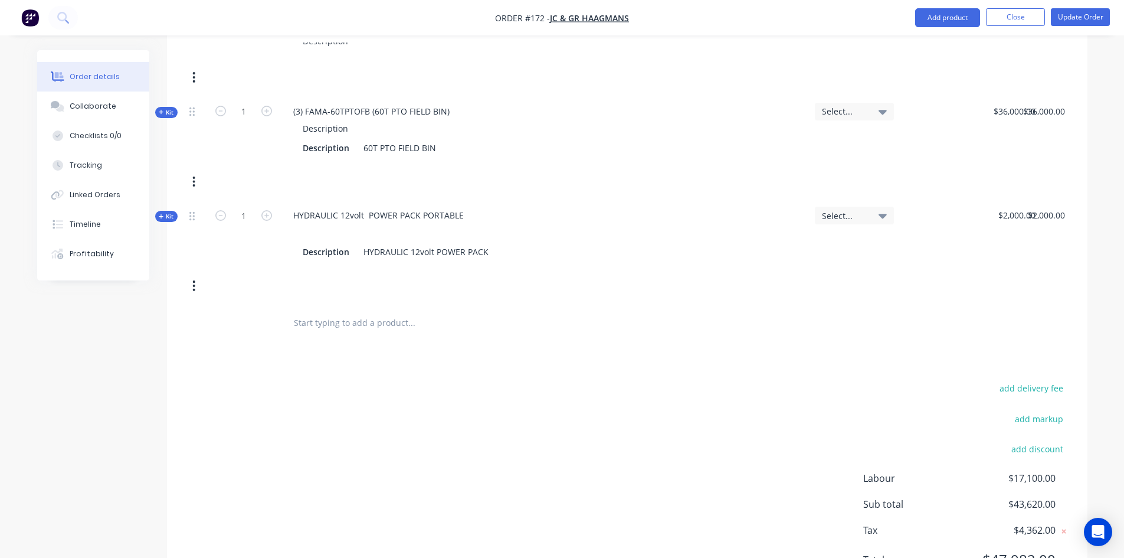
click at [765, 335] on div "Products Show / Hide columns Add product Qty Job Price Total 1 Miscellaneous - …" at bounding box center [627, 201] width 921 height 799
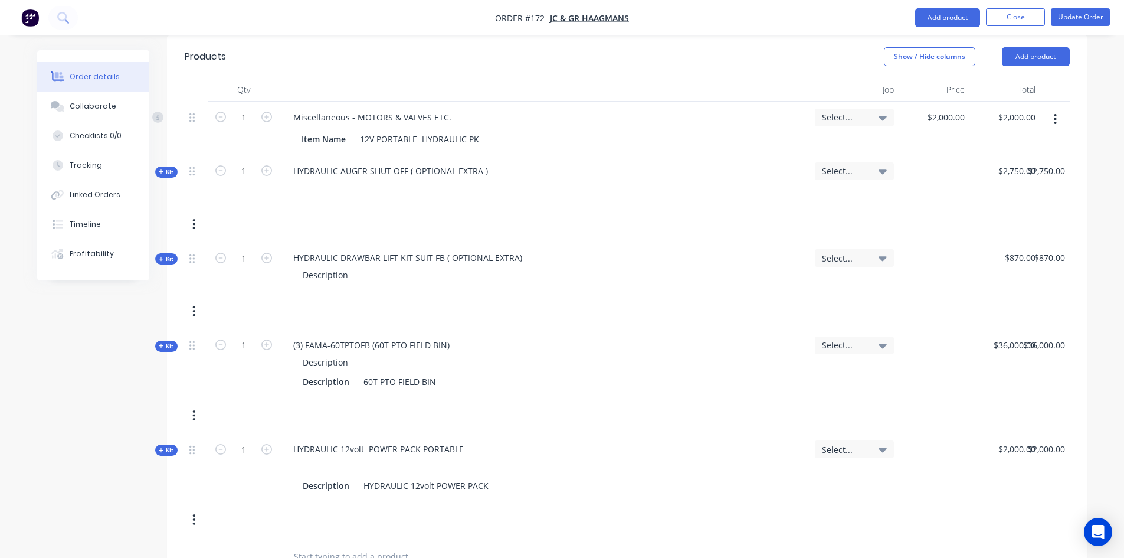
scroll to position [413, 0]
click at [1055, 115] on icon "button" at bounding box center [1055, 121] width 3 height 13
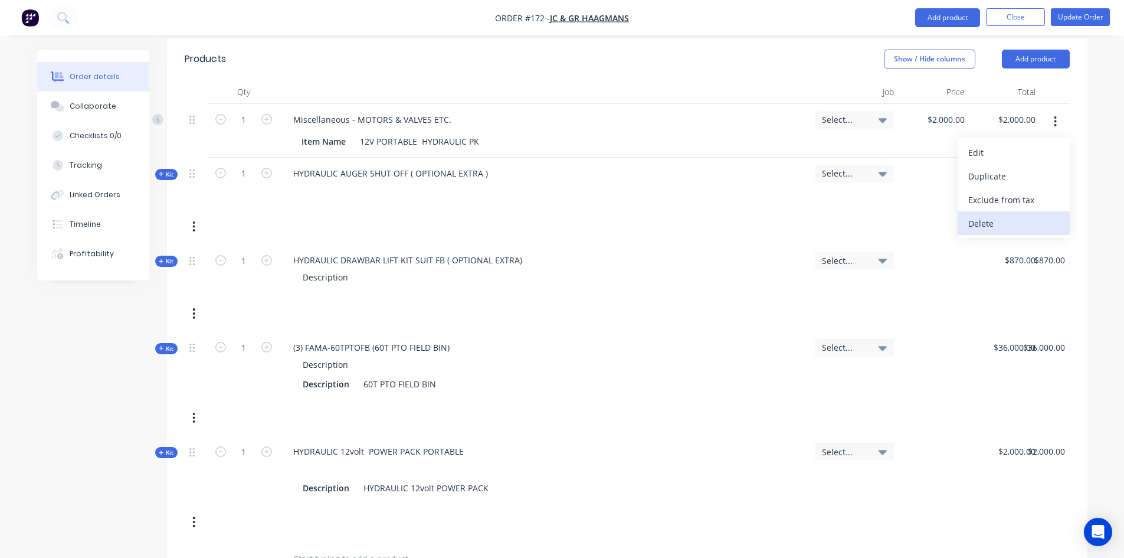
click at [978, 215] on div "Delete" at bounding box center [1014, 223] width 91 height 17
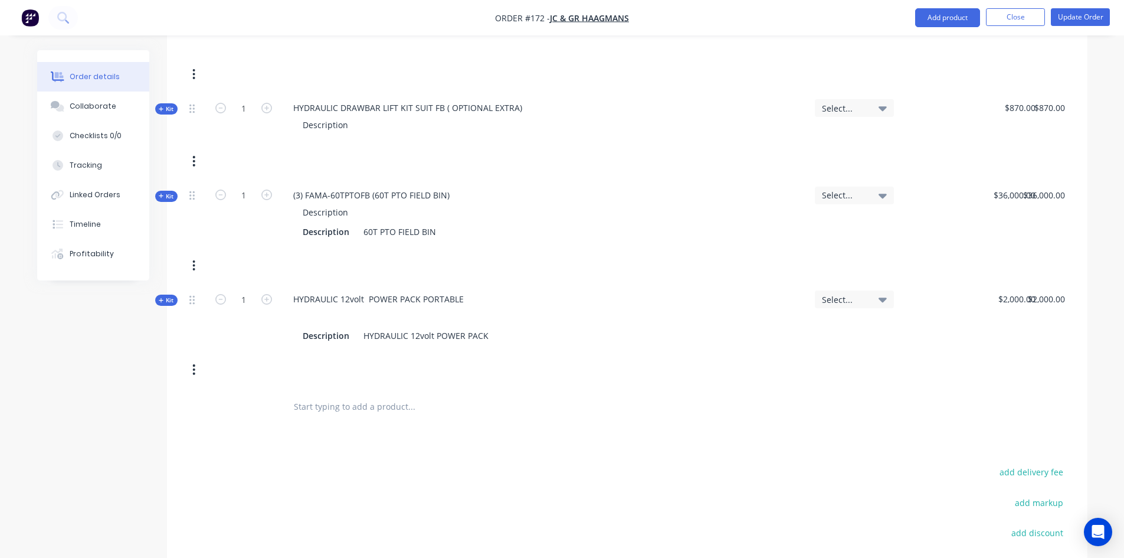
scroll to position [504, 0]
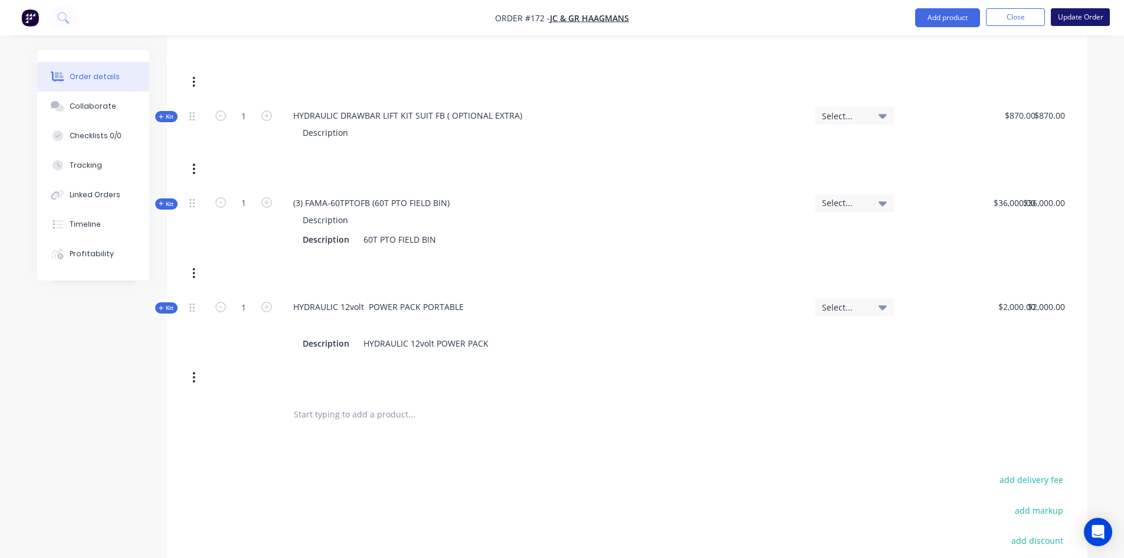
click at [1074, 18] on button "Update Order" at bounding box center [1080, 17] width 59 height 18
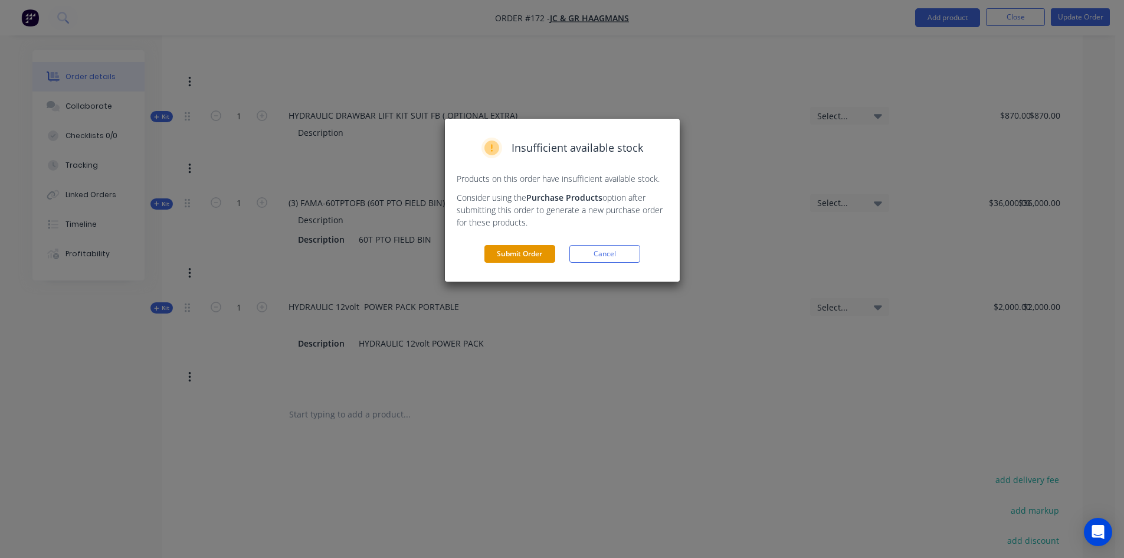
click at [523, 254] on button "Submit Order" at bounding box center [520, 254] width 71 height 18
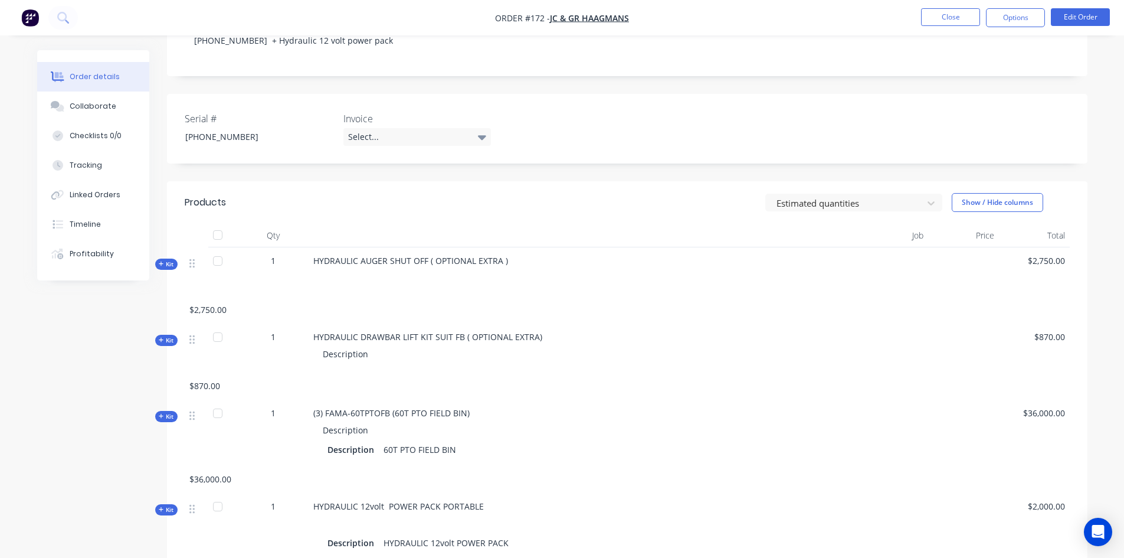
scroll to position [236, 0]
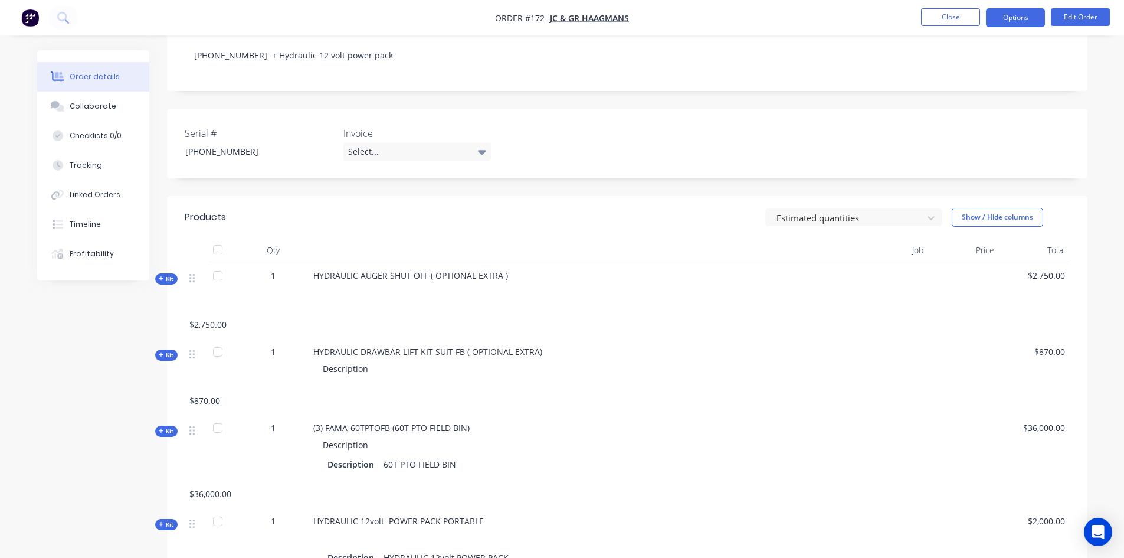
click at [1036, 24] on button "Options" at bounding box center [1015, 17] width 59 height 19
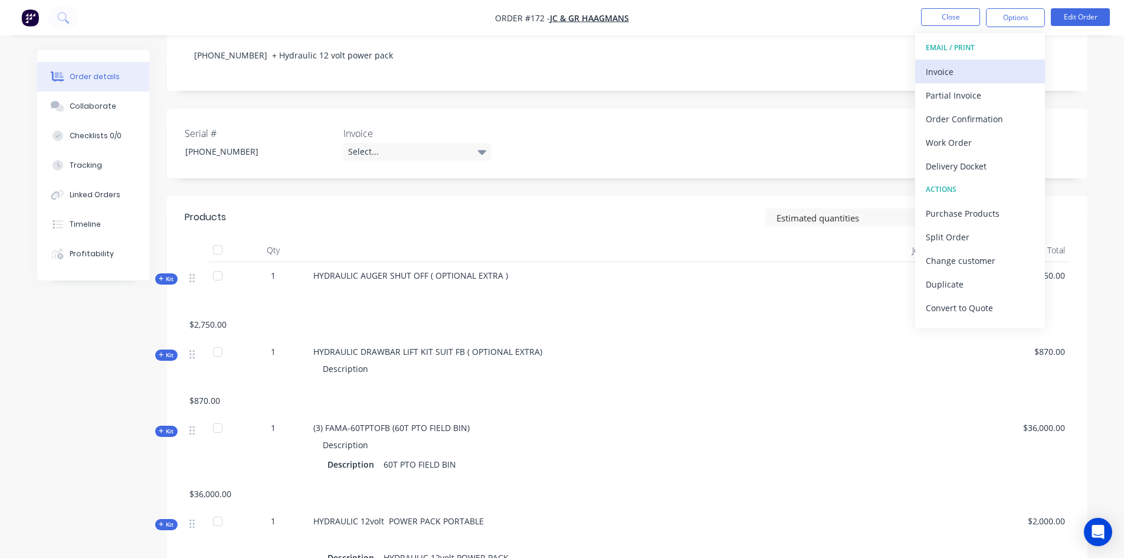
click at [963, 71] on div "Invoice" at bounding box center [980, 71] width 109 height 17
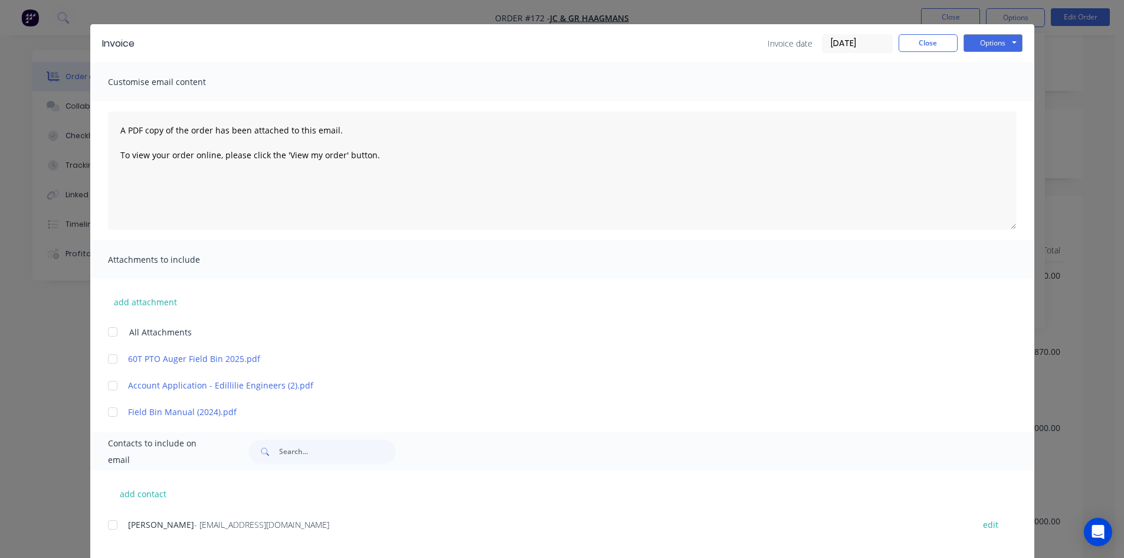
scroll to position [42, 0]
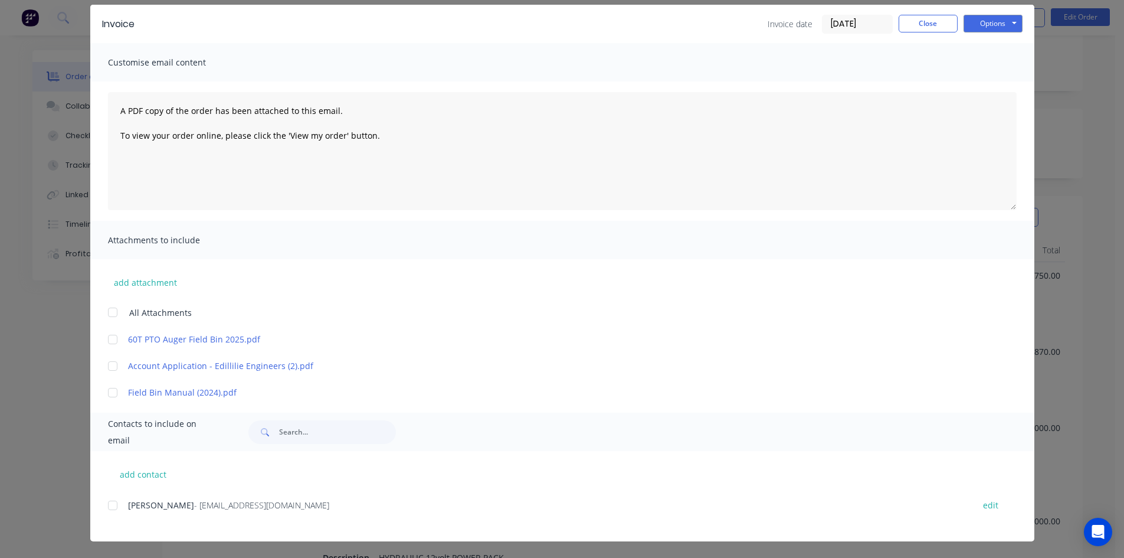
drag, startPoint x: 110, startPoint y: 388, endPoint x: 116, endPoint y: 424, distance: 36.5
click at [110, 396] on div at bounding box center [113, 393] width 24 height 24
drag, startPoint x: 109, startPoint y: 506, endPoint x: 169, endPoint y: 492, distance: 61.1
click at [110, 505] on div at bounding box center [113, 505] width 24 height 24
click at [977, 25] on button "Options" at bounding box center [993, 24] width 59 height 18
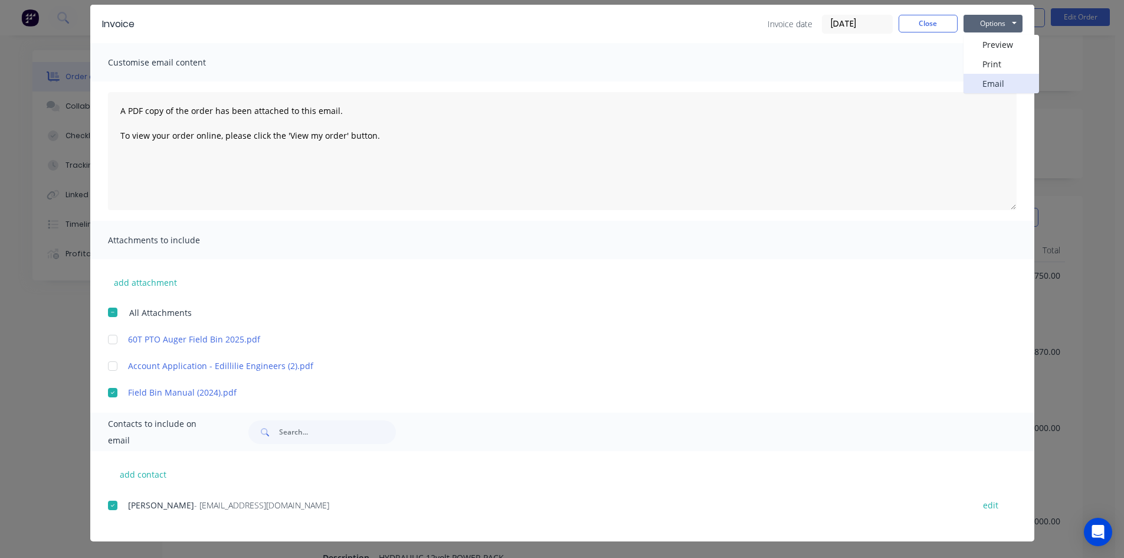
click at [989, 83] on button "Email" at bounding box center [1002, 83] width 76 height 19
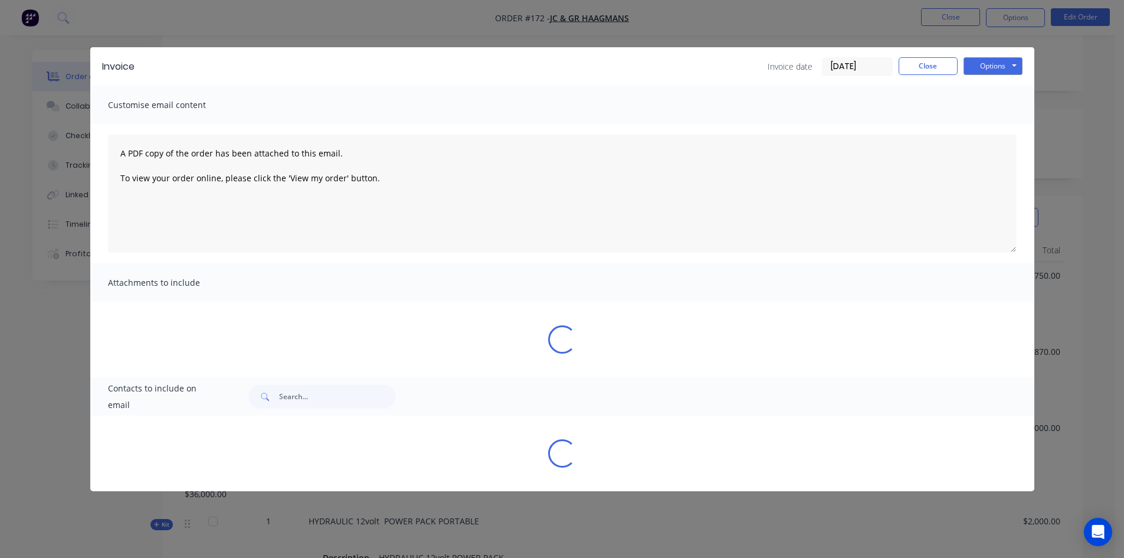
scroll to position [0, 0]
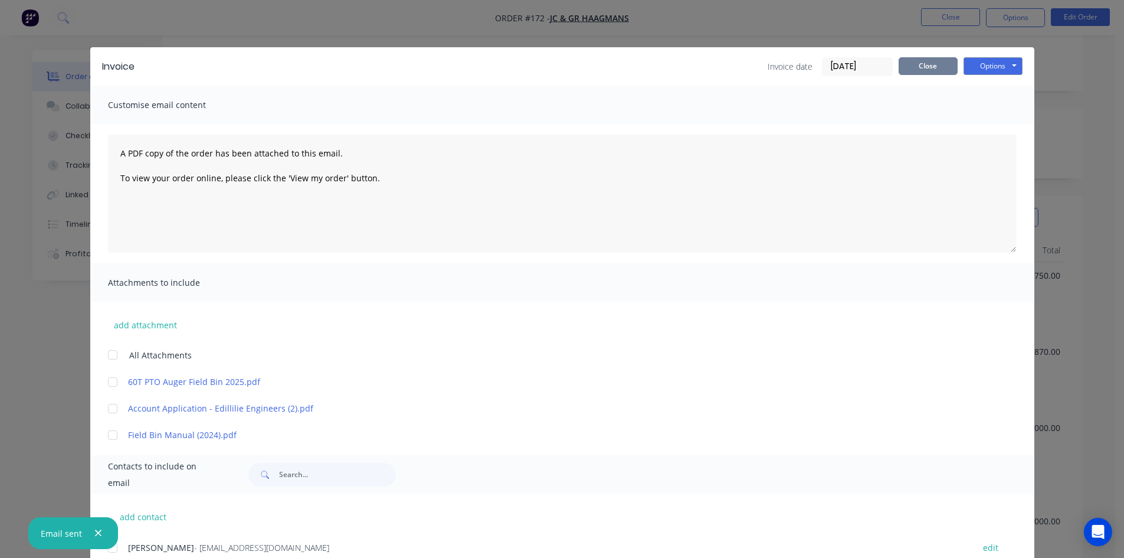
click at [917, 68] on button "Close" at bounding box center [928, 66] width 59 height 18
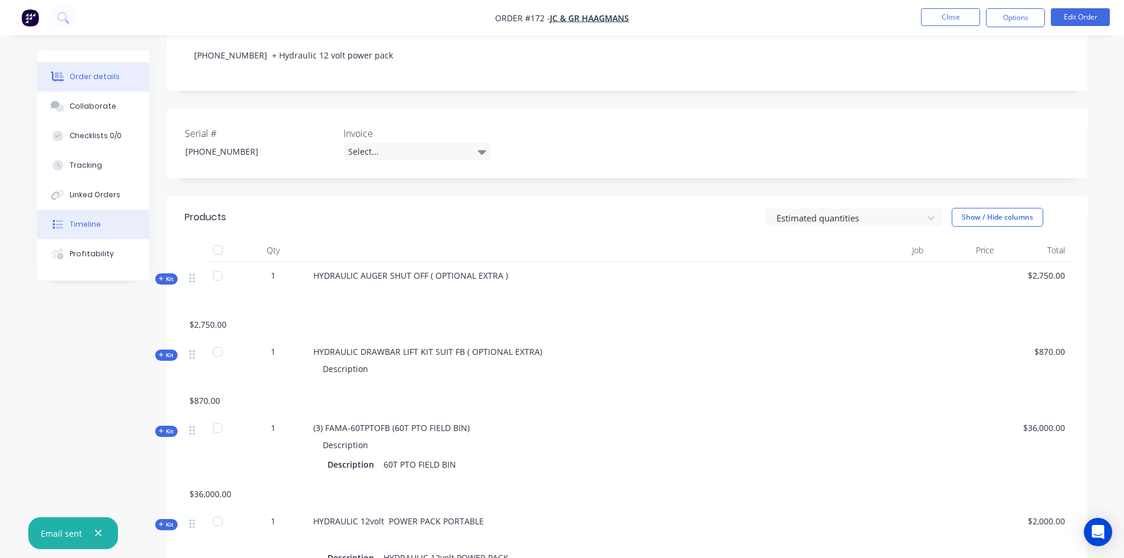
click at [71, 226] on div "Timeline" at bounding box center [85, 224] width 31 height 11
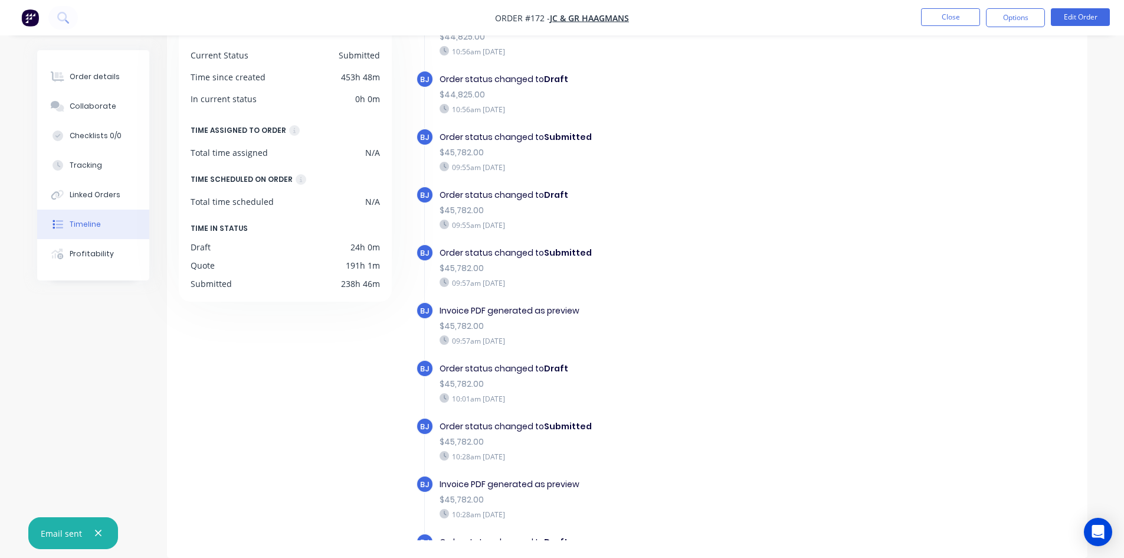
scroll to position [1578, 0]
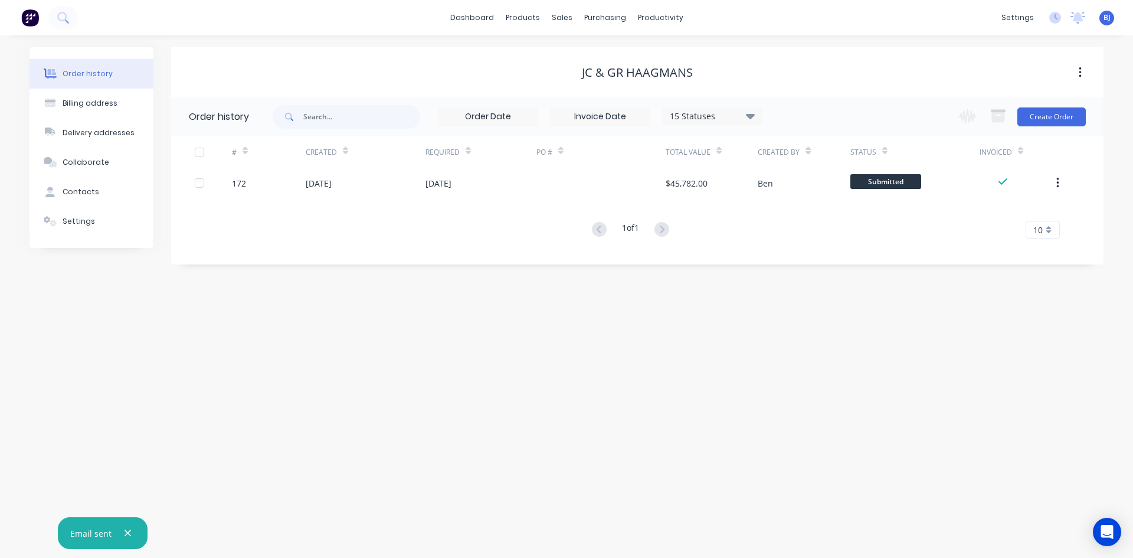
click at [133, 532] on button "button" at bounding box center [127, 533] width 15 height 15
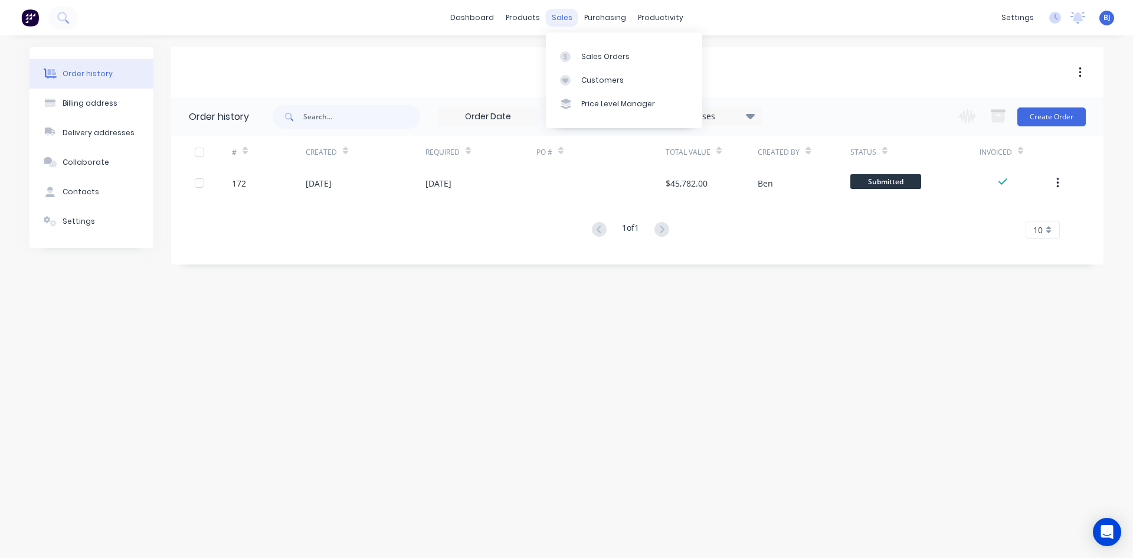
click at [558, 21] on div "sales" at bounding box center [562, 18] width 32 height 18
click at [561, 54] on icon at bounding box center [565, 56] width 11 height 11
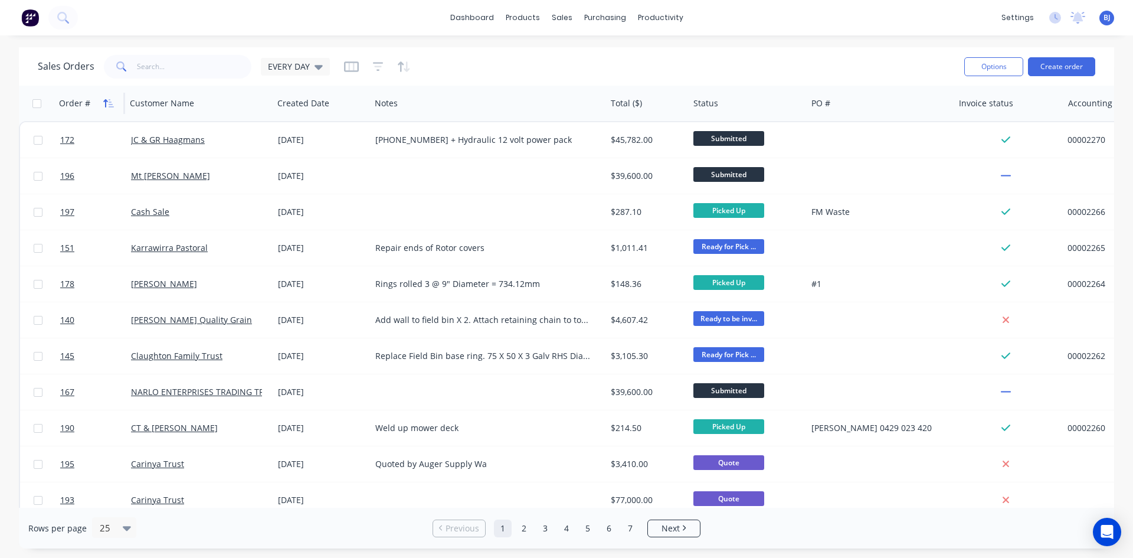
click at [107, 104] on icon "button" at bounding box center [108, 103] width 11 height 9
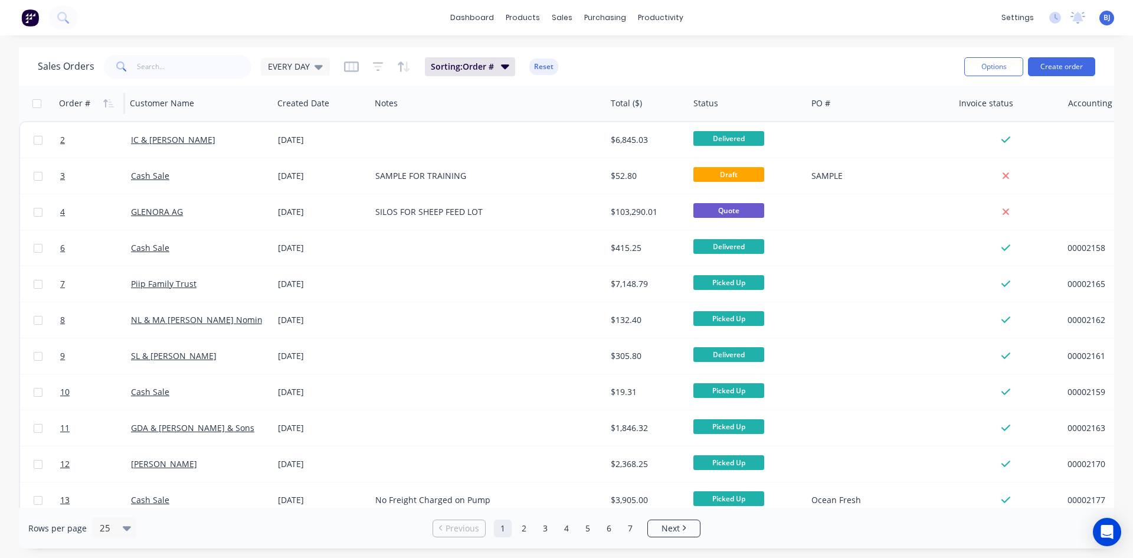
click at [107, 104] on icon "button" at bounding box center [108, 103] width 11 height 9
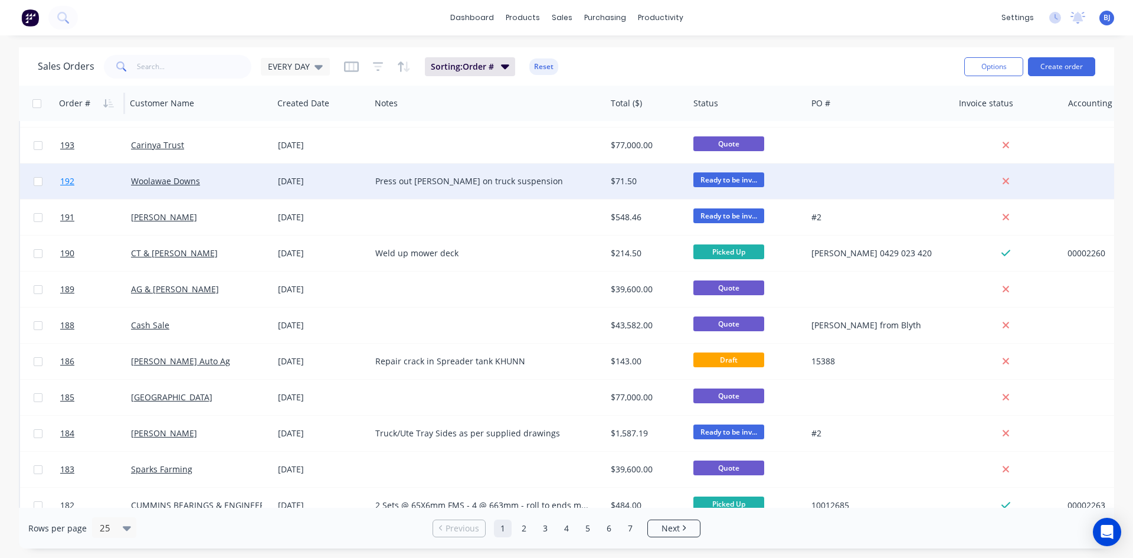
scroll to position [177, 0]
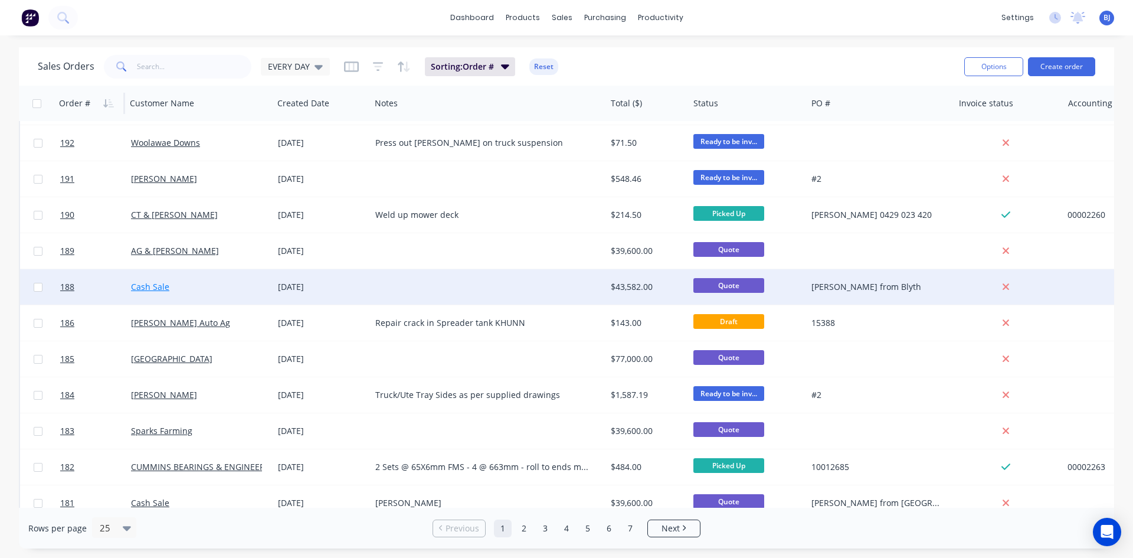
click at [136, 288] on link "Cash Sale" at bounding box center [150, 286] width 38 height 11
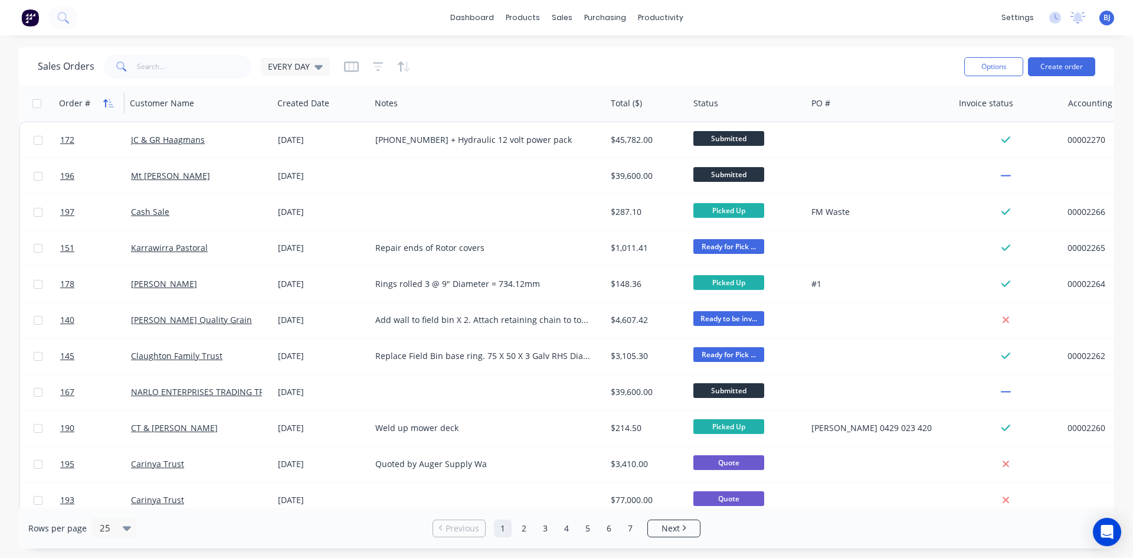
click at [103, 103] on icon "button" at bounding box center [108, 103] width 11 height 9
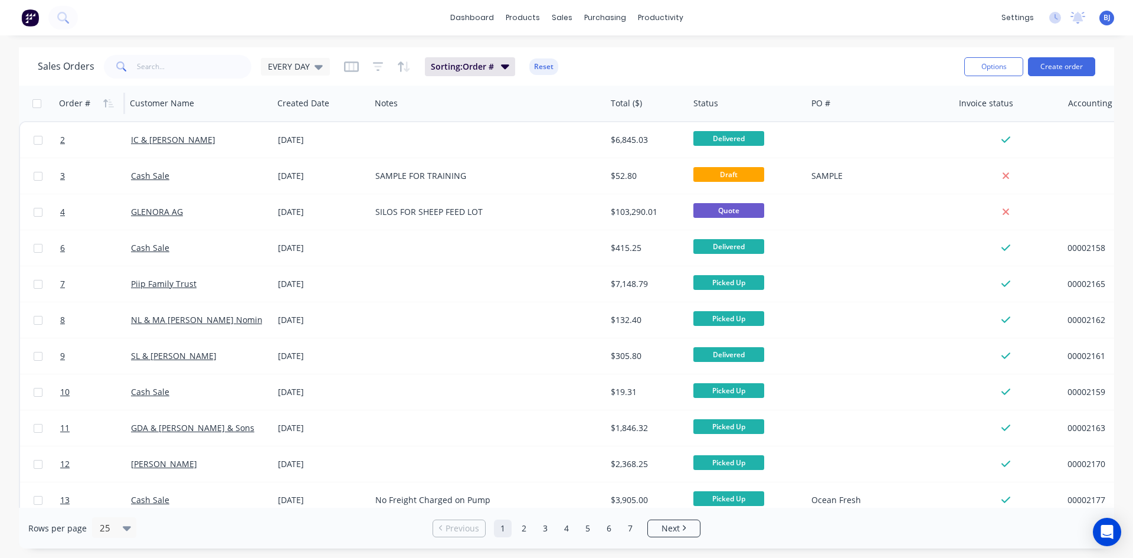
click at [103, 103] on icon "button" at bounding box center [108, 103] width 11 height 9
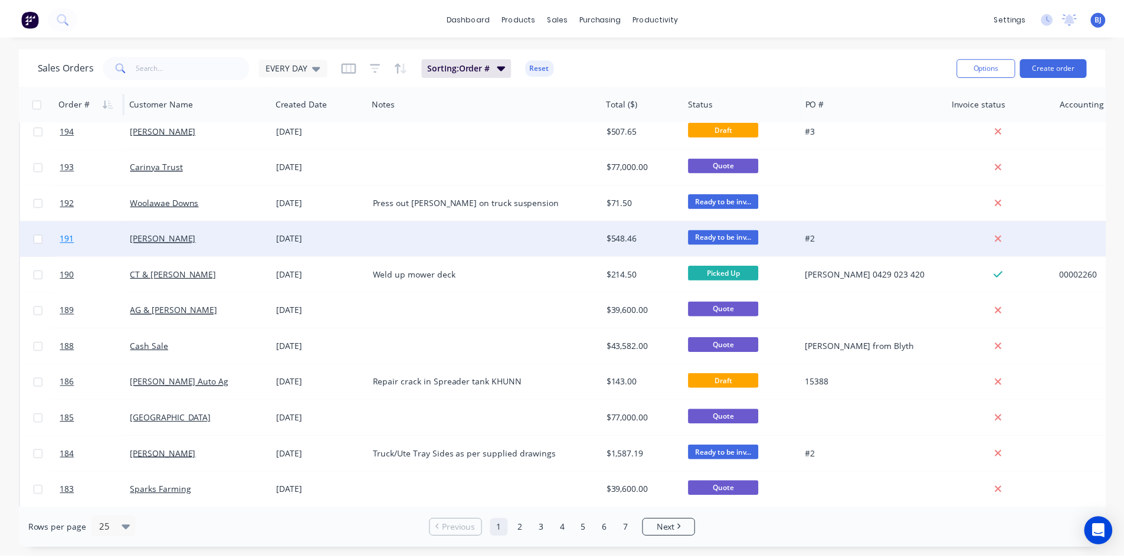
scroll to position [118, 0]
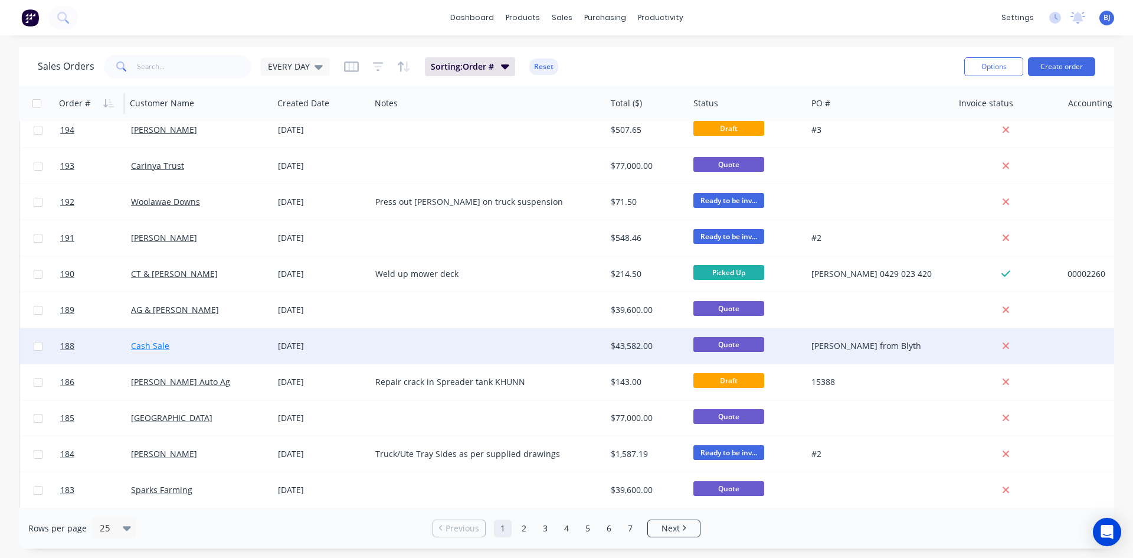
click at [148, 345] on link "Cash Sale" at bounding box center [150, 345] width 38 height 11
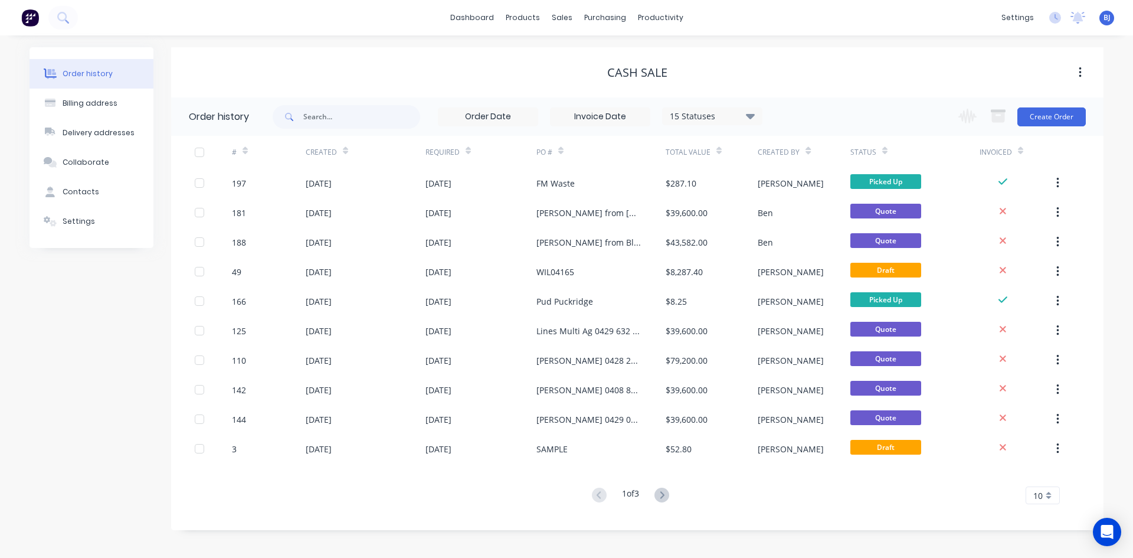
click at [244, 156] on div at bounding box center [245, 151] width 5 height 18
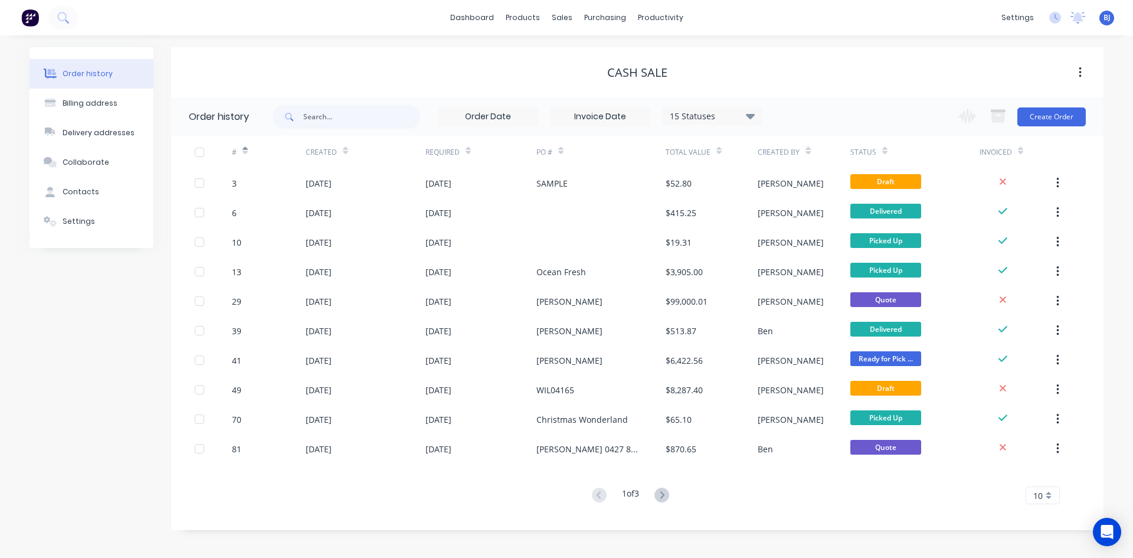
click at [244, 156] on div at bounding box center [245, 151] width 5 height 18
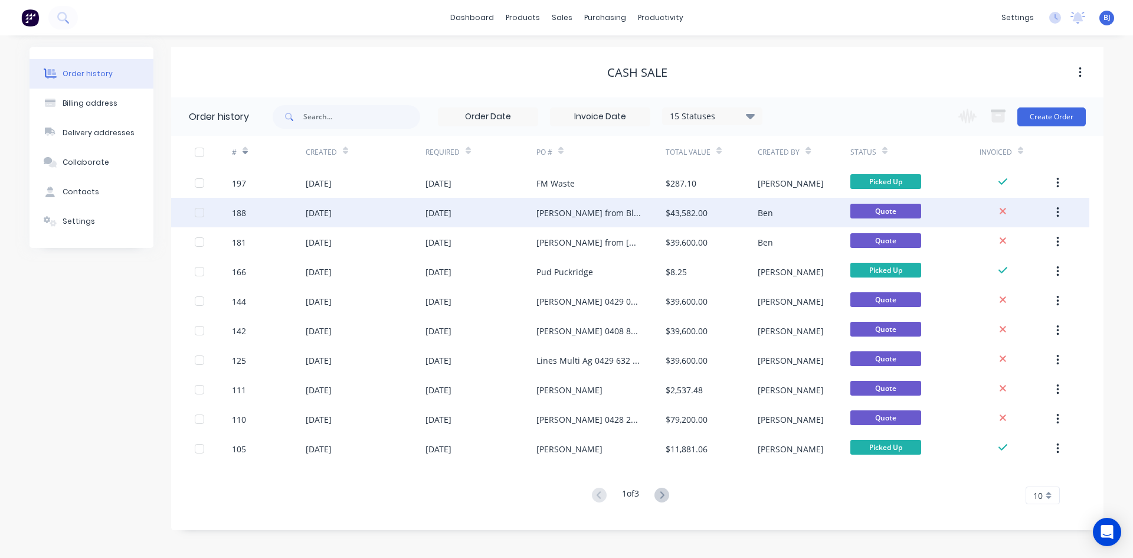
click at [250, 215] on div "188" at bounding box center [269, 213] width 74 height 30
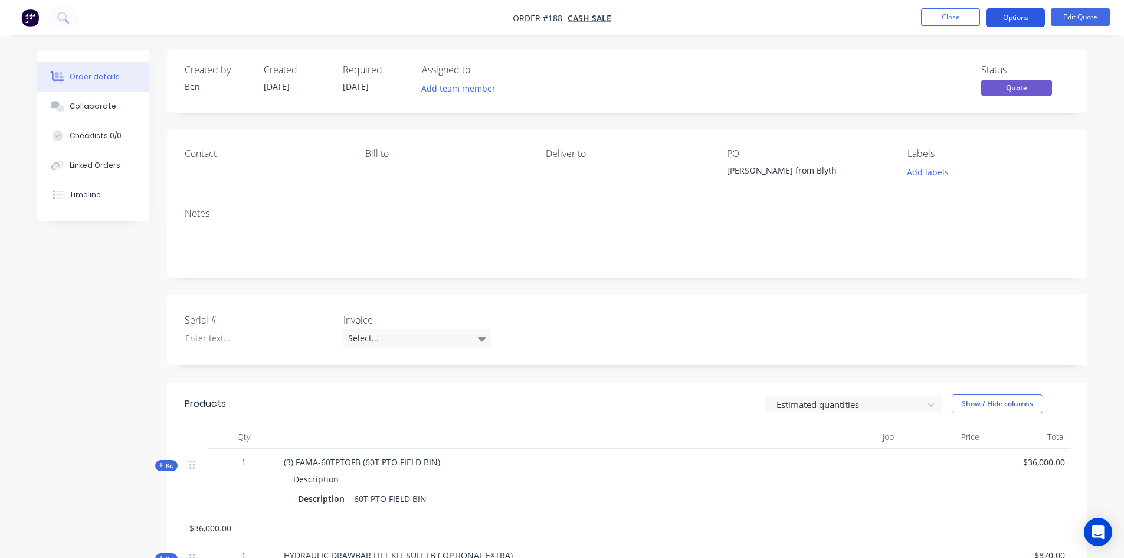
click at [1022, 21] on button "Options" at bounding box center [1015, 17] width 59 height 19
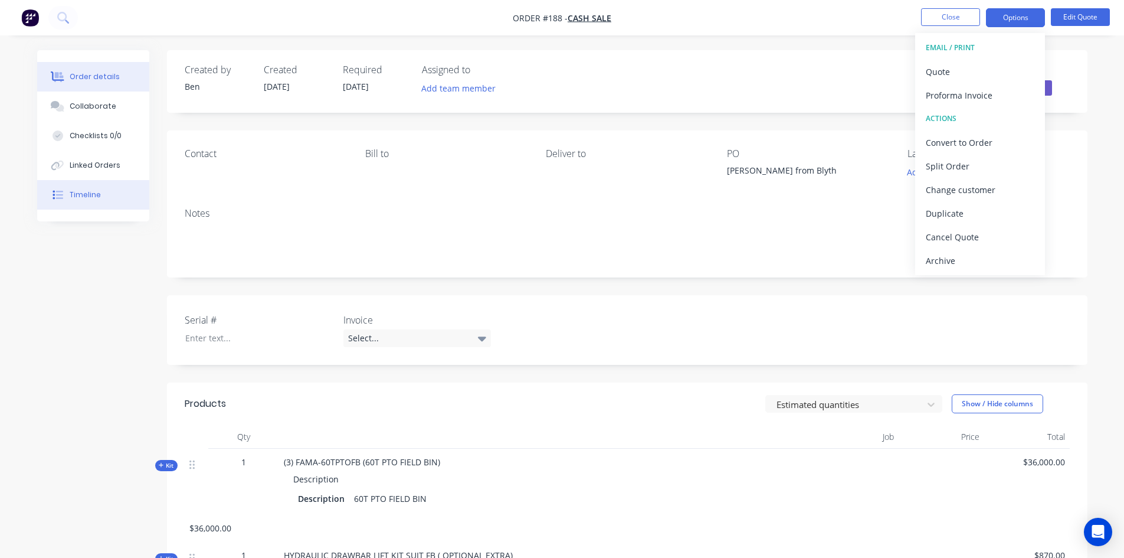
click at [69, 195] on button "Timeline" at bounding box center [93, 195] width 112 height 30
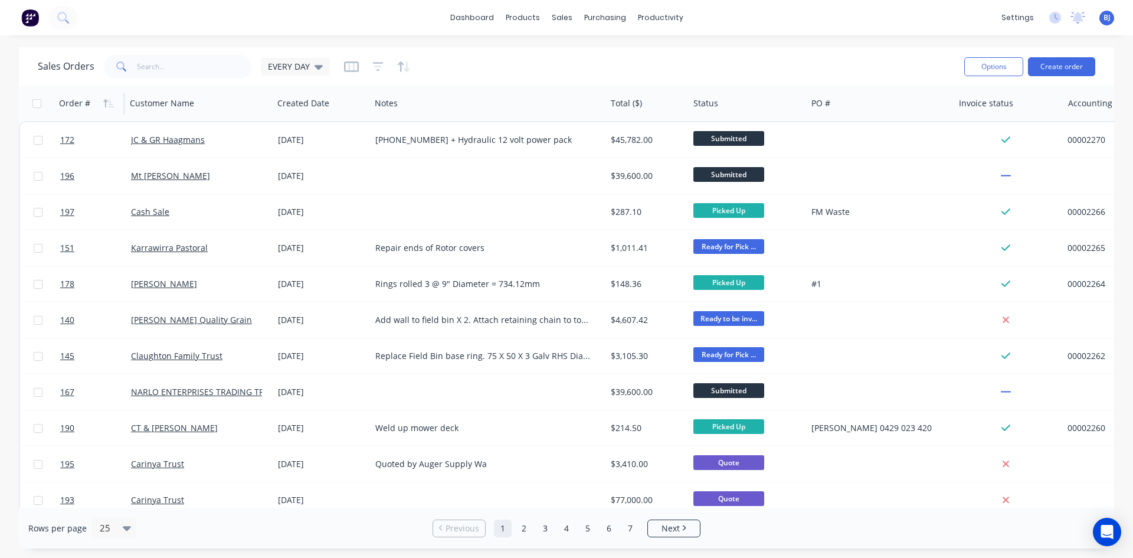
click at [84, 101] on div "Order #" at bounding box center [74, 103] width 31 height 12
click at [86, 101] on div "Order #" at bounding box center [74, 103] width 31 height 12
click at [107, 102] on icon "button" at bounding box center [108, 103] width 11 height 9
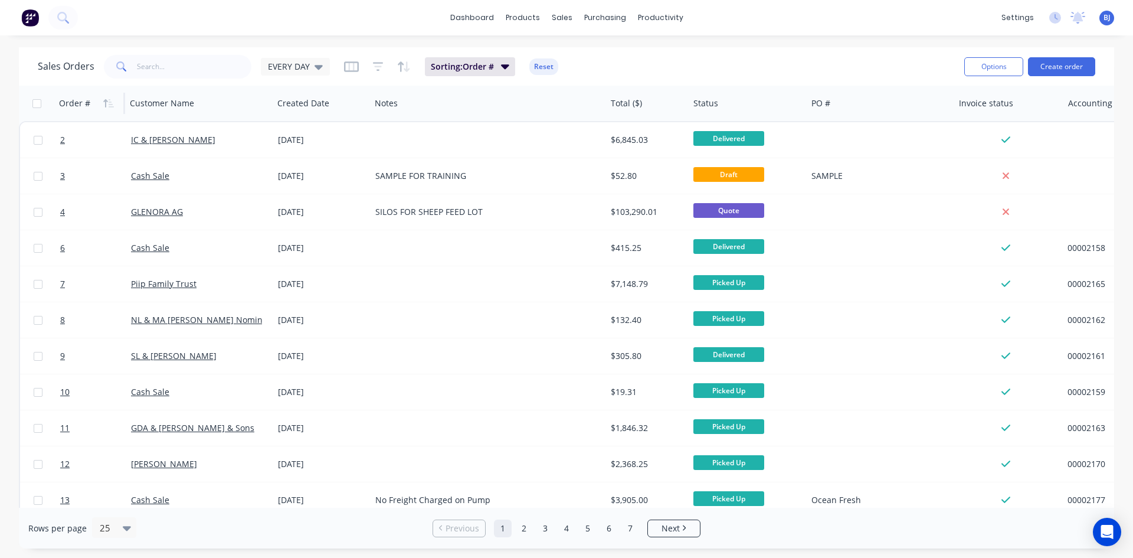
click at [107, 102] on icon "button" at bounding box center [108, 103] width 11 height 9
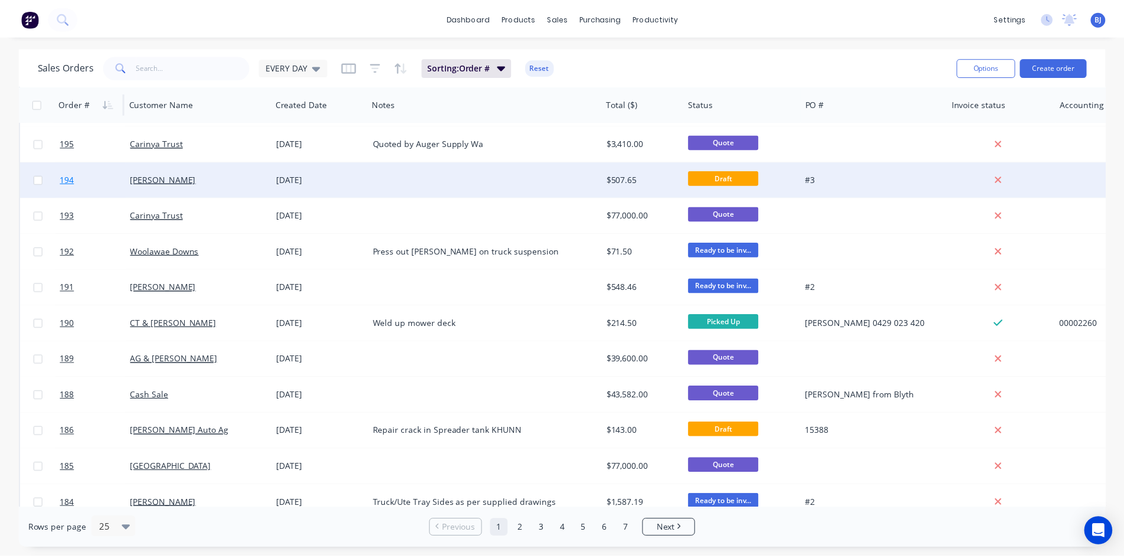
scroll to position [236, 0]
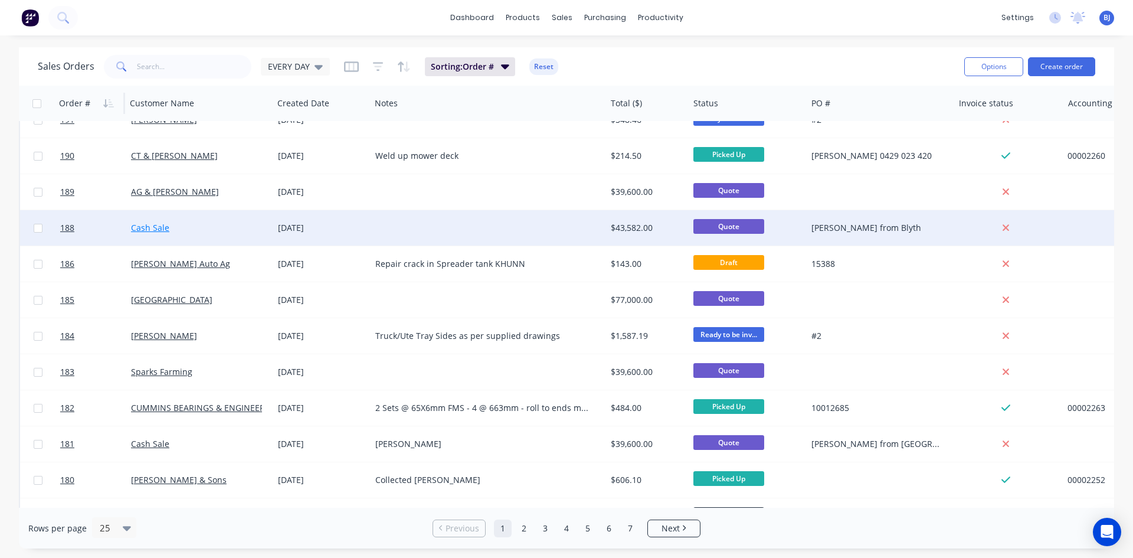
click at [139, 225] on link "Cash Sale" at bounding box center [150, 227] width 38 height 11
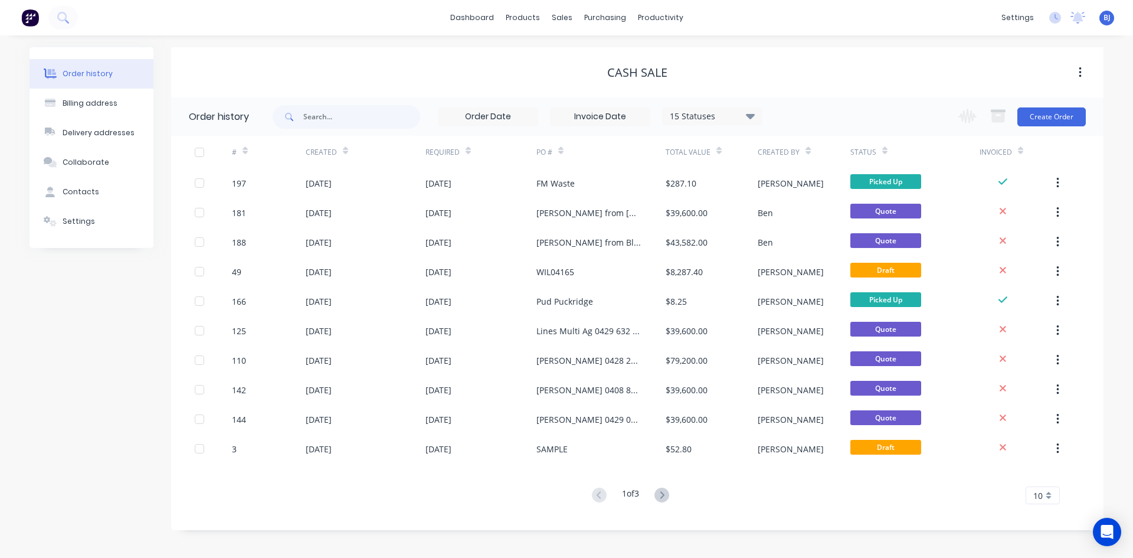
click at [245, 156] on div at bounding box center [245, 151] width 5 height 18
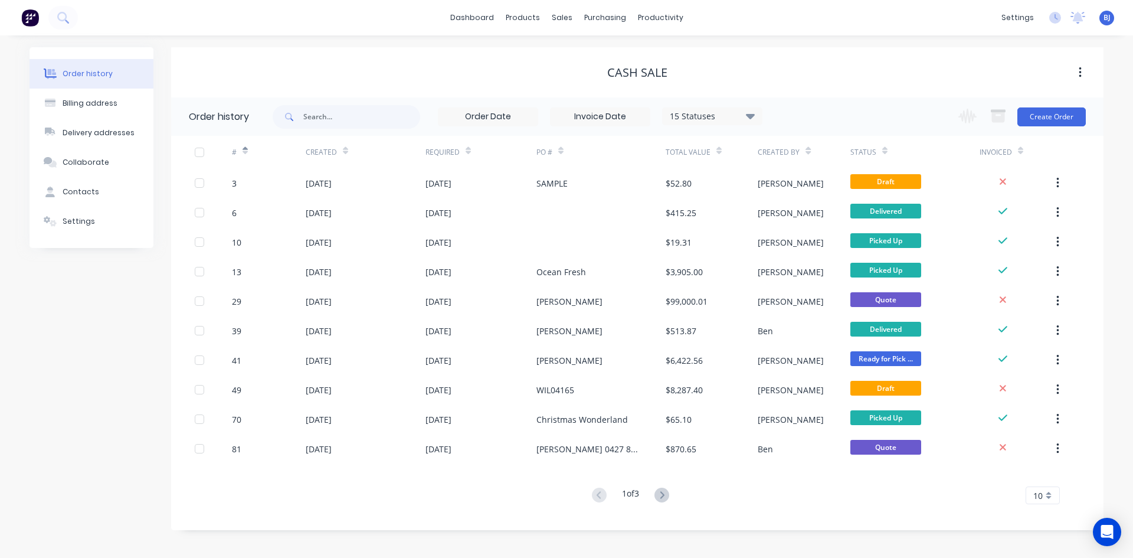
click at [244, 156] on div at bounding box center [245, 151] width 5 height 18
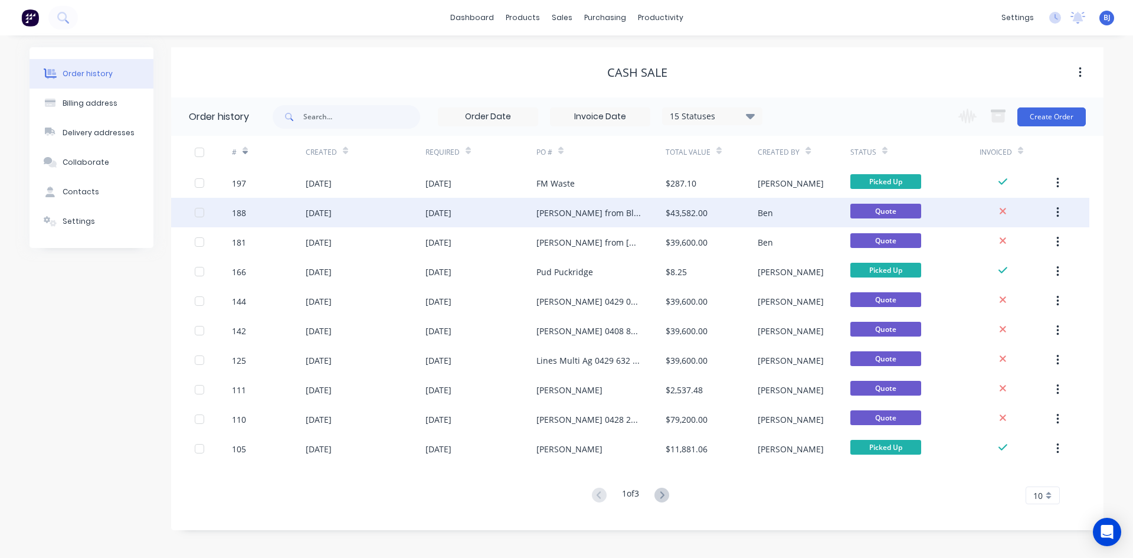
click at [245, 214] on div "188" at bounding box center [239, 213] width 14 height 12
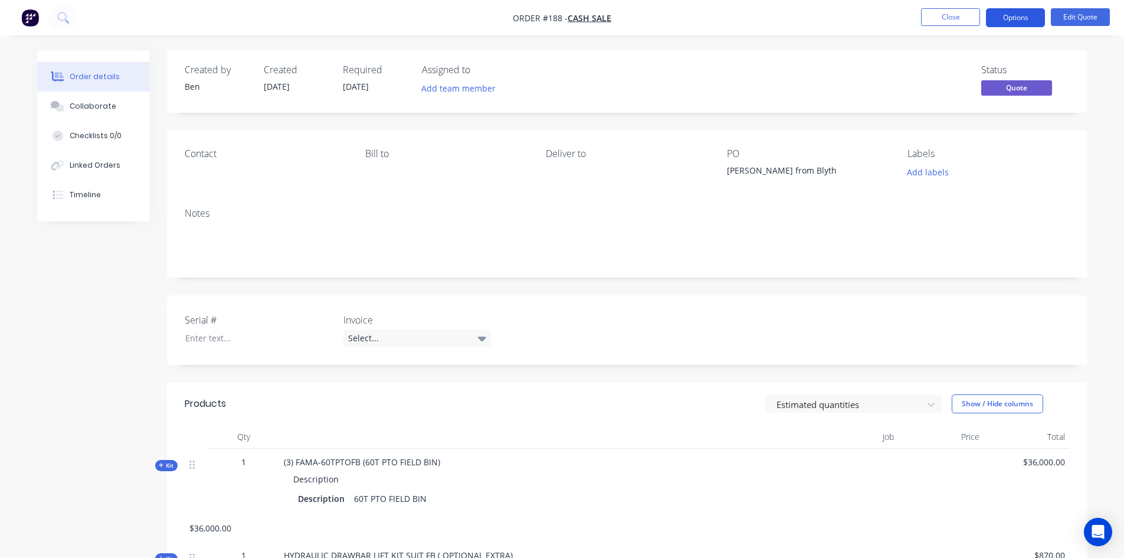
click at [1028, 20] on button "Options" at bounding box center [1015, 17] width 59 height 19
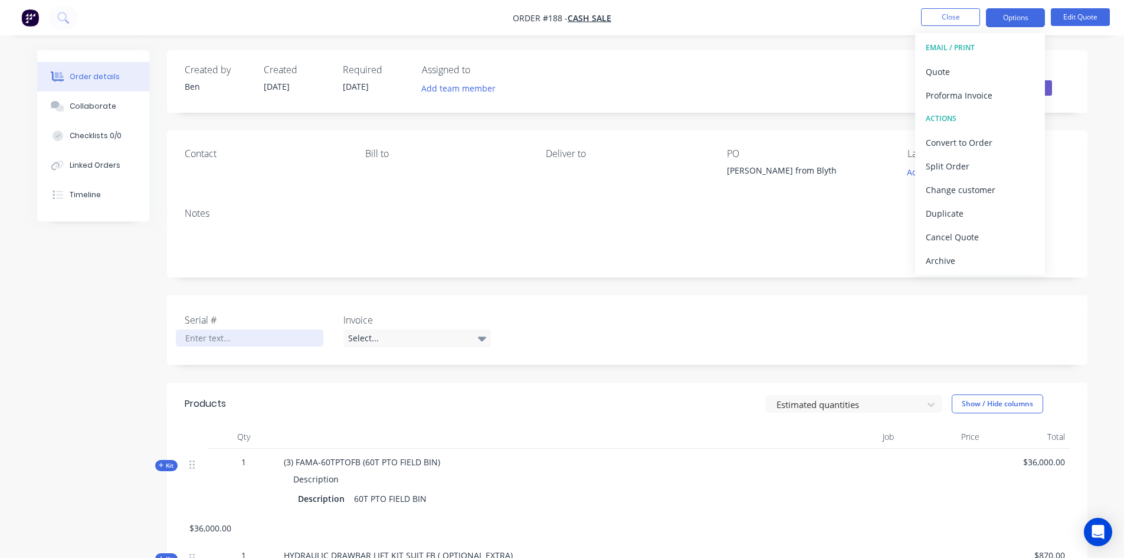
click at [230, 341] on div at bounding box center [250, 337] width 148 height 17
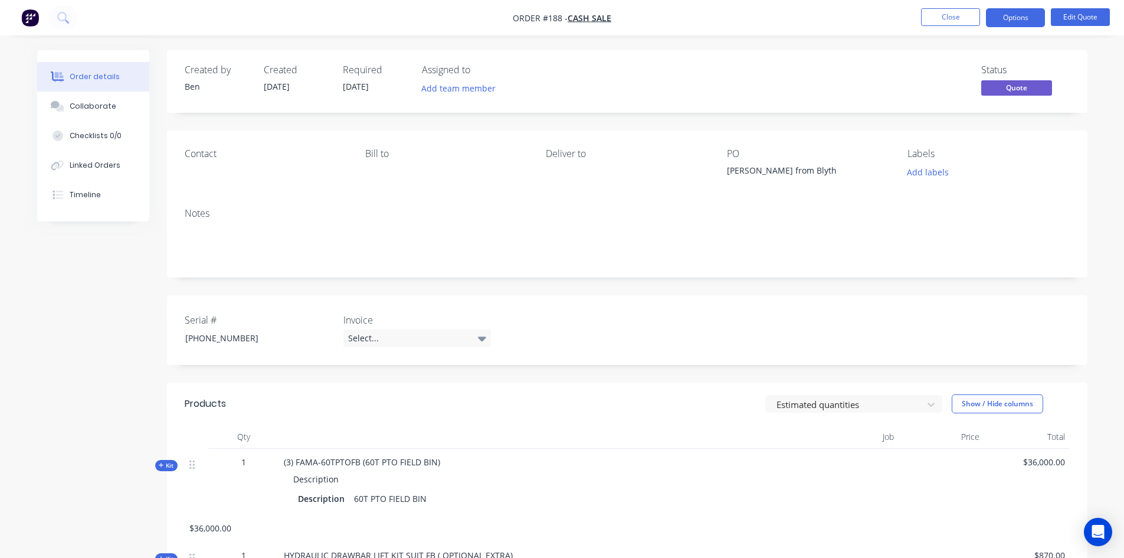
click at [287, 398] on div "Products" at bounding box center [279, 403] width 188 height 19
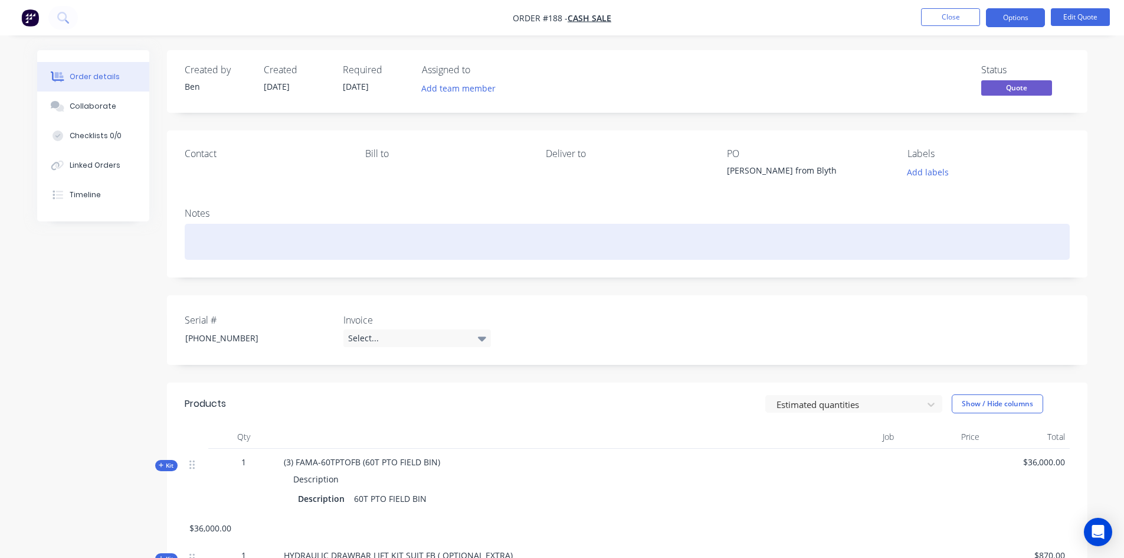
drag, startPoint x: 203, startPoint y: 235, endPoint x: 199, endPoint y: 267, distance: 32.7
click at [201, 235] on div at bounding box center [627, 242] width 885 height 36
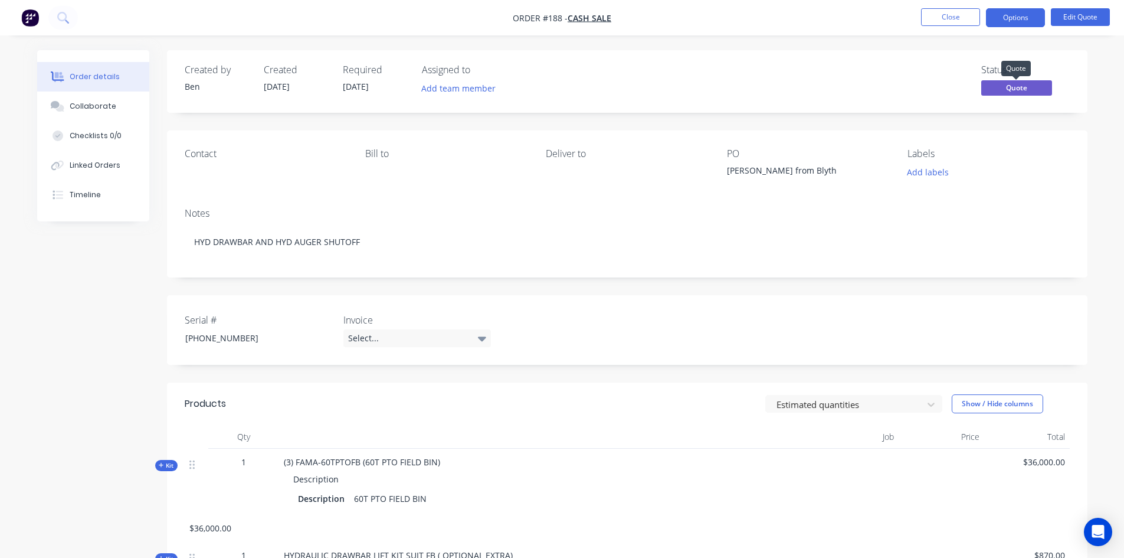
click at [1003, 91] on span "Quote" at bounding box center [1017, 87] width 71 height 15
click at [1023, 22] on button "Options" at bounding box center [1015, 17] width 59 height 19
click at [1092, 70] on div "Order details Collaborate Checklists 0/0 Linked Orders Timeline Order details C…" at bounding box center [562, 464] width 1074 height 828
click at [484, 339] on icon at bounding box center [482, 338] width 8 height 5
click at [395, 387] on div "Deposit only" at bounding box center [377, 386] width 50 height 15
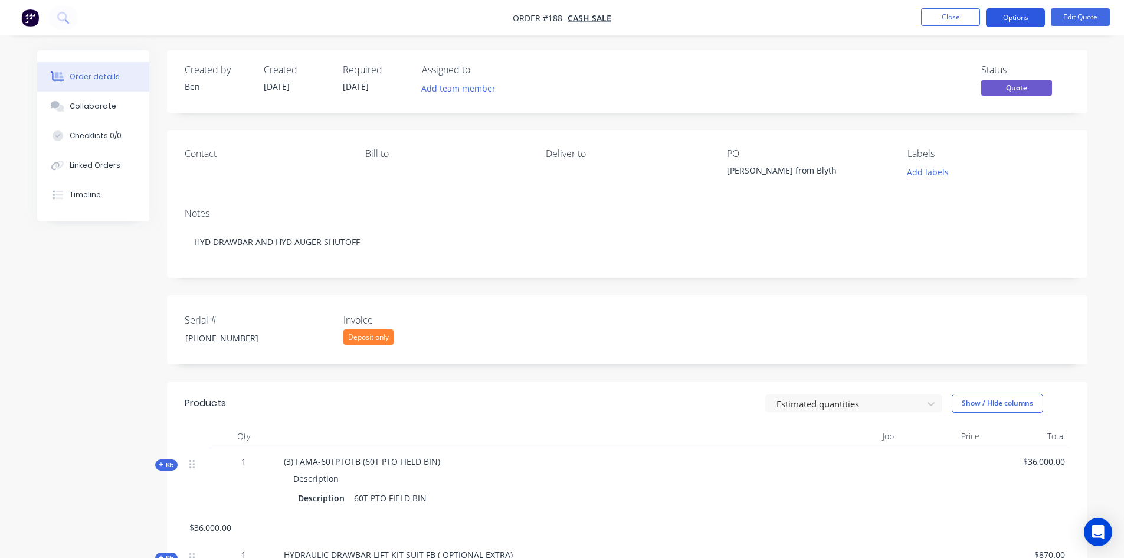
click at [1019, 21] on button "Options" at bounding box center [1015, 17] width 59 height 19
click at [1074, 38] on div "Order details Collaborate Checklists 0/0 Linked Orders Timeline Order details C…" at bounding box center [562, 439] width 1124 height 878
click at [1078, 17] on button "Edit Quote" at bounding box center [1080, 17] width 59 height 18
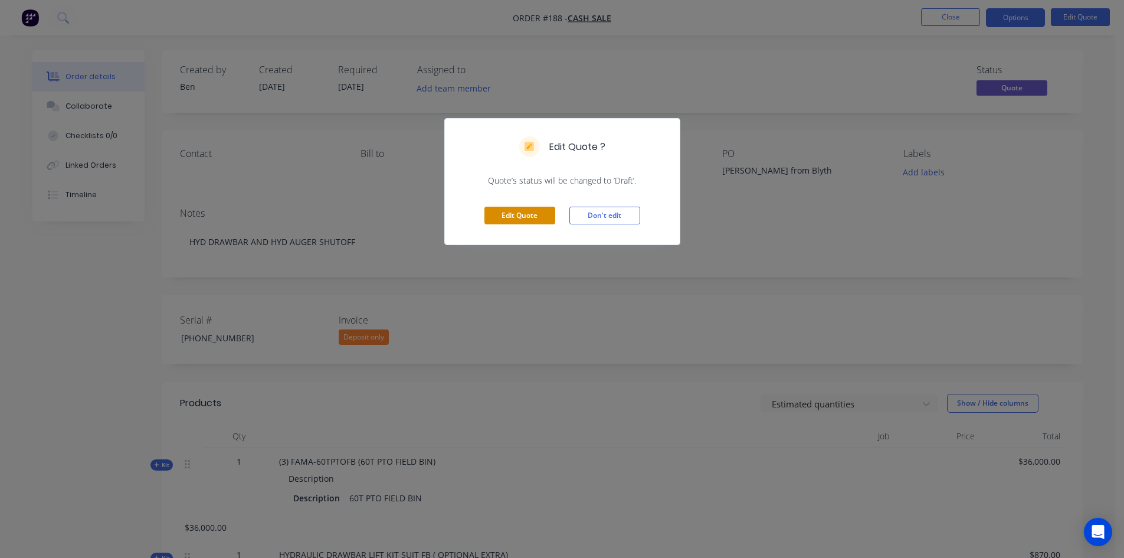
click at [534, 223] on button "Edit Quote" at bounding box center [520, 216] width 71 height 18
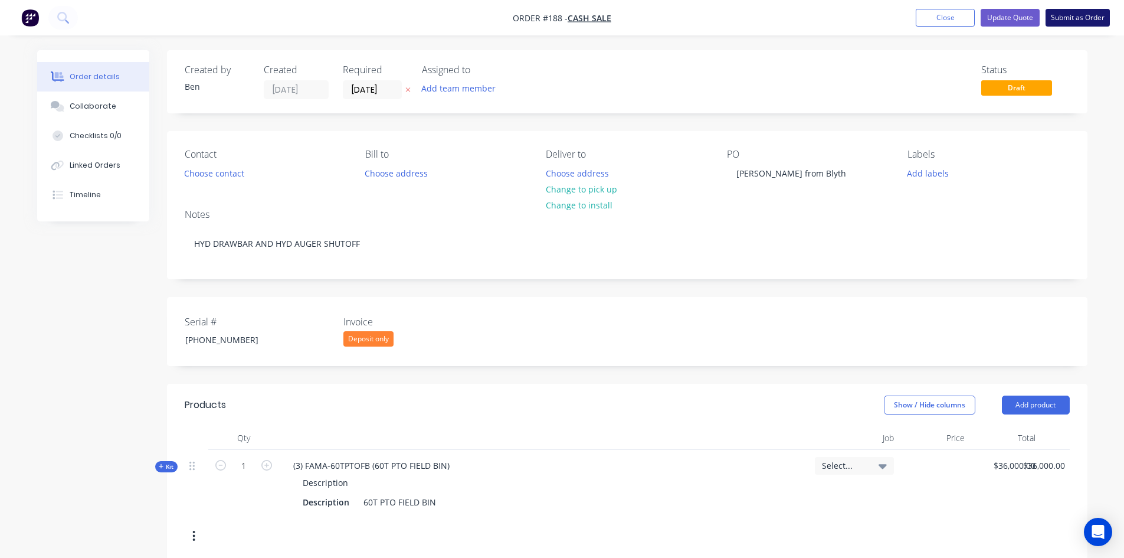
click at [1062, 18] on button "Submit as Order" at bounding box center [1078, 18] width 64 height 18
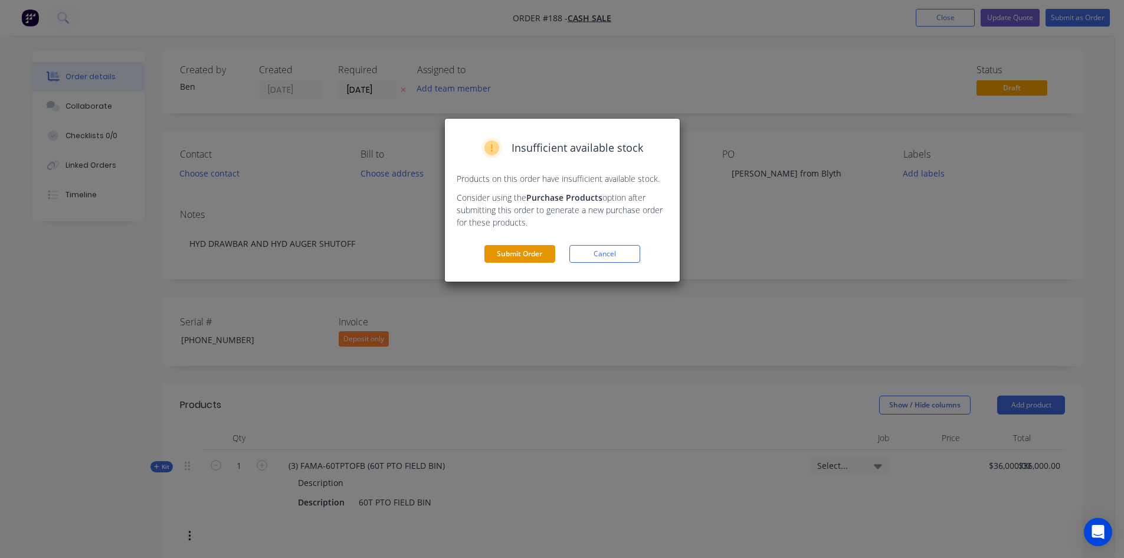
click at [495, 251] on button "Submit Order" at bounding box center [520, 254] width 71 height 18
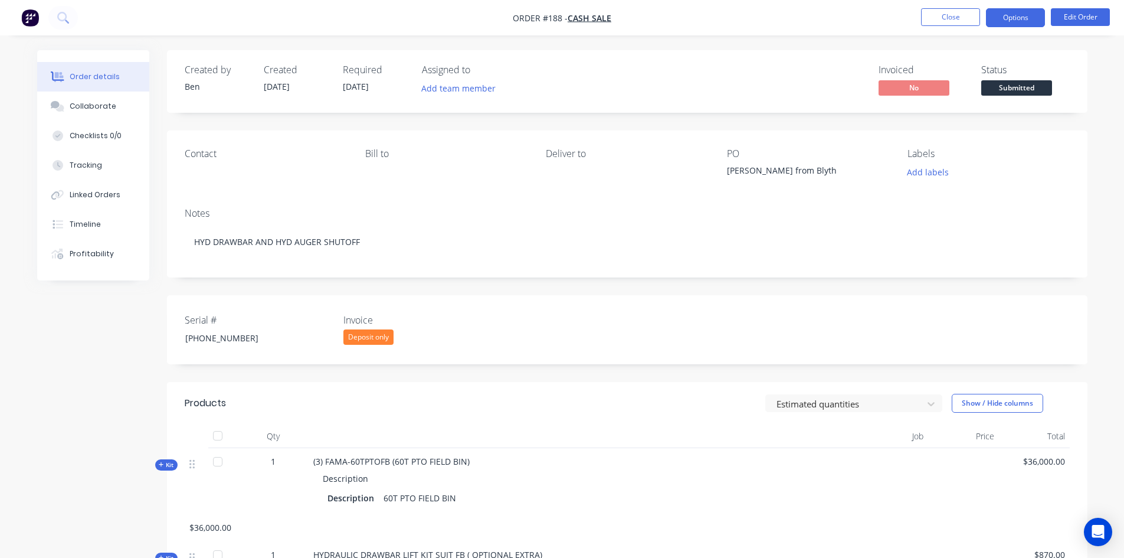
click at [1028, 15] on button "Options" at bounding box center [1015, 17] width 59 height 19
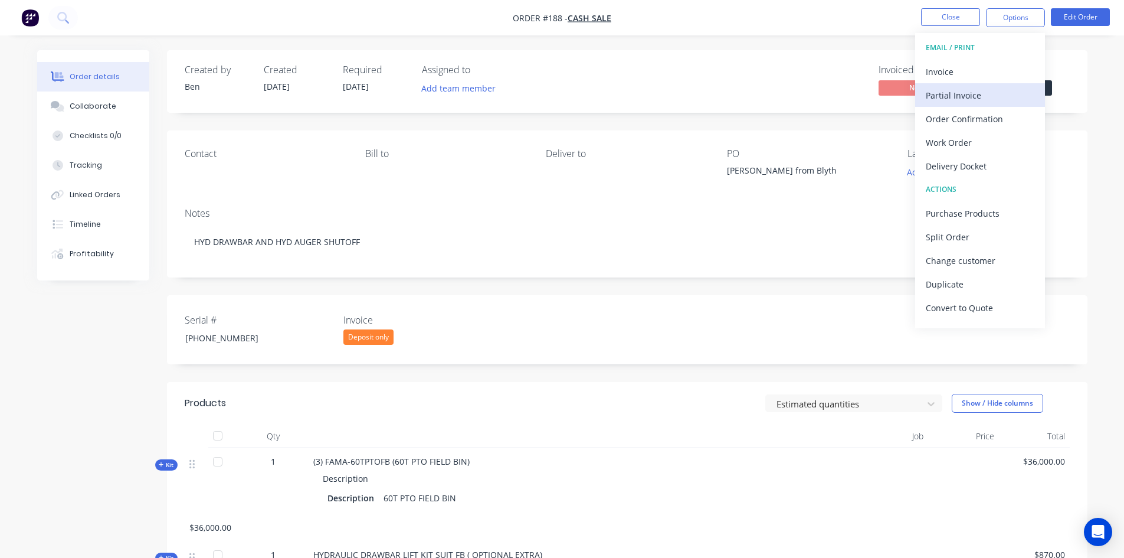
click at [971, 93] on div "Partial Invoice" at bounding box center [980, 95] width 109 height 17
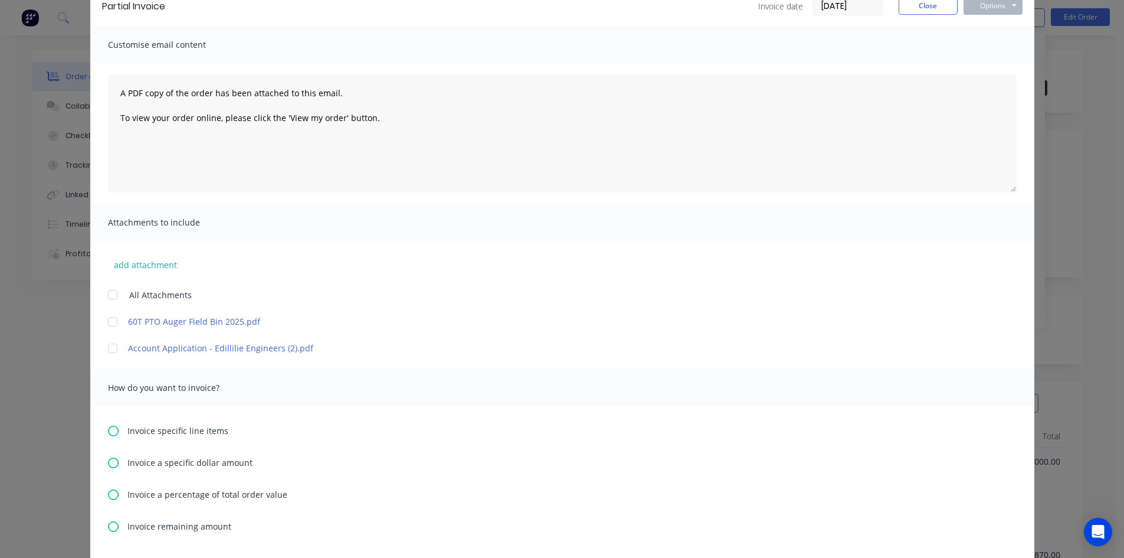
scroll to position [118, 0]
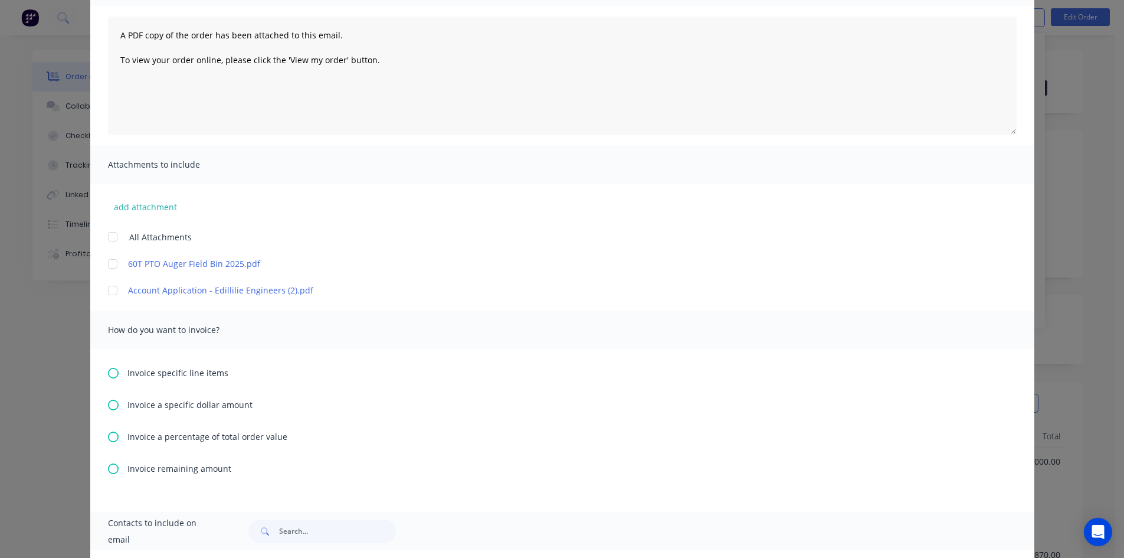
click at [109, 291] on div at bounding box center [113, 291] width 24 height 24
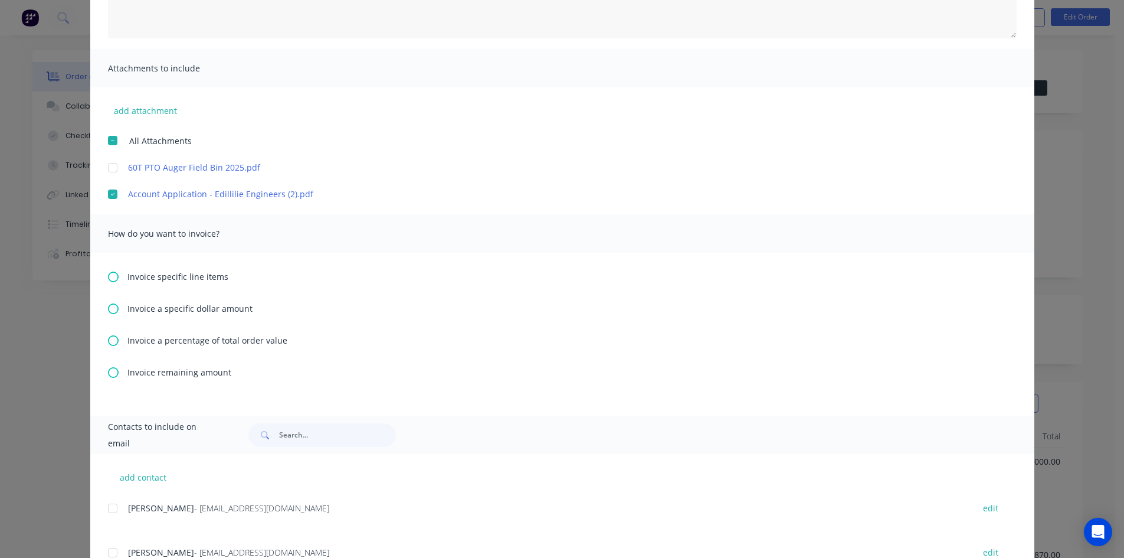
scroll to position [236, 0]
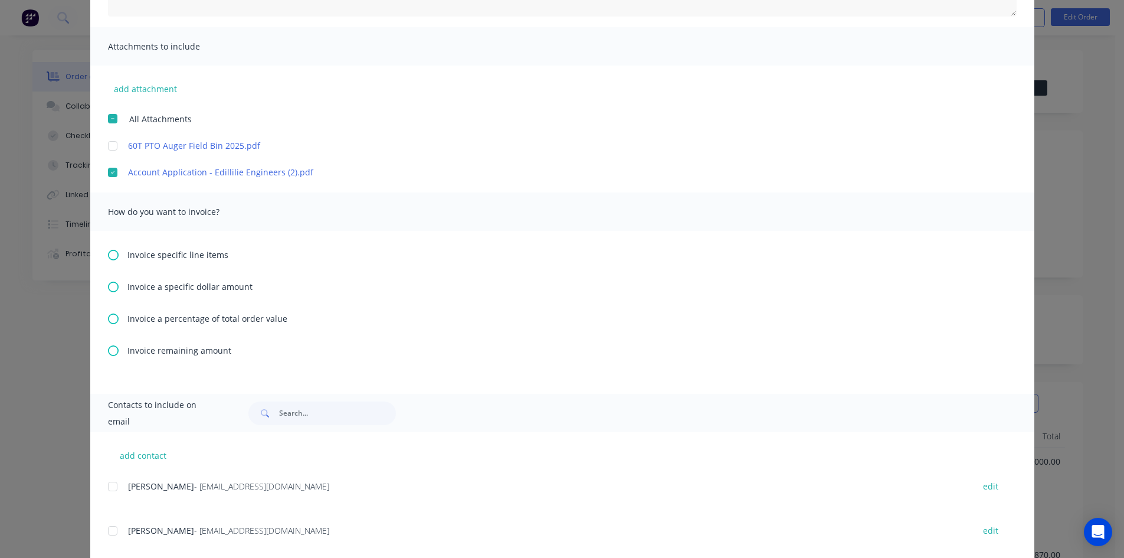
click at [110, 316] on icon at bounding box center [113, 318] width 11 height 11
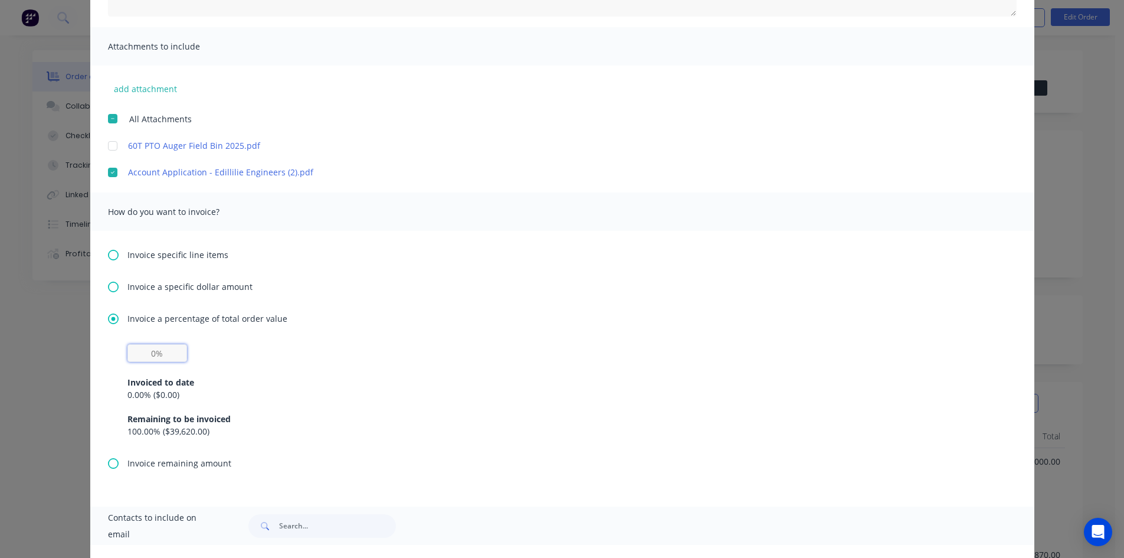
click at [151, 355] on input "text" at bounding box center [157, 353] width 60 height 18
type input "30%"
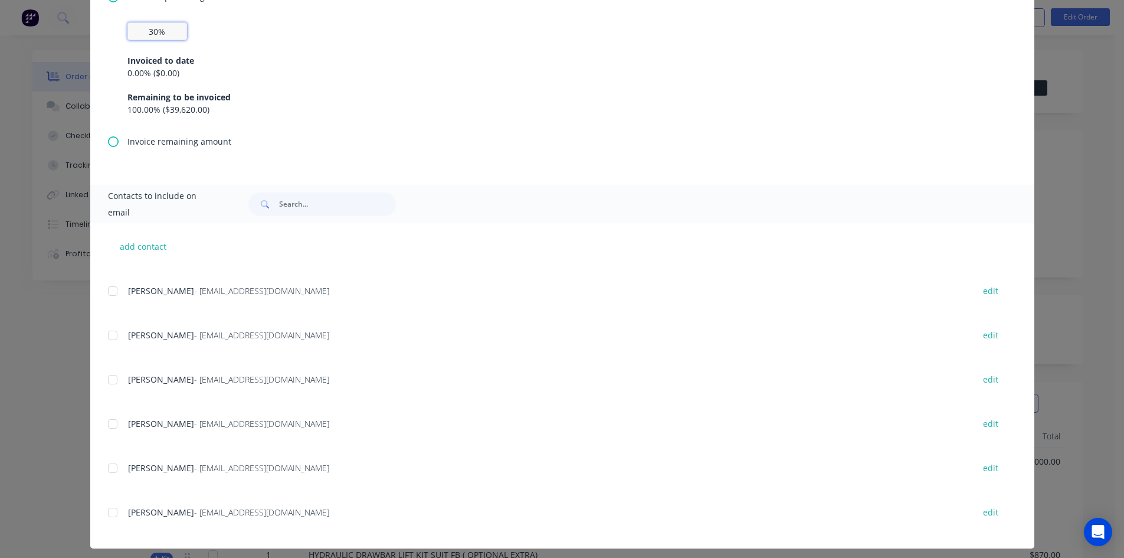
scroll to position [565, 0]
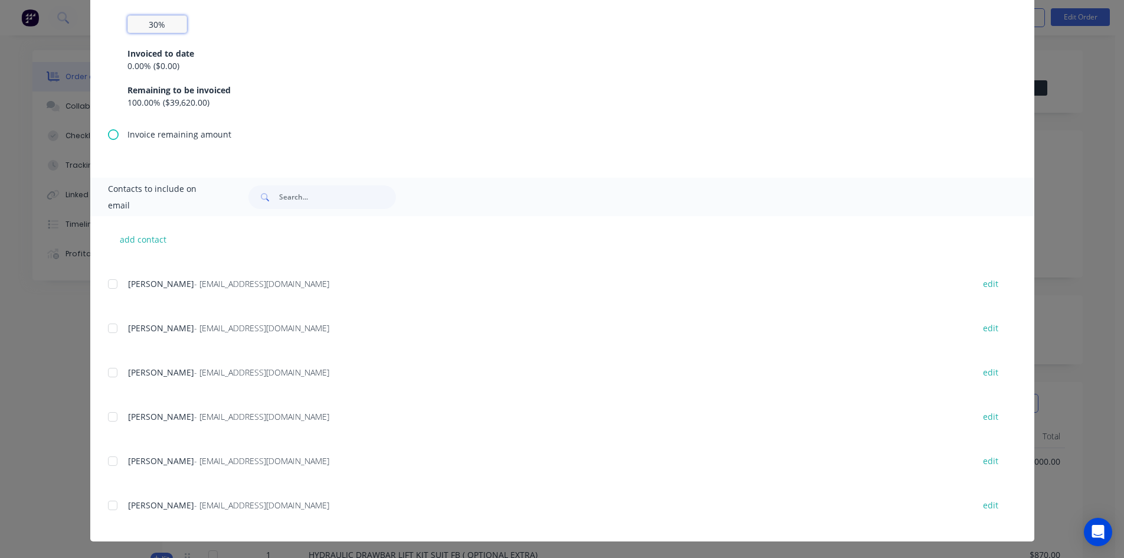
click at [109, 460] on div at bounding box center [113, 461] width 24 height 24
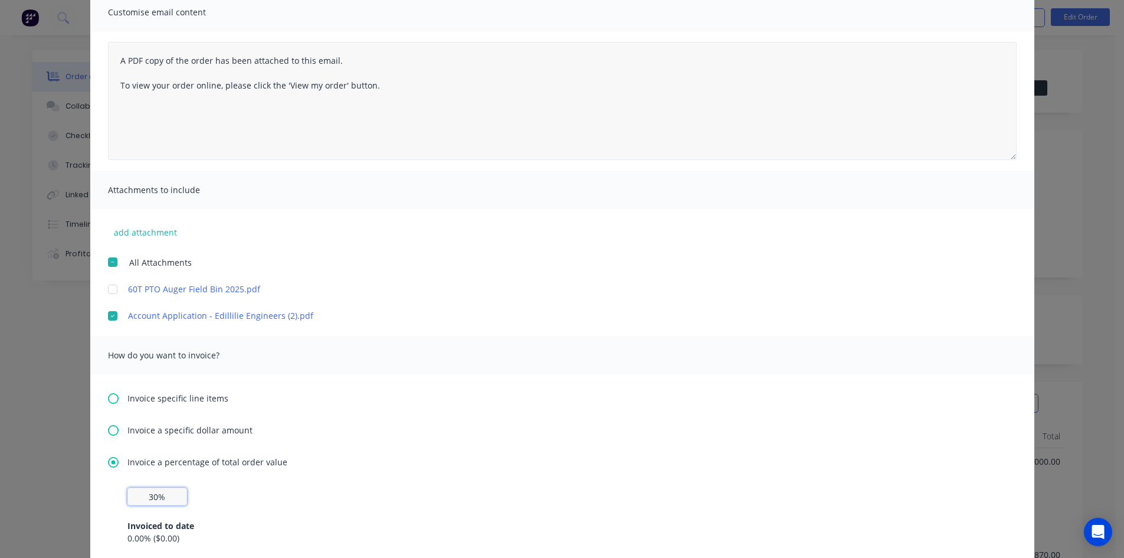
scroll to position [0, 0]
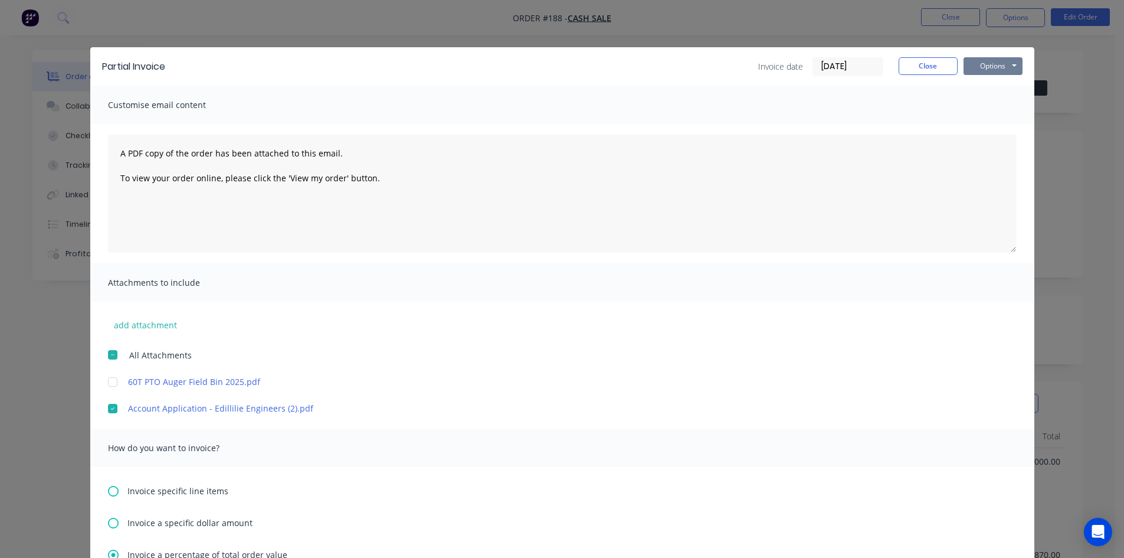
click at [979, 66] on button "Options" at bounding box center [993, 66] width 59 height 18
click at [975, 80] on button "Preview" at bounding box center [1002, 86] width 76 height 19
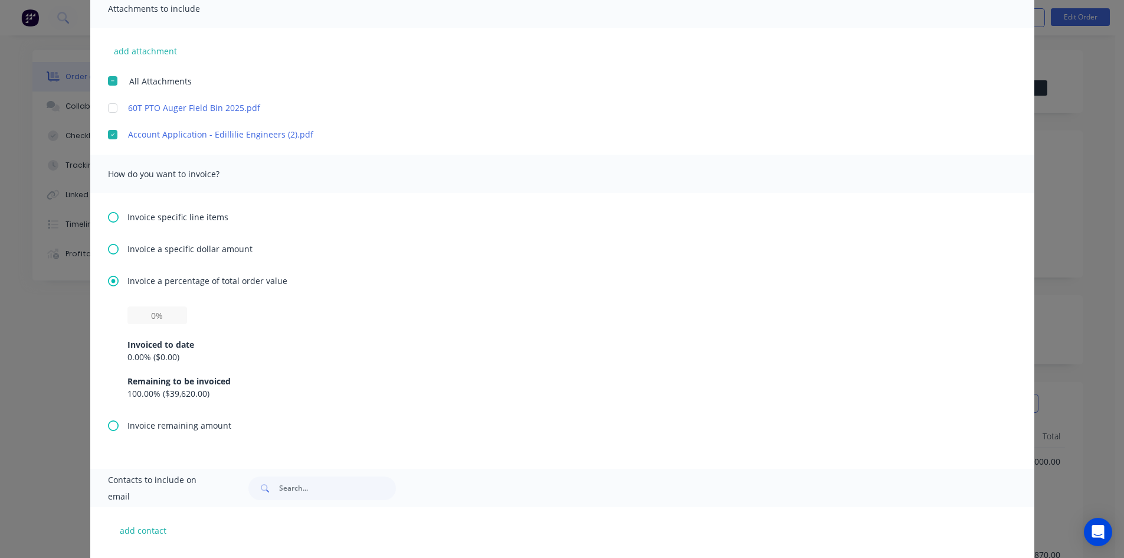
scroll to position [295, 0]
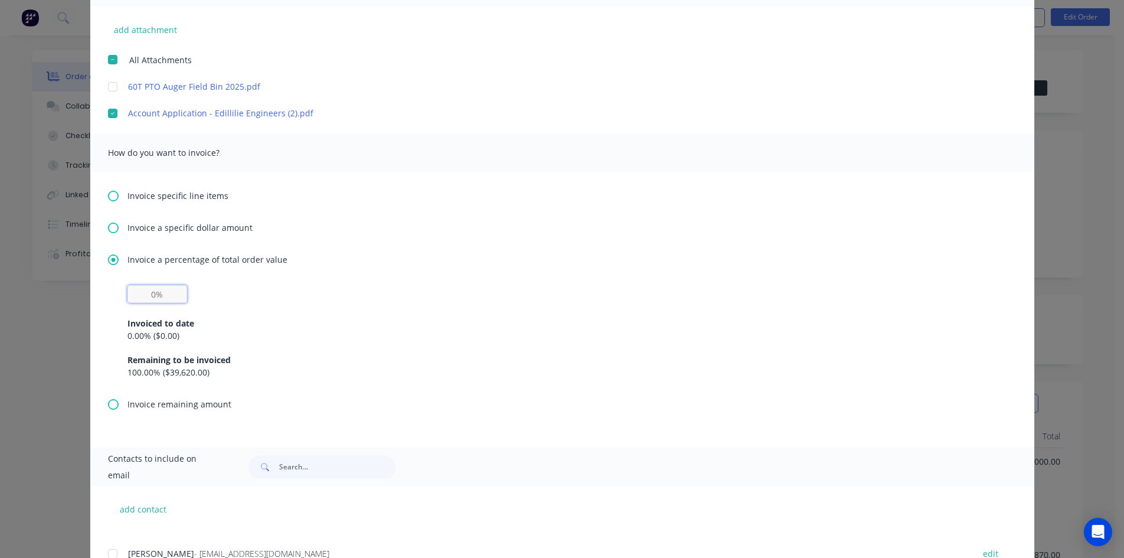
click at [148, 295] on input "text" at bounding box center [157, 294] width 60 height 18
type input "30%"
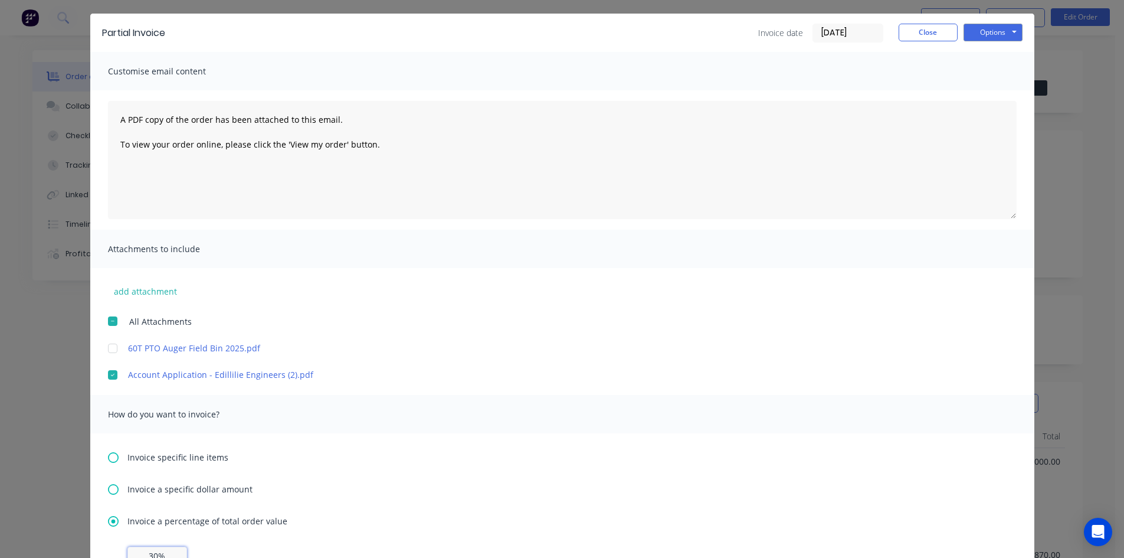
scroll to position [0, 0]
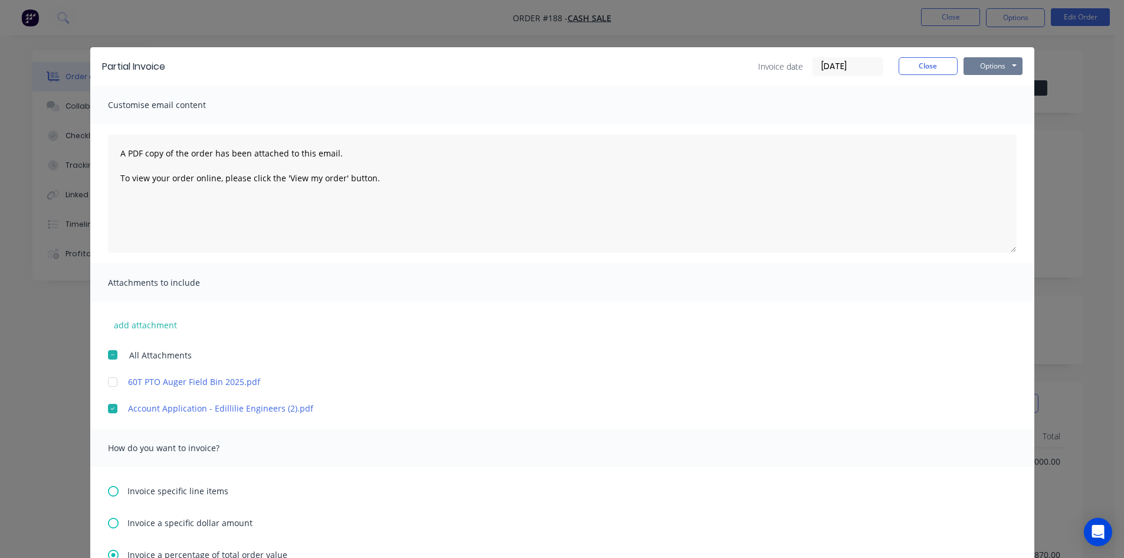
click at [983, 67] on button "Options" at bounding box center [993, 66] width 59 height 18
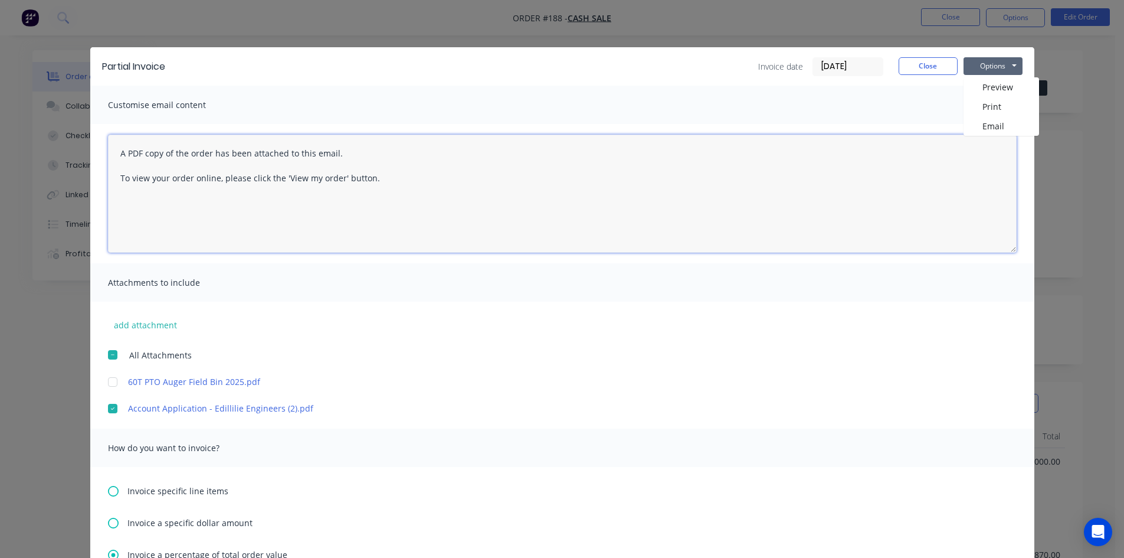
click at [369, 177] on textarea "A PDF copy of the order has been attached to this email. To view your order onl…" at bounding box center [562, 194] width 909 height 118
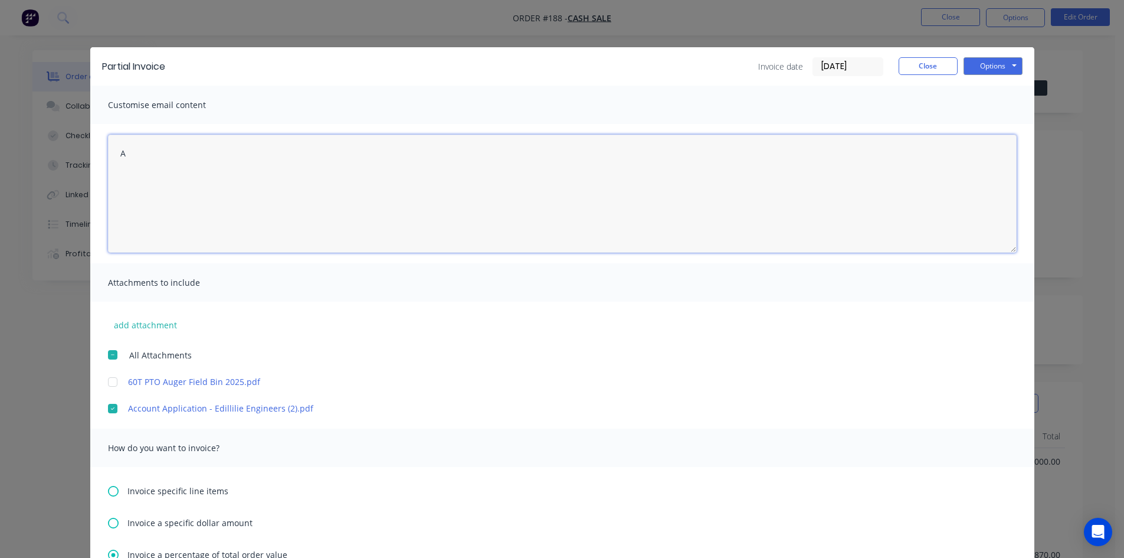
type textarea "A"
drag, startPoint x: 254, startPoint y: 178, endPoint x: 254, endPoint y: 199, distance: 20.7
click at [254, 184] on textarea "Hi Ian Morning can you please fill in the CCount application" at bounding box center [562, 194] width 909 height 118
drag, startPoint x: 320, startPoint y: 179, endPoint x: 330, endPoint y: 223, distance: 45.3
click at [322, 181] on textarea "Hi Ian Morning can you please fill in the account application" at bounding box center [562, 194] width 909 height 118
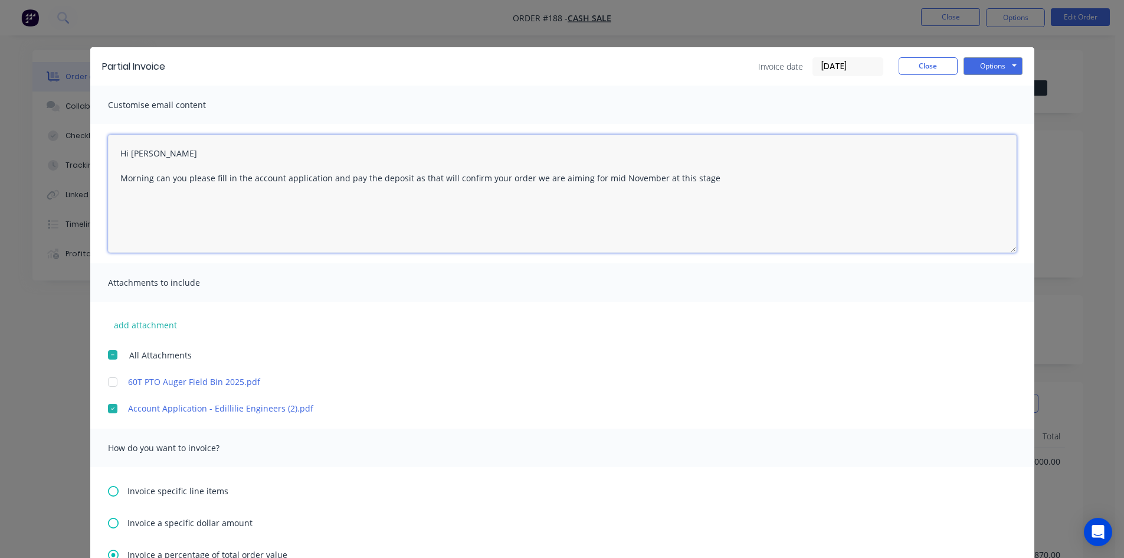
drag, startPoint x: 586, startPoint y: 176, endPoint x: 600, endPoint y: 223, distance: 48.2
click at [586, 177] on textarea "Hi Ian Morning can you please fill in the account application and pay the depos…" at bounding box center [562, 194] width 909 height 118
drag, startPoint x: 575, startPoint y: 176, endPoint x: 567, endPoint y: 238, distance: 62.5
click at [575, 178] on textarea "Hi Ian Morning can you please fill in the account application and pay the depos…" at bounding box center [562, 194] width 909 height 118
drag, startPoint x: 649, startPoint y: 177, endPoint x: 649, endPoint y: 187, distance: 10.0
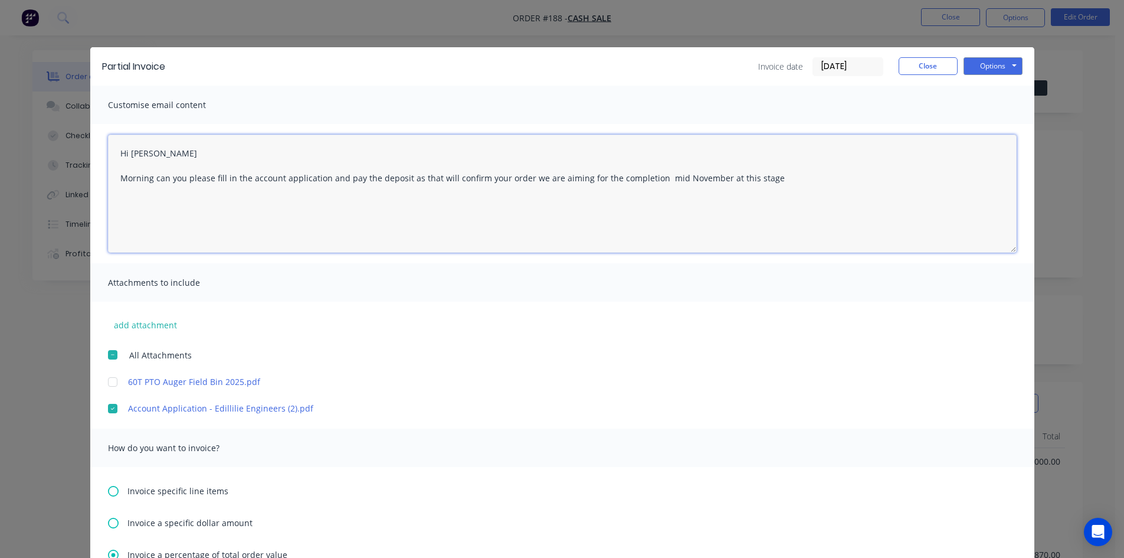
click at [649, 178] on textarea "Hi Ian Morning can you please fill in the account application and pay the depos…" at bounding box center [562, 194] width 909 height 118
drag, startPoint x: 812, startPoint y: 176, endPoint x: 796, endPoint y: 227, distance: 53.0
click at [811, 181] on textarea "Hi Ian Morning can you please fill in the account application and pay the depos…" at bounding box center [562, 194] width 909 height 118
type textarea "Hi Ian Morning can you please fill in the account application and pay the depos…"
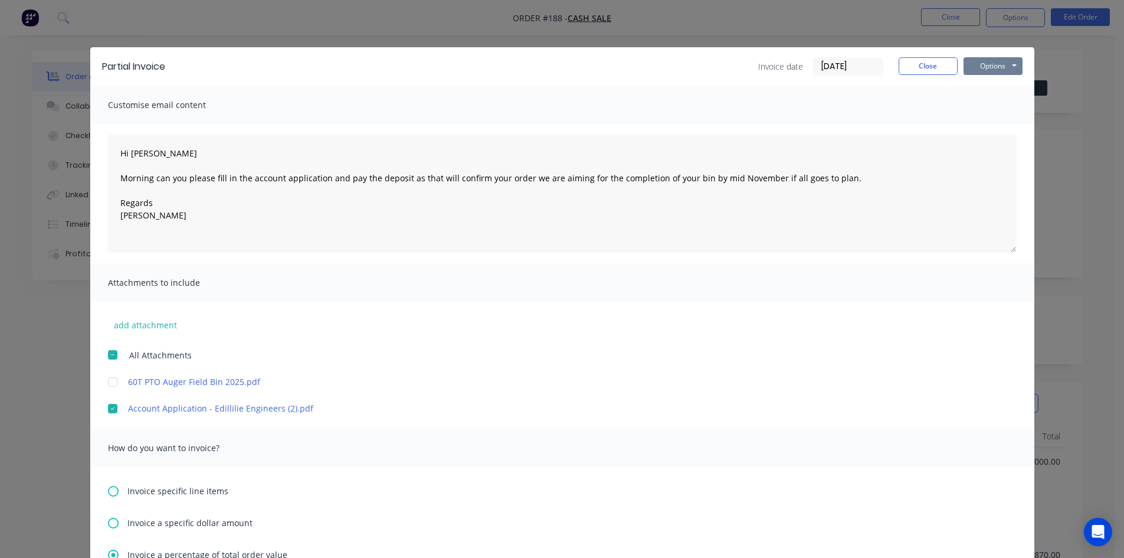
click at [990, 61] on button "Options" at bounding box center [993, 66] width 59 height 18
click at [979, 86] on button "Preview" at bounding box center [1002, 86] width 76 height 19
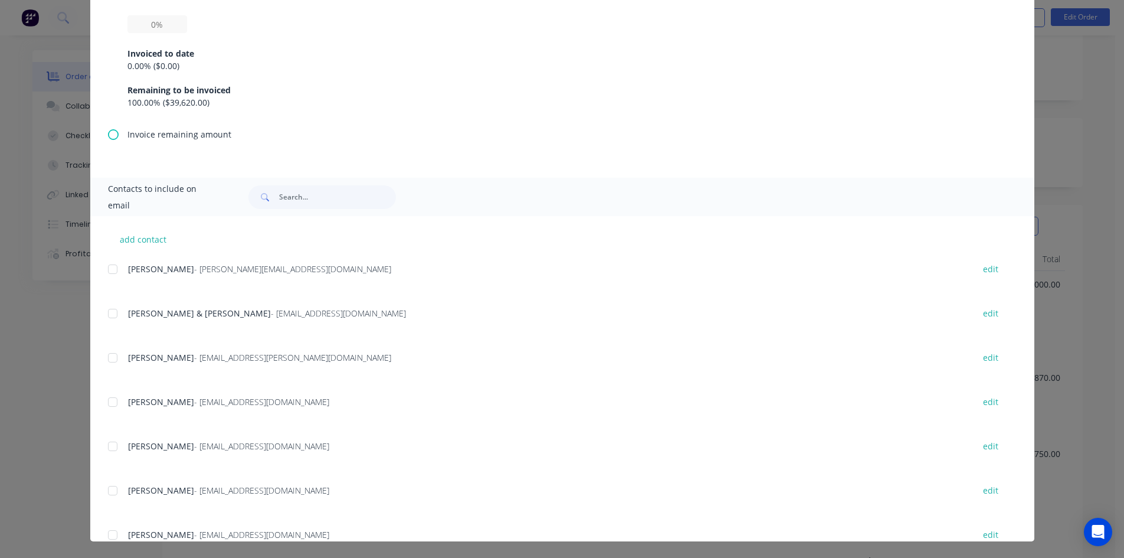
scroll to position [31, 0]
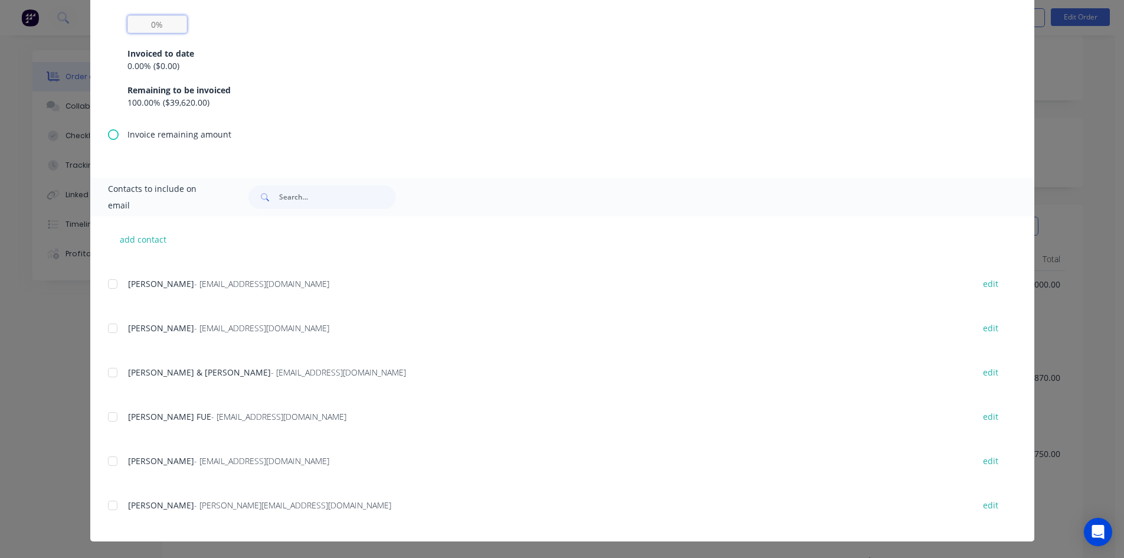
click at [153, 25] on input "text" at bounding box center [157, 24] width 60 height 18
type input "30%"
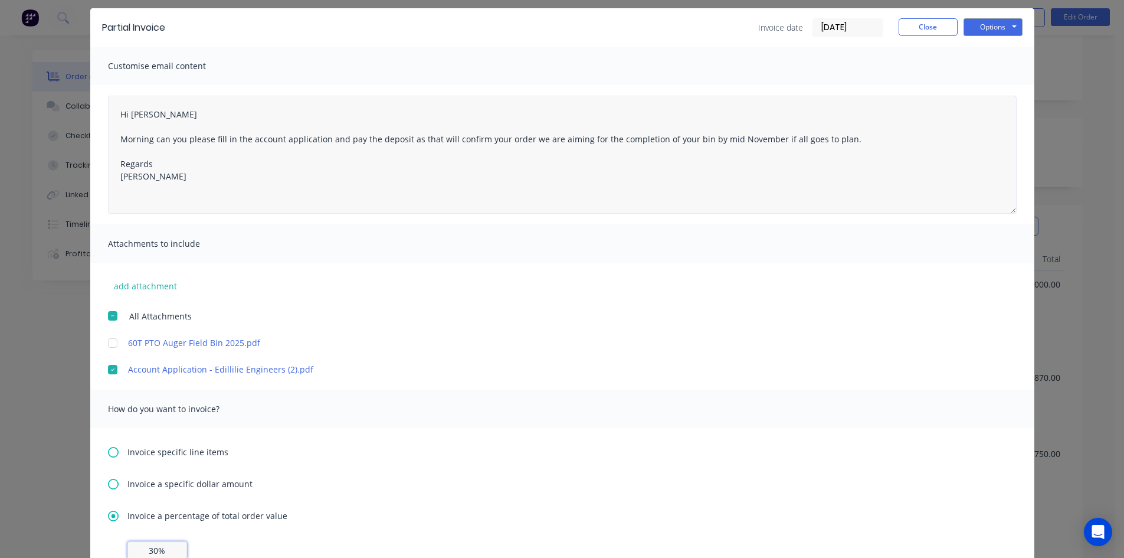
scroll to position [34, 0]
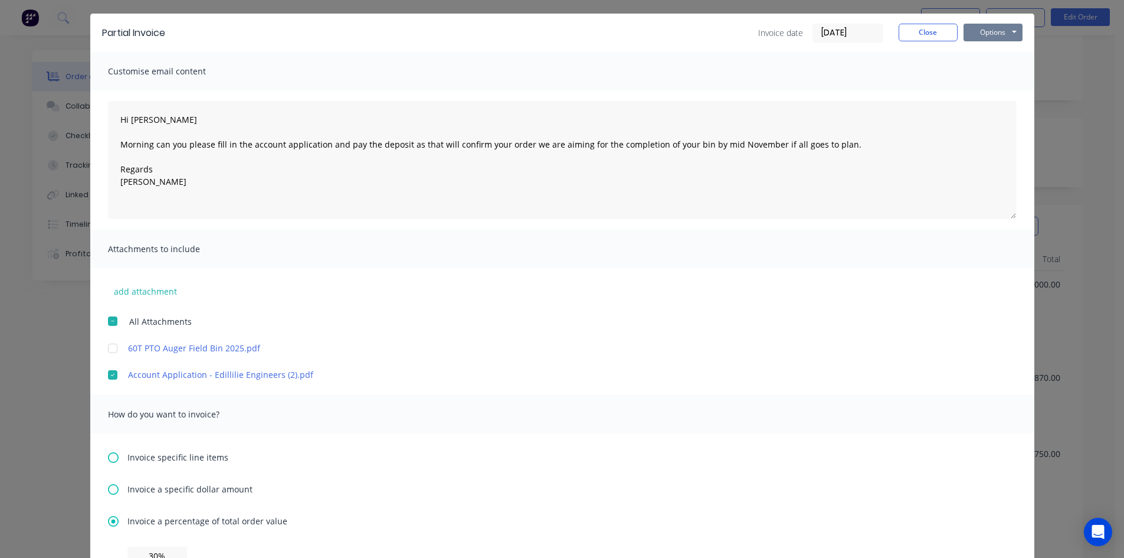
click at [1000, 33] on button "Options" at bounding box center [993, 33] width 59 height 18
click at [981, 91] on button "Email" at bounding box center [1002, 92] width 76 height 19
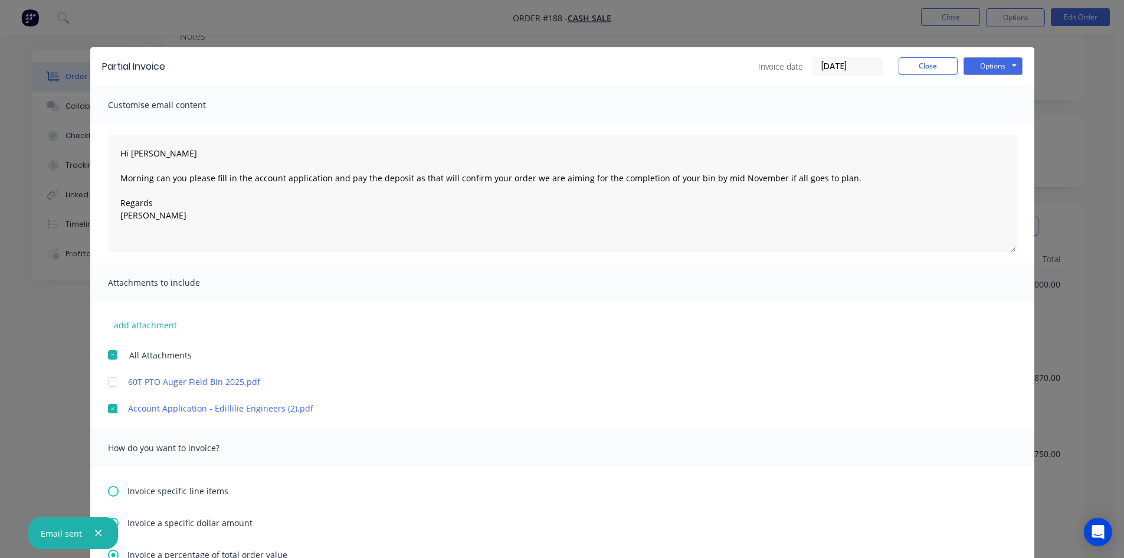
scroll to position [31, 0]
click at [95, 536] on icon "button" at bounding box center [98, 533] width 6 height 6
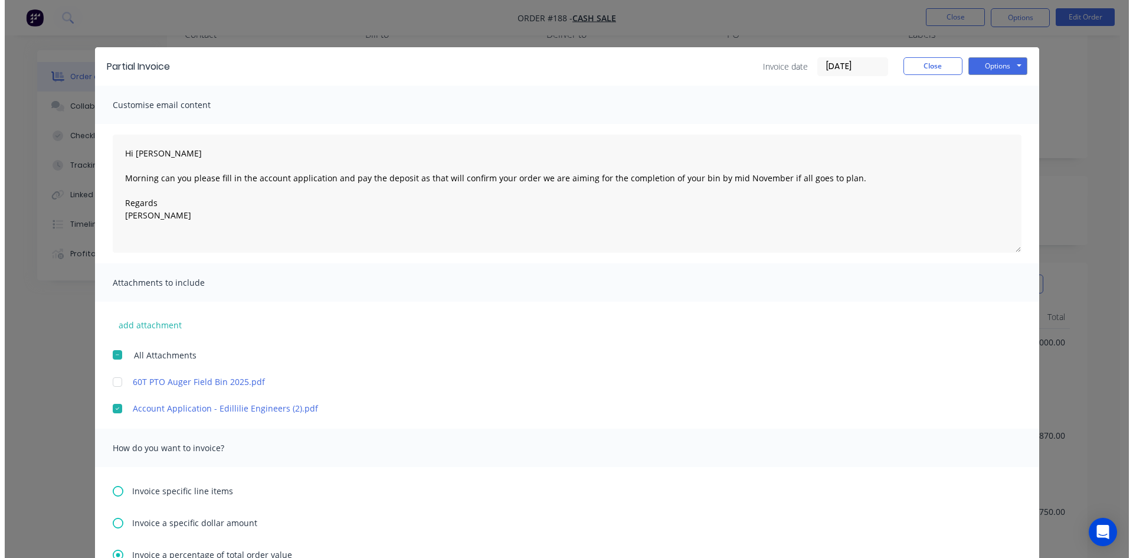
scroll to position [0, 0]
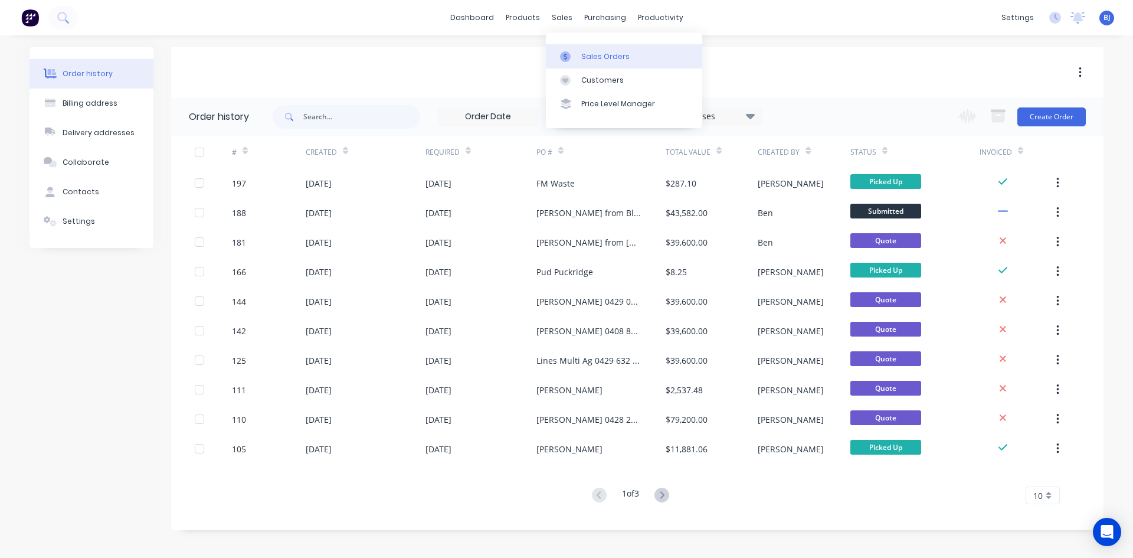
click at [571, 60] on div at bounding box center [569, 56] width 18 height 11
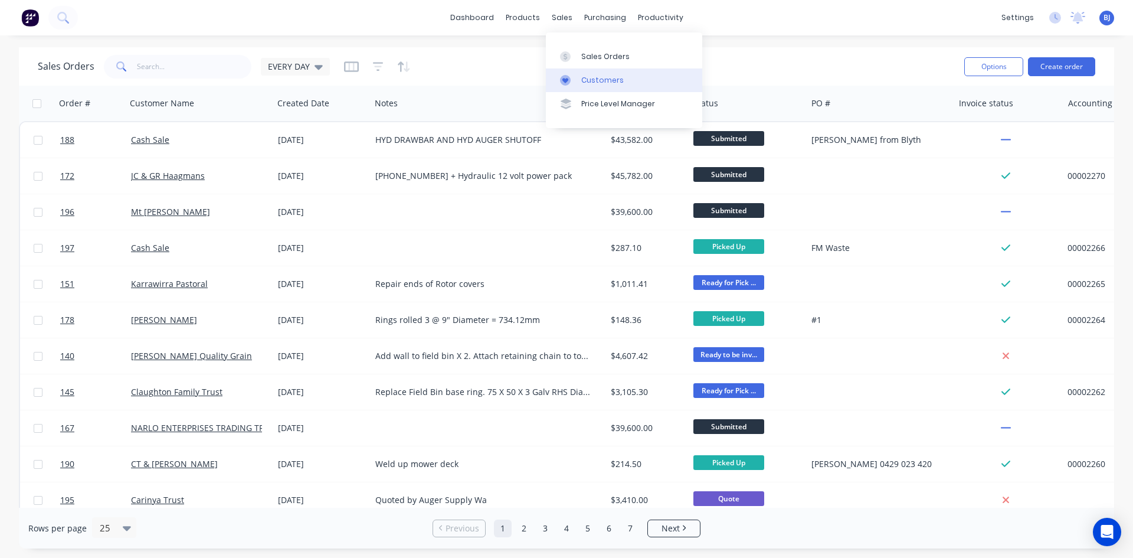
click at [577, 78] on div at bounding box center [569, 80] width 18 height 11
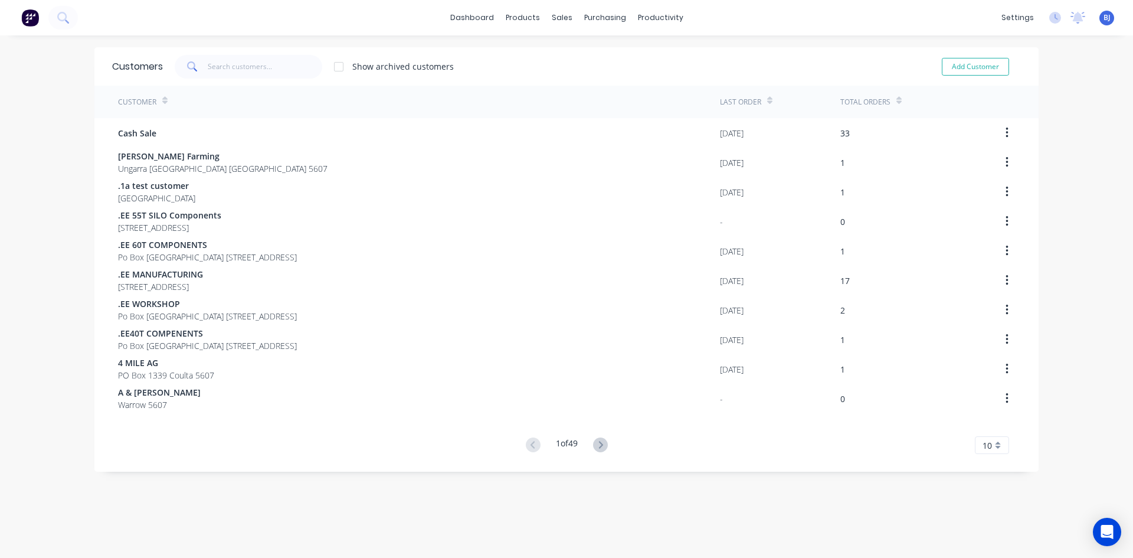
click at [194, 65] on icon at bounding box center [192, 66] width 11 height 11
click at [202, 67] on span at bounding box center [191, 67] width 33 height 24
click at [217, 68] on input "text" at bounding box center [265, 67] width 115 height 24
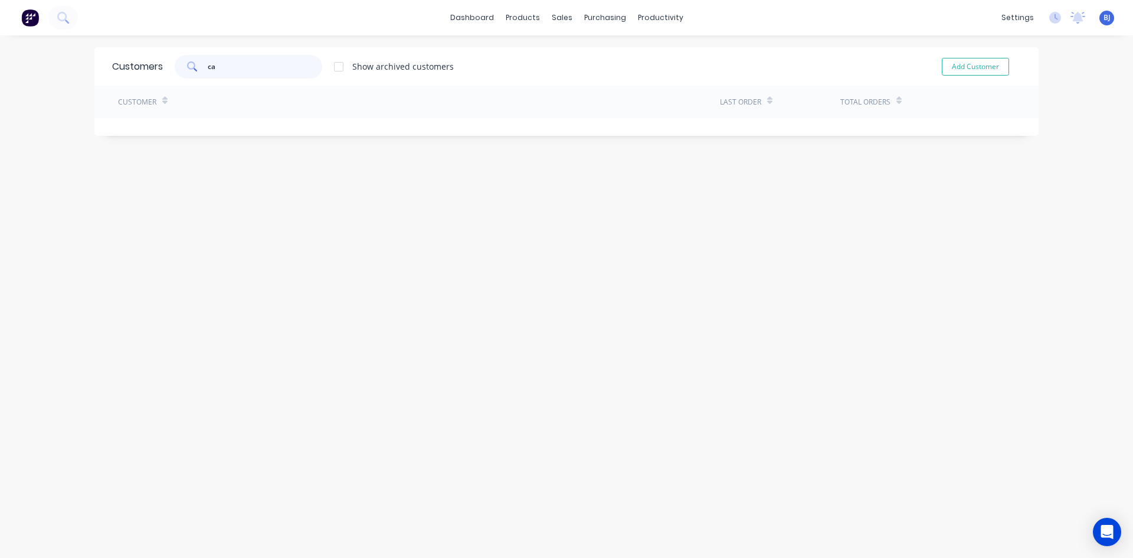
type input "c"
type input "C"
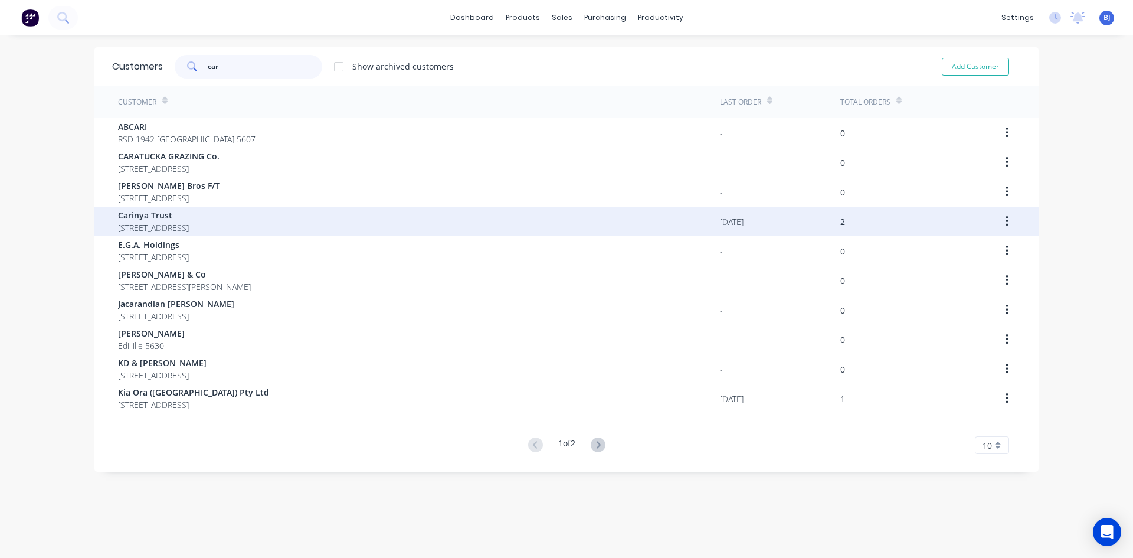
type input "car"
click at [158, 220] on span "Carinya Trust" at bounding box center [153, 215] width 71 height 12
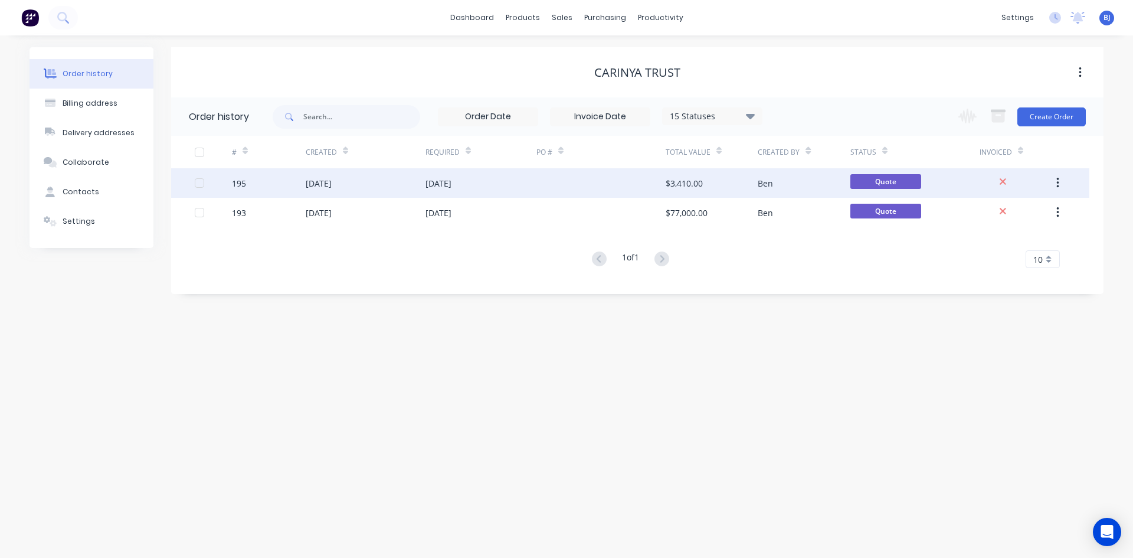
click at [445, 183] on div "02 Oct 2025" at bounding box center [439, 183] width 26 height 12
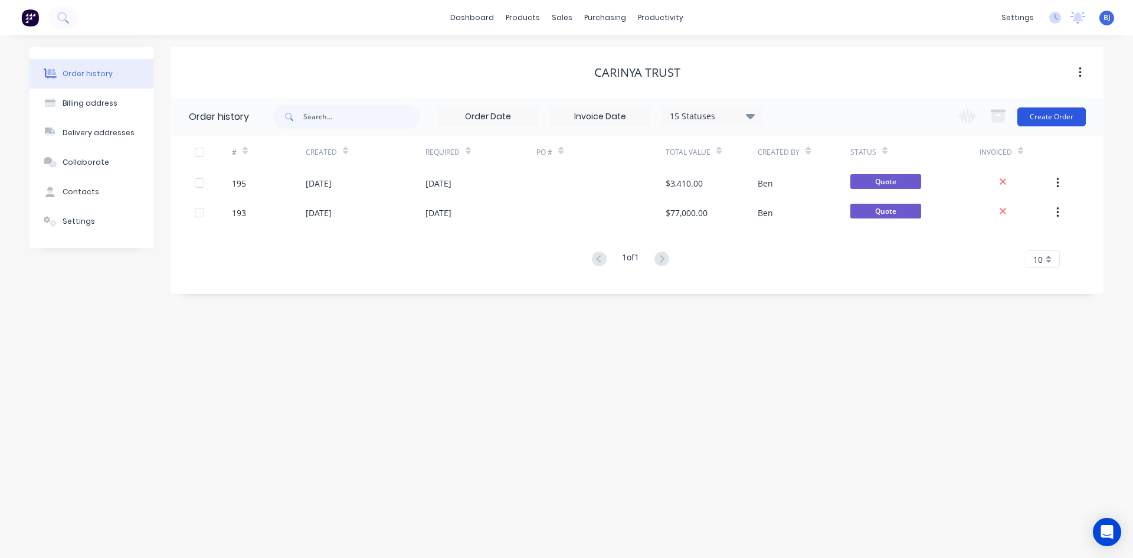
click at [1048, 119] on button "Create Order" at bounding box center [1052, 116] width 68 height 19
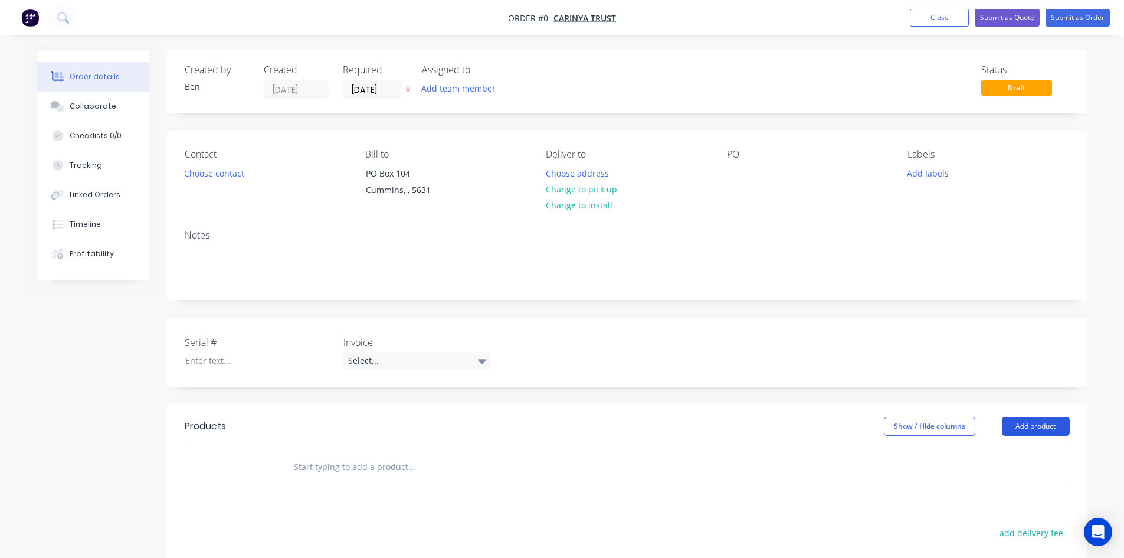
click at [1029, 430] on button "Add product" at bounding box center [1036, 426] width 68 height 19
click at [976, 454] on div "Product catalogue" at bounding box center [1014, 455] width 91 height 17
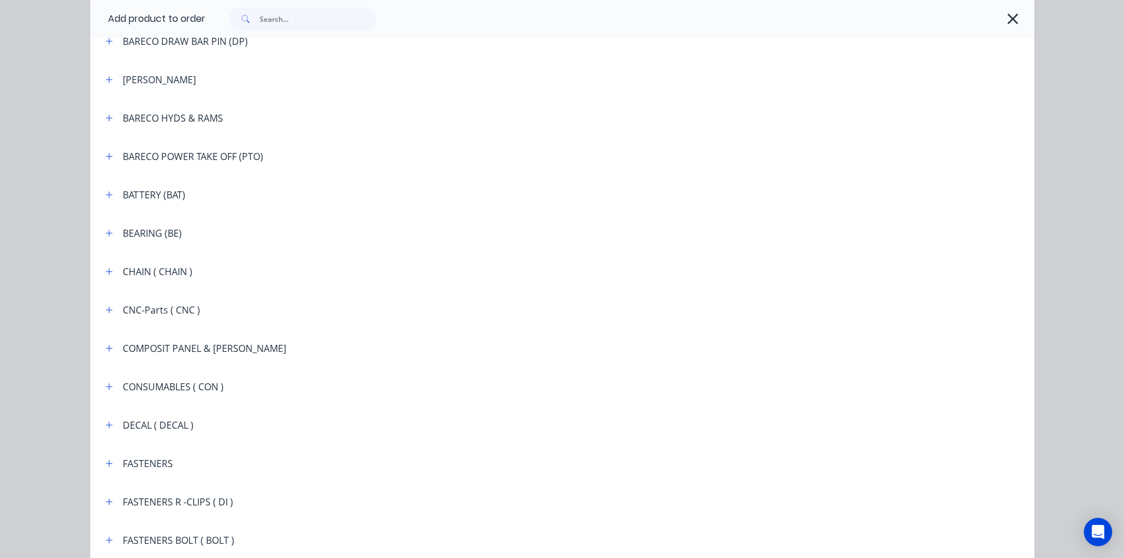
scroll to position [826, 0]
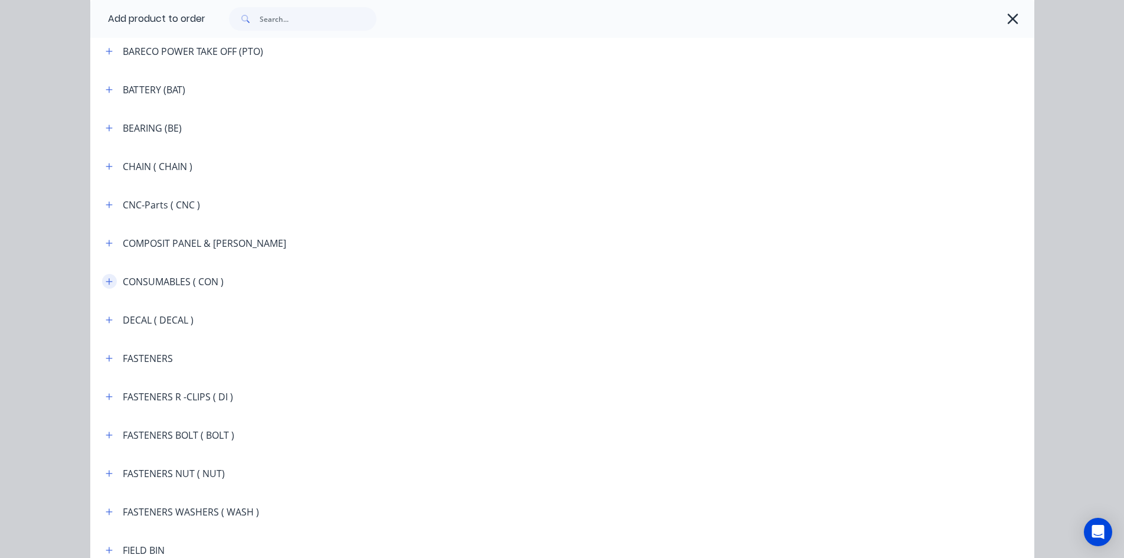
click at [106, 281] on icon "button" at bounding box center [109, 281] width 6 height 6
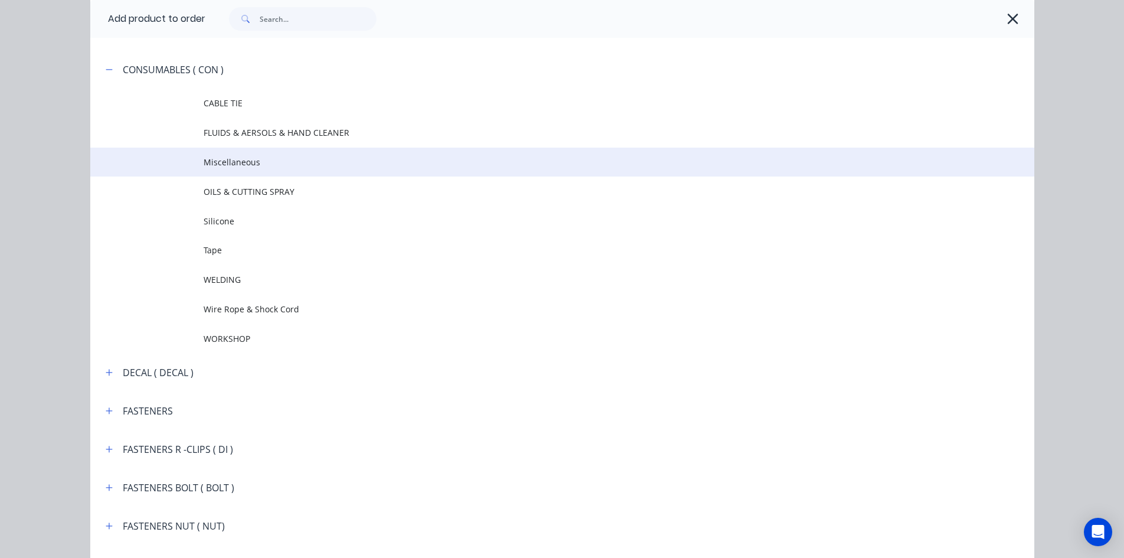
scroll to position [1062, 0]
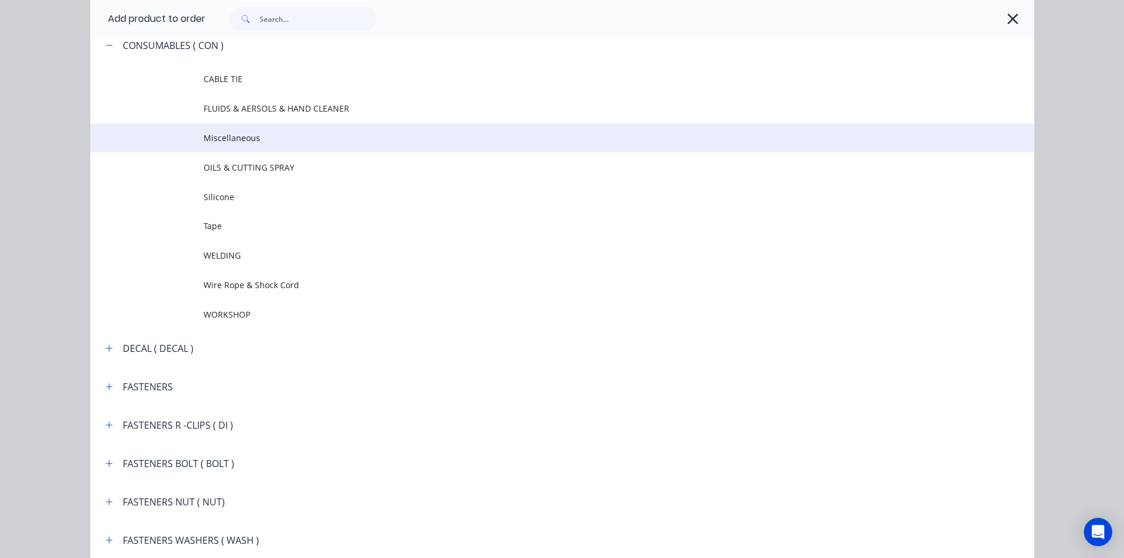
click at [234, 136] on span "Miscellaneous" at bounding box center [536, 138] width 665 height 12
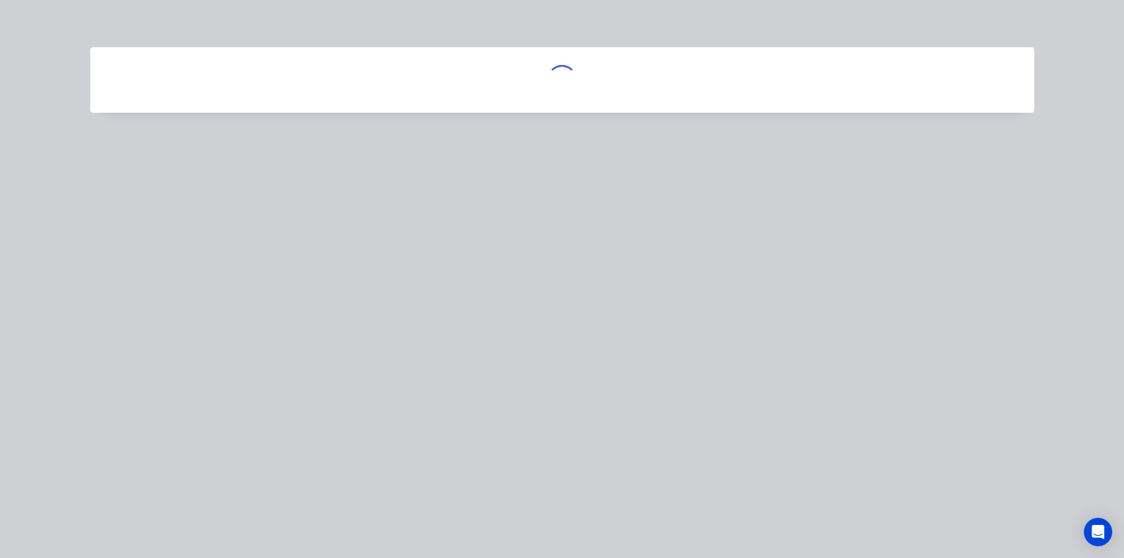
scroll to position [0, 0]
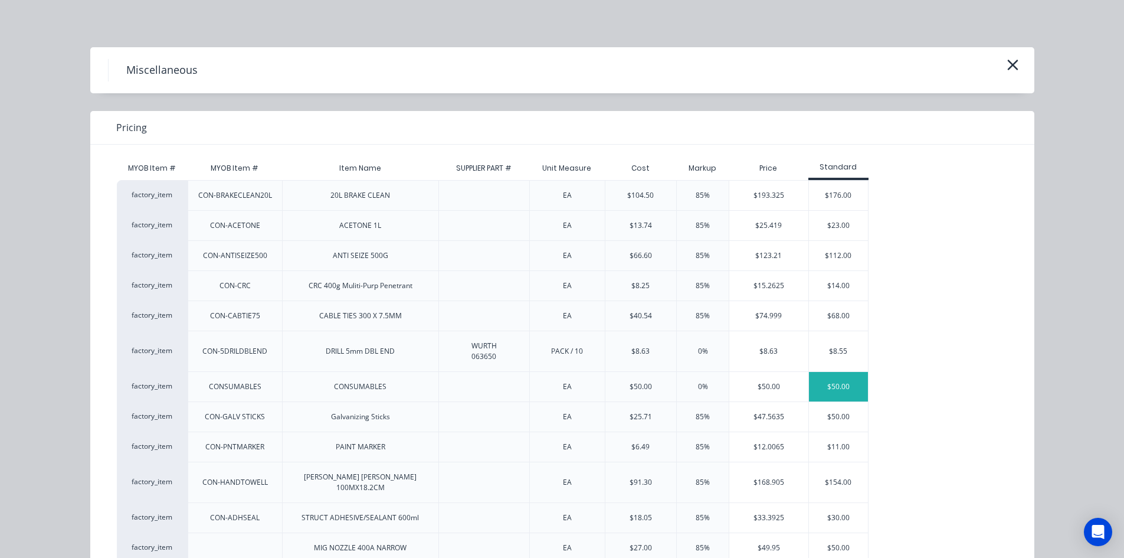
click at [829, 384] on div "$50.00" at bounding box center [838, 387] width 59 height 30
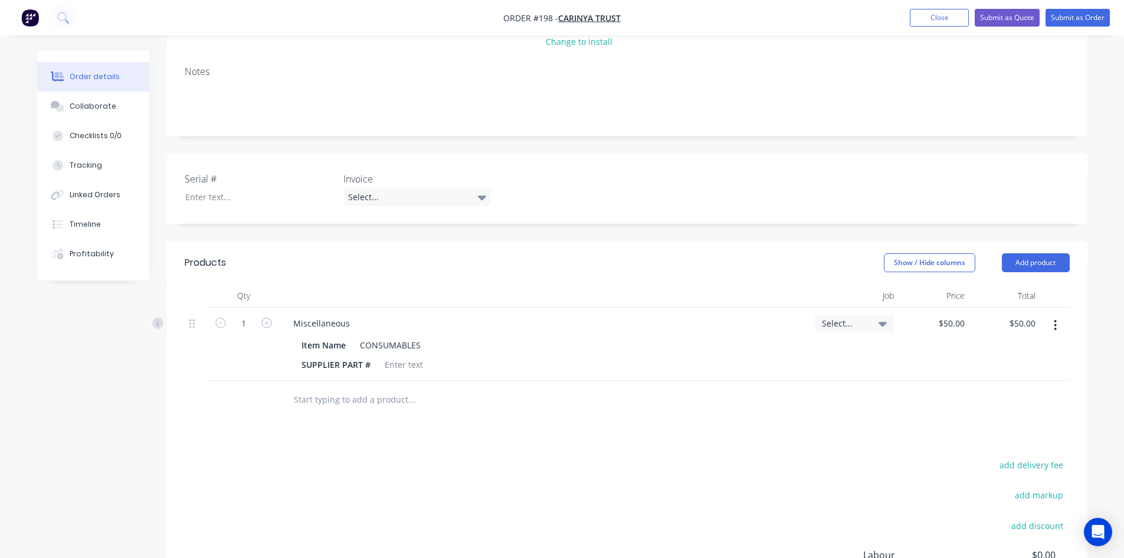
scroll to position [177, 0]
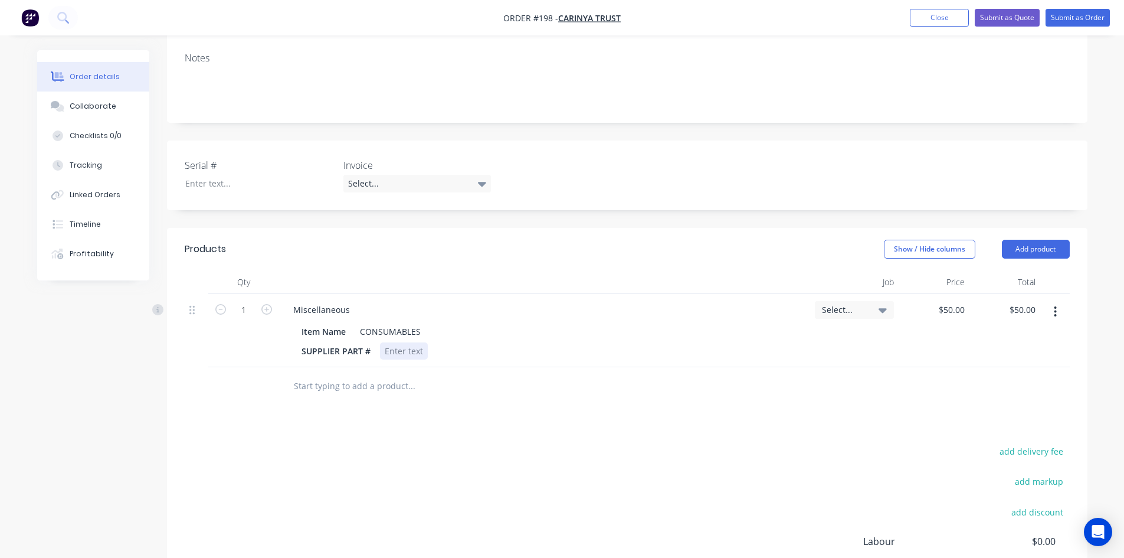
click at [424, 352] on div at bounding box center [404, 350] width 48 height 17
type input "2500"
type input "$2,500.00"
click at [901, 345] on div "$2,500.00 $50.00" at bounding box center [934, 330] width 71 height 73
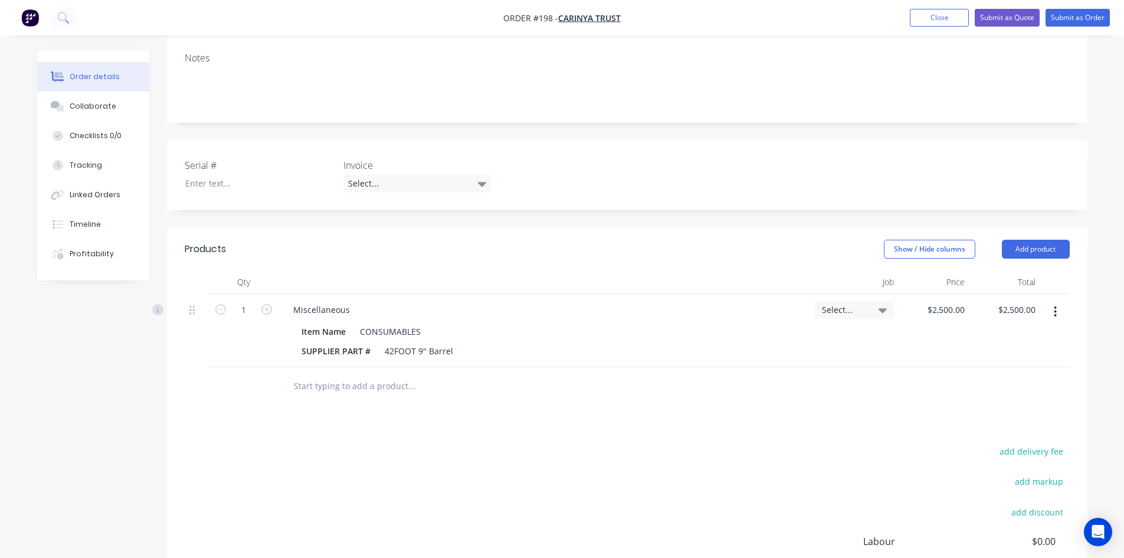
drag, startPoint x: 1029, startPoint y: 248, endPoint x: 1018, endPoint y: 262, distance: 18.4
click at [1028, 249] on button "Add product" at bounding box center [1036, 249] width 68 height 19
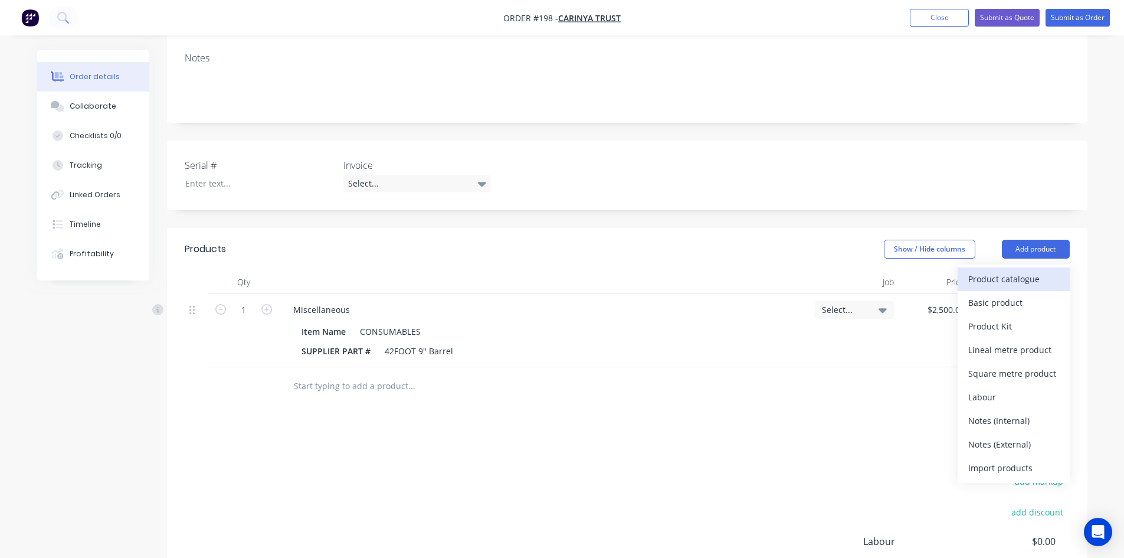
click at [984, 281] on div "Product catalogue" at bounding box center [1014, 278] width 91 height 17
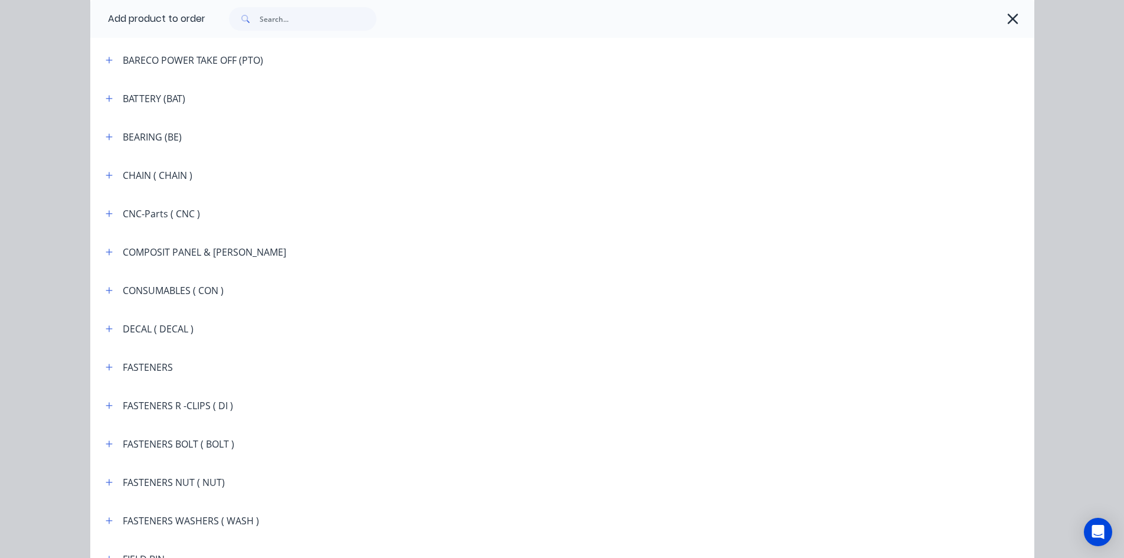
scroll to position [826, 0]
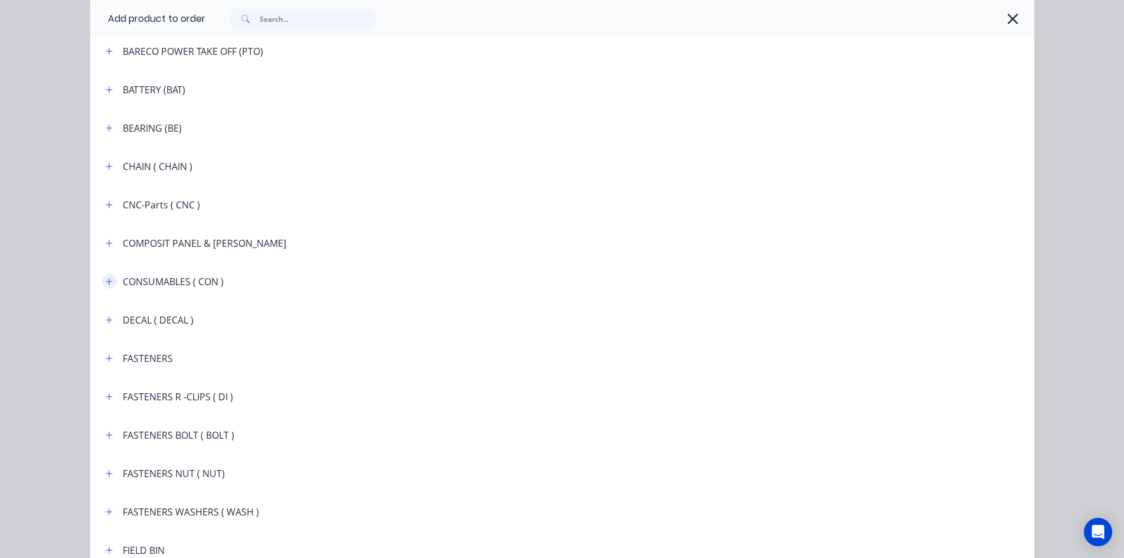
click at [107, 282] on icon "button" at bounding box center [109, 281] width 6 height 6
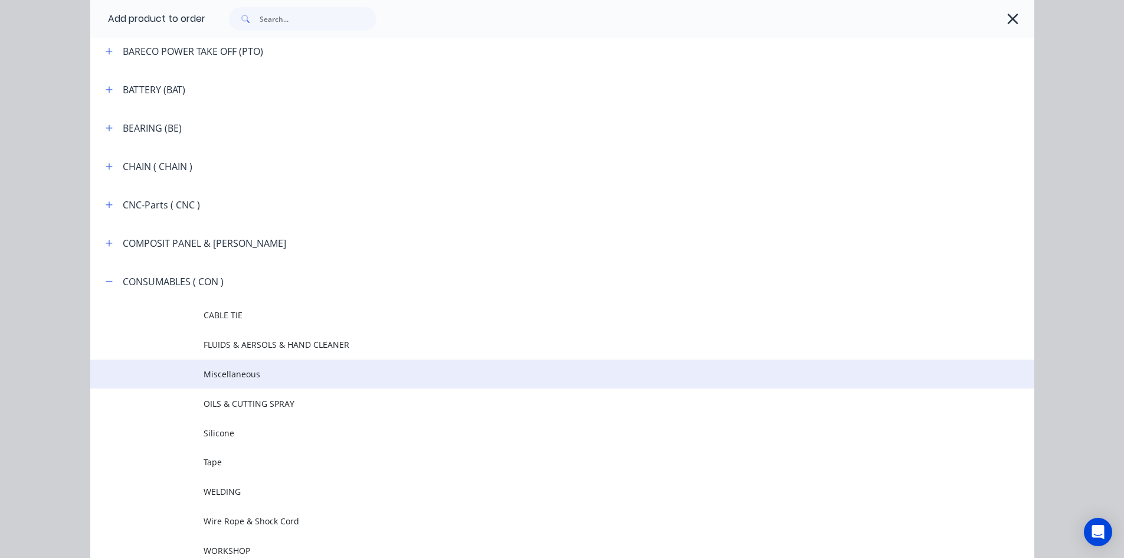
click at [238, 375] on span "Miscellaneous" at bounding box center [536, 374] width 665 height 12
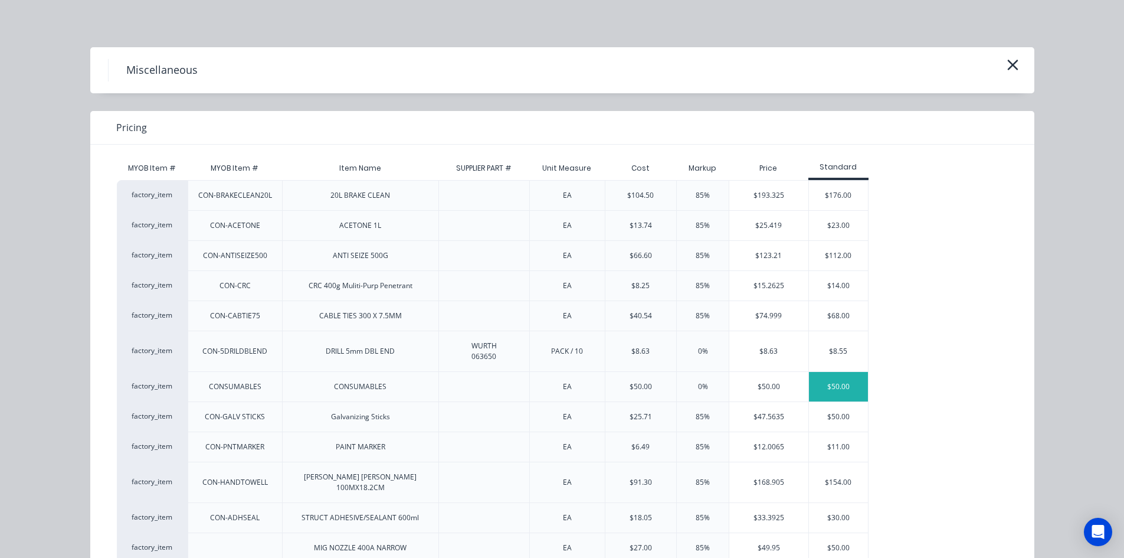
click at [830, 380] on div "$50.00" at bounding box center [838, 387] width 59 height 30
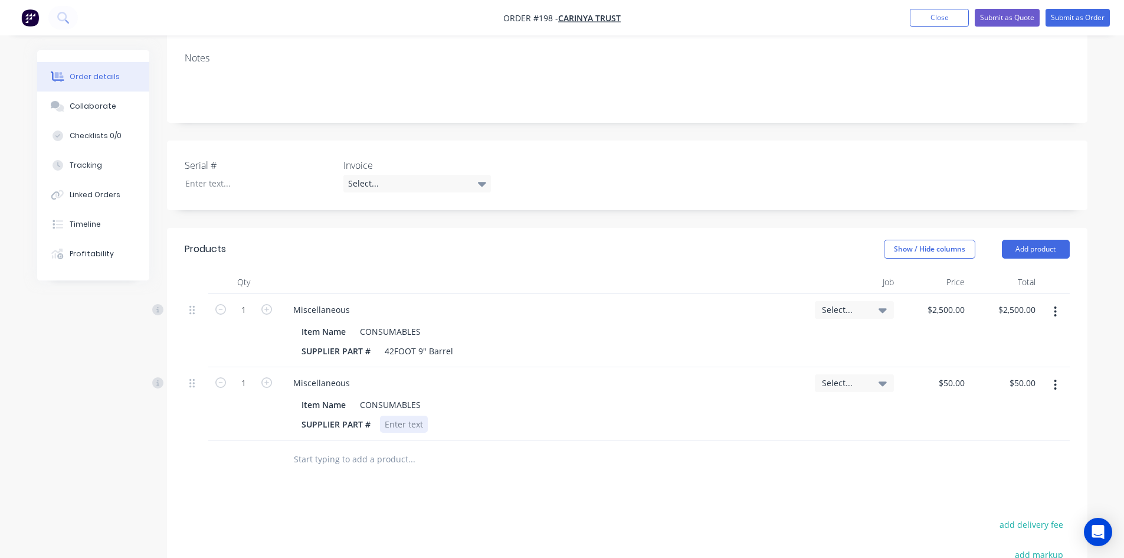
click at [431, 423] on div "SUPPLIER PART #" at bounding box center [542, 424] width 491 height 17
type input "1740.0"
type input "$1,740.00"
click at [1000, 416] on div "$1,740.00 $1,740.00" at bounding box center [1005, 403] width 71 height 73
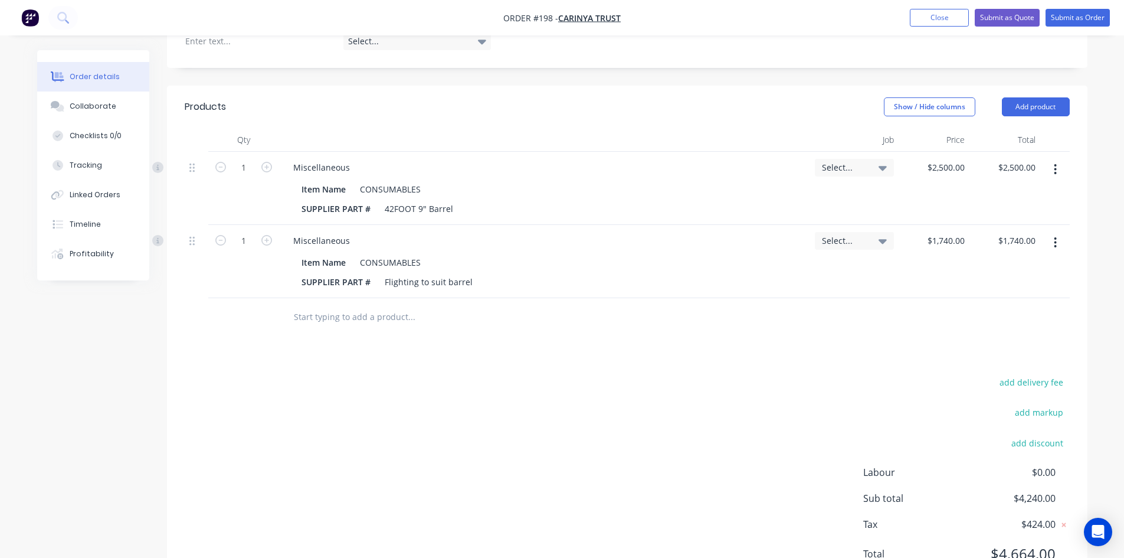
scroll to position [354, 0]
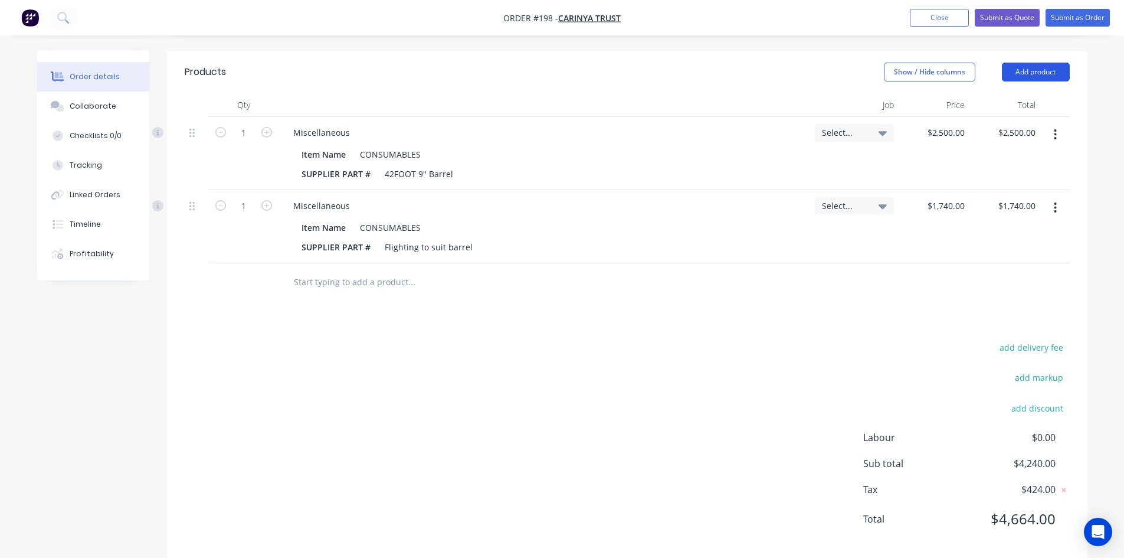
click at [1035, 74] on button "Add product" at bounding box center [1036, 72] width 68 height 19
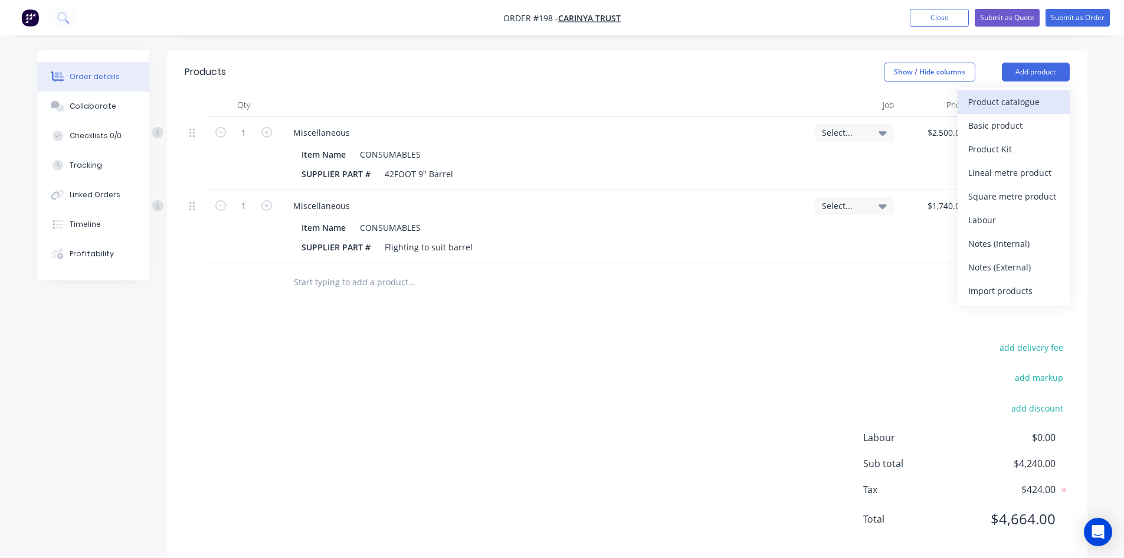
click at [1009, 106] on div "Product catalogue" at bounding box center [1014, 101] width 91 height 17
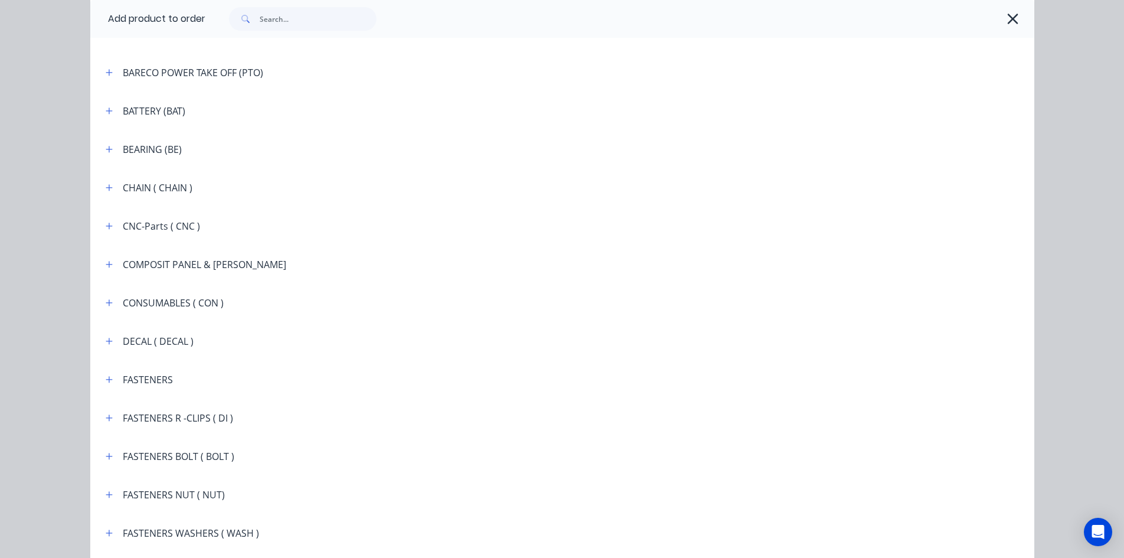
scroll to position [826, 0]
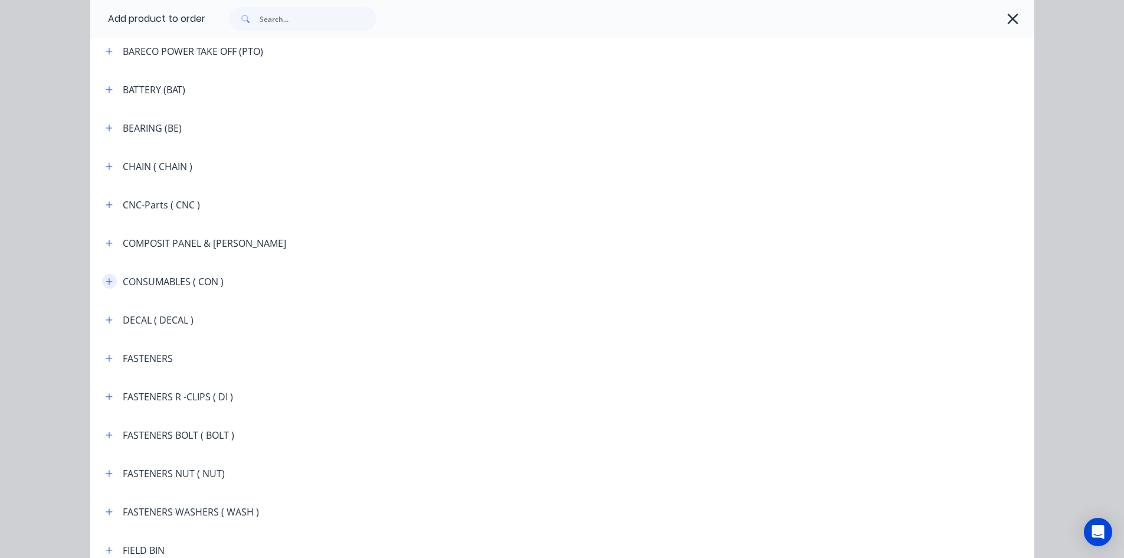
click at [110, 283] on button "button" at bounding box center [109, 281] width 15 height 15
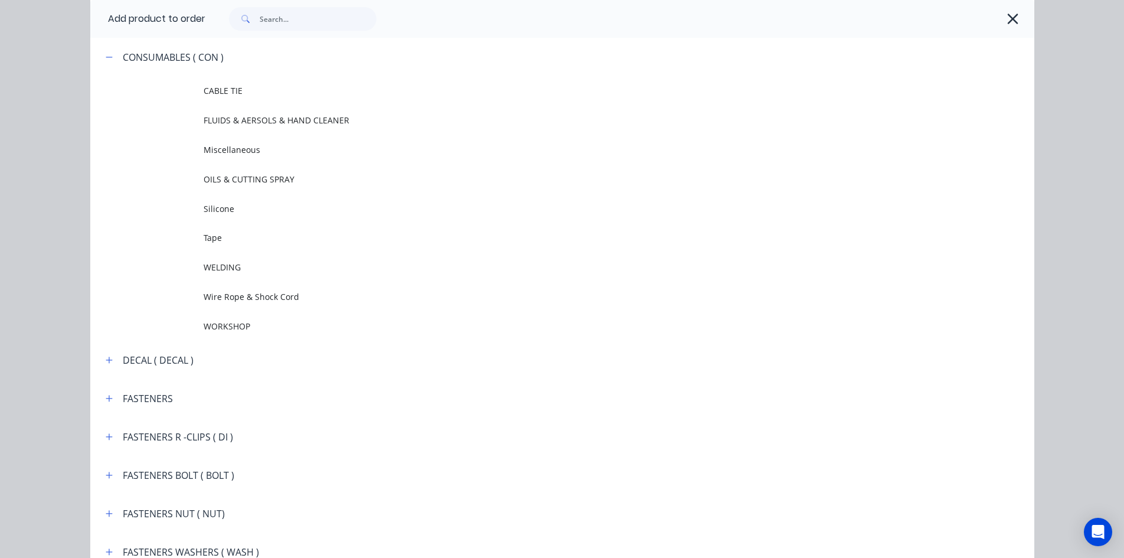
scroll to position [1121, 0]
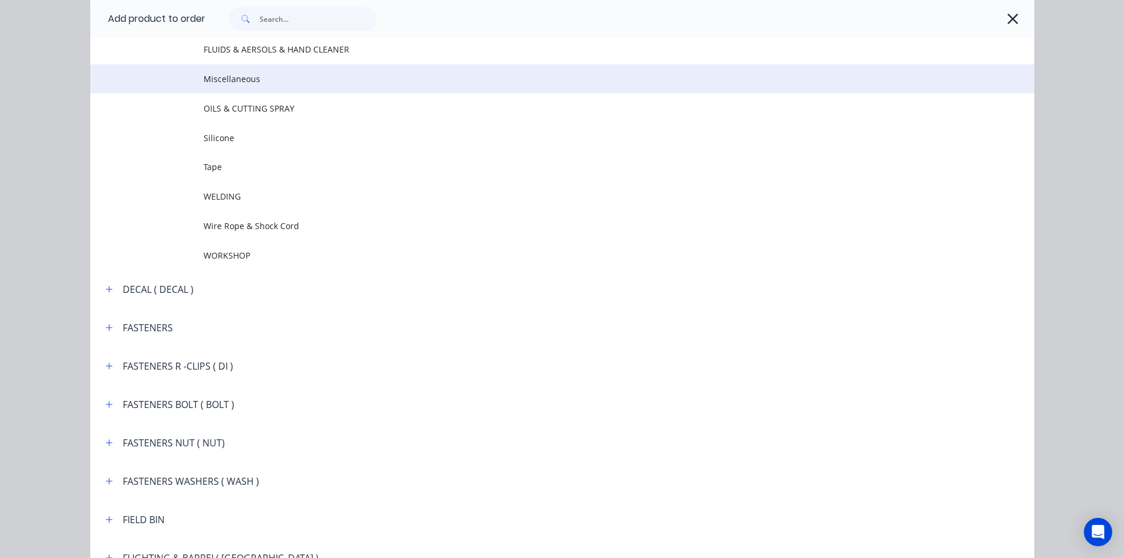
click at [240, 87] on td "Miscellaneous" at bounding box center [619, 79] width 831 height 30
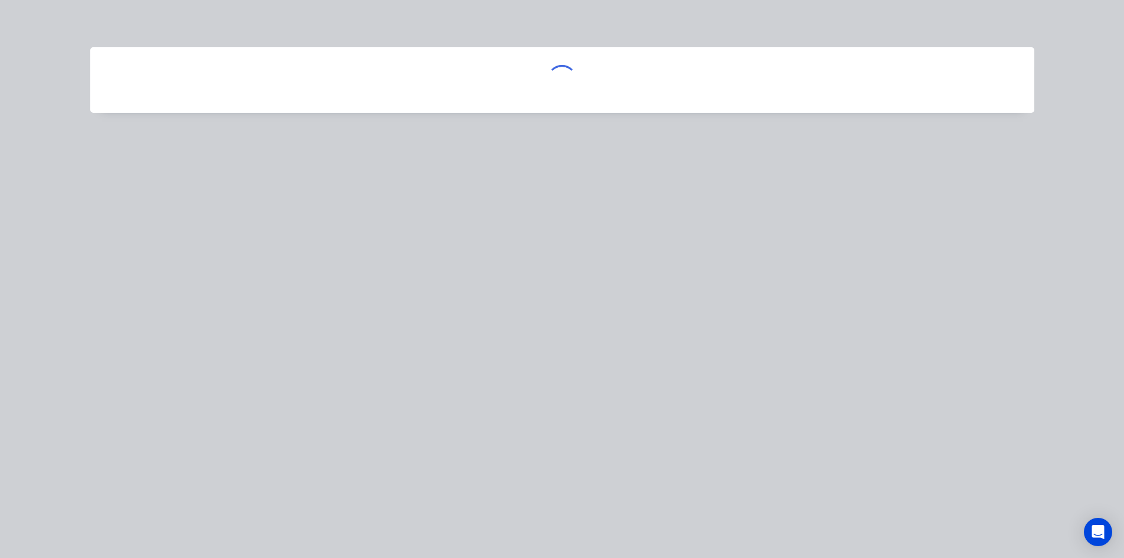
scroll to position [0, 0]
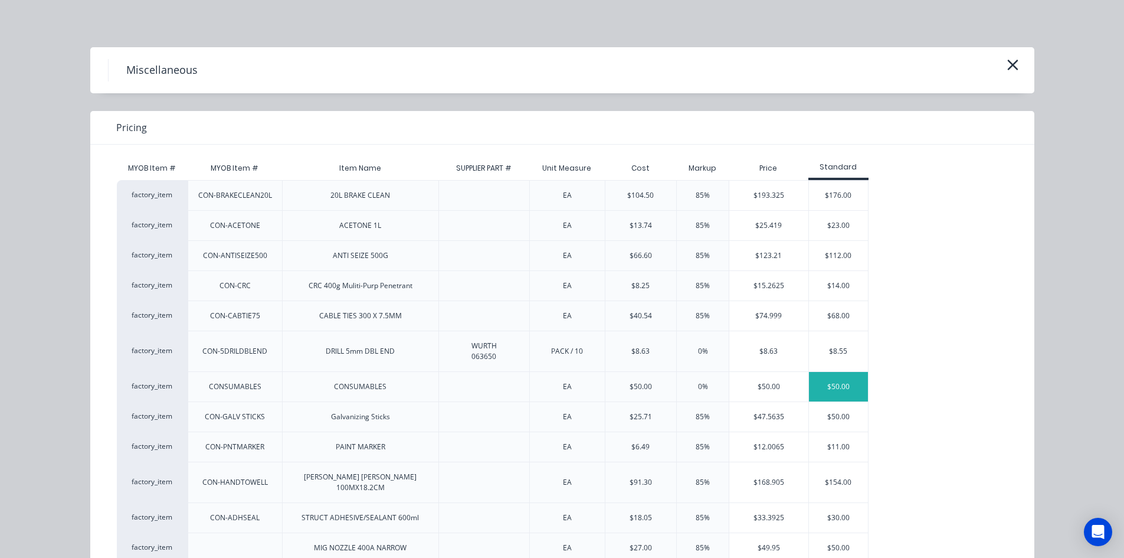
click at [835, 381] on div "$50.00" at bounding box center [838, 387] width 59 height 30
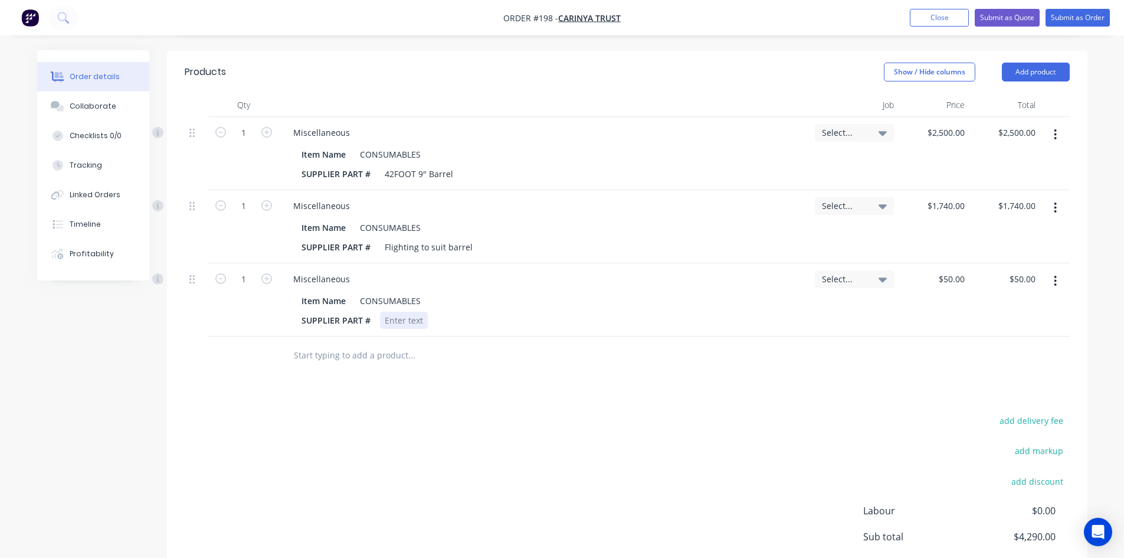
click at [431, 320] on div "SUPPLIER PART #" at bounding box center [542, 320] width 491 height 17
click at [1031, 73] on button "Add product" at bounding box center [1036, 72] width 68 height 19
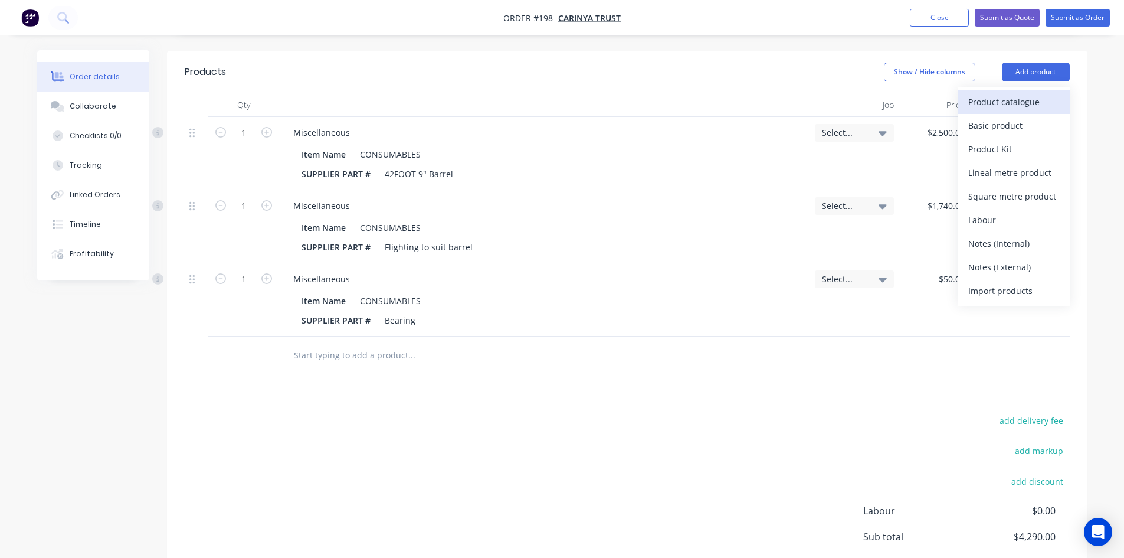
click at [1010, 104] on div "Product catalogue" at bounding box center [1014, 101] width 91 height 17
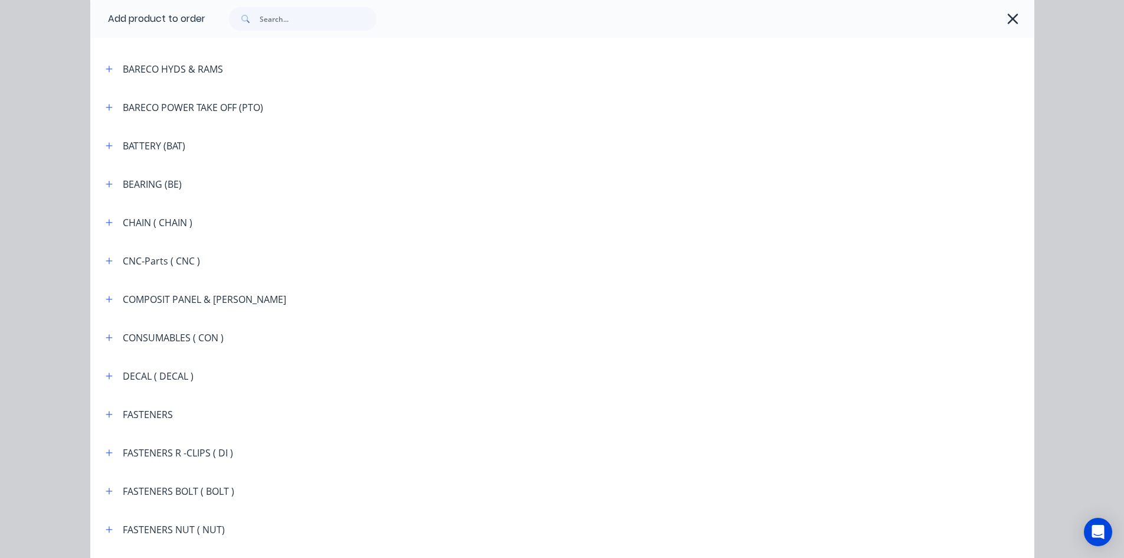
scroll to position [826, 0]
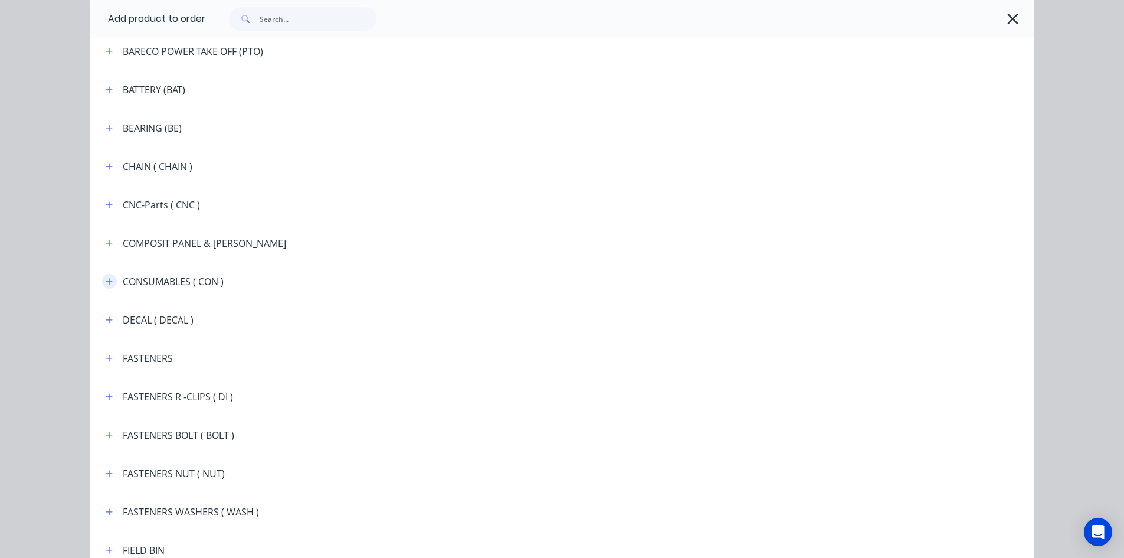
click at [107, 287] on button "button" at bounding box center [109, 281] width 15 height 15
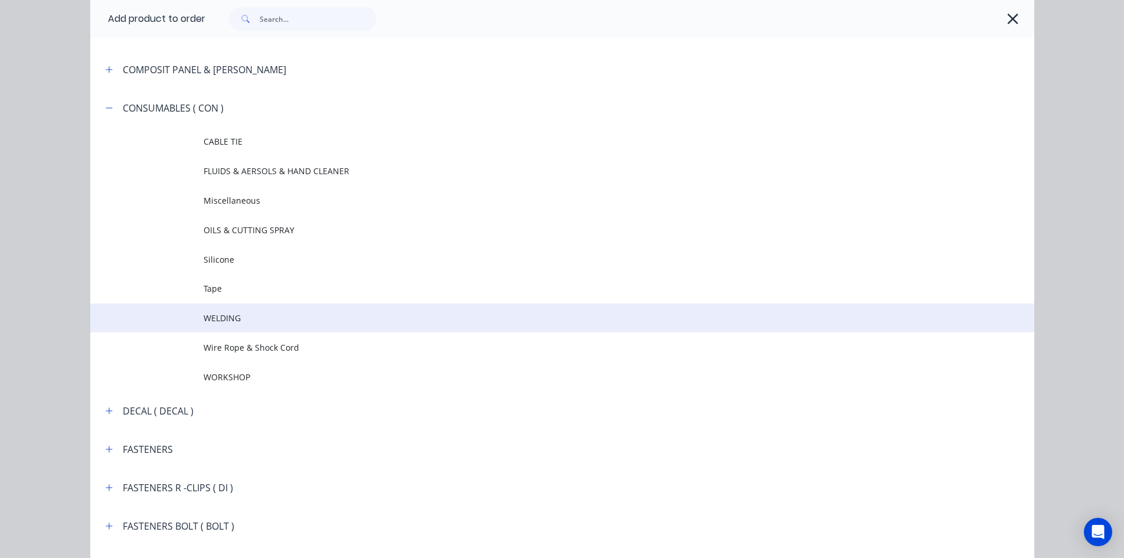
scroll to position [1003, 0]
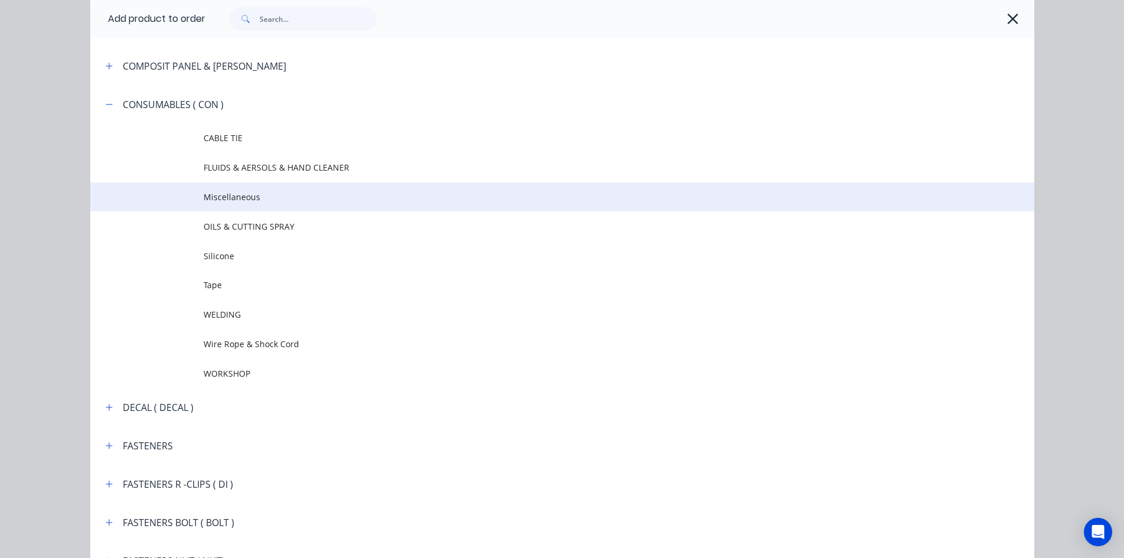
click at [274, 200] on span "Miscellaneous" at bounding box center [536, 197] width 665 height 12
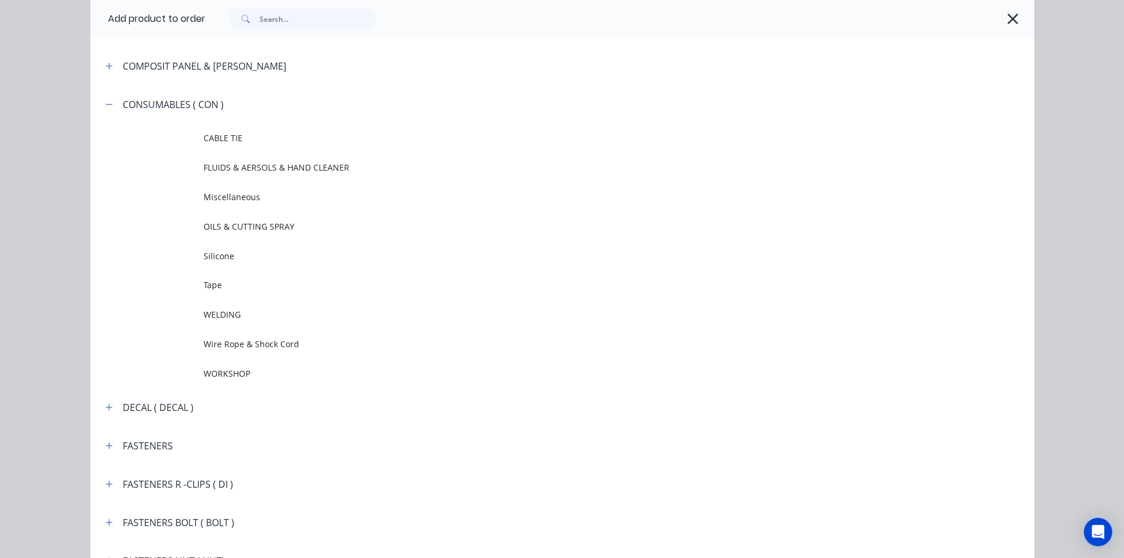
scroll to position [0, 0]
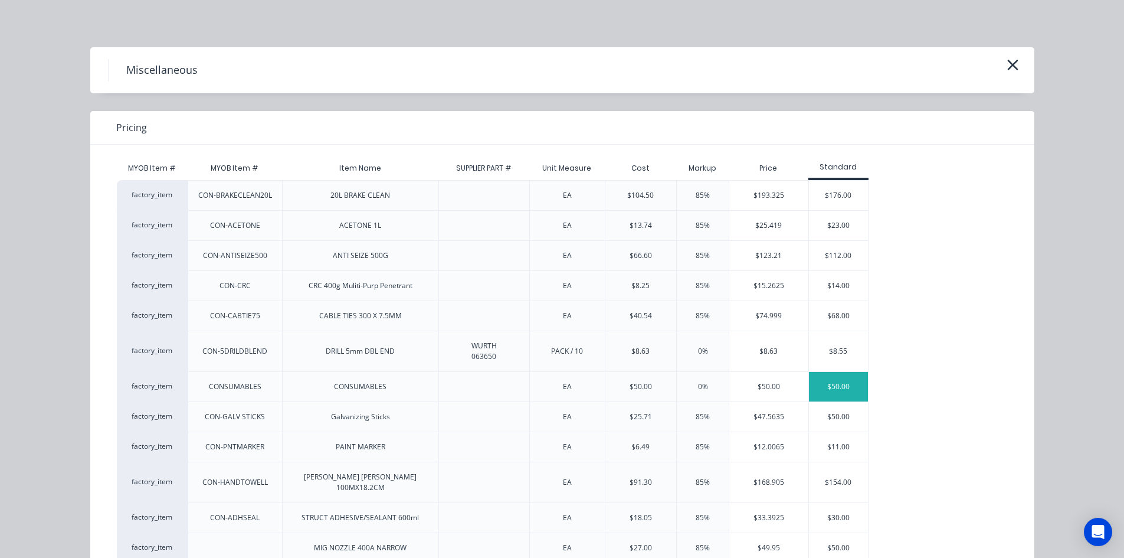
click at [839, 384] on div "$50.00" at bounding box center [838, 387] width 59 height 30
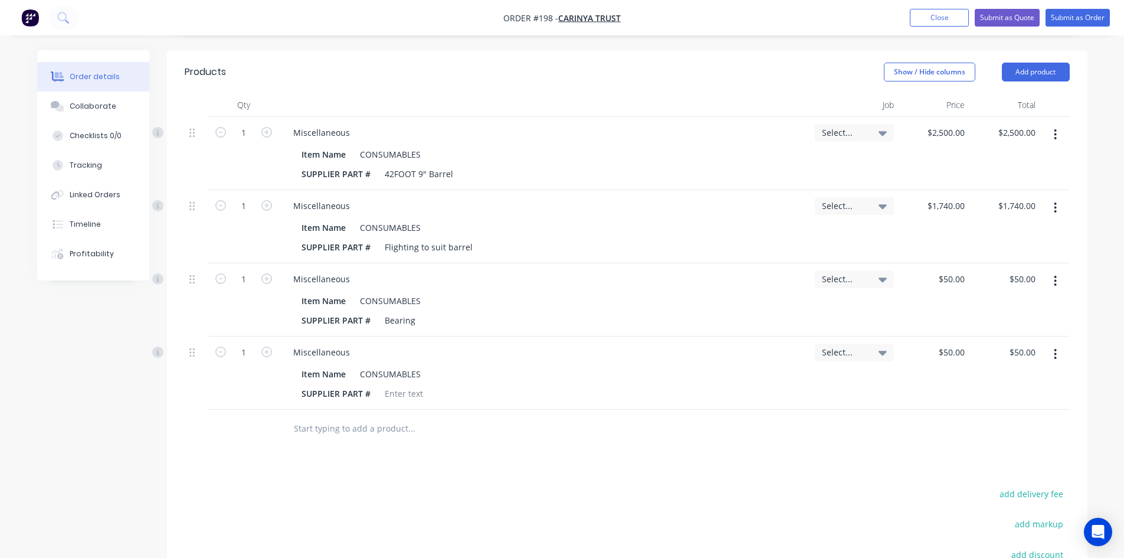
click at [320, 427] on input "text" at bounding box center [411, 429] width 236 height 24
click at [423, 392] on div at bounding box center [404, 393] width 48 height 17
click at [578, 388] on div "SUPPLIER PART # Cage" at bounding box center [542, 393] width 491 height 17
drag, startPoint x: 403, startPoint y: 394, endPoint x: 424, endPoint y: 415, distance: 30.0
click at [404, 394] on div "Cage" at bounding box center [394, 393] width 29 height 17
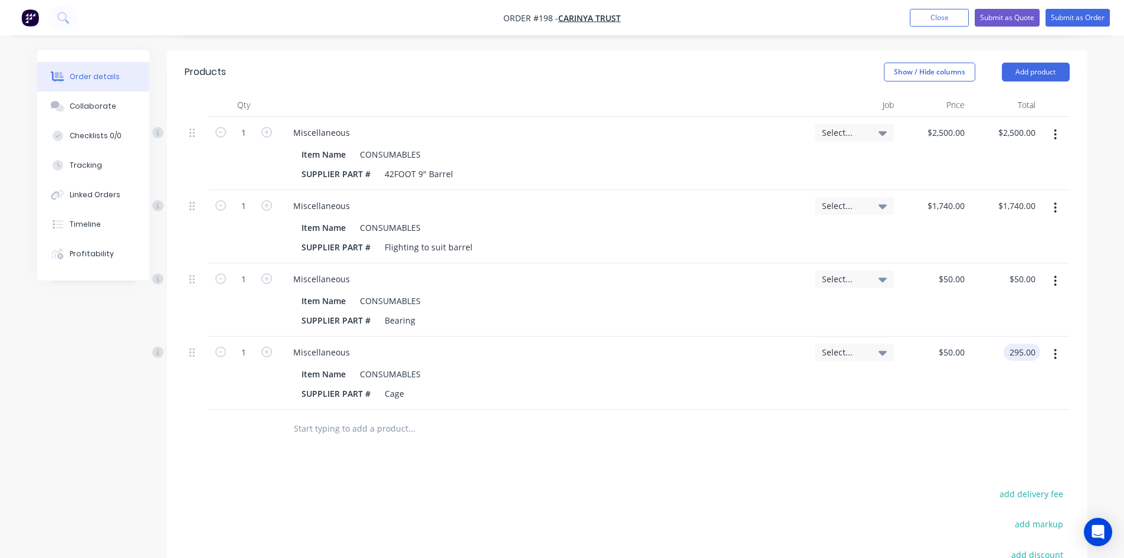
type input "295.00"
type input "$295.00"
click at [907, 382] on div "$295.00 $295.00" at bounding box center [934, 372] width 71 height 73
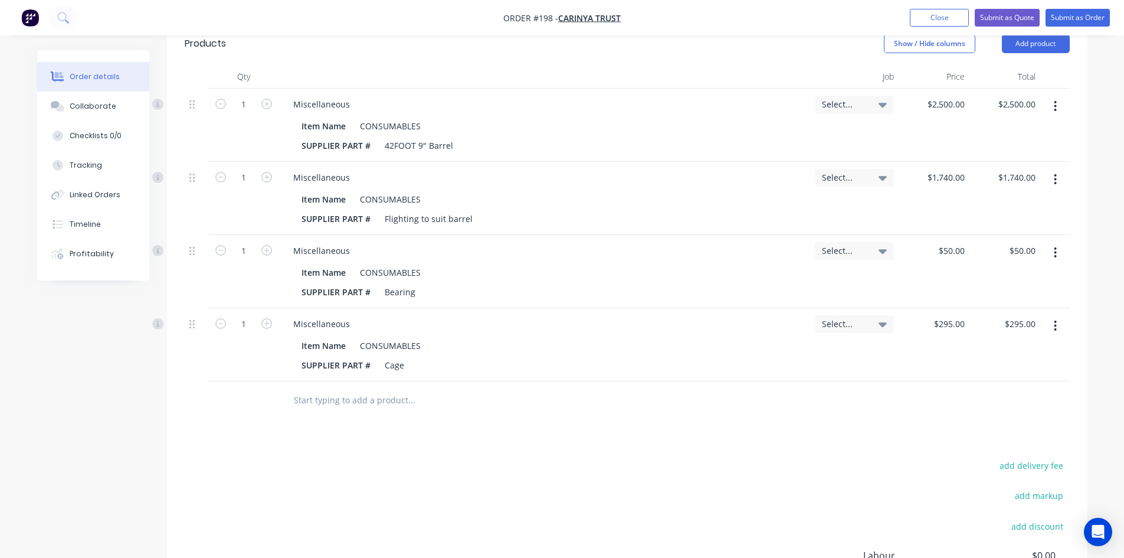
scroll to position [354, 0]
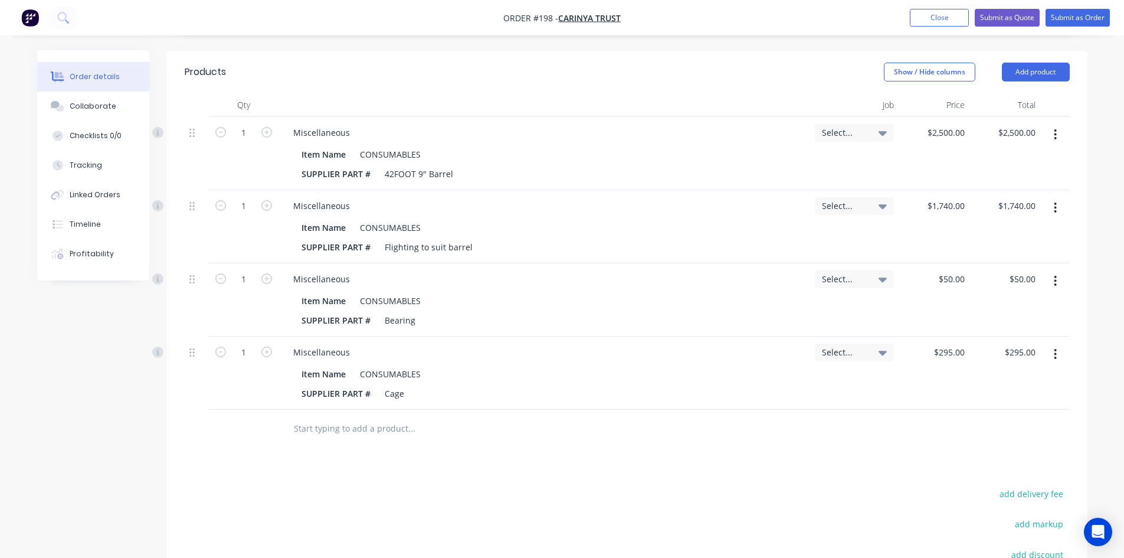
click at [1041, 131] on div at bounding box center [1056, 153] width 30 height 73
type input "2500.00"
click at [1036, 131] on input "2500.00" at bounding box center [1018, 132] width 43 height 17
click at [1036, 131] on input "2500.00" at bounding box center [1022, 132] width 37 height 17
type input "3625.0"
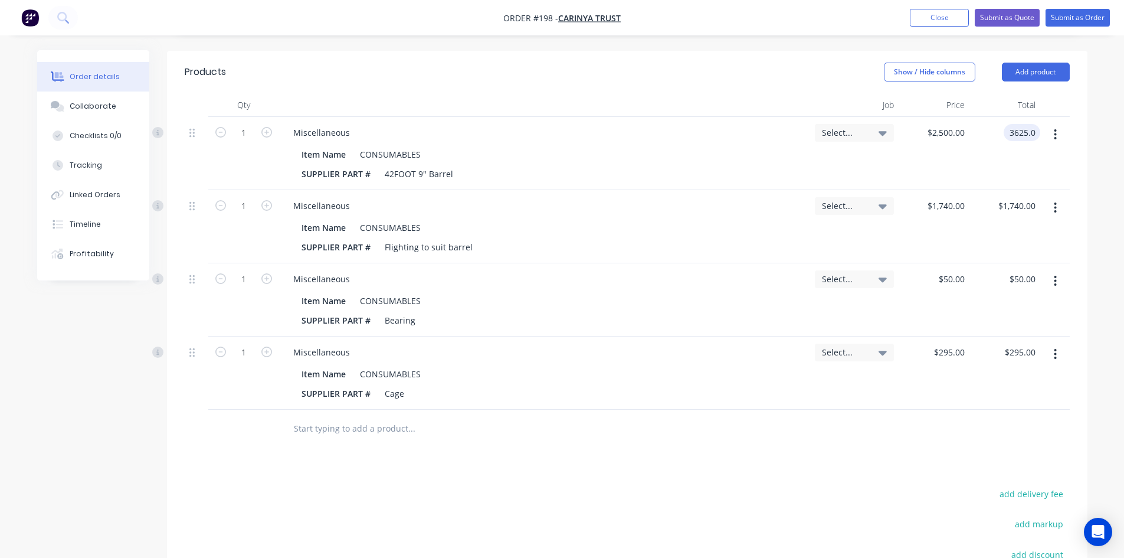
type input "$3,625.00"
click at [902, 311] on div "$50.00 $50.00" at bounding box center [934, 299] width 71 height 73
type input "1740.00"
drag, startPoint x: 1037, startPoint y: 204, endPoint x: 966, endPoint y: 227, distance: 74.5
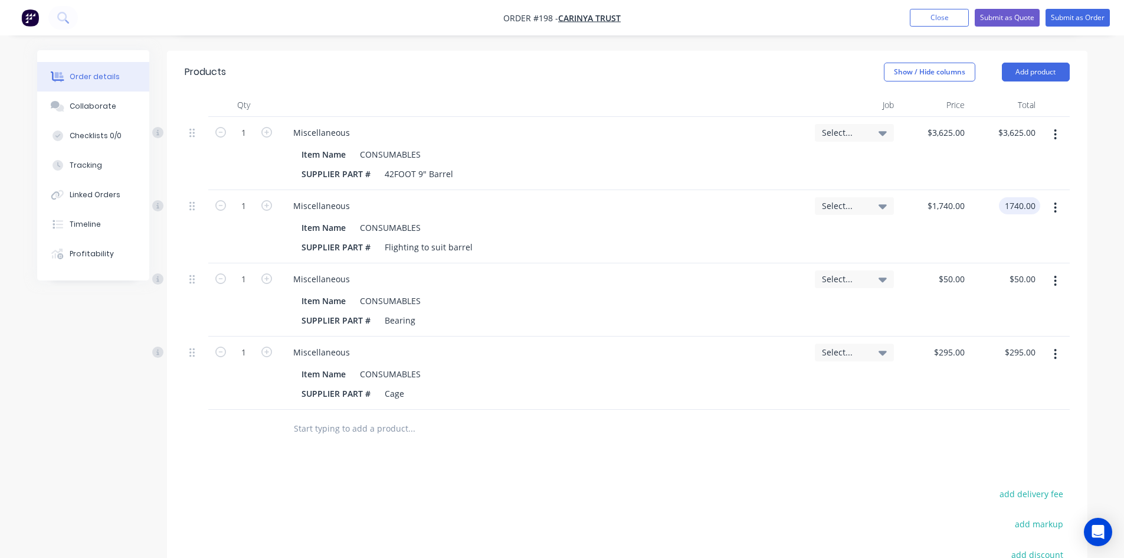
click at [967, 226] on div "1 Miscellaneous Item Name CONSUMABLES SUPPLIER PART # Flighting to suit barrel …" at bounding box center [627, 226] width 885 height 73
click at [1033, 202] on input "1740.00" at bounding box center [1022, 205] width 37 height 17
type input "2523.00"
type input "$2,523.00"
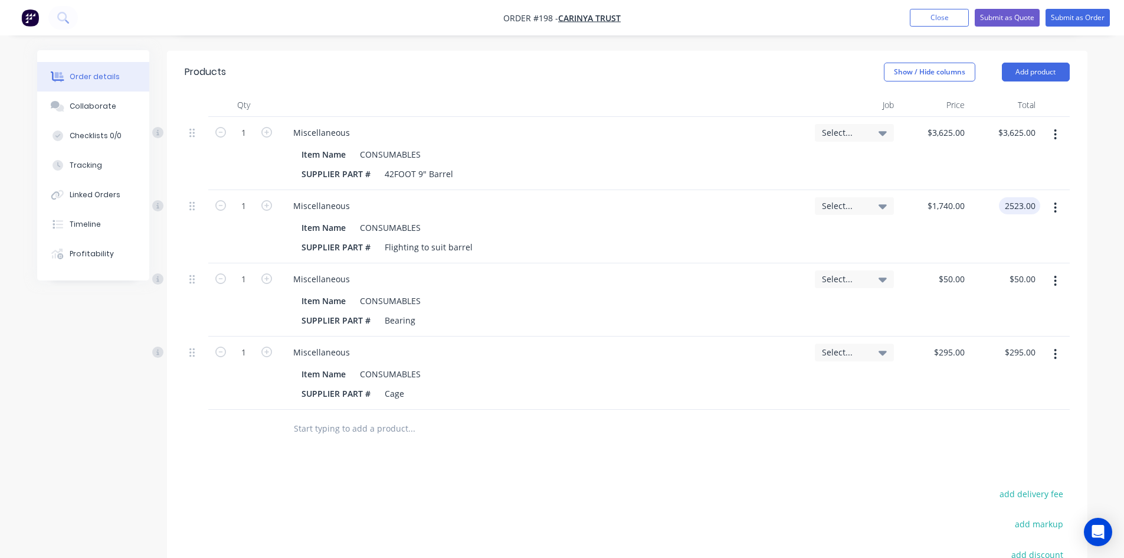
type input "$2,523.00"
click at [1050, 238] on div at bounding box center [1056, 226] width 30 height 73
click at [1032, 278] on input "50.00" at bounding box center [1026, 278] width 27 height 17
type input "80.0"
type input "$80.00"
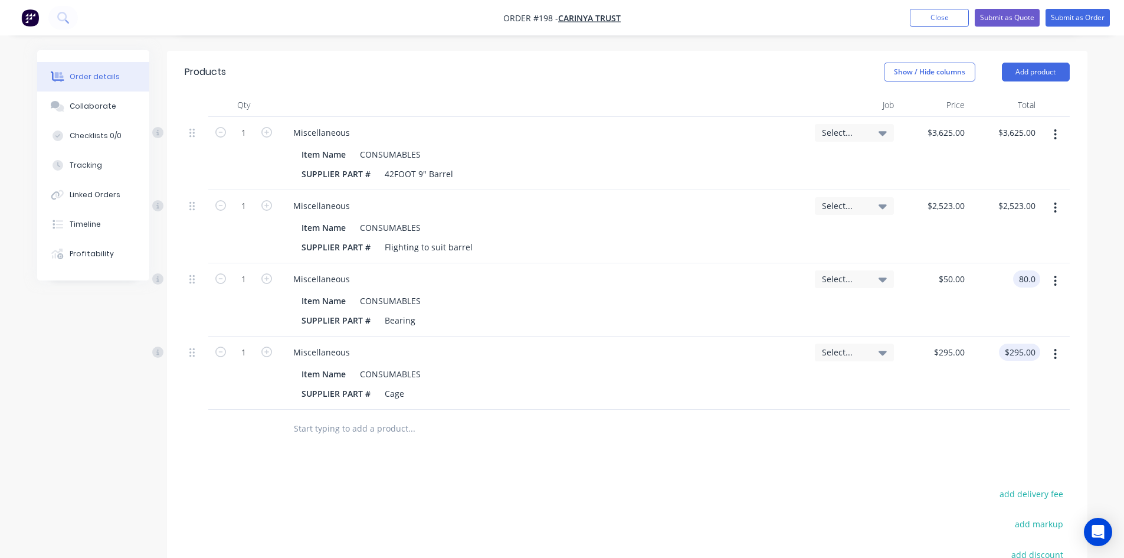
type input "$80.00"
type input "295.00"
click at [1033, 351] on input "295.00" at bounding box center [1022, 352] width 37 height 17
click at [1033, 351] on input "295.00" at bounding box center [1025, 352] width 32 height 17
type input "435.00"
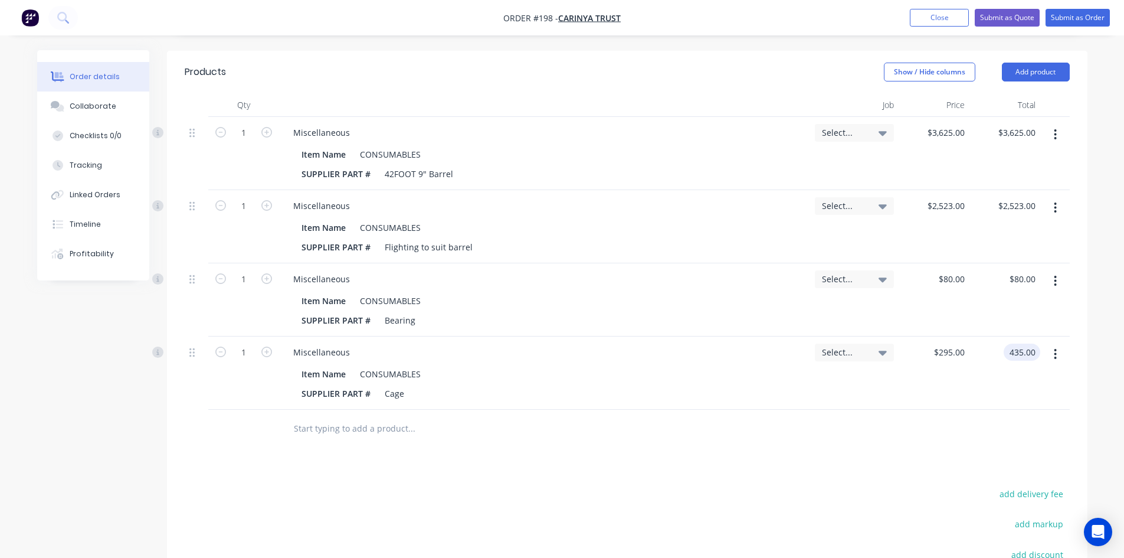
type input "$435.00"
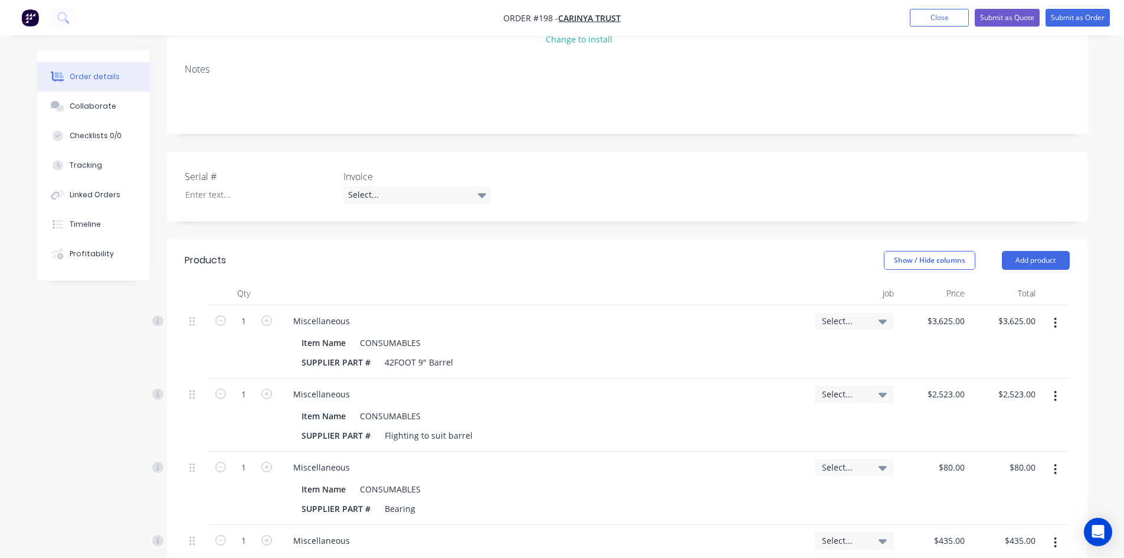
scroll to position [165, 0]
click at [1084, 18] on button "Submit as Order" at bounding box center [1078, 18] width 64 height 18
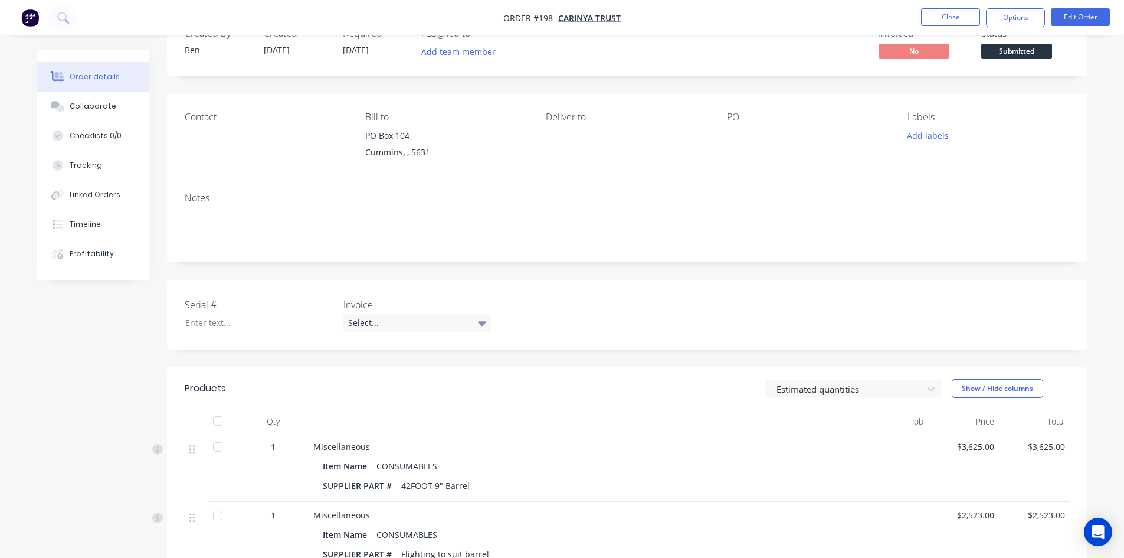
scroll to position [0, 0]
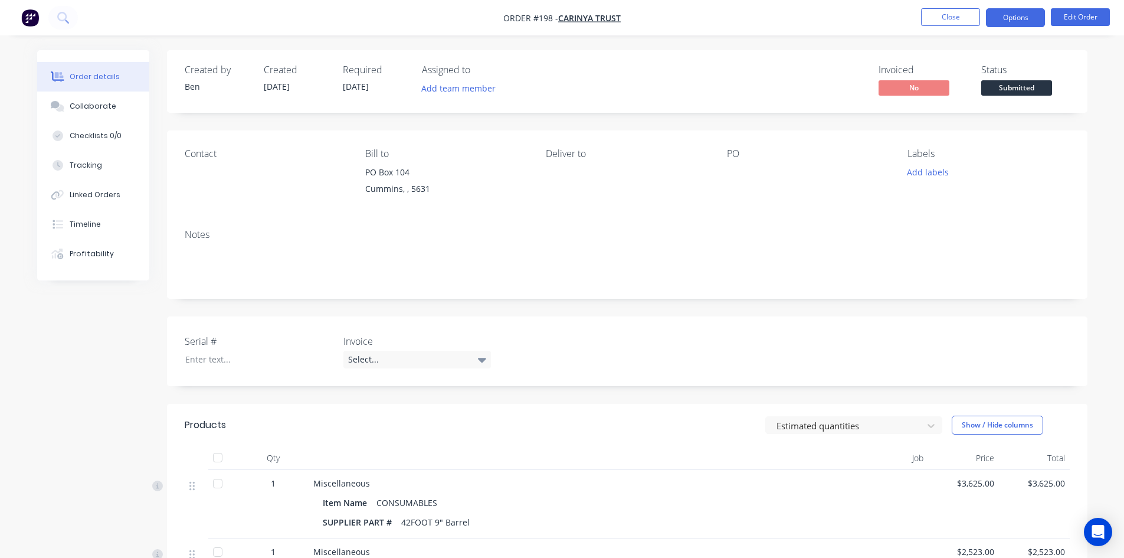
click at [1020, 21] on button "Options" at bounding box center [1015, 17] width 59 height 19
click at [1088, 14] on button "Edit Order" at bounding box center [1080, 17] width 59 height 18
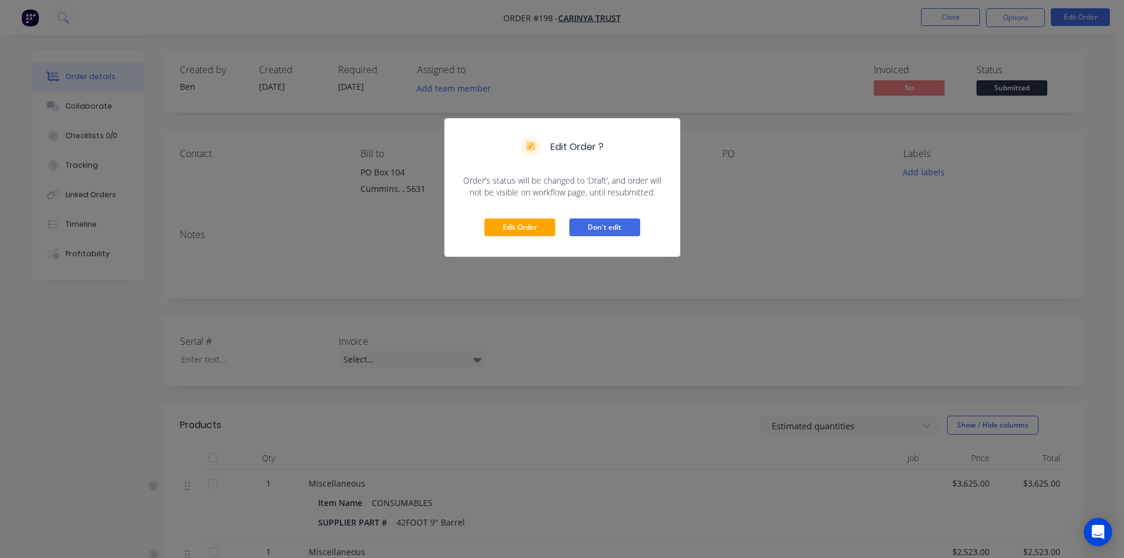
click at [615, 229] on button "Don't edit" at bounding box center [605, 227] width 71 height 18
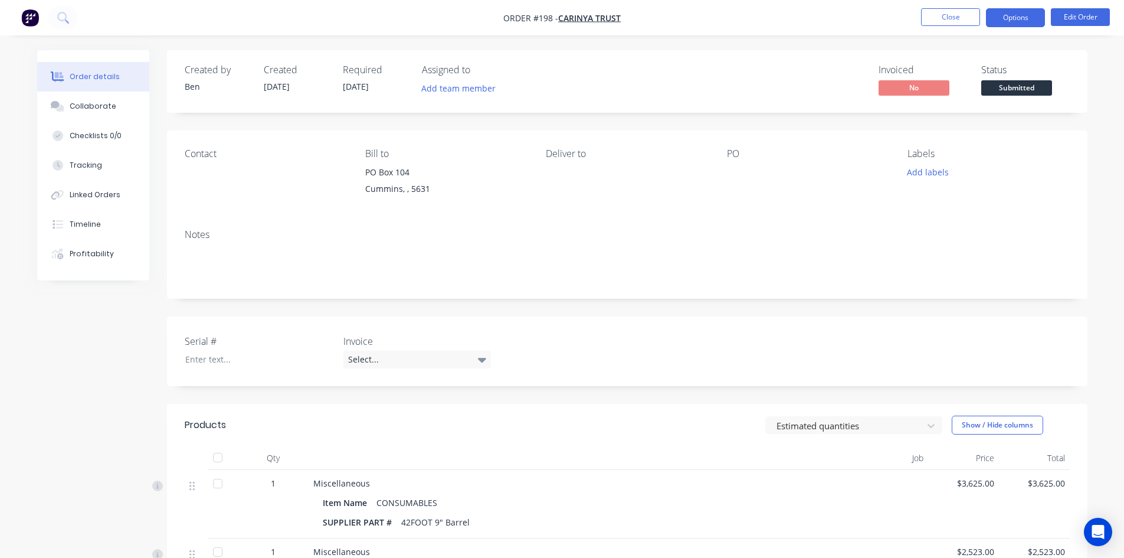
click at [1009, 19] on button "Options" at bounding box center [1015, 17] width 59 height 19
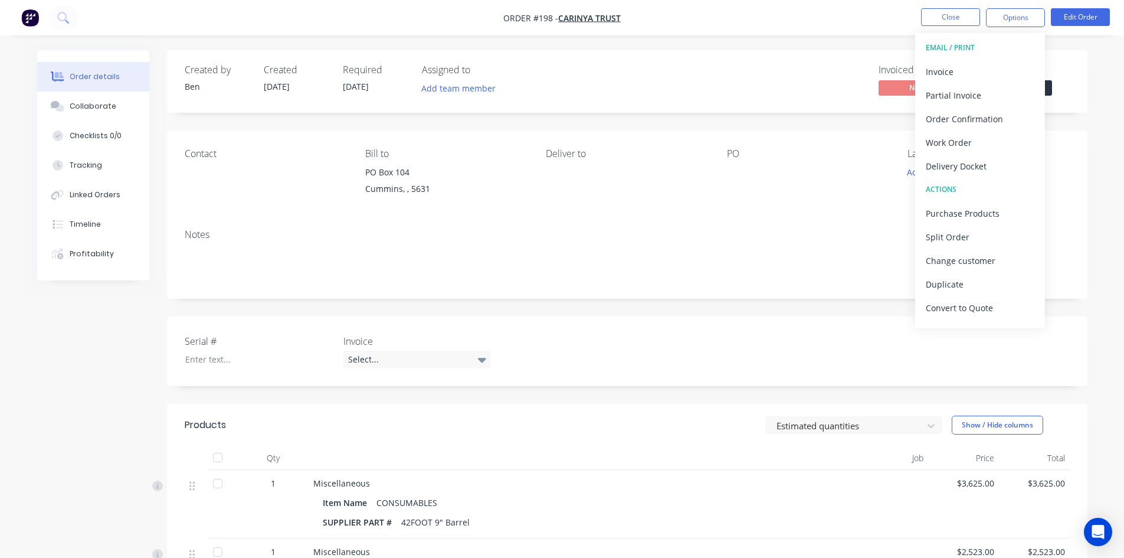
click at [957, 45] on div "EMAIL / PRINT" at bounding box center [980, 47] width 109 height 15
click at [937, 46] on div "EMAIL / PRINT" at bounding box center [980, 47] width 109 height 15
click at [1082, 116] on div "Created by Ben Created 08/10/25 Required 08/10/25 Assigned to Add team member I…" at bounding box center [627, 480] width 921 height 860
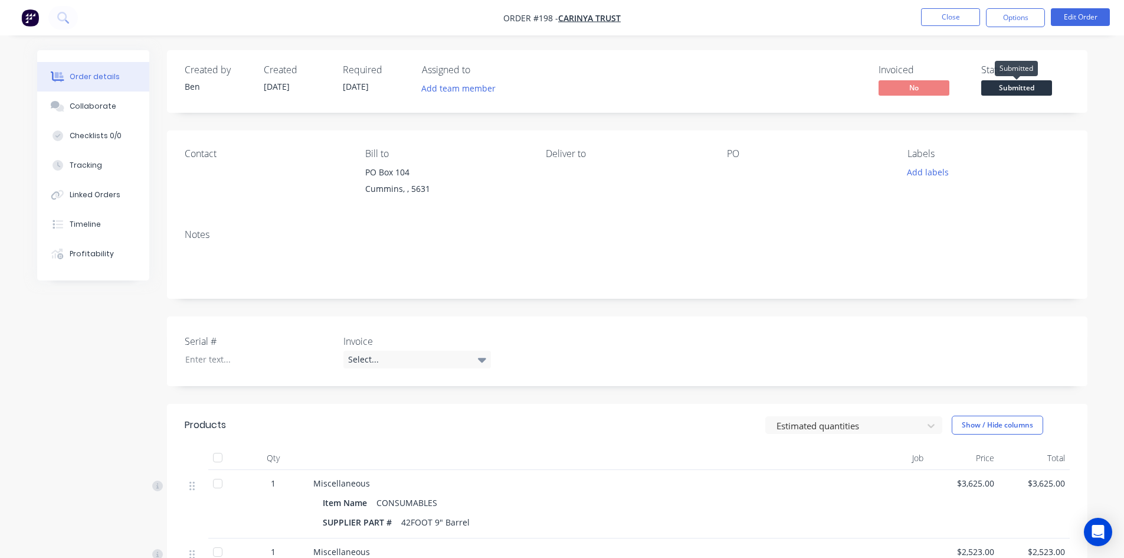
click at [1026, 87] on span "Submitted" at bounding box center [1017, 87] width 71 height 15
click at [1077, 156] on div "Contact Bill to PO Box 104 Cummins, , 5631 Deliver to PO Labels Add labels" at bounding box center [627, 174] width 921 height 89
click at [1016, 21] on button "Options" at bounding box center [1015, 17] width 59 height 19
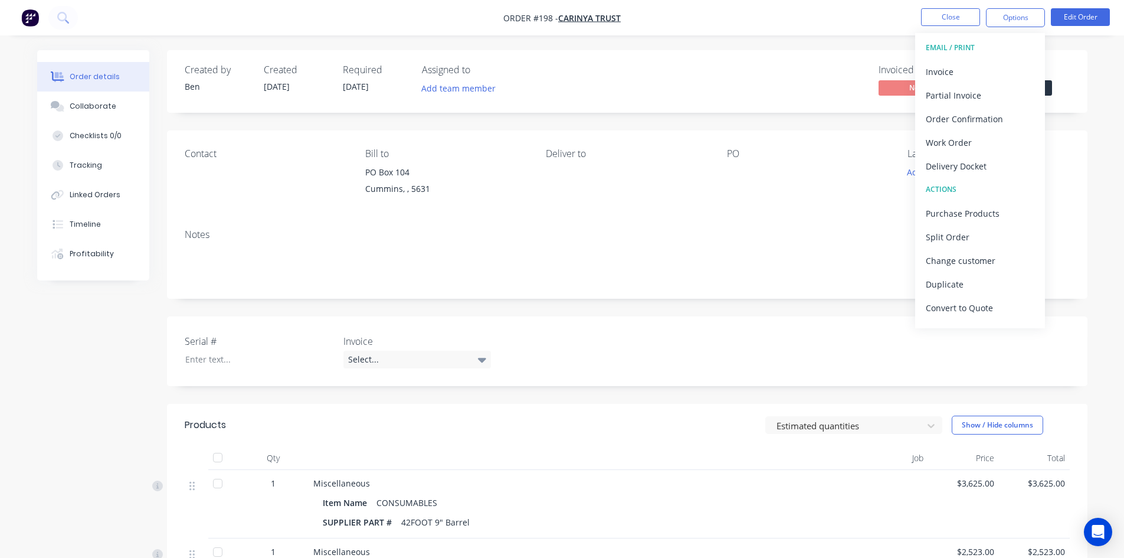
click at [1061, 84] on div "Status Submitted" at bounding box center [1026, 81] width 89 height 34
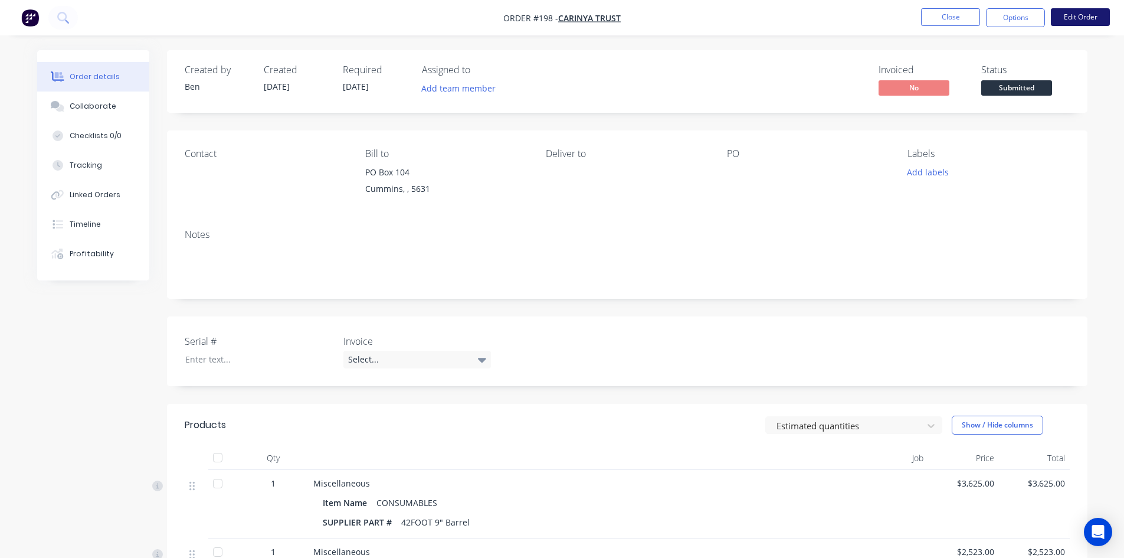
click at [1082, 13] on button "Edit Order" at bounding box center [1080, 17] width 59 height 18
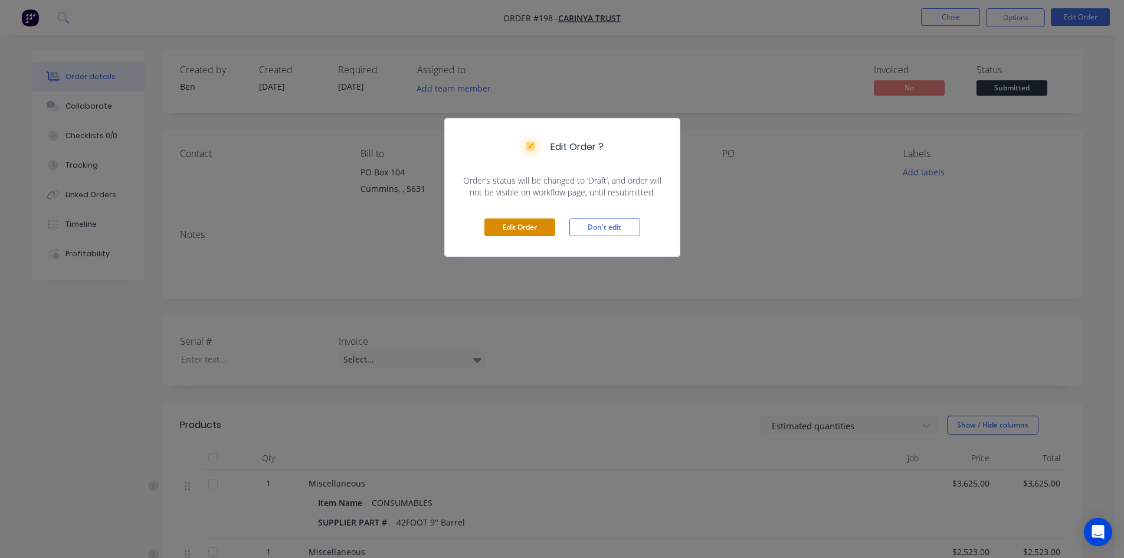
click at [518, 224] on button "Edit Order" at bounding box center [520, 227] width 71 height 18
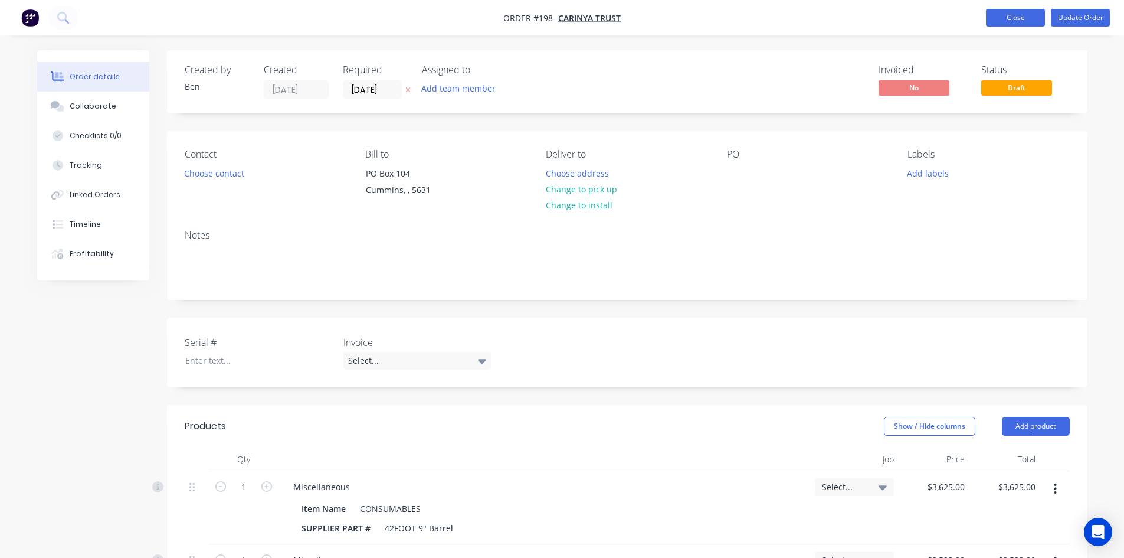
click at [1013, 21] on button "Close" at bounding box center [1015, 18] width 59 height 18
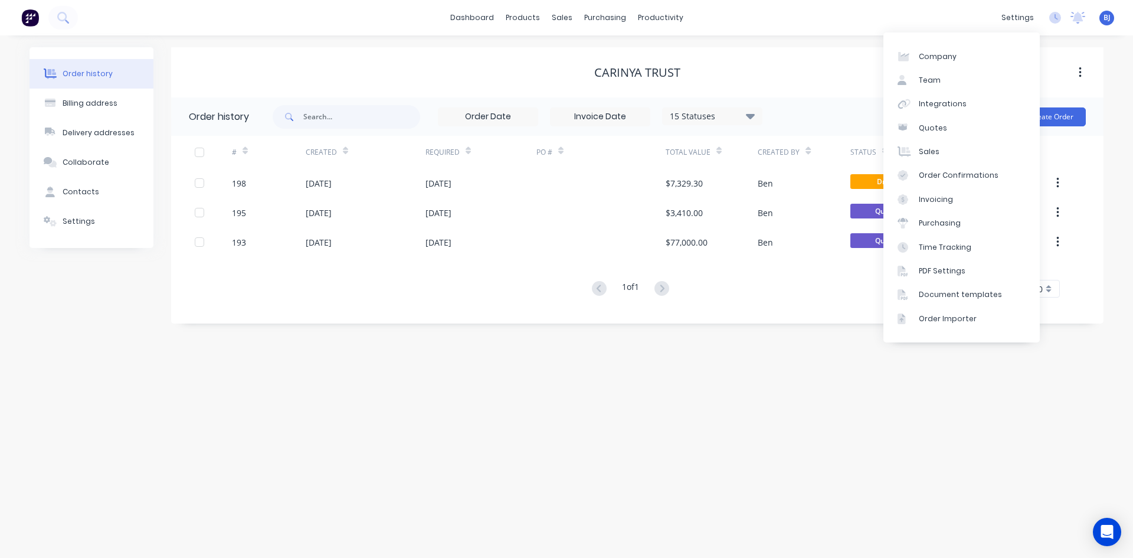
click at [863, 342] on div "Order history Billing address Delivery addresses Collaborate Contacts Settings …" at bounding box center [566, 296] width 1133 height 522
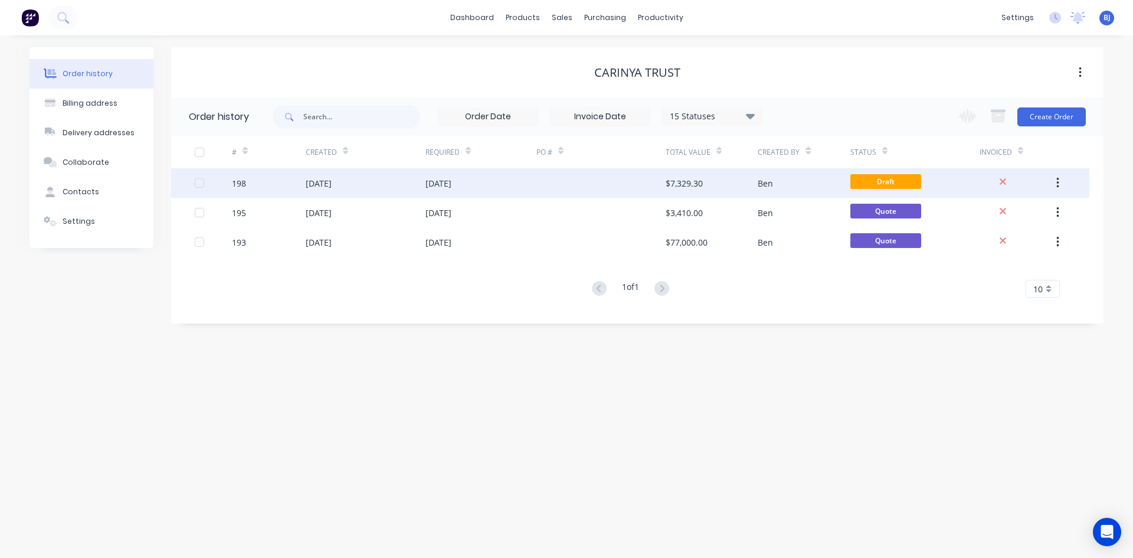
click at [452, 189] on div "08 Oct 2025" at bounding box center [439, 183] width 26 height 12
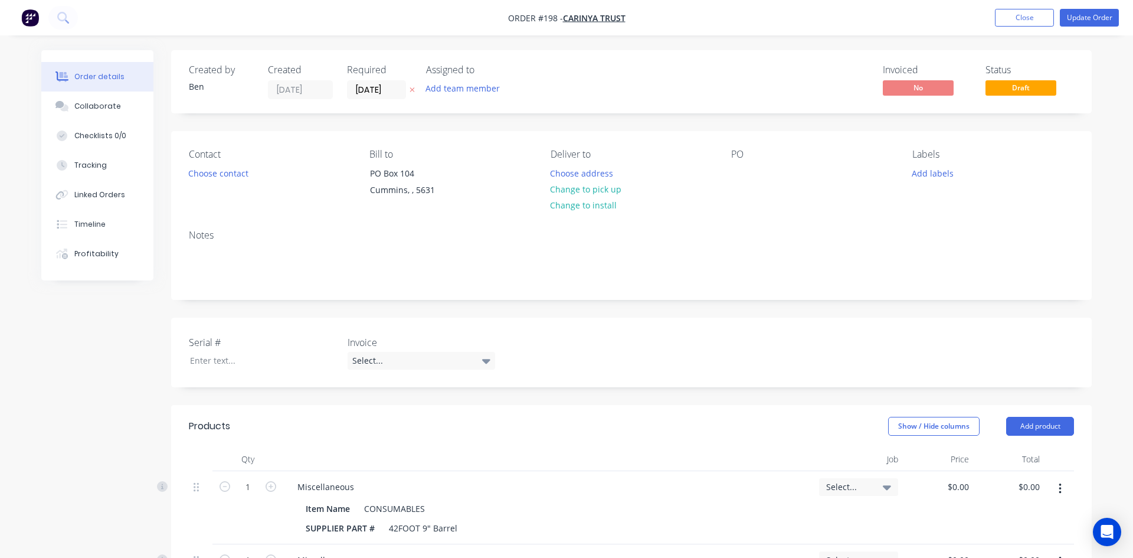
type input "$3,625.00"
type input "$2,523.00"
type input "$80.00"
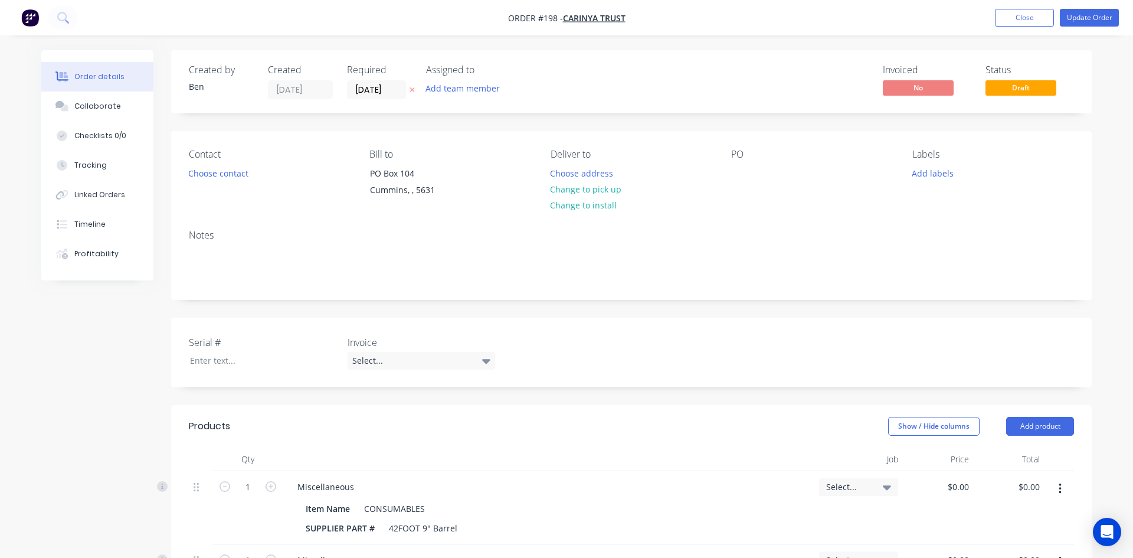
type input "$80.00"
type input "$435.00"
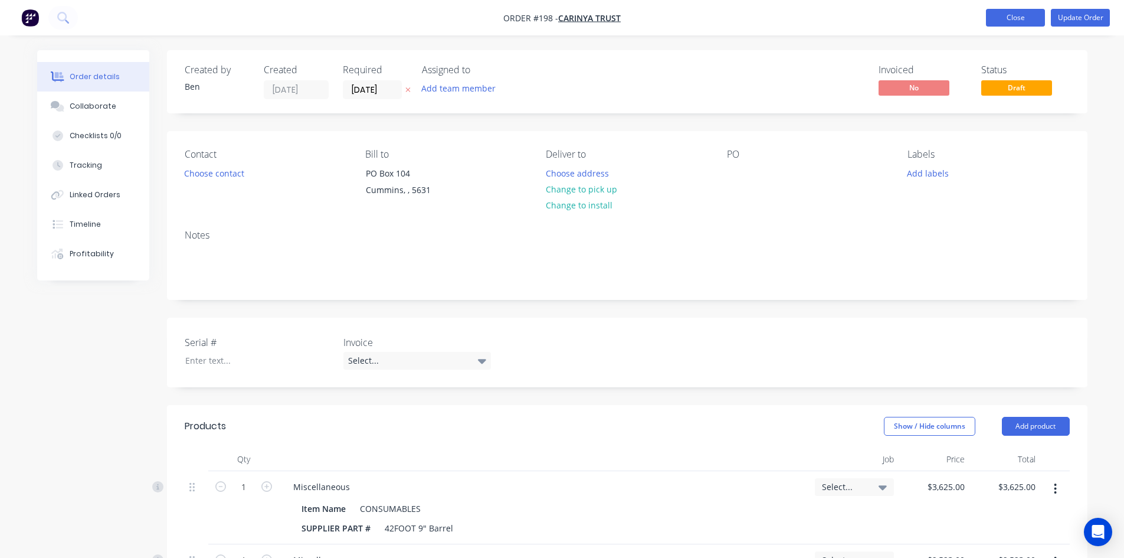
click at [1039, 24] on button "Close" at bounding box center [1015, 18] width 59 height 18
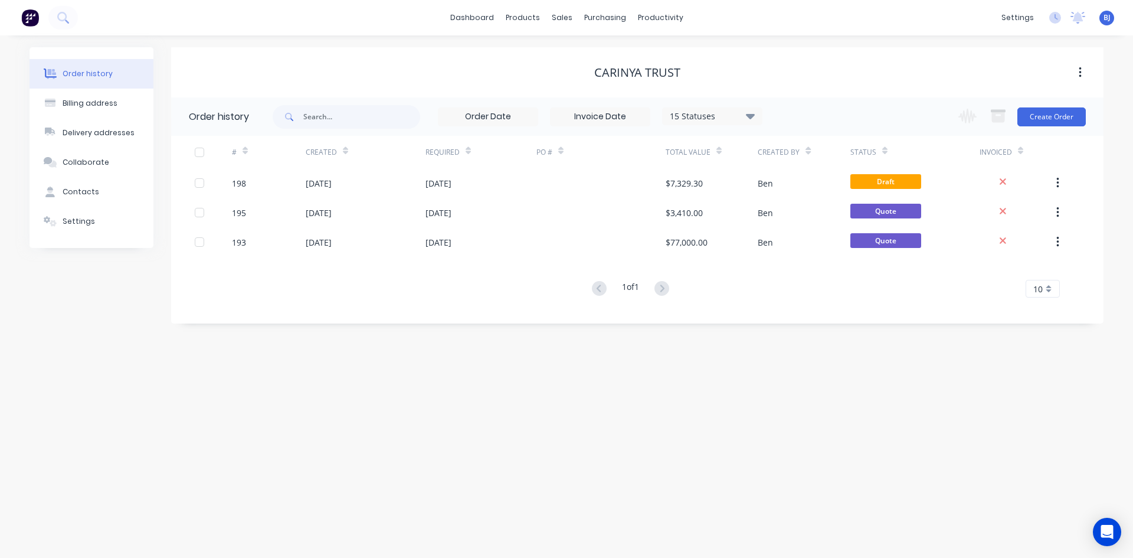
drag, startPoint x: 698, startPoint y: 355, endPoint x: 702, endPoint y: 345, distance: 10.9
click at [699, 352] on div "Order history Billing address Delivery addresses Collaborate Contacts Settings …" at bounding box center [566, 296] width 1133 height 522
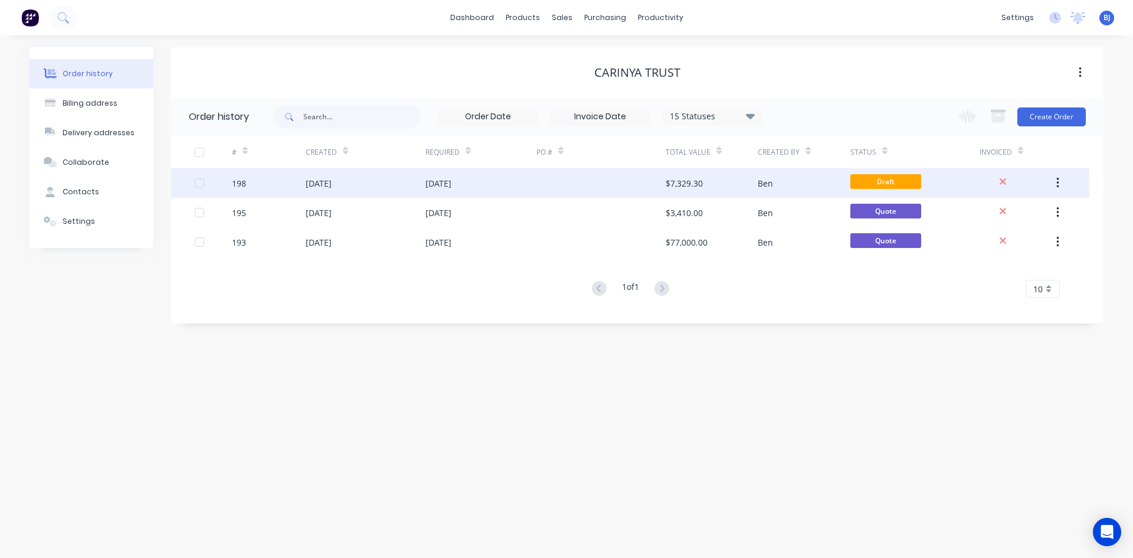
click at [686, 179] on div "$7,329.30" at bounding box center [684, 183] width 37 height 12
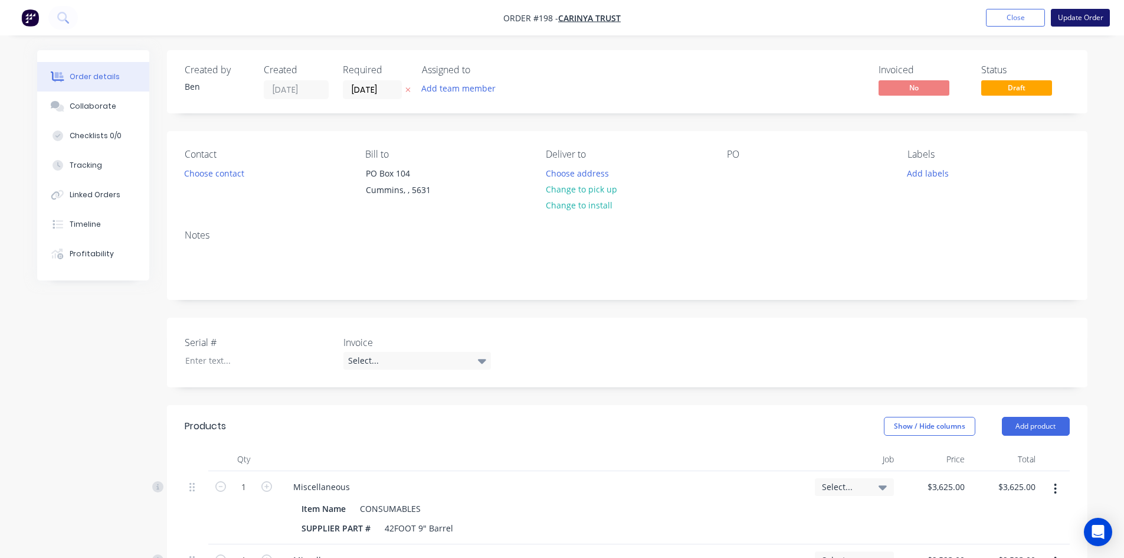
click at [1078, 19] on button "Update Order" at bounding box center [1080, 18] width 59 height 18
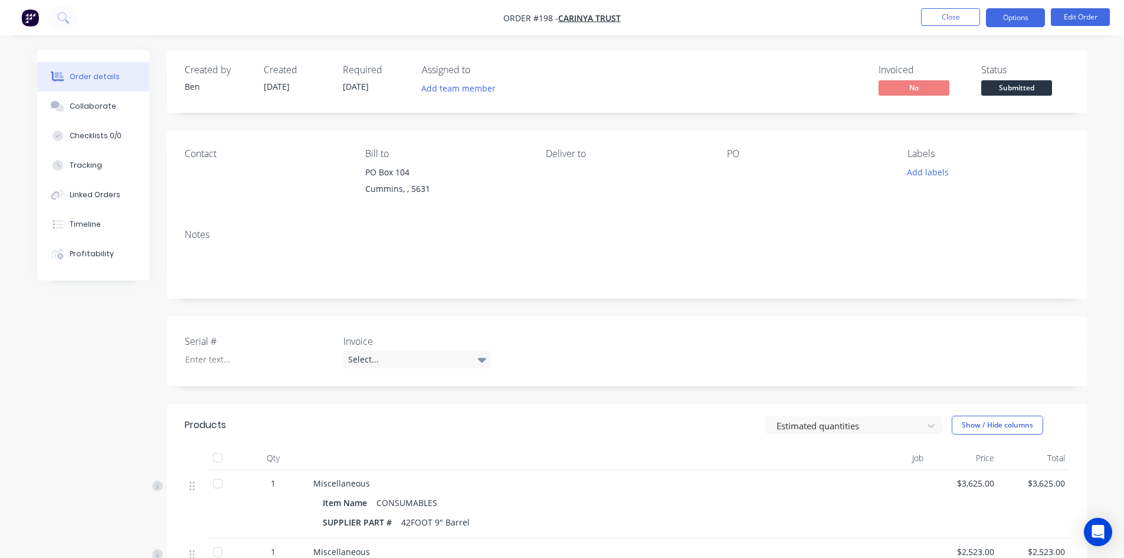
click at [1016, 19] on button "Options" at bounding box center [1015, 17] width 59 height 19
click at [1066, 142] on div "Contact Bill to PO Box 104 Cummins, , 5631 Deliver to PO Labels Add labels" at bounding box center [627, 174] width 921 height 89
click at [1000, 91] on span "Submitted" at bounding box center [1017, 87] width 71 height 15
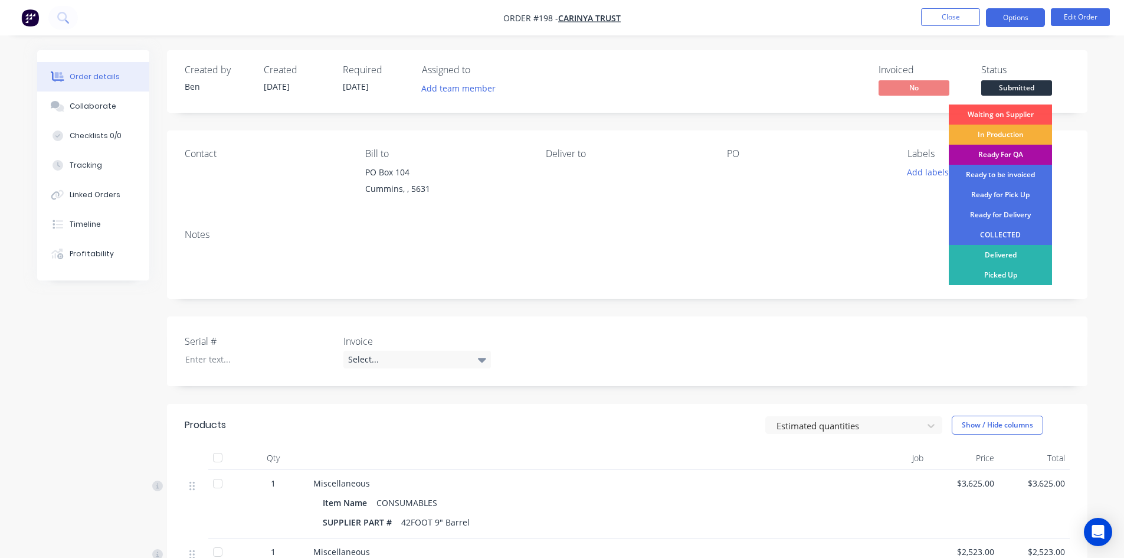
click at [1028, 19] on button "Options" at bounding box center [1015, 17] width 59 height 19
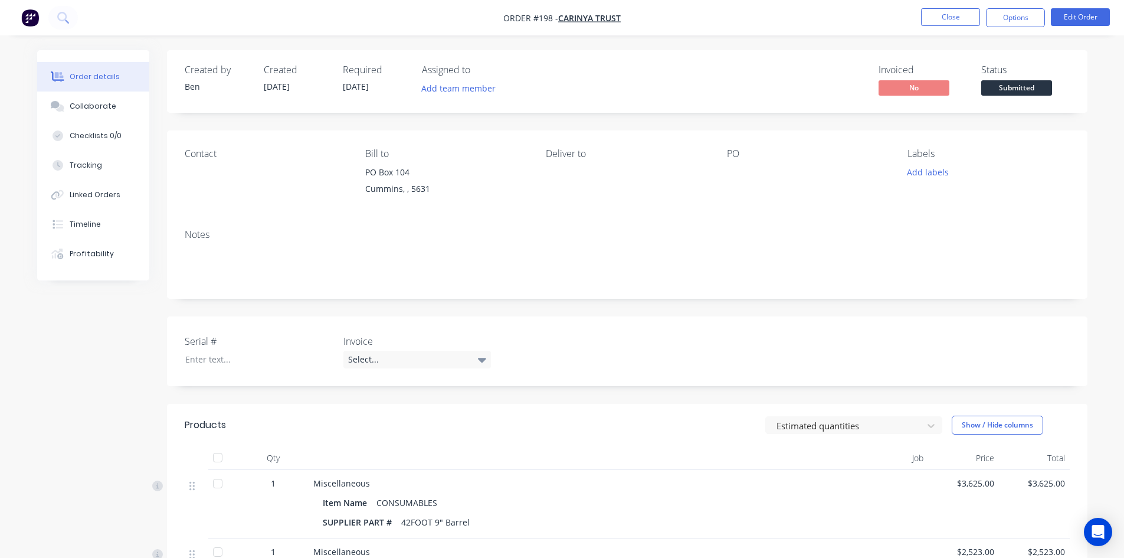
click at [872, 40] on div "Order details Collaborate Checklists 0/0 Tracking Linked Orders Timeline Profit…" at bounding box center [562, 464] width 1124 height 928
click at [1078, 17] on button "Edit Order" at bounding box center [1080, 17] width 59 height 18
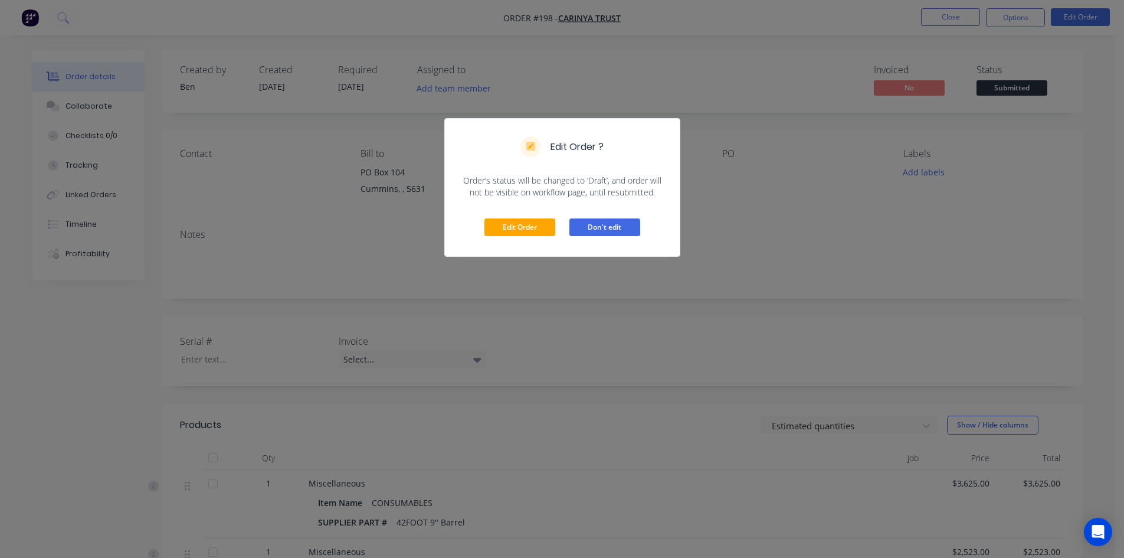
click at [614, 230] on button "Don't edit" at bounding box center [605, 227] width 71 height 18
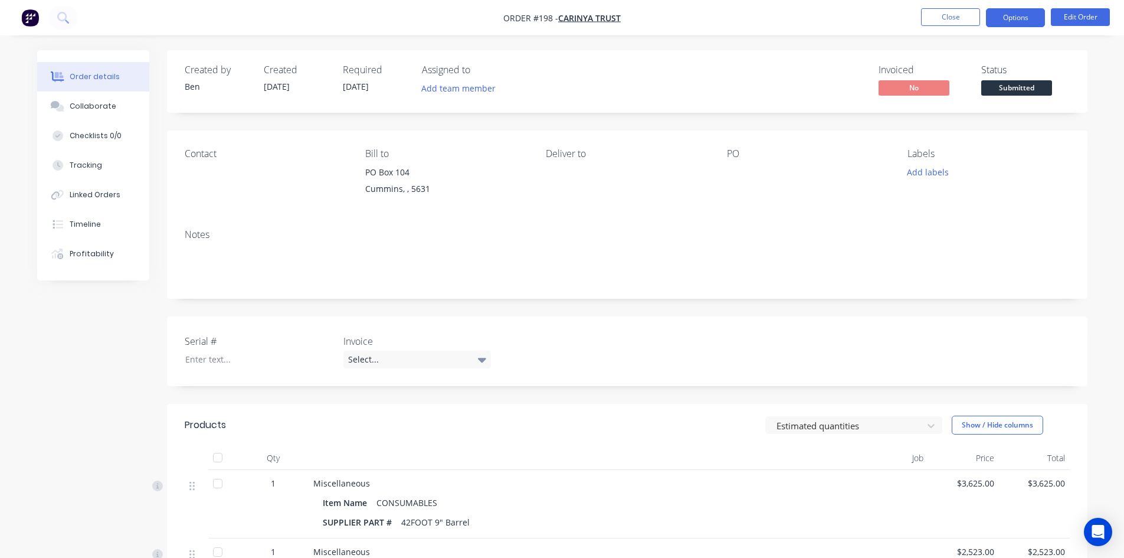
click at [1001, 20] on button "Options" at bounding box center [1015, 17] width 59 height 19
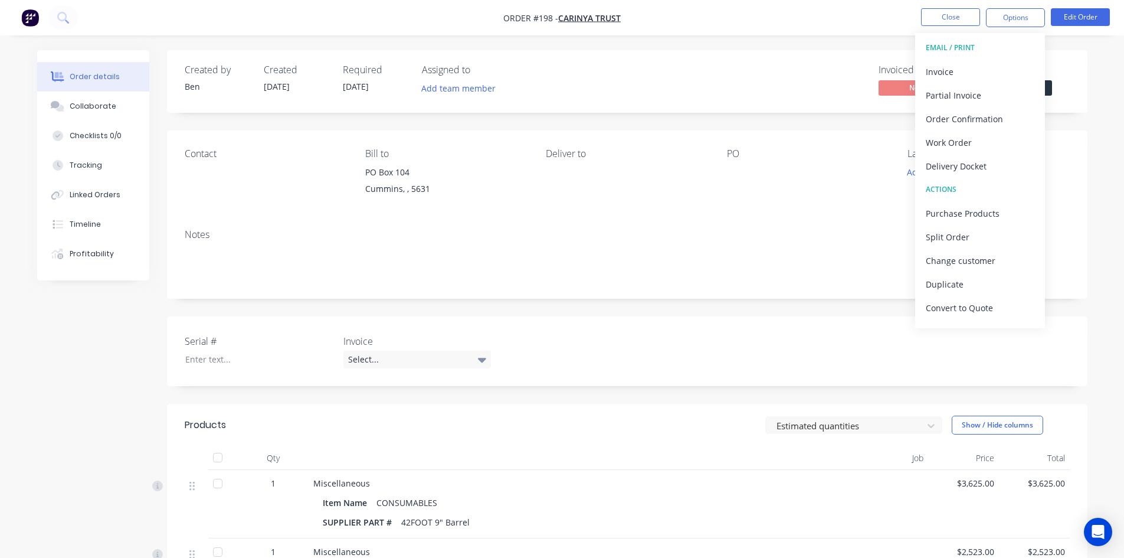
click at [962, 48] on div "EMAIL / PRINT" at bounding box center [980, 47] width 109 height 15
click at [1082, 67] on div "Created by Ben Created 08/10/25 Required 08/10/25 Assigned to Add team member I…" at bounding box center [627, 81] width 921 height 63
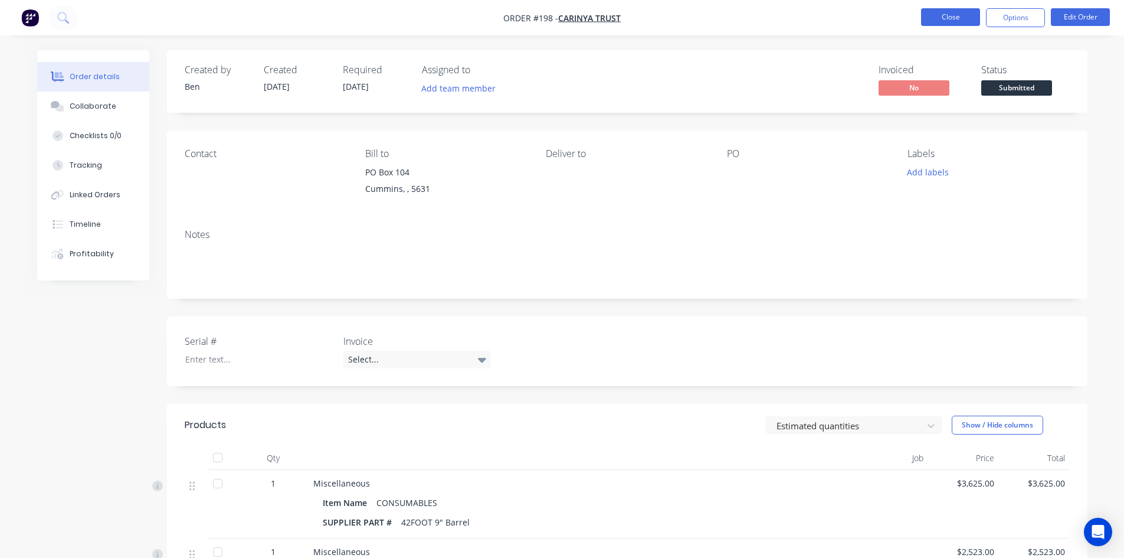
click at [957, 20] on button "Close" at bounding box center [950, 17] width 59 height 18
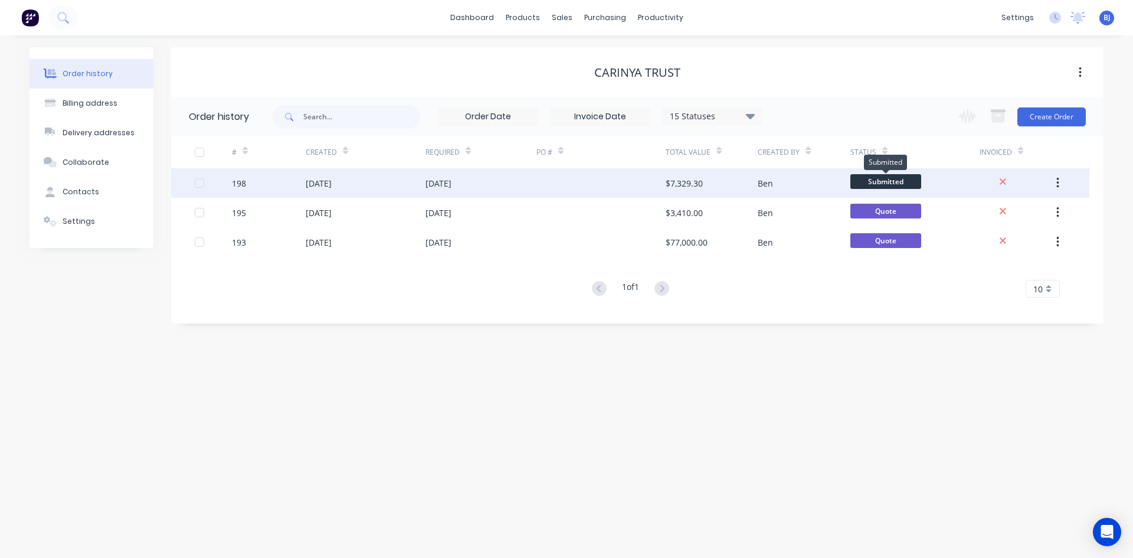
click at [898, 181] on span "Submitted" at bounding box center [886, 181] width 71 height 15
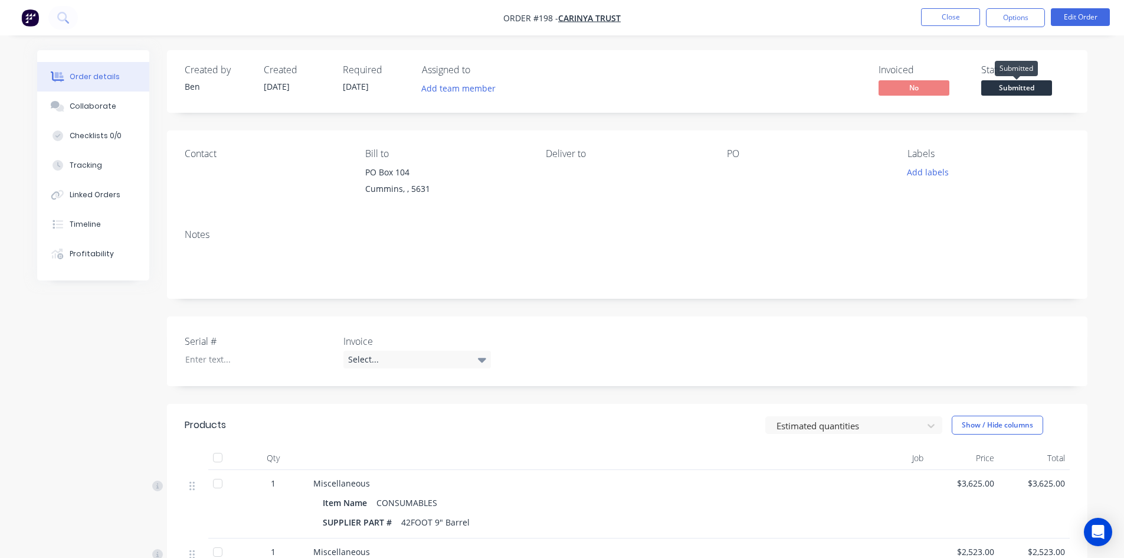
click at [1034, 90] on span "Submitted" at bounding box center [1017, 87] width 71 height 15
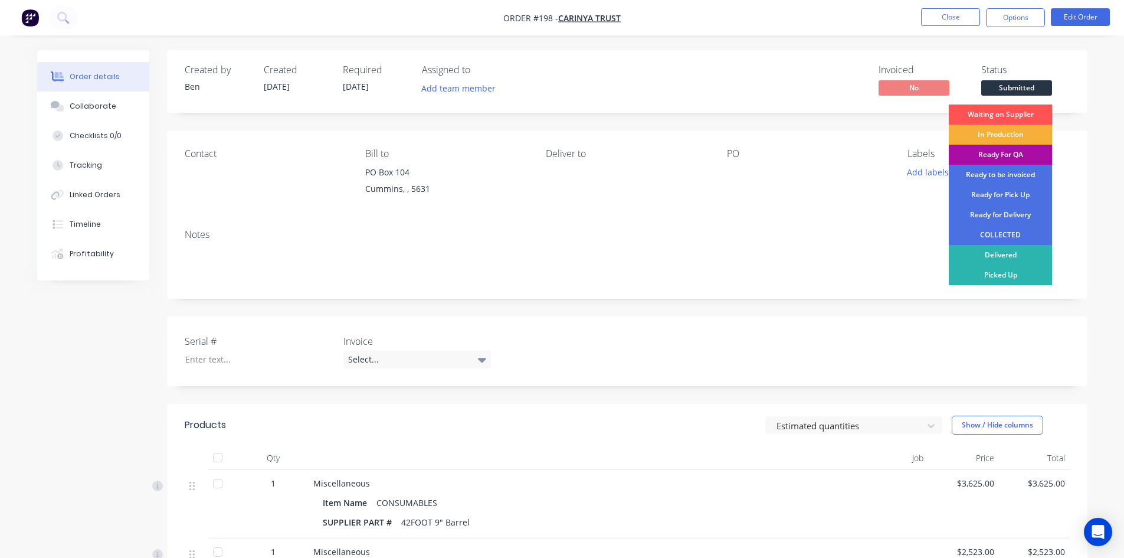
click at [923, 235] on div "Notes" at bounding box center [627, 234] width 885 height 11
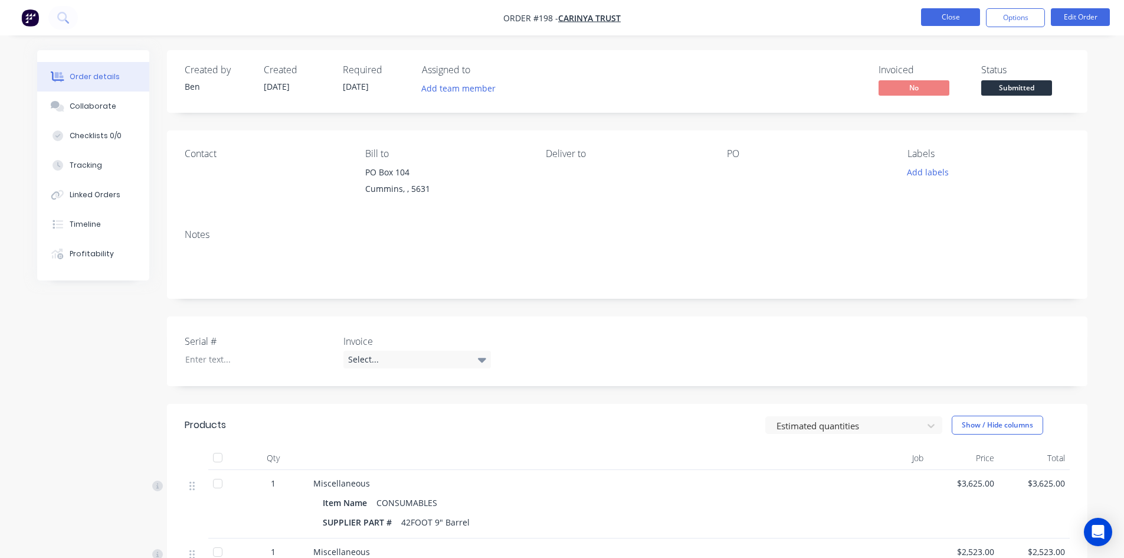
click at [959, 17] on button "Close" at bounding box center [950, 17] width 59 height 18
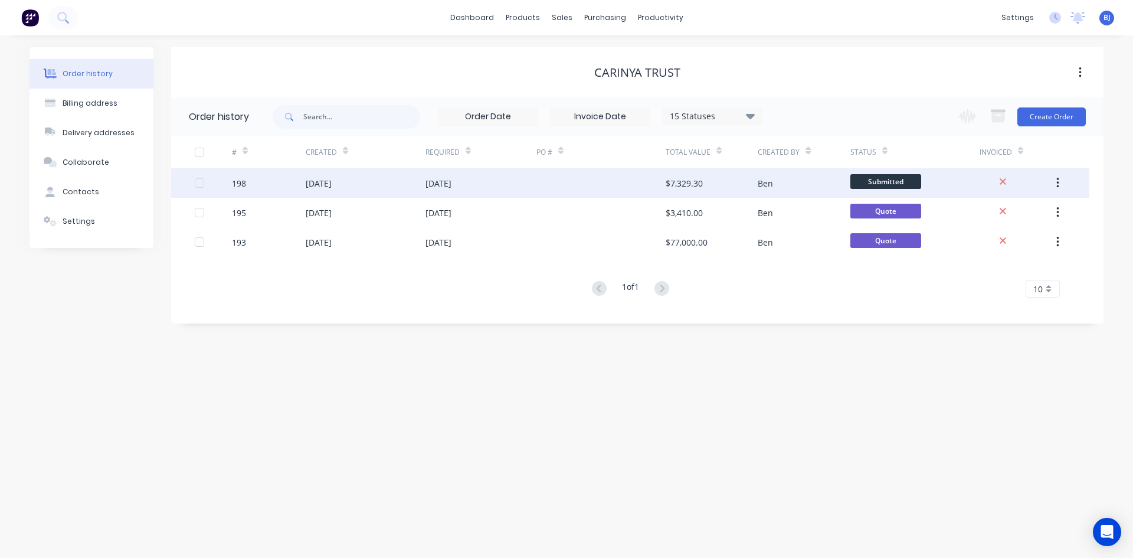
click at [547, 187] on div at bounding box center [601, 183] width 129 height 30
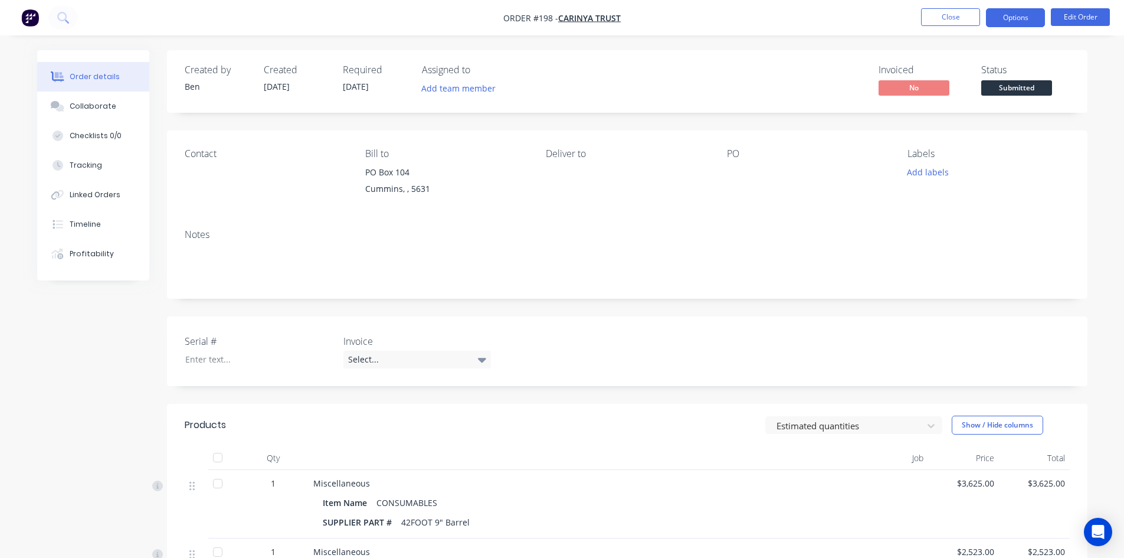
click at [1002, 19] on button "Options" at bounding box center [1015, 17] width 59 height 19
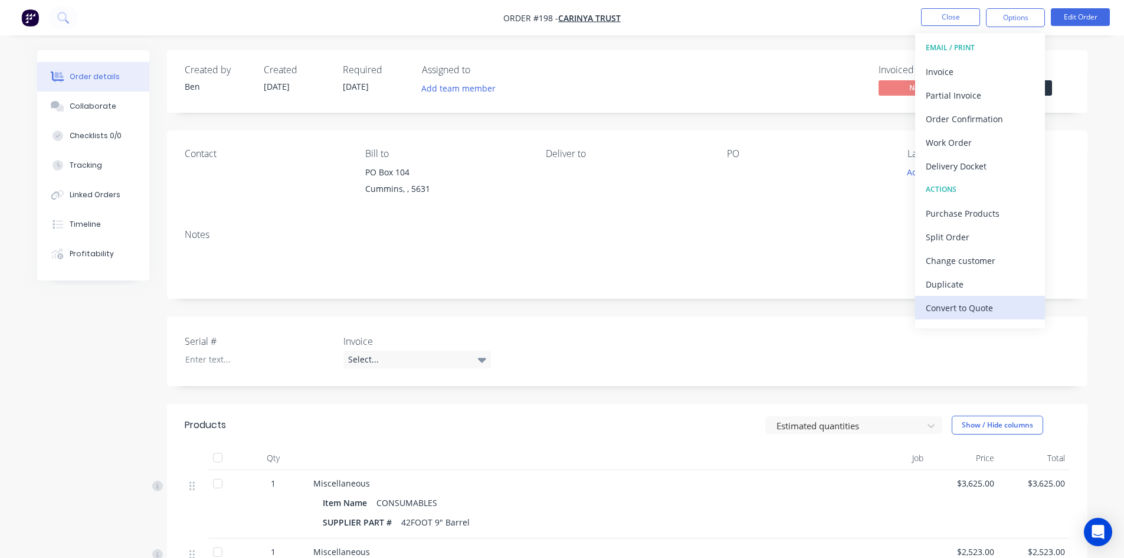
click at [945, 310] on div "Convert to Quote" at bounding box center [980, 307] width 109 height 17
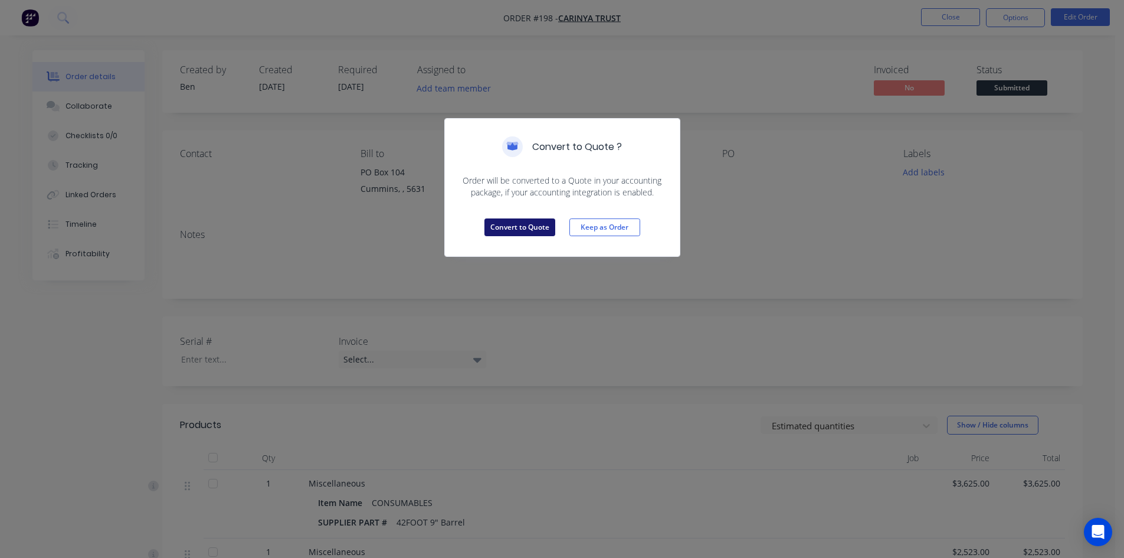
click at [519, 228] on button "Convert to Quote" at bounding box center [520, 227] width 71 height 18
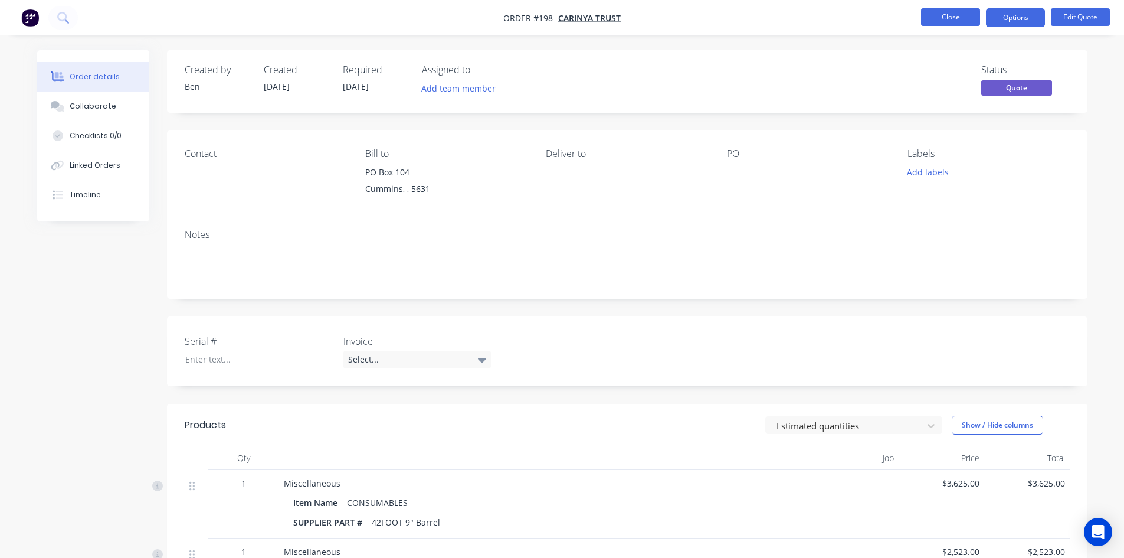
click at [976, 24] on button "Close" at bounding box center [950, 17] width 59 height 18
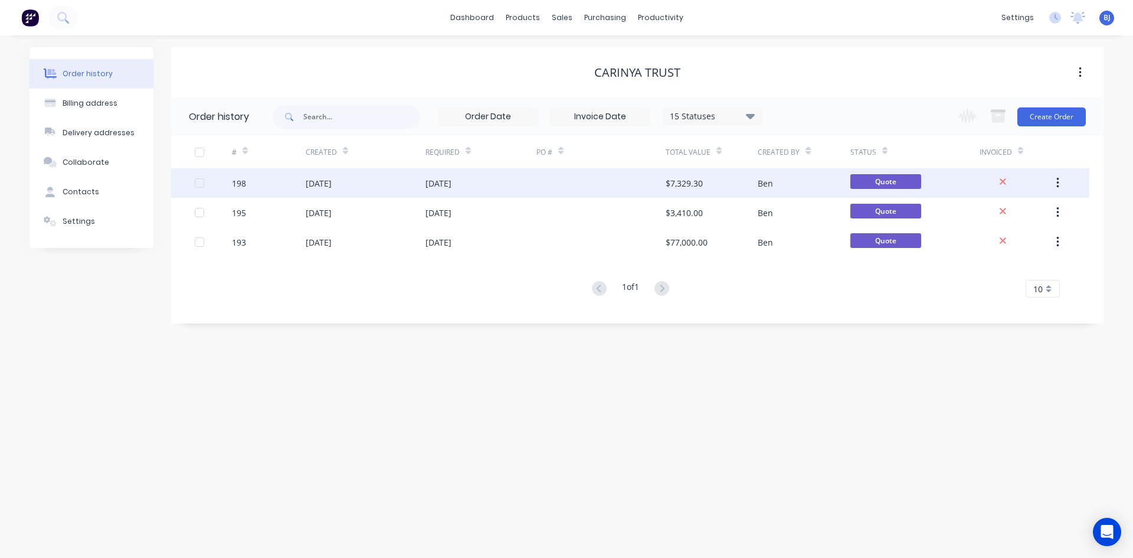
click at [498, 187] on div "08 Oct 2025" at bounding box center [481, 183] width 111 height 30
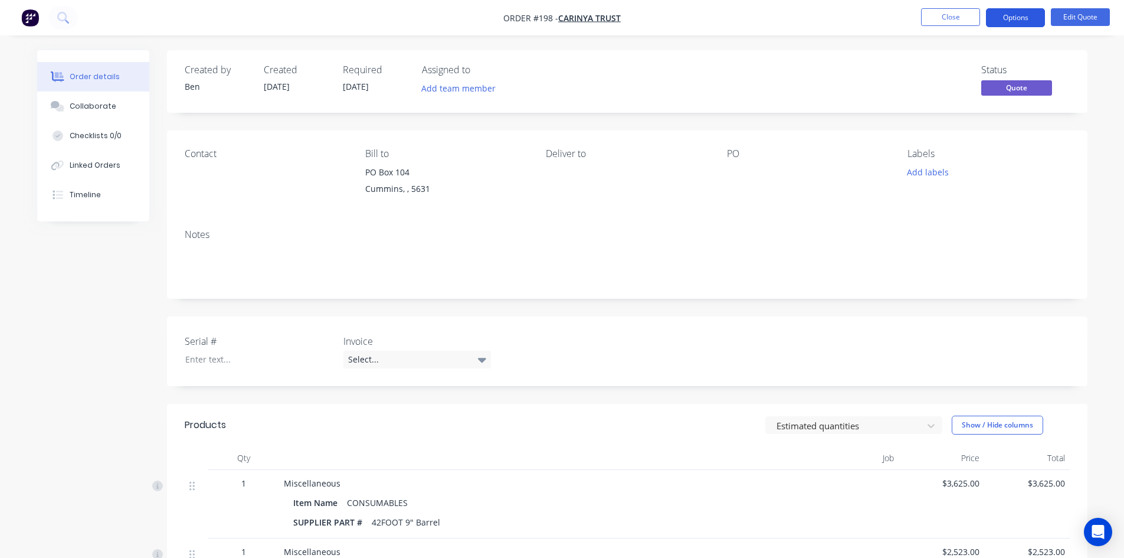
click at [1006, 19] on button "Options" at bounding box center [1015, 17] width 59 height 19
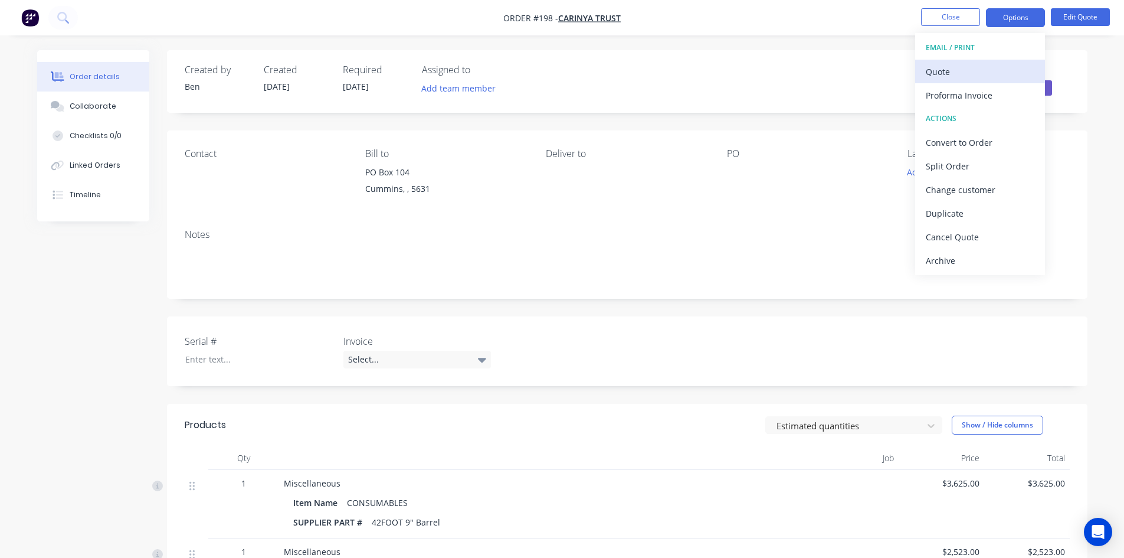
click at [937, 71] on div "Quote" at bounding box center [980, 71] width 109 height 17
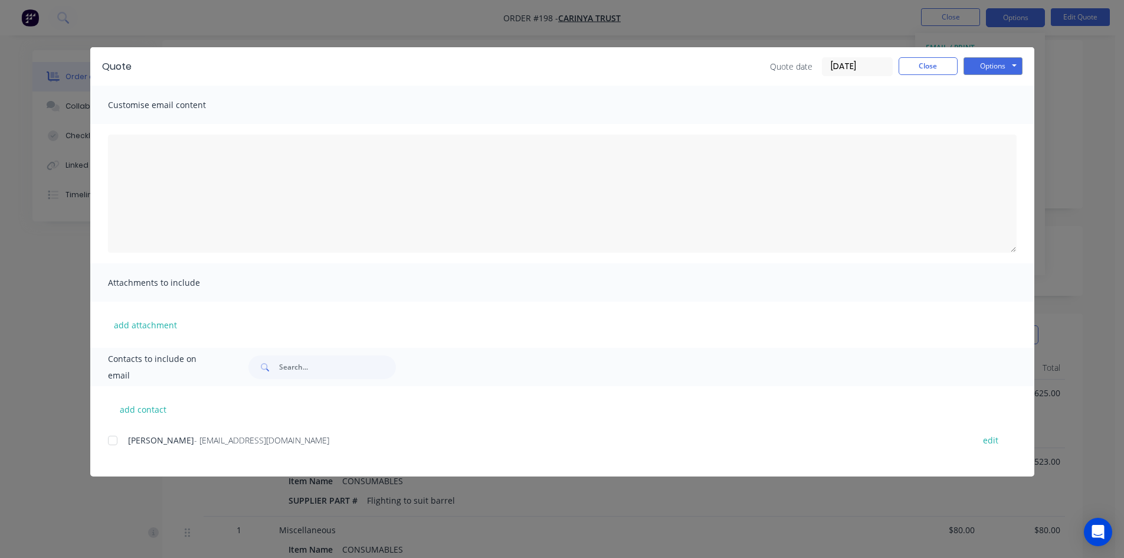
scroll to position [118, 0]
drag, startPoint x: 111, startPoint y: 440, endPoint x: 121, endPoint y: 441, distance: 10.1
click at [113, 440] on div at bounding box center [113, 440] width 24 height 24
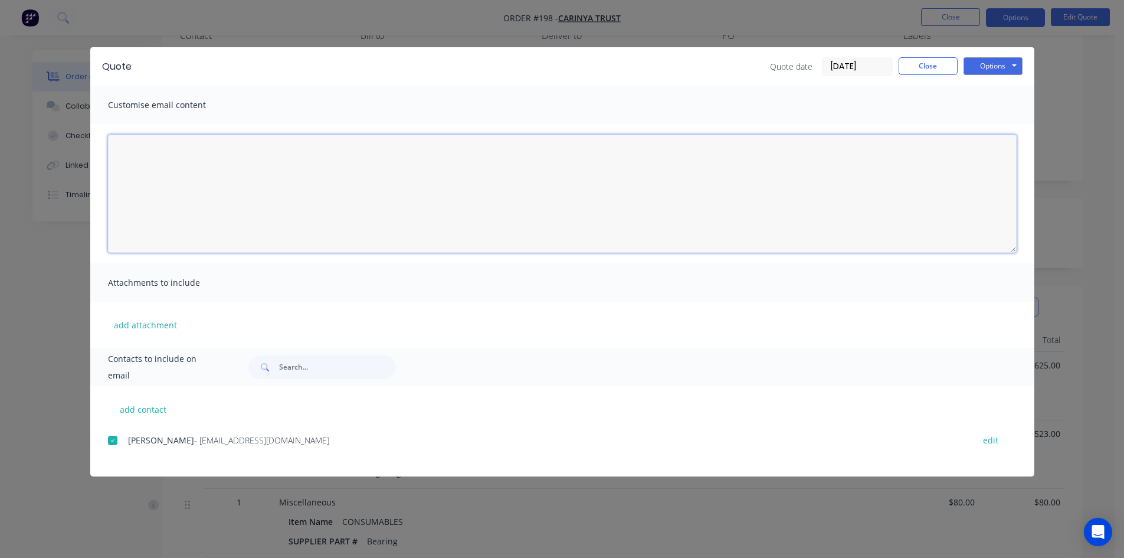
click at [148, 147] on textarea at bounding box center [562, 194] width 909 height 118
click at [439, 179] on textarea "Hi Mark Morning mate here is the quote from Vennings i reckon Auger Supply is t…" at bounding box center [562, 194] width 909 height 118
drag, startPoint x: 453, startPoint y: 176, endPoint x: 461, endPoint y: 189, distance: 15.4
click at [454, 180] on textarea "Hi Mark Morning mate here is the quote from Vennings i reckon Auger Supply is t…" at bounding box center [562, 194] width 909 height 118
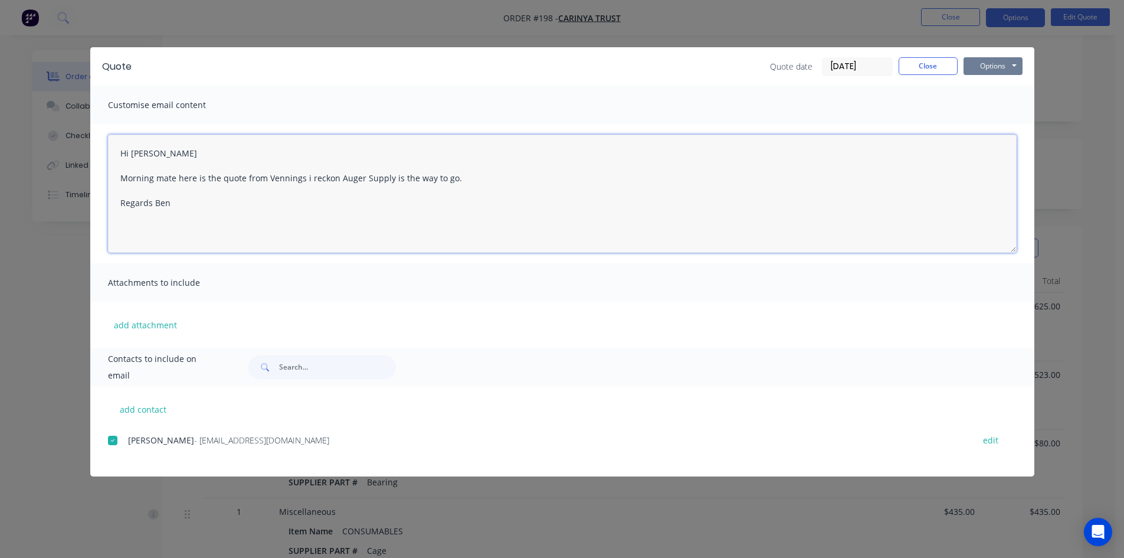
type textarea "Hi Mark Morning mate here is the quote from Vennings i reckon Auger Supply is t…"
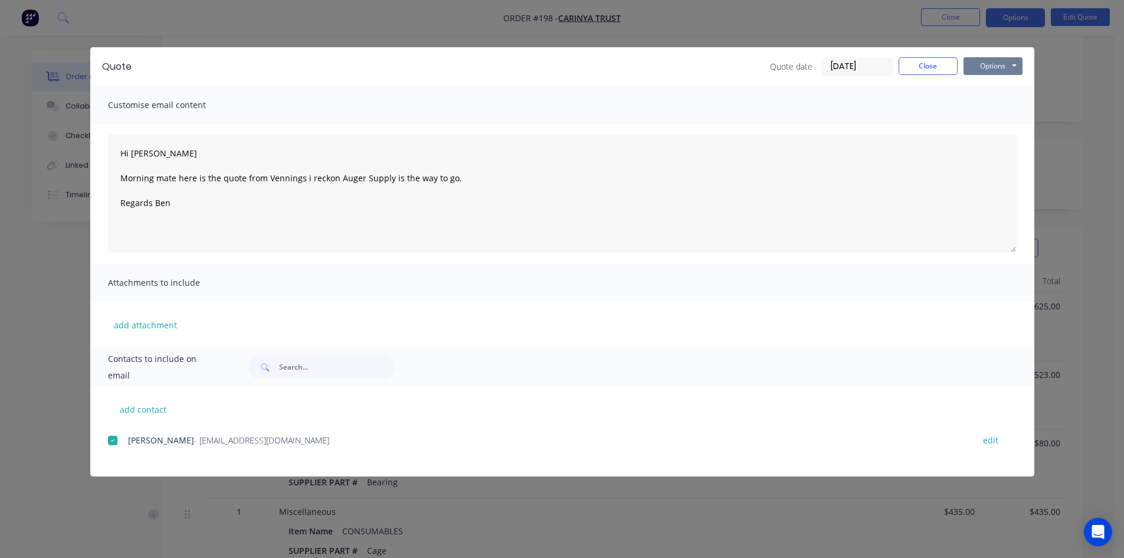
click at [976, 66] on button "Options" at bounding box center [993, 66] width 59 height 18
click at [977, 123] on button "Email" at bounding box center [1002, 125] width 76 height 19
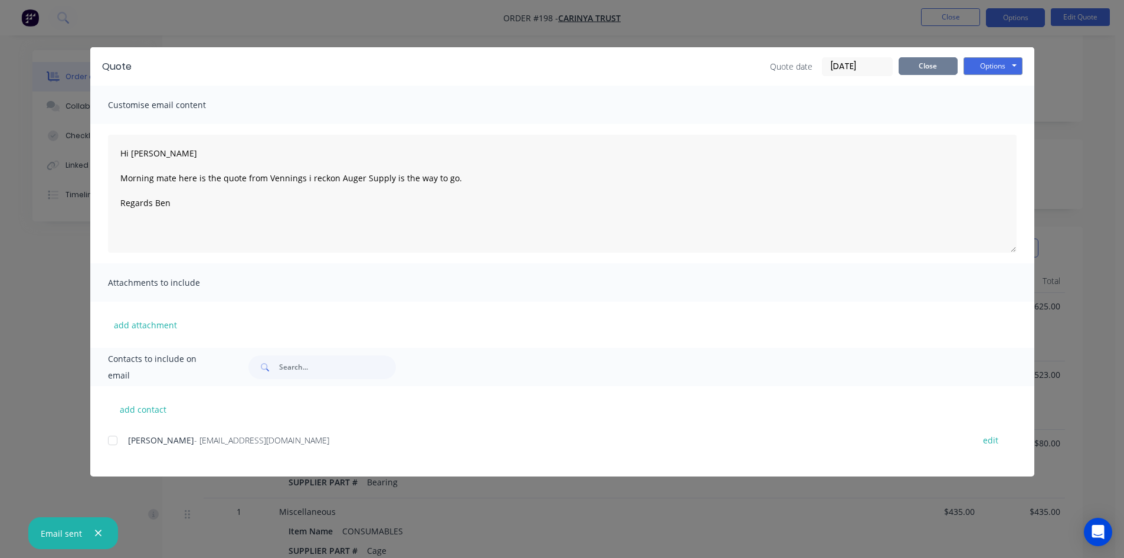
click at [943, 67] on button "Close" at bounding box center [928, 66] width 59 height 18
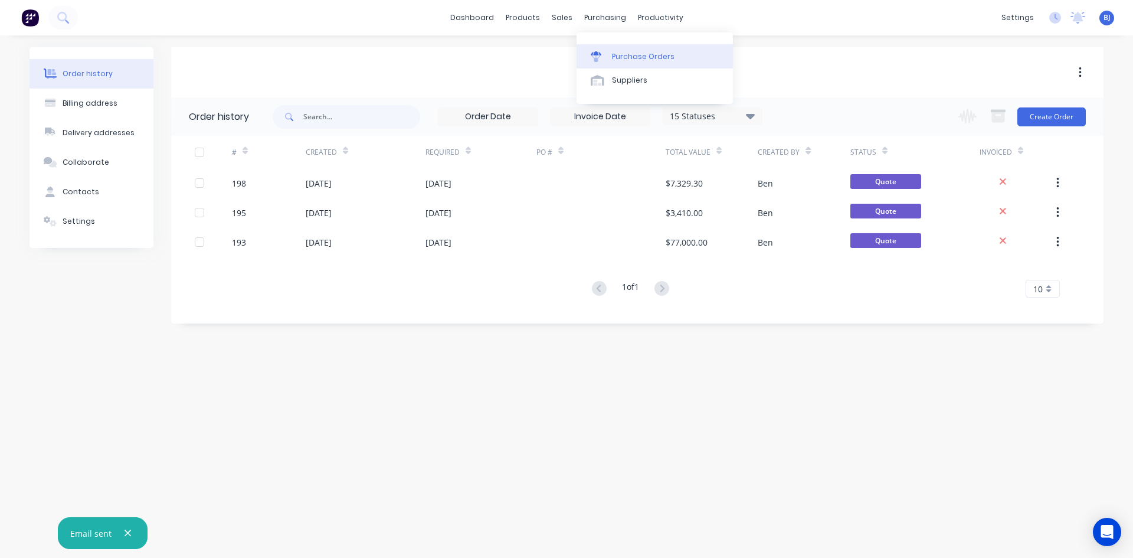
click at [601, 58] on icon at bounding box center [596, 56] width 11 height 11
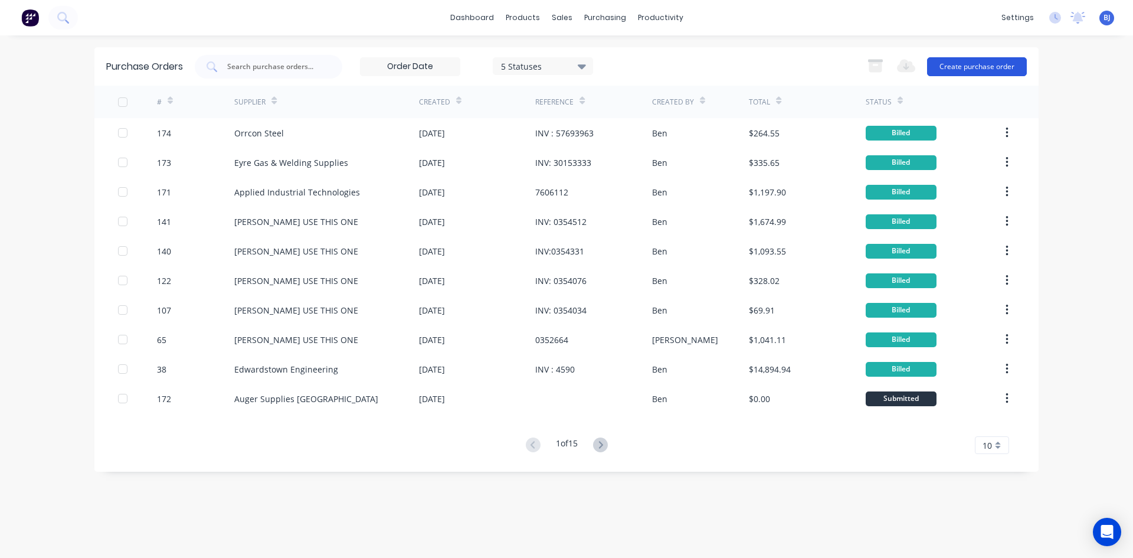
click at [948, 66] on button "Create purchase order" at bounding box center [977, 66] width 100 height 19
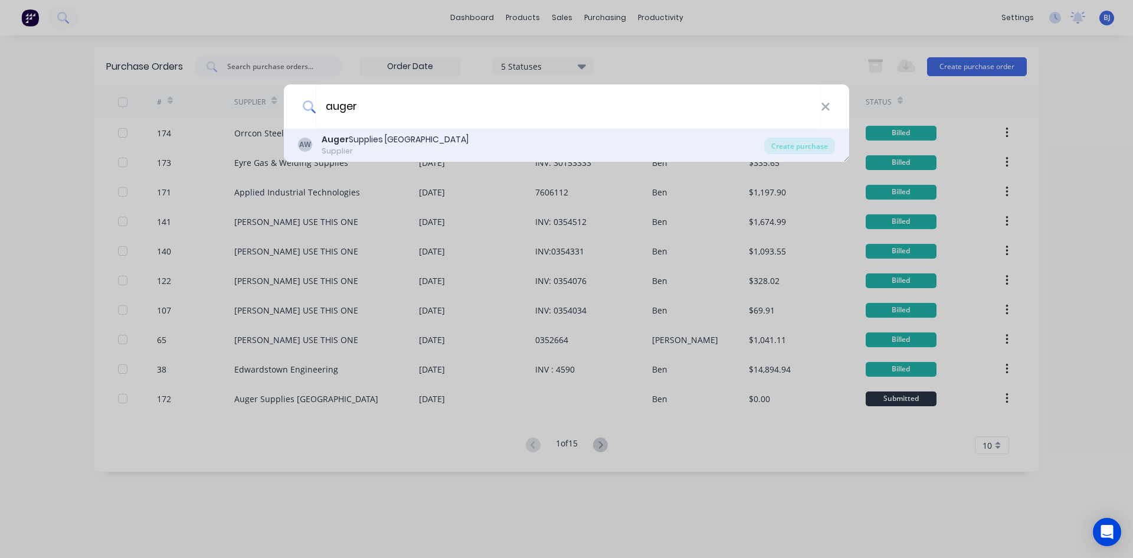
type input "auger"
click at [338, 140] on b "Auger" at bounding box center [335, 139] width 27 height 12
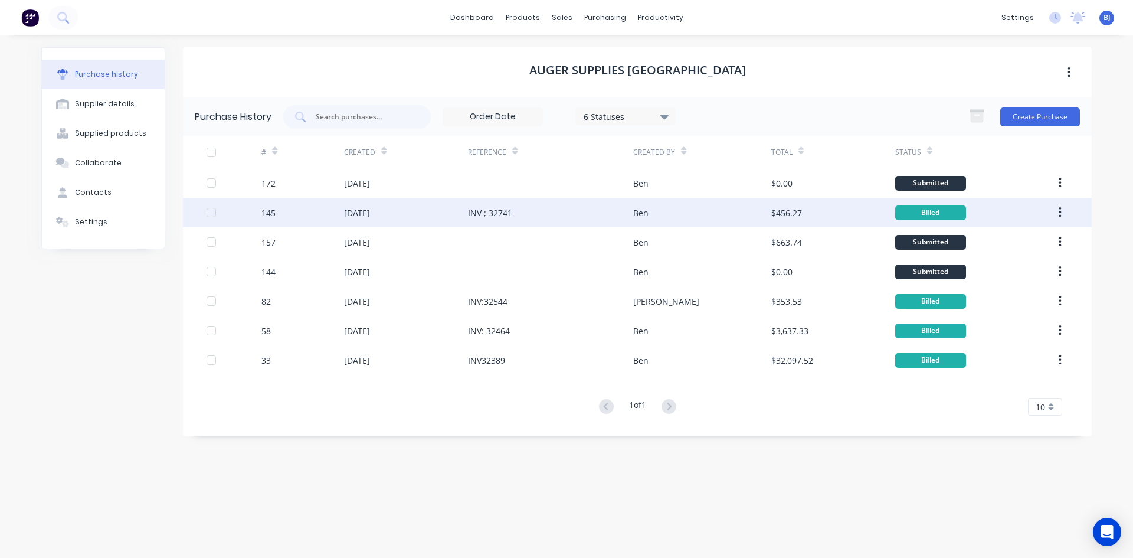
click at [492, 211] on div "INV ; 32741" at bounding box center [490, 213] width 44 height 12
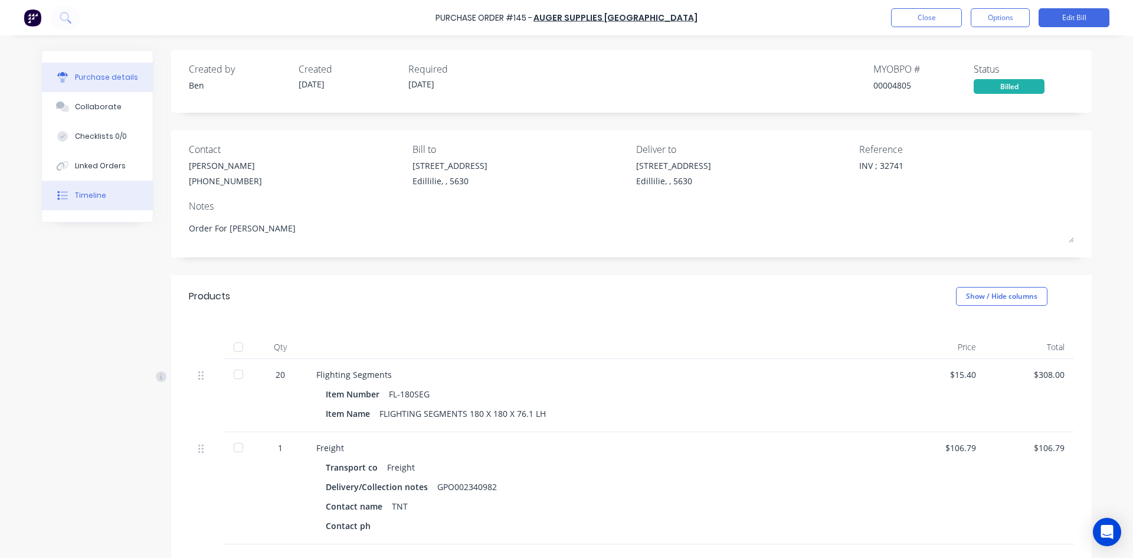
click at [64, 192] on div at bounding box center [63, 195] width 18 height 11
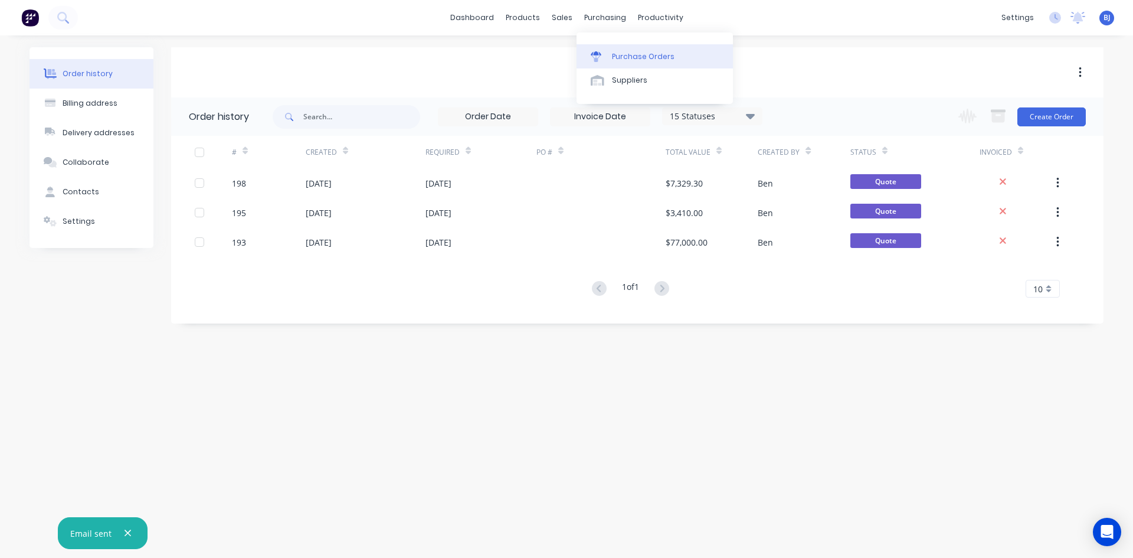
click at [609, 57] on link "Purchase Orders" at bounding box center [655, 56] width 156 height 24
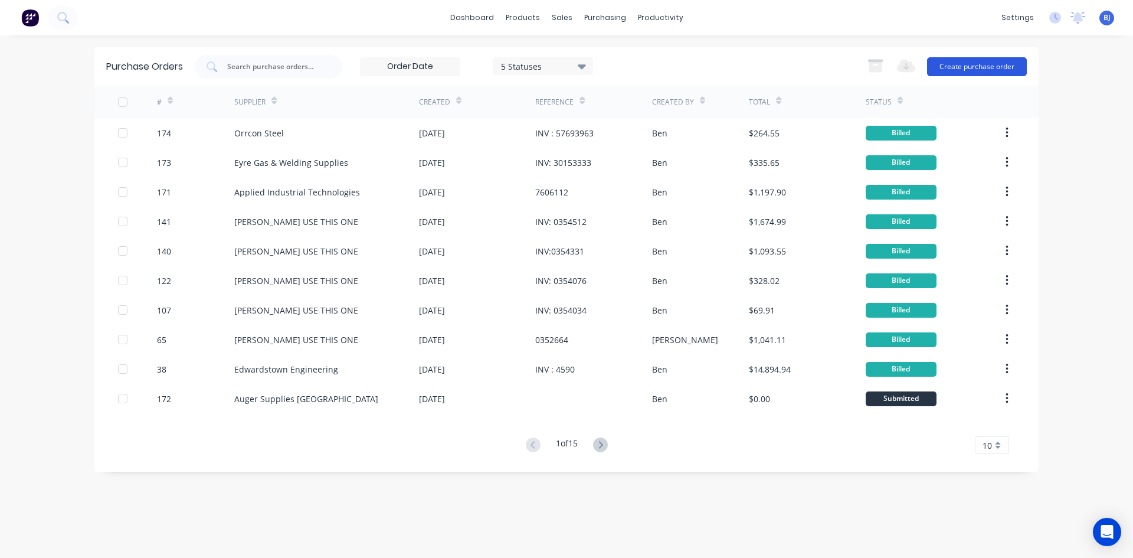
click at [968, 66] on button "Create purchase order" at bounding box center [977, 66] width 100 height 19
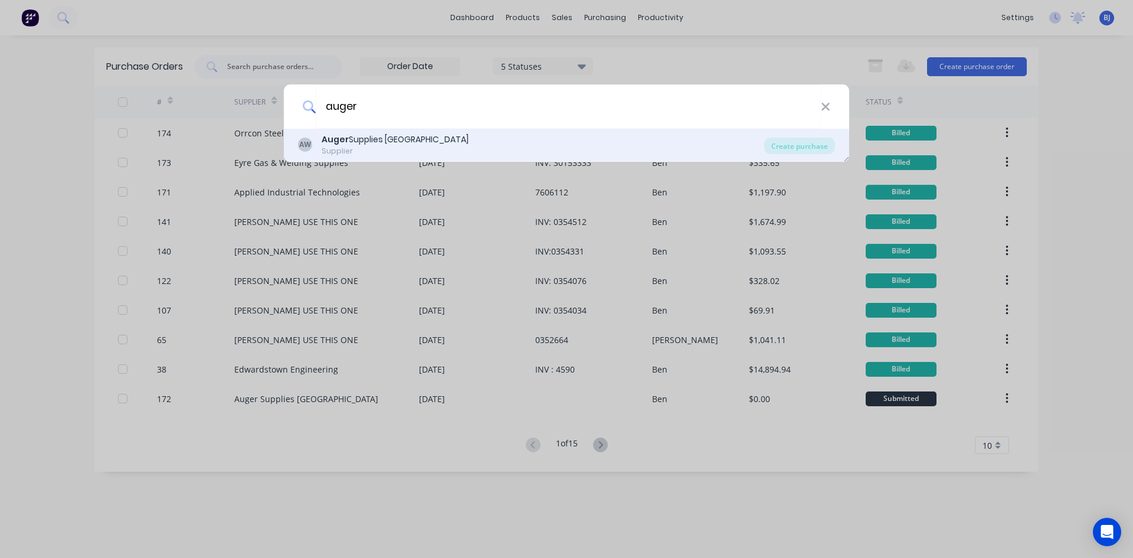
type input "auger"
click at [341, 147] on div "Supplier" at bounding box center [395, 151] width 147 height 11
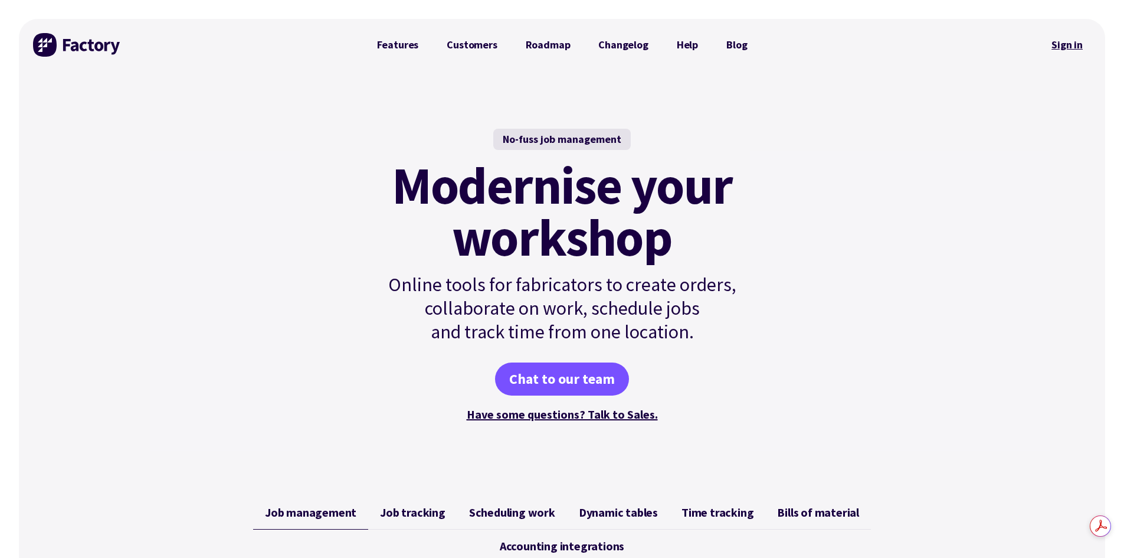
click at [1065, 47] on link "Sign in" at bounding box center [1068, 44] width 48 height 27
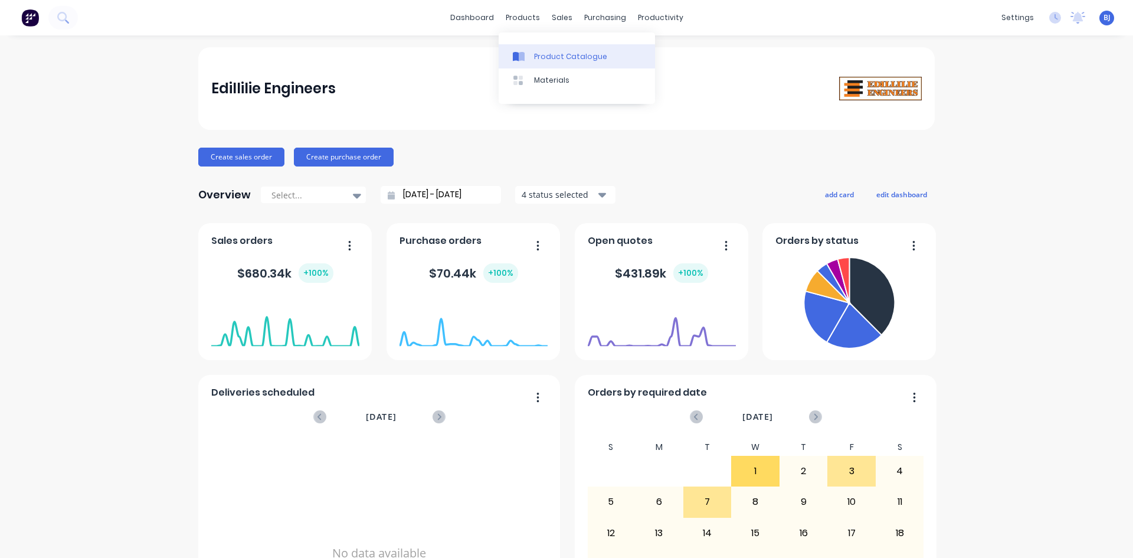
click at [520, 58] on icon at bounding box center [522, 56] width 6 height 9
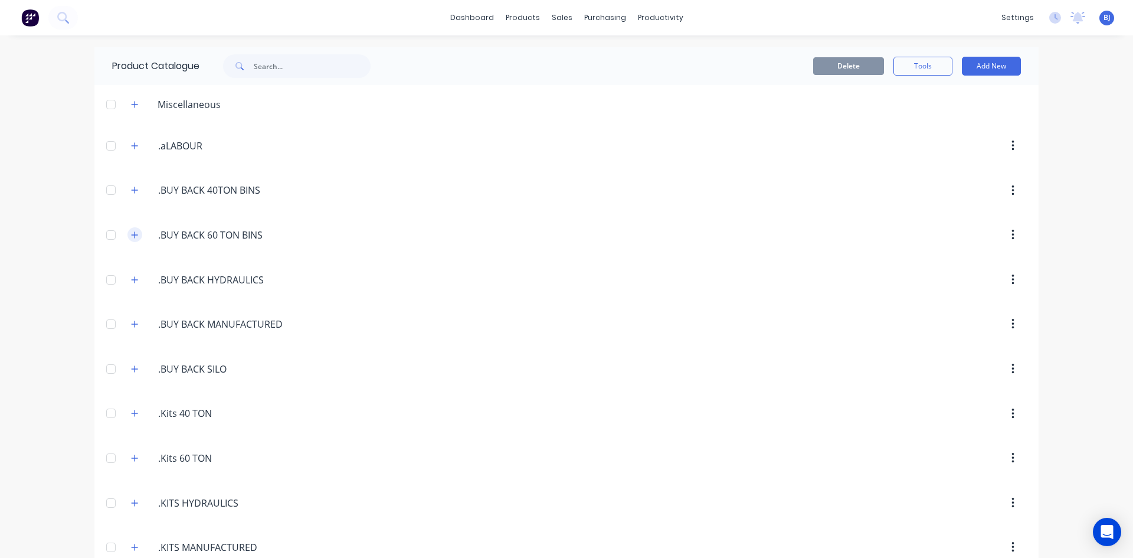
click at [132, 238] on icon "button" at bounding box center [134, 235] width 7 height 8
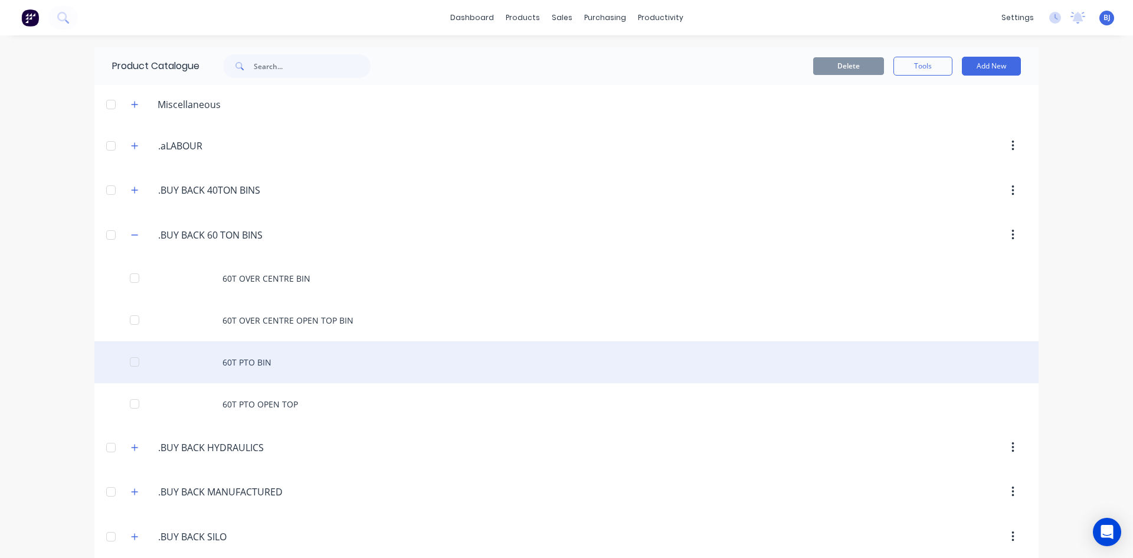
click at [246, 368] on div "60T PTO BIN" at bounding box center [566, 362] width 944 height 42
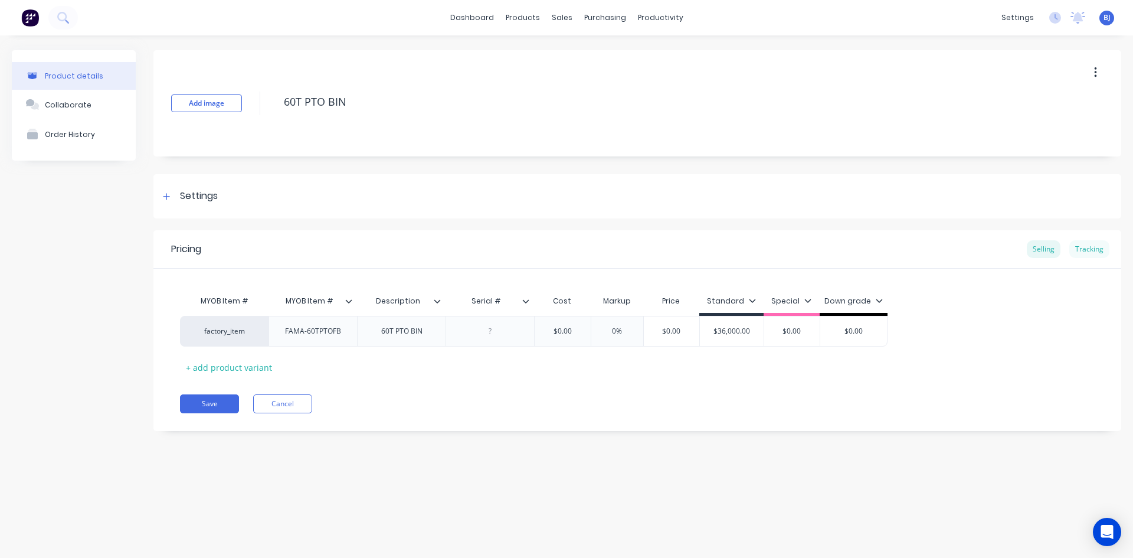
click at [1084, 247] on div "Tracking" at bounding box center [1089, 249] width 40 height 18
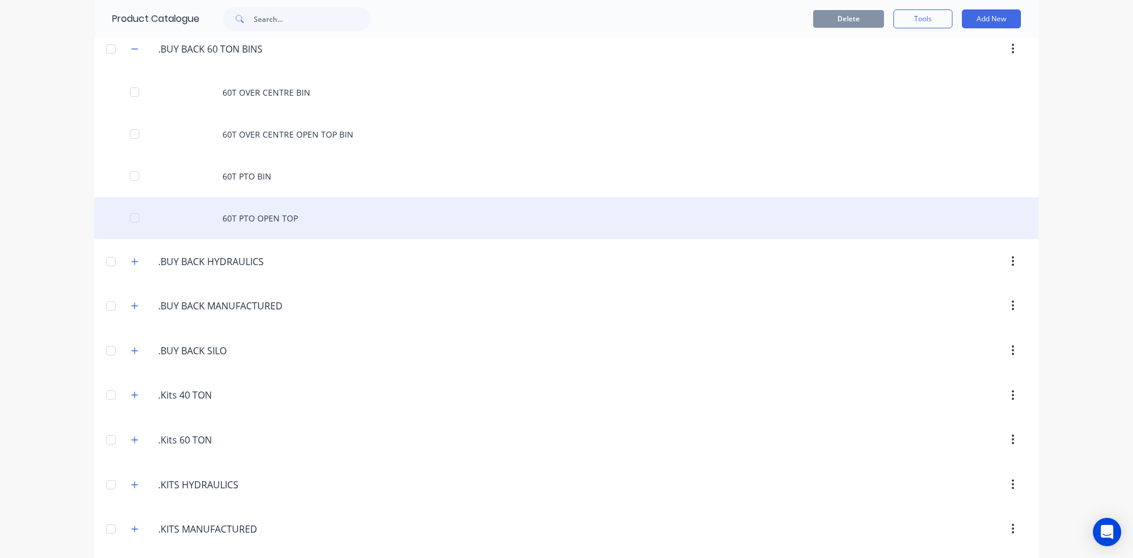
scroll to position [118, 0]
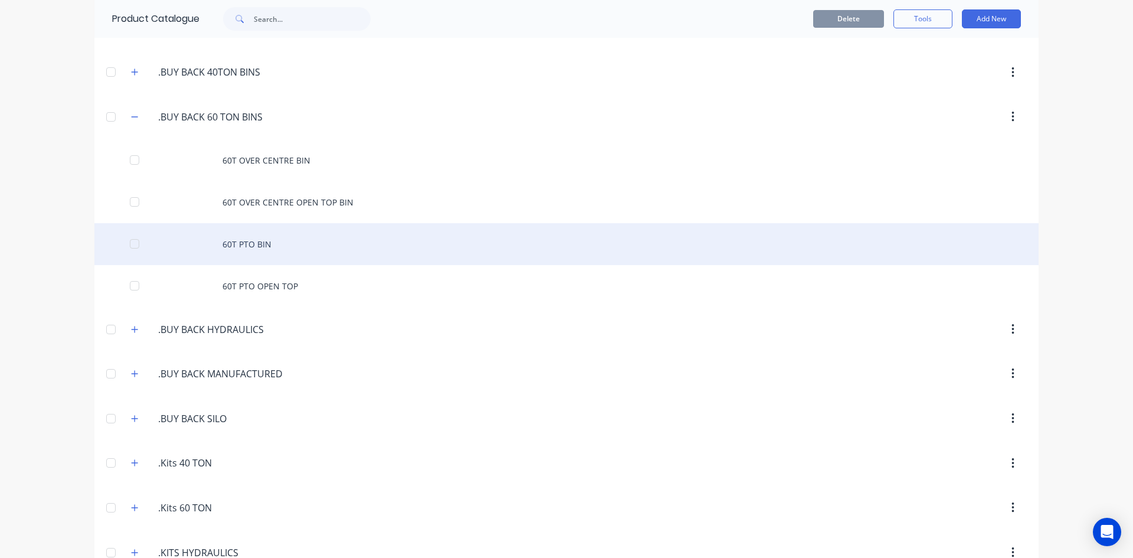
click at [251, 246] on div "60T PTO BIN" at bounding box center [566, 244] width 944 height 42
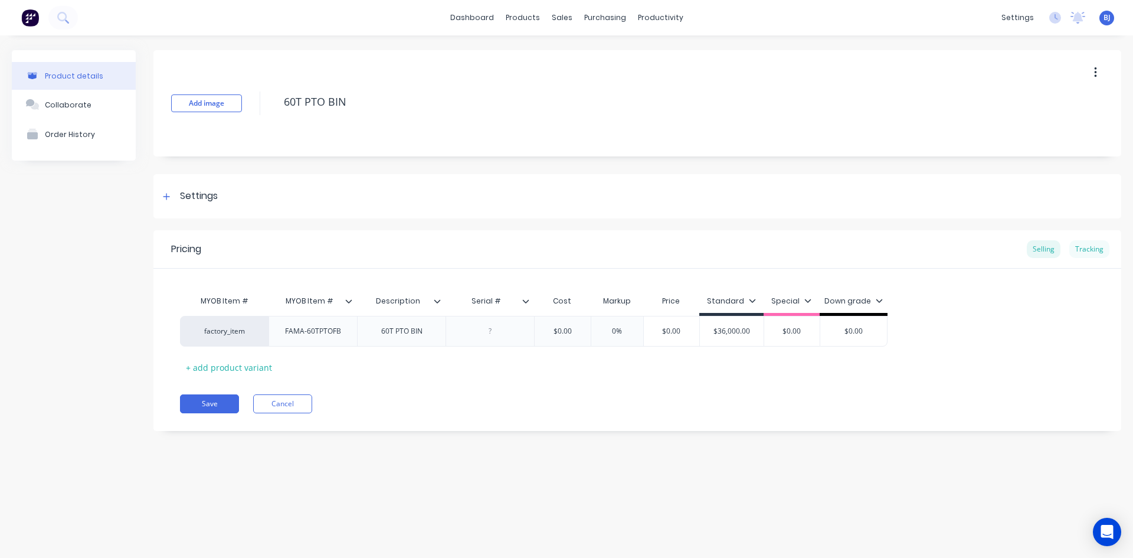
click at [1095, 252] on div "Tracking" at bounding box center [1089, 249] width 40 height 18
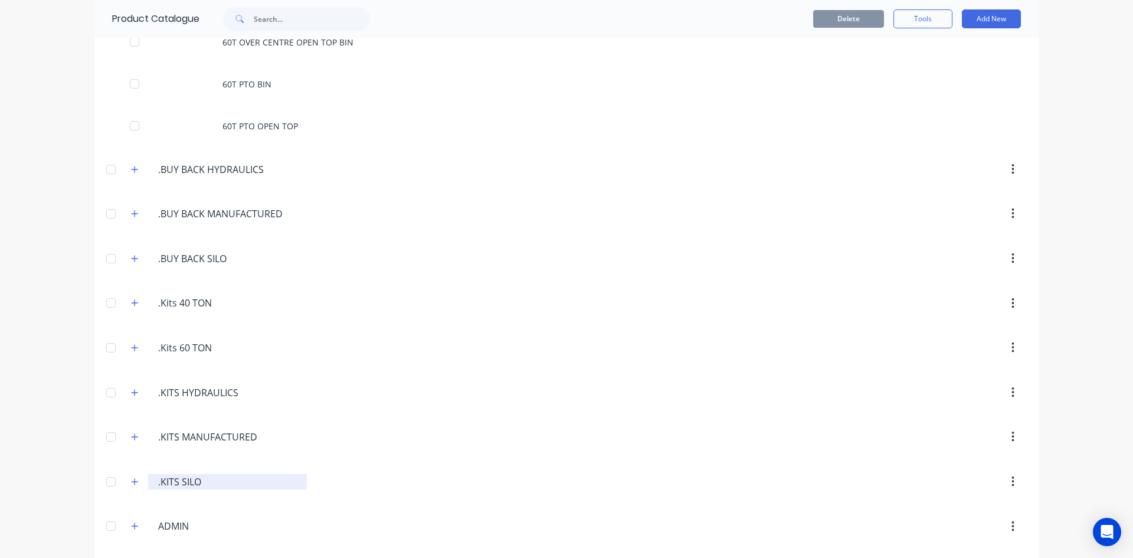
scroll to position [295, 0]
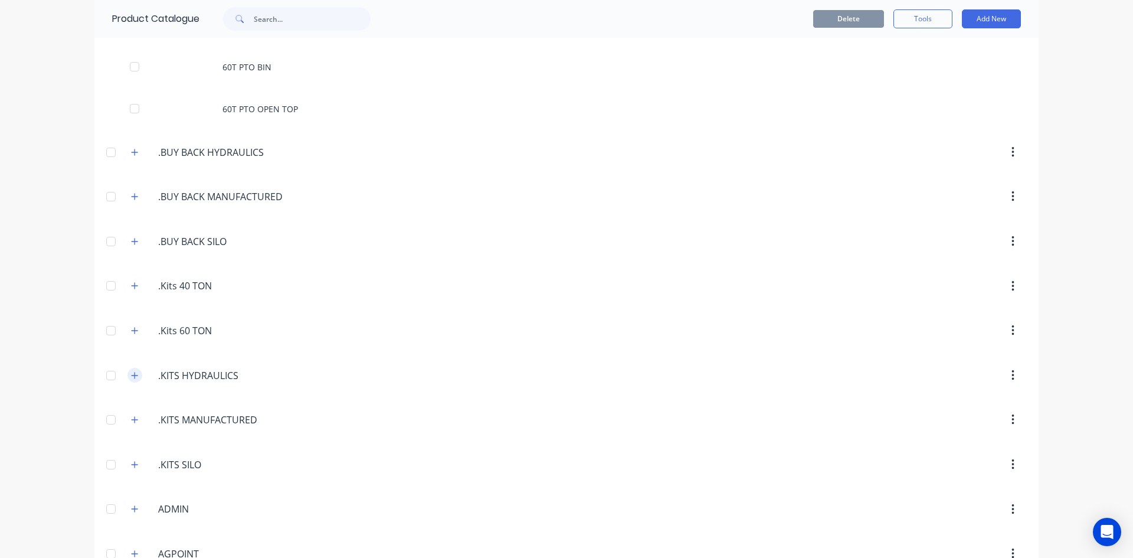
click at [132, 377] on icon "button" at bounding box center [135, 375] width 6 height 6
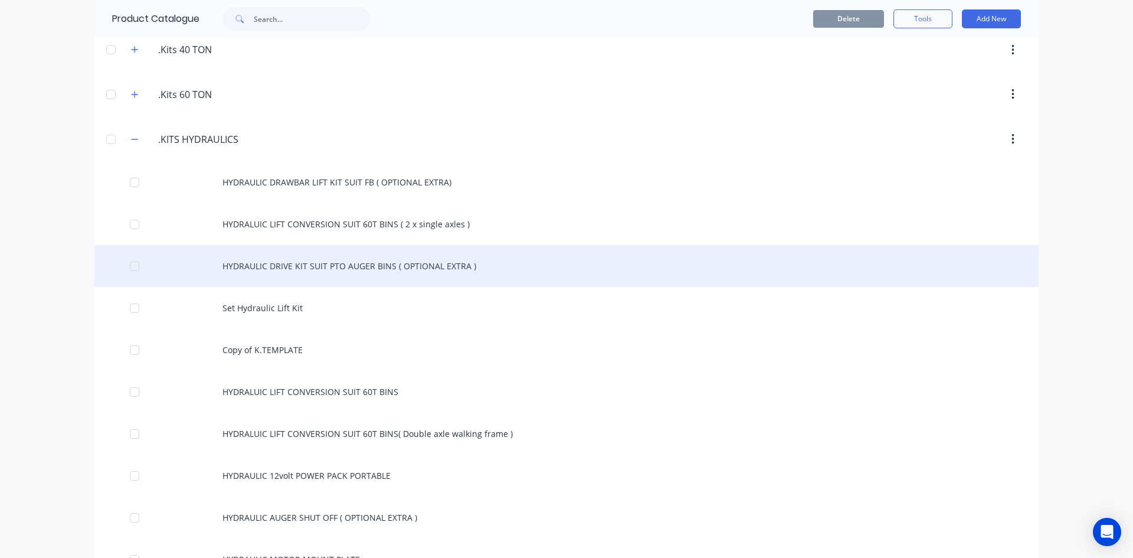
scroll to position [590, 0]
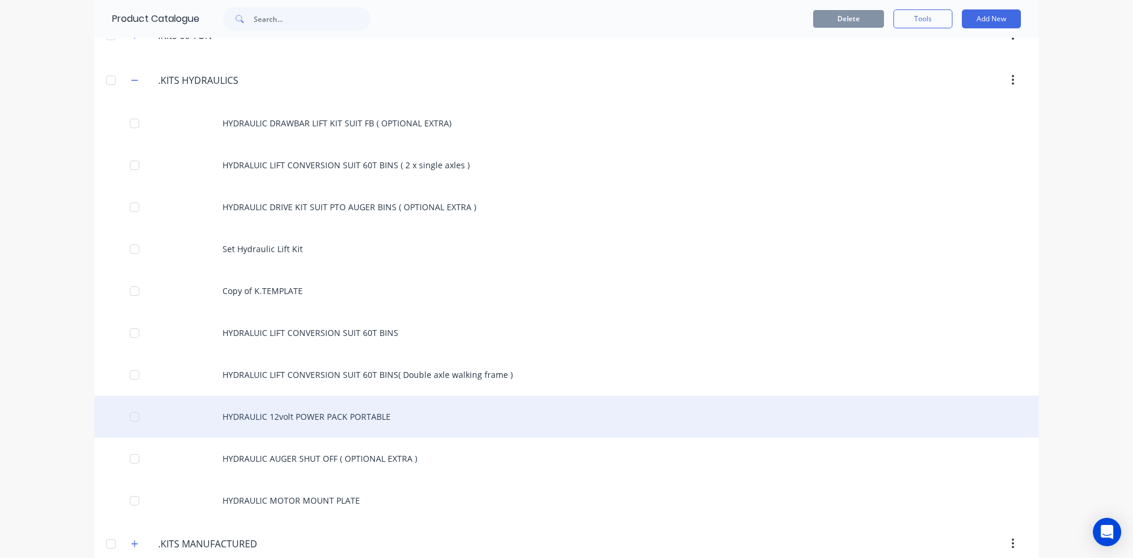
click at [250, 421] on div "HYDRAULIC 12volt POWER PACK PORTABLE" at bounding box center [566, 416] width 944 height 42
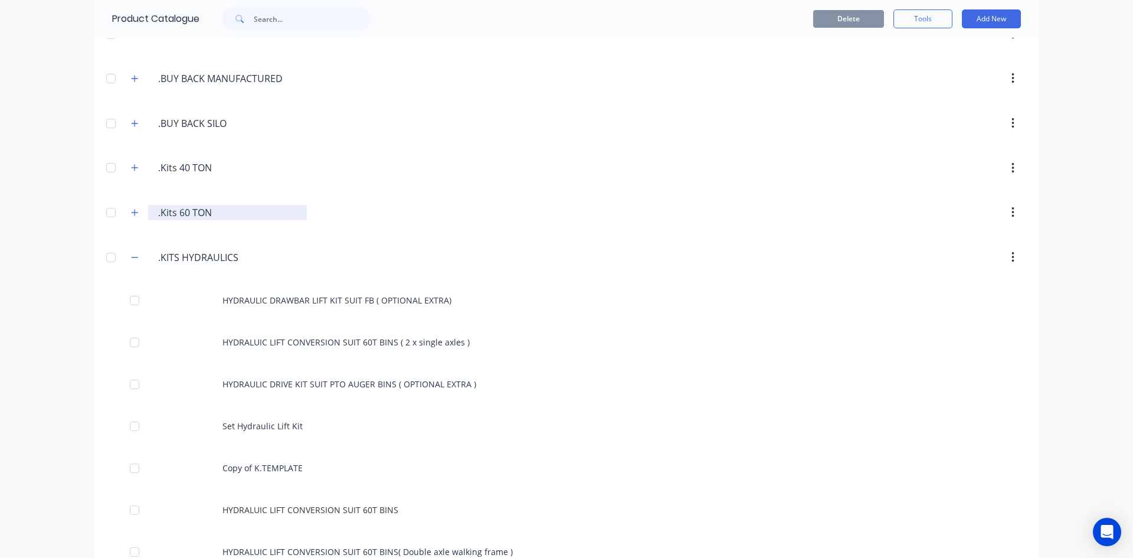
scroll to position [354, 0]
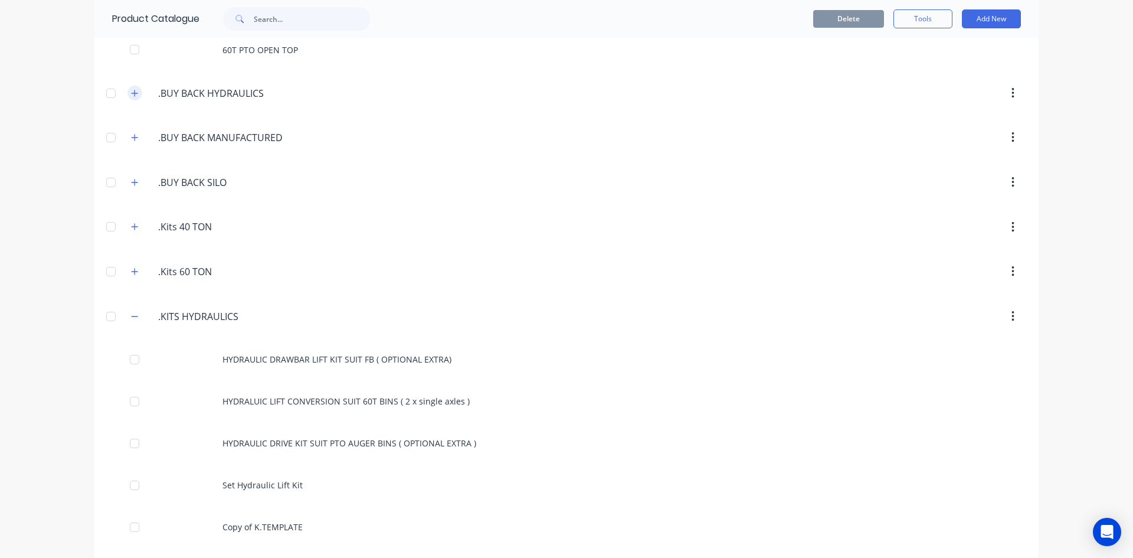
click at [132, 94] on icon "button" at bounding box center [135, 93] width 6 height 6
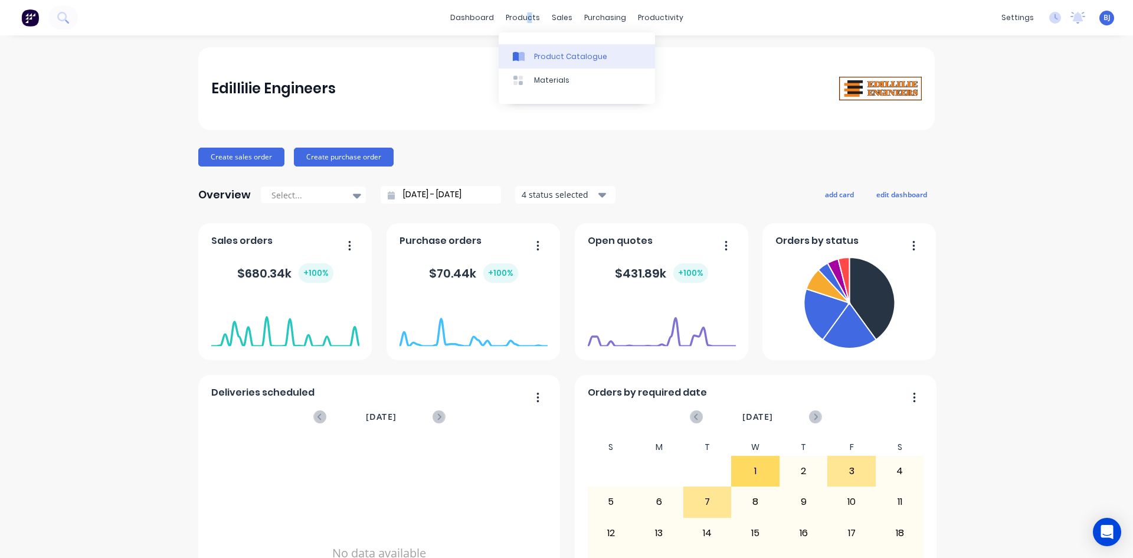
drag, startPoint x: 528, startPoint y: 20, endPoint x: 524, endPoint y: 51, distance: 30.9
click at [527, 21] on div "products" at bounding box center [523, 18] width 46 height 18
click at [523, 52] on icon at bounding box center [522, 56] width 6 height 9
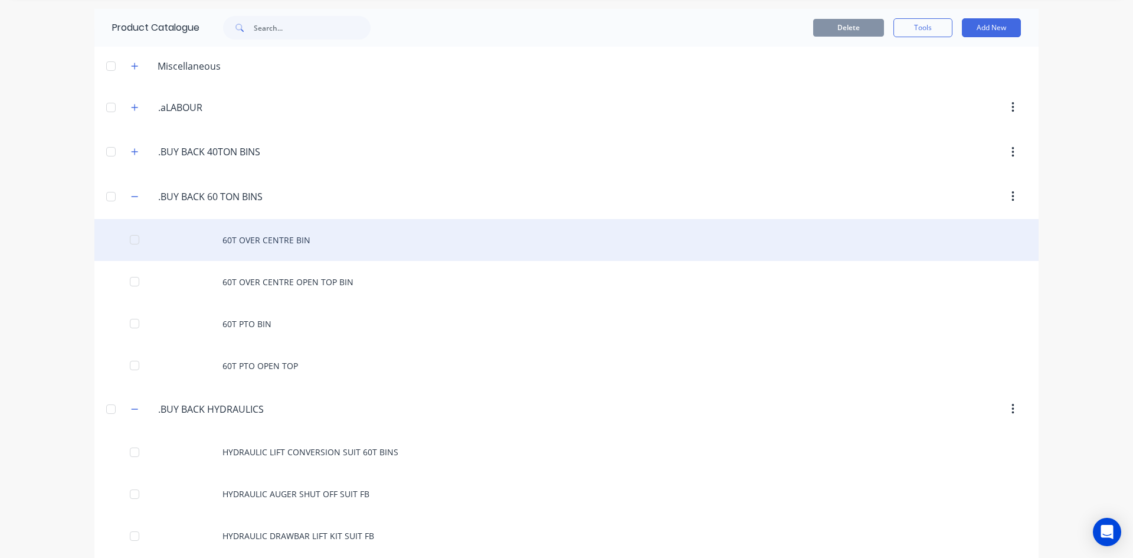
scroll to position [59, 0]
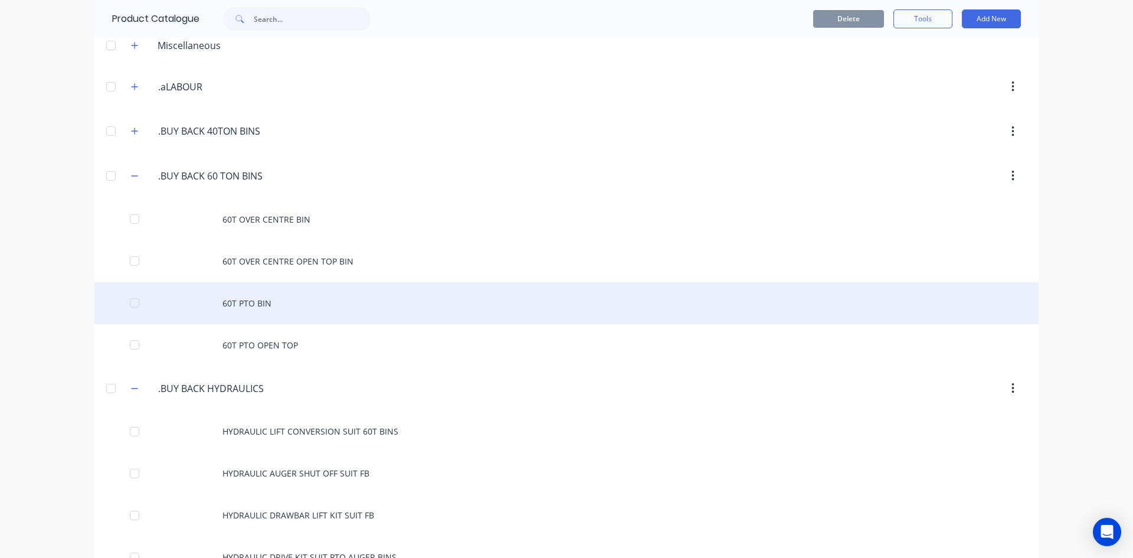
click at [263, 305] on div "60T PTO BIN" at bounding box center [566, 303] width 944 height 42
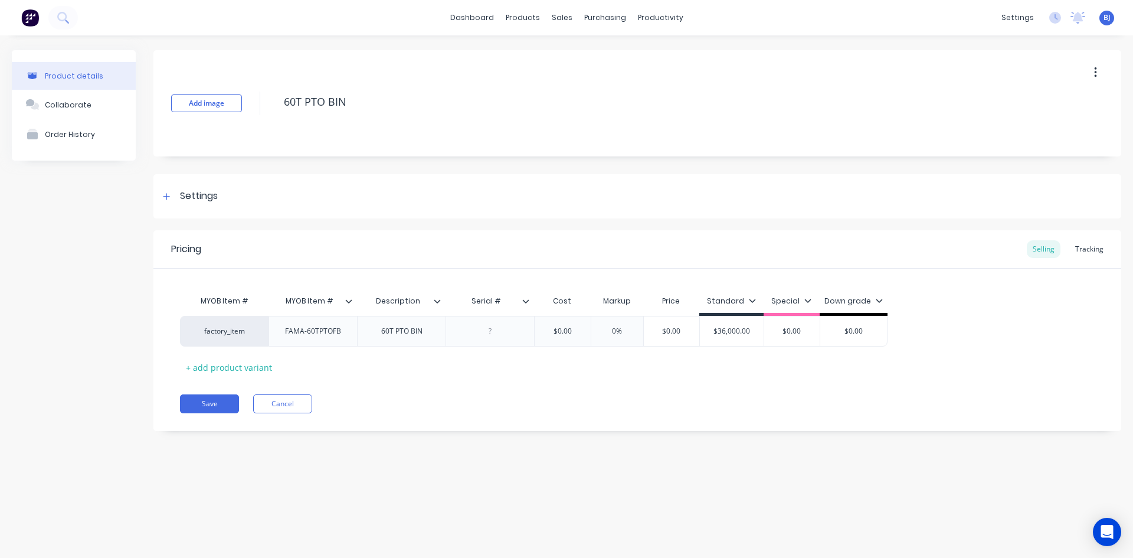
type textarea "x"
click at [1095, 251] on div "Tracking" at bounding box center [1089, 249] width 40 height 18
